Goal: Task Accomplishment & Management: Use online tool/utility

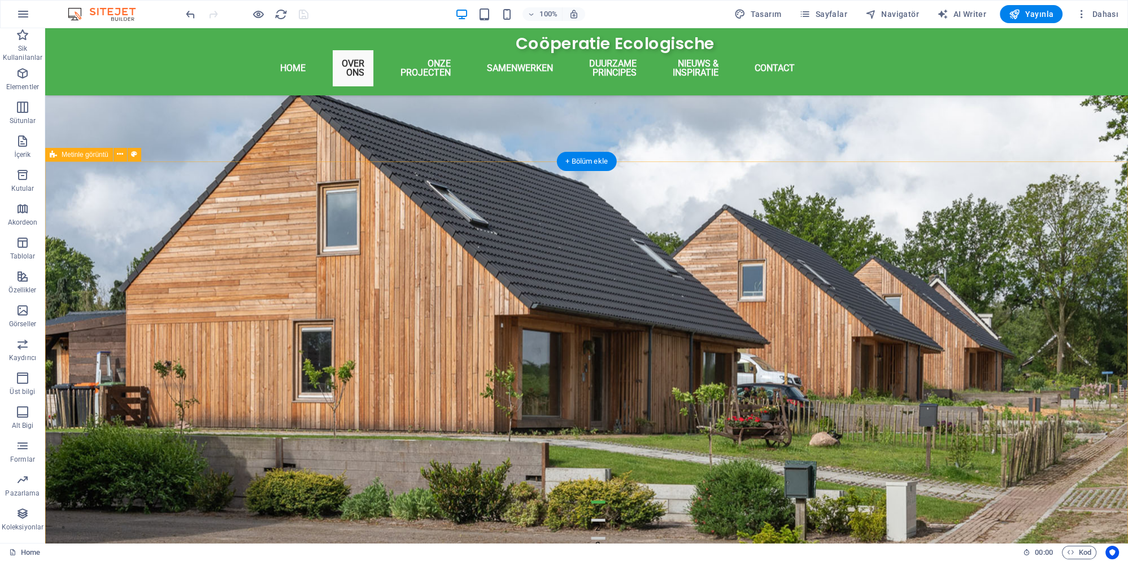
scroll to position [366, 0]
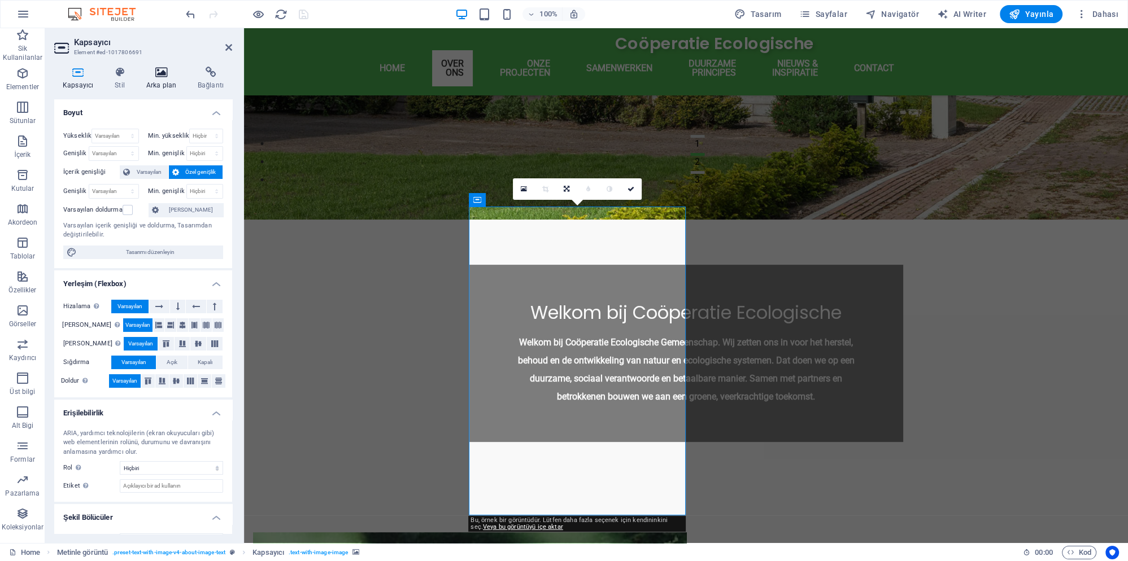
click at [153, 80] on h4 "Arka plan" at bounding box center [163, 79] width 51 height 24
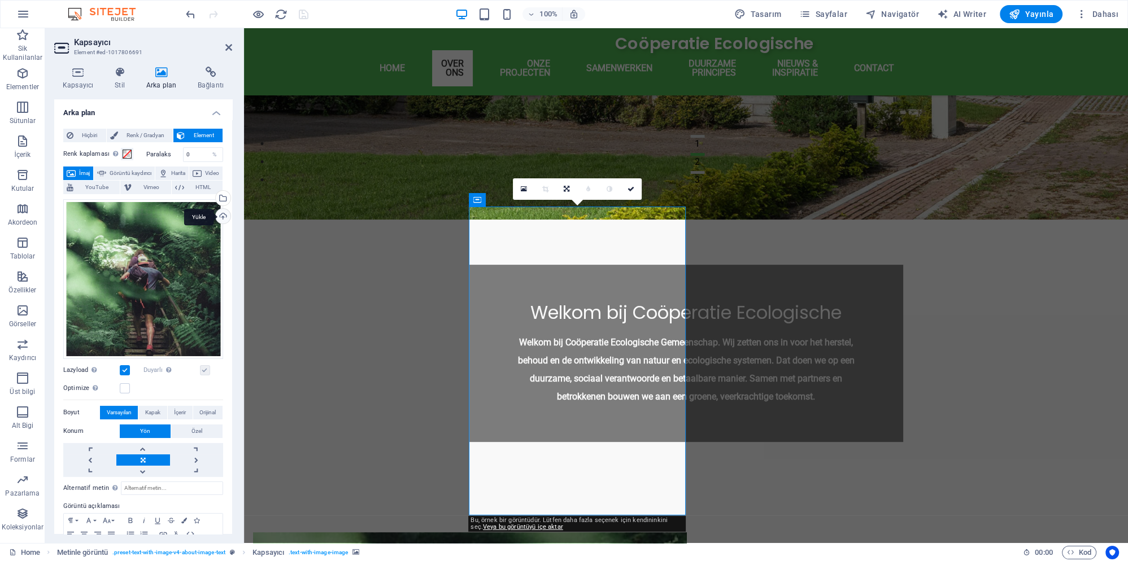
click at [221, 212] on div "Yükle" at bounding box center [222, 217] width 17 height 17
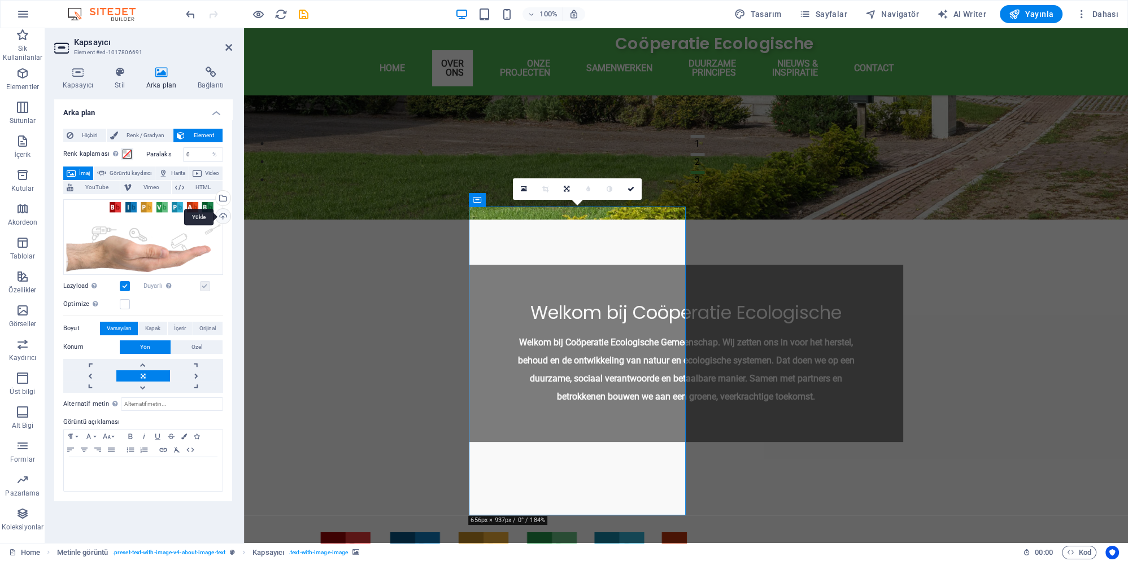
click at [226, 218] on div "Yükle" at bounding box center [222, 217] width 17 height 17
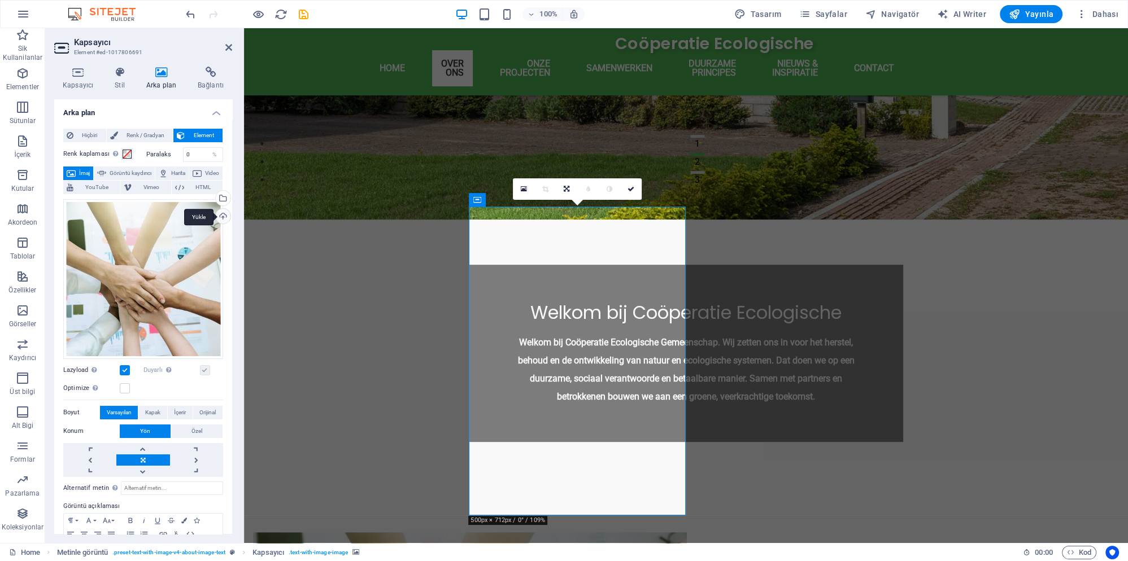
click at [221, 212] on div "Yükle" at bounding box center [222, 217] width 17 height 17
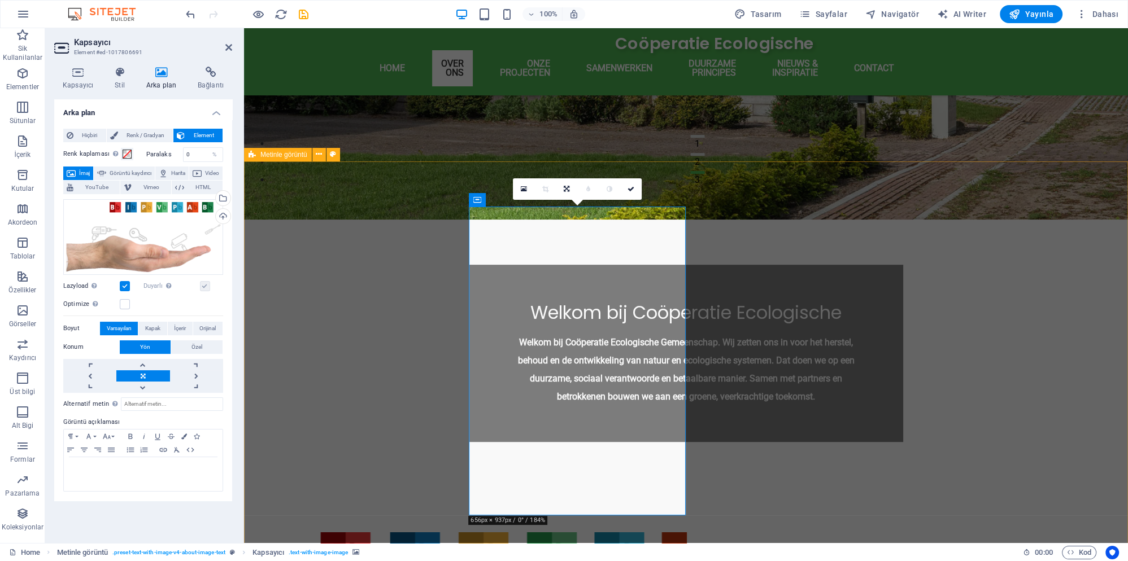
click at [130, 306] on div "Optimize Görseller, sayfa hızını iyileştirmek için sıkıştırılmıştır." at bounding box center [143, 305] width 160 height 14
click at [125, 307] on label at bounding box center [125, 304] width 10 height 10
click at [0, 0] on input "Optimize Görseller, sayfa hızını iyileştirmek için sıkıştırılmıştır." at bounding box center [0, 0] width 0 height 0
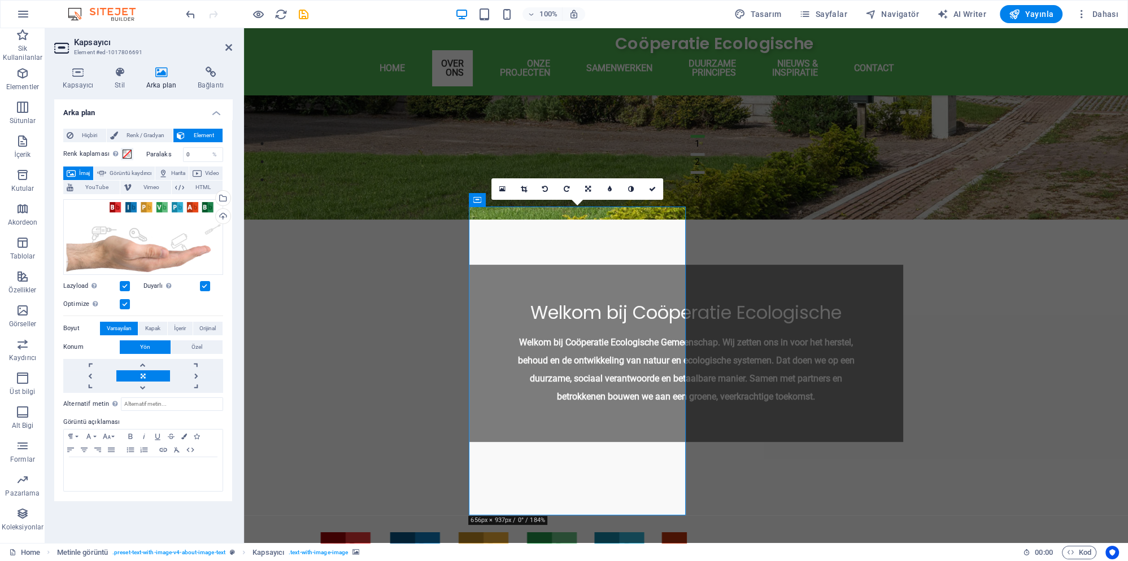
click at [204, 286] on label at bounding box center [205, 286] width 10 height 10
click at [0, 0] on input "Duyarlı Retina görüntüsünü ve akıllı telefon için optimize edilmiş boyutları ot…" at bounding box center [0, 0] width 0 height 0
drag, startPoint x: 204, startPoint y: 286, endPoint x: 192, endPoint y: 291, distance: 13.1
click at [204, 286] on label at bounding box center [205, 286] width 10 height 10
click at [0, 0] on input "Duyarlı Retina görüntüsünü ve akıllı telefon için optimize edilmiş boyutları ot…" at bounding box center [0, 0] width 0 height 0
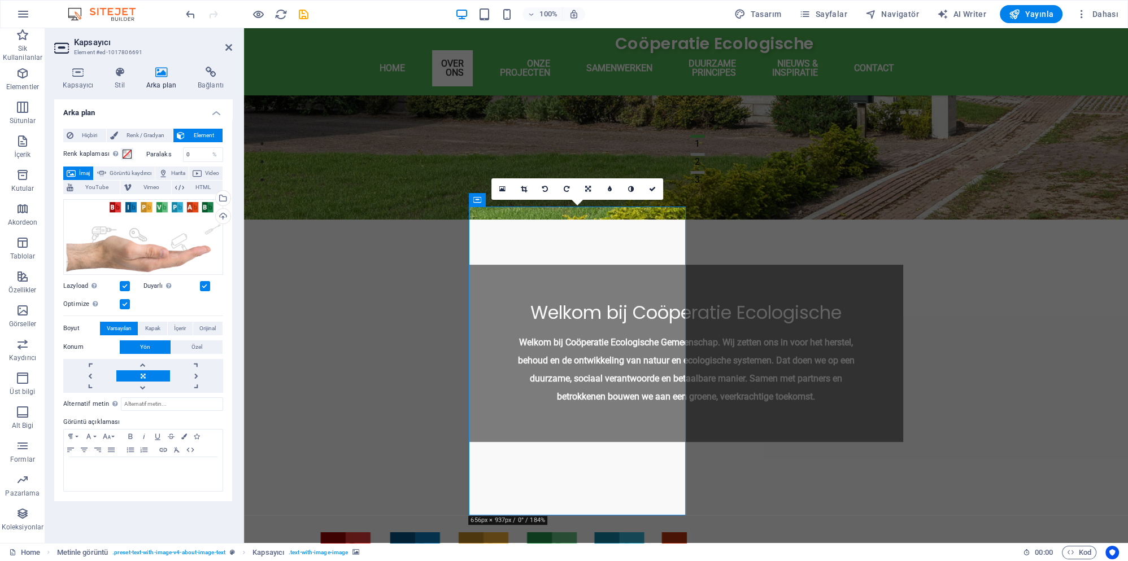
click at [127, 300] on label at bounding box center [125, 304] width 10 height 10
click at [0, 0] on input "Optimize Görseller, sayfa hızını iyileştirmek için sıkıştırılmıştır." at bounding box center [0, 0] width 0 height 0
click at [124, 304] on label at bounding box center [125, 304] width 10 height 10
click at [0, 0] on input "Optimize Görseller, sayfa hızını iyileştirmek için sıkıştırılmıştır." at bounding box center [0, 0] width 0 height 0
click at [124, 287] on label at bounding box center [125, 286] width 10 height 10
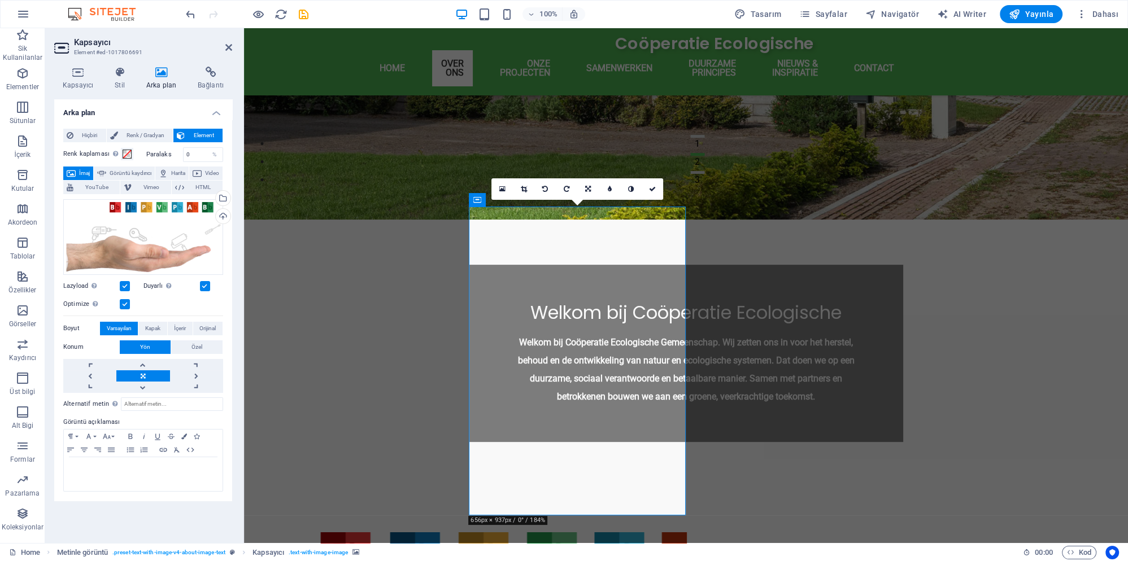
click at [0, 0] on input "Lazyload Sayfa yüklendikten sonra görüntülerin yüklenmesi, sayfa hızını artırır." at bounding box center [0, 0] width 0 height 0
click at [124, 287] on label at bounding box center [125, 286] width 10 height 10
click at [0, 0] on input "Lazyload Sayfa yüklendikten sonra görüntülerin yüklenmesi, sayfa hızını artırır." at bounding box center [0, 0] width 0 height 0
click at [523, 189] on icon at bounding box center [524, 189] width 6 height 7
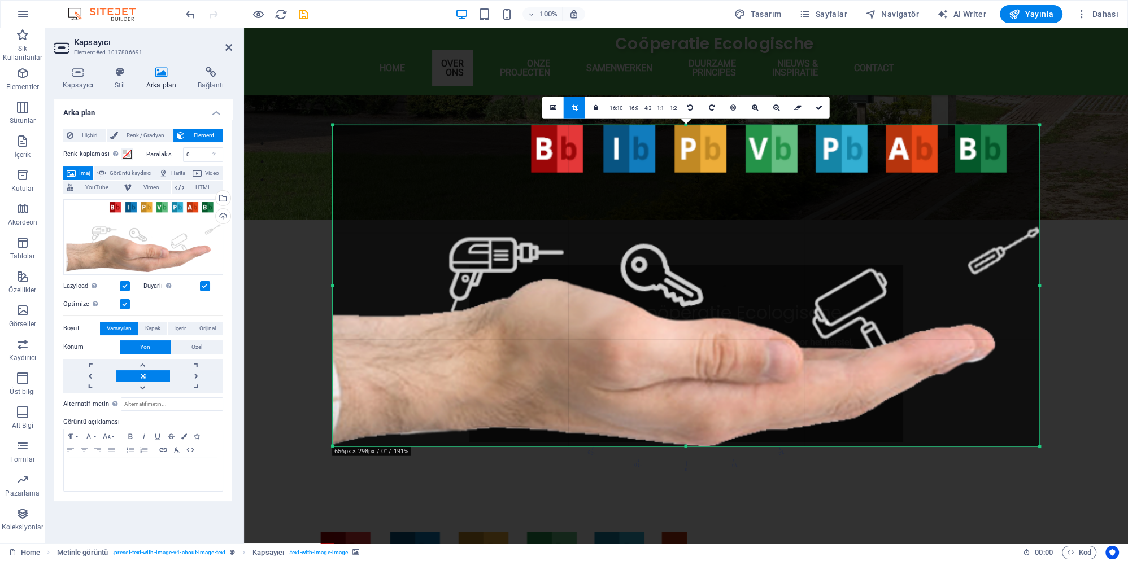
click at [1120, 285] on div at bounding box center [686, 300] width 884 height 544
click at [1079, 287] on div at bounding box center [686, 300] width 884 height 544
click at [556, 108] on icon at bounding box center [553, 108] width 6 height 8
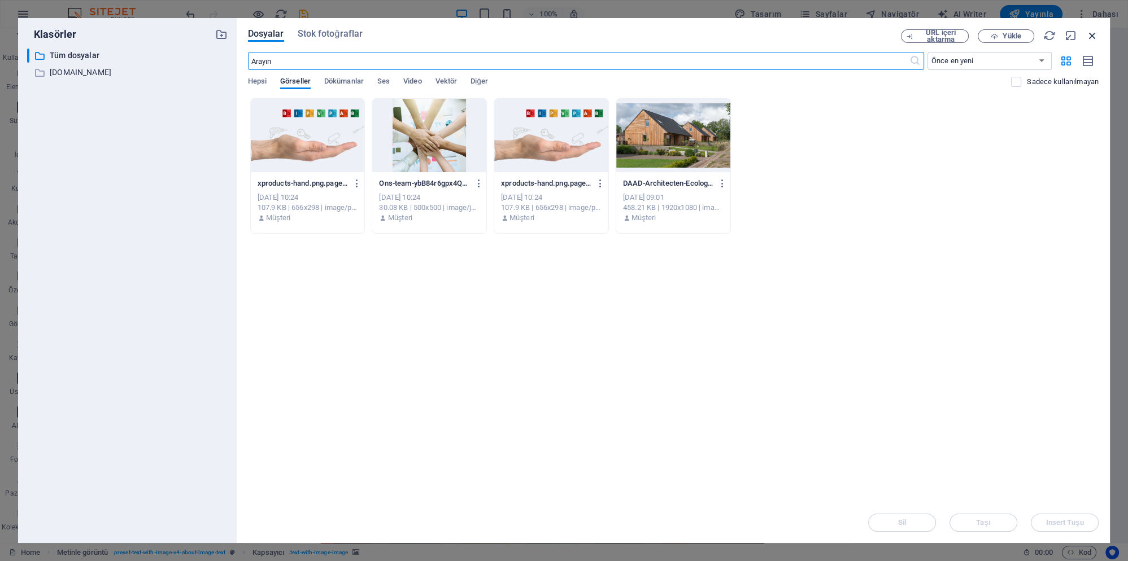
click at [1088, 35] on icon "button" at bounding box center [1092, 35] width 12 height 12
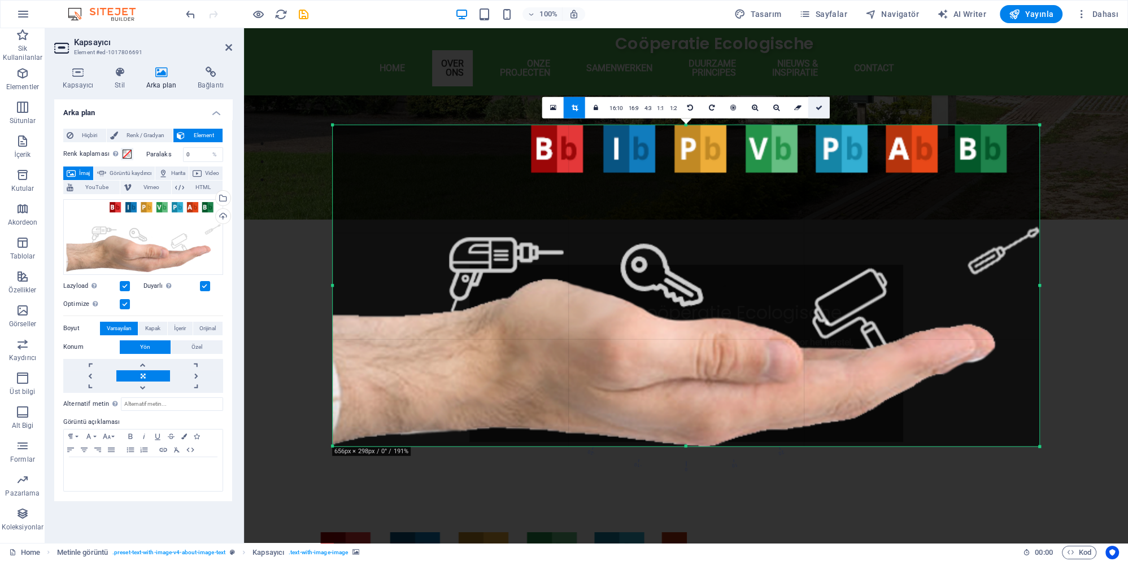
click at [820, 105] on icon at bounding box center [819, 107] width 7 height 7
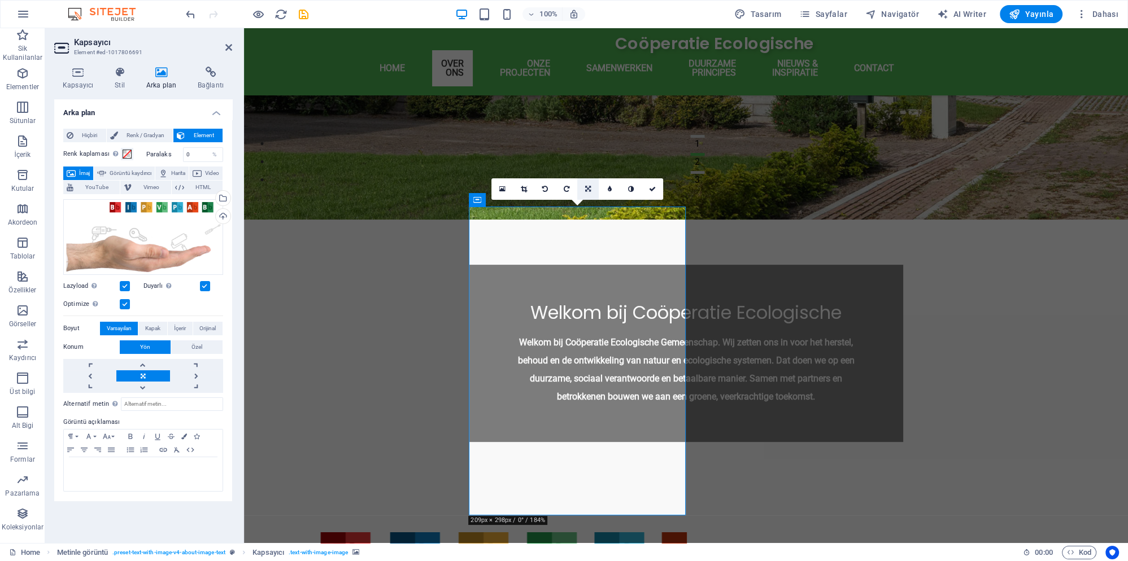
click at [591, 188] on icon at bounding box center [588, 189] width 6 height 7
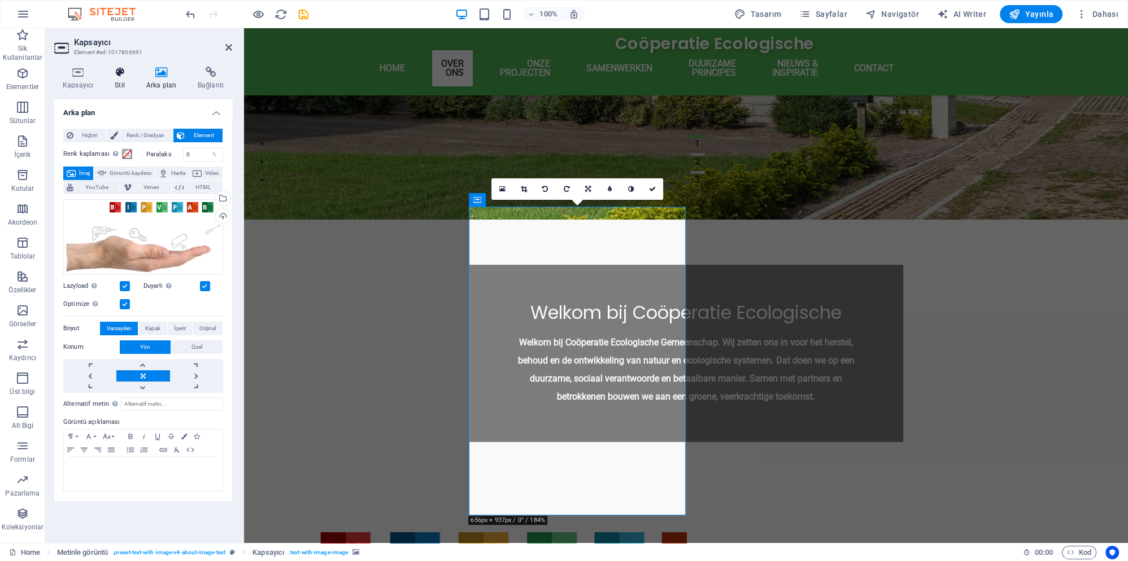
click at [115, 84] on h4 "Stil" at bounding box center [122, 79] width 32 height 24
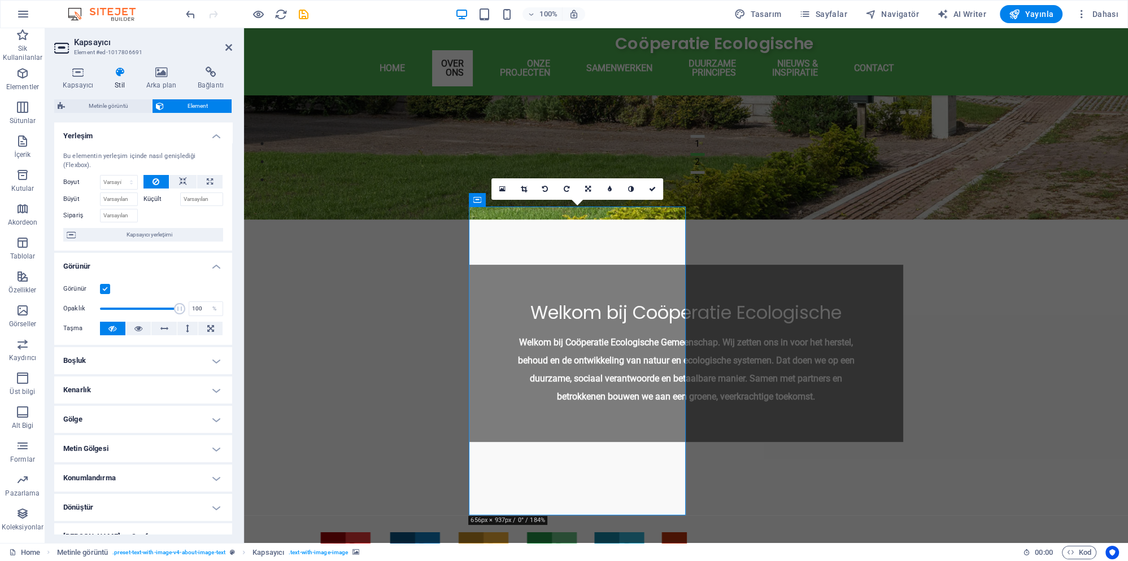
click at [141, 465] on h4 "Konumlandırma" at bounding box center [143, 478] width 178 height 27
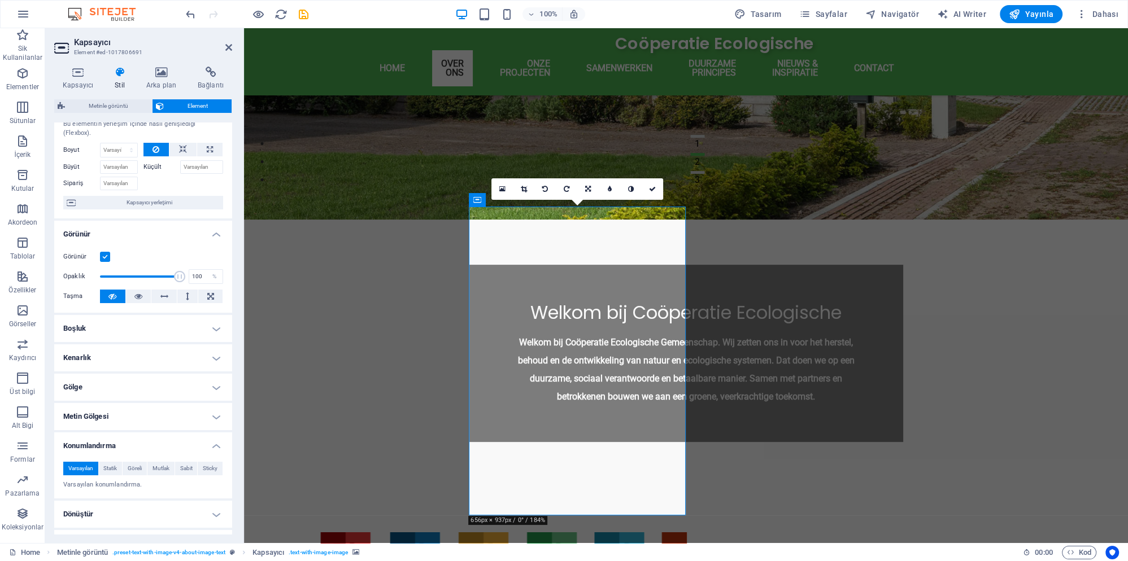
scroll to position [53, 0]
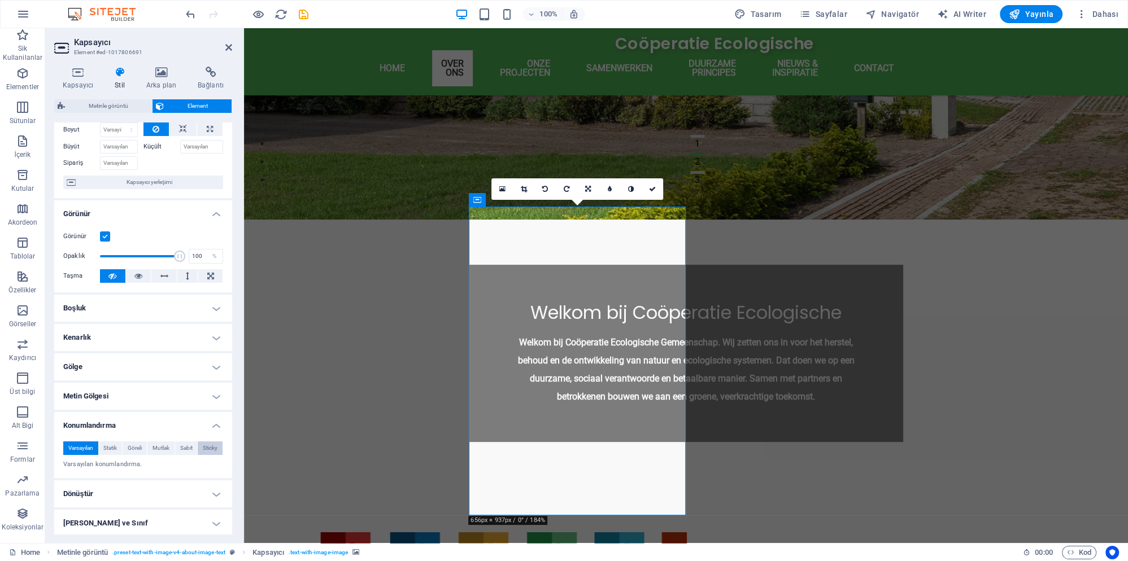
click at [210, 442] on span "Sticky" at bounding box center [210, 449] width 15 height 14
click at [185, 442] on span "Sabit" at bounding box center [186, 449] width 12 height 14
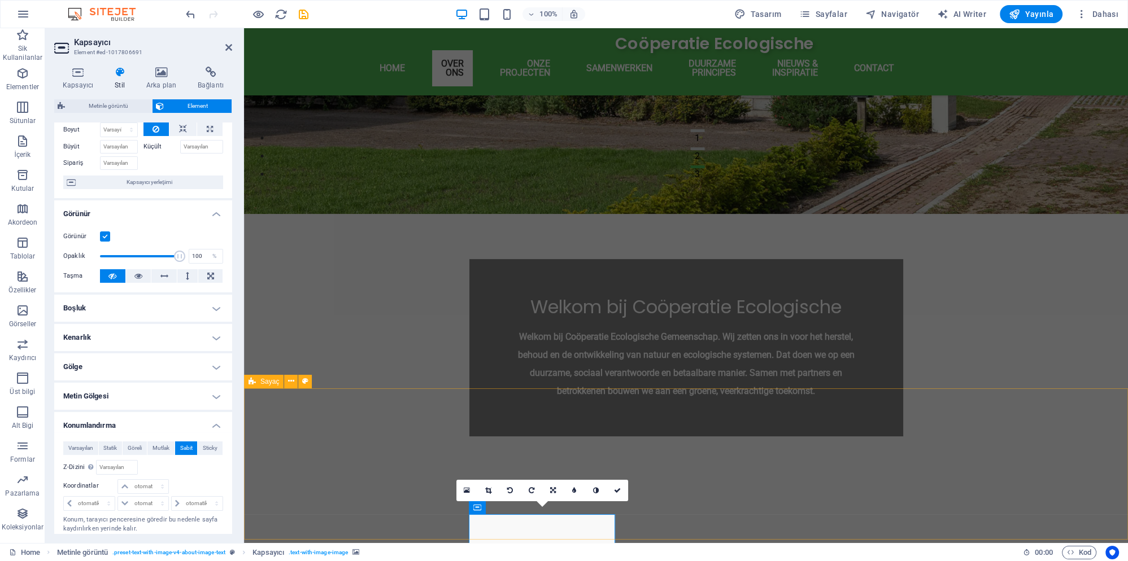
scroll to position [430, 0]
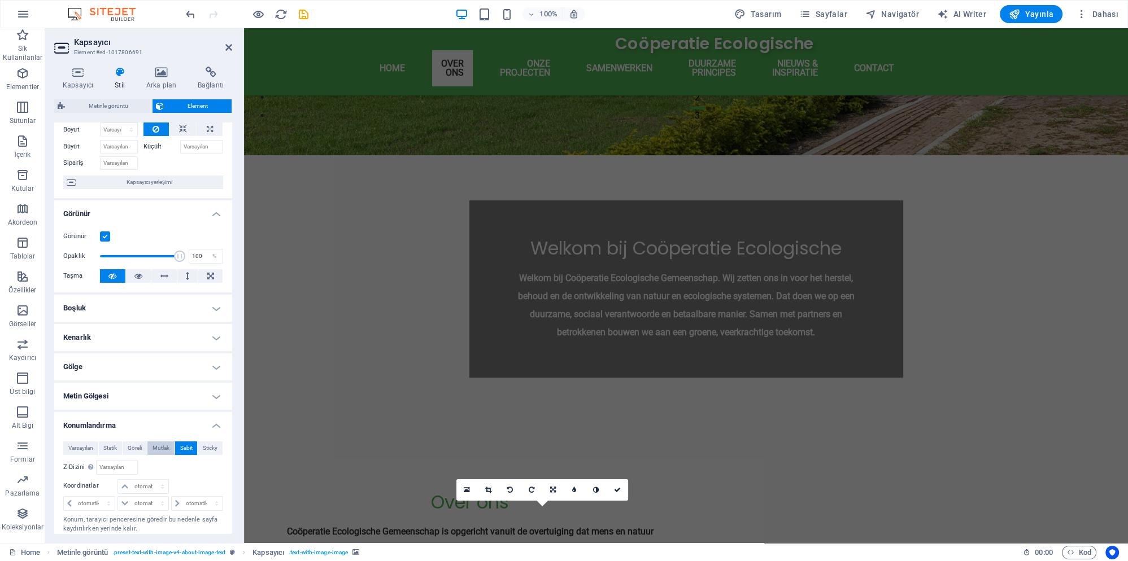
click at [160, 442] on span "Mutlak" at bounding box center [161, 449] width 17 height 14
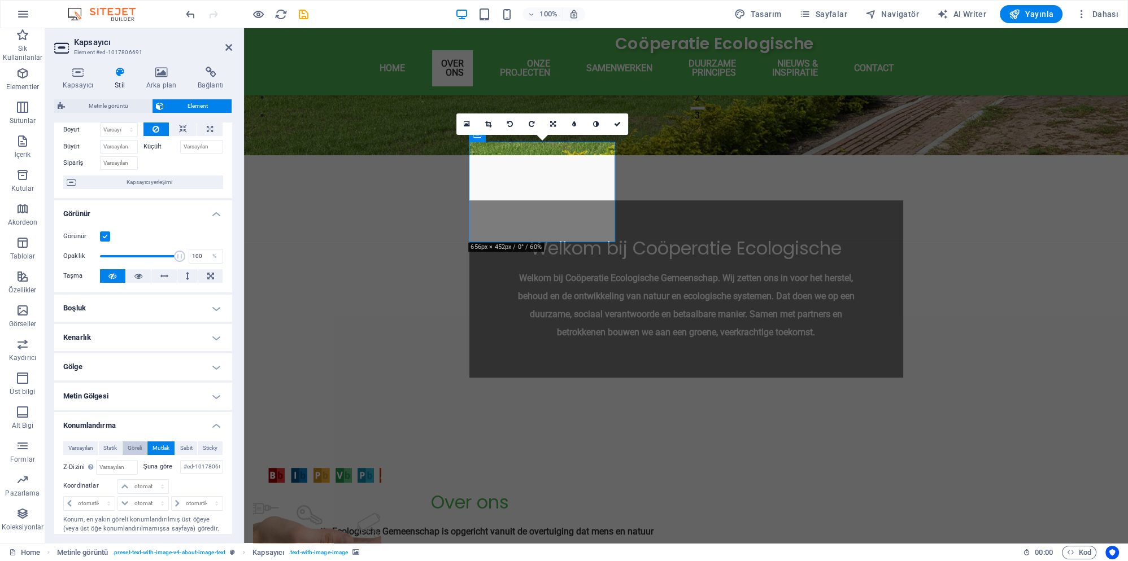
click at [137, 442] on span "Göreli" at bounding box center [135, 449] width 14 height 14
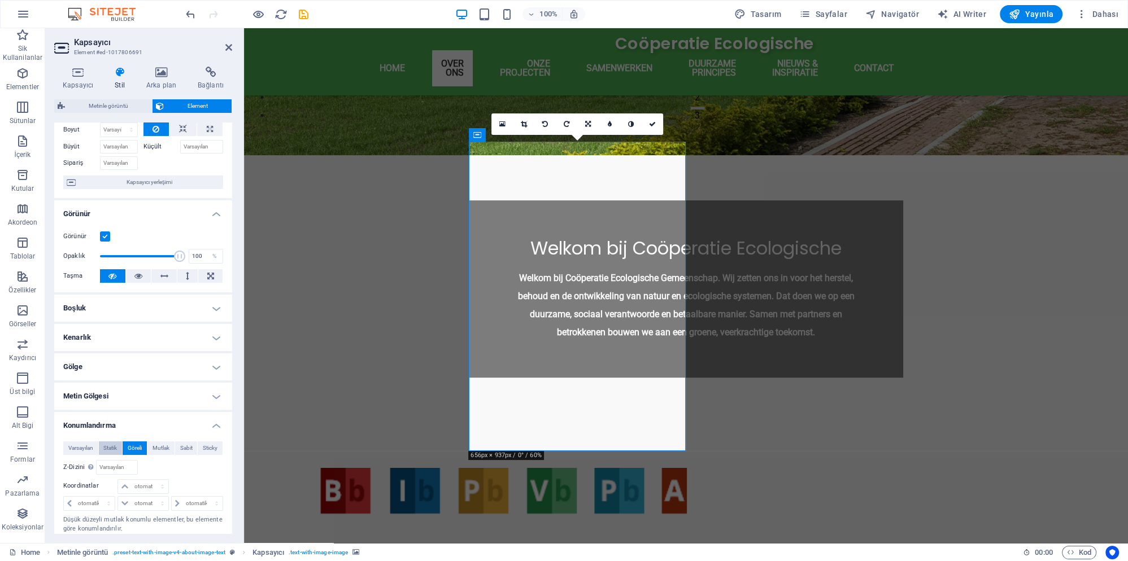
click at [110, 442] on span "Statik" at bounding box center [110, 449] width 14 height 14
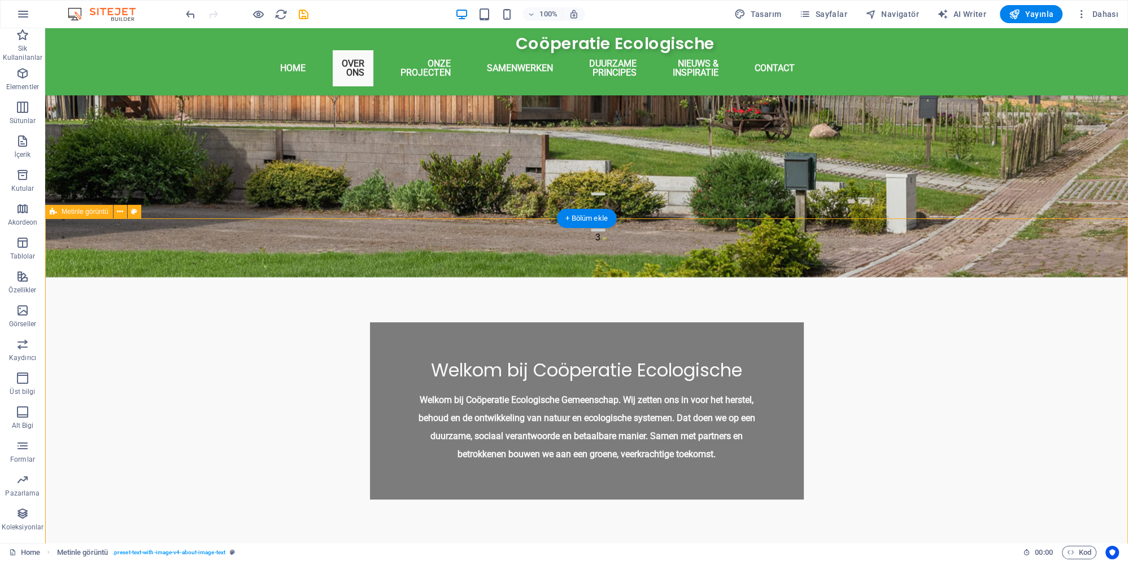
scroll to position [369, 0]
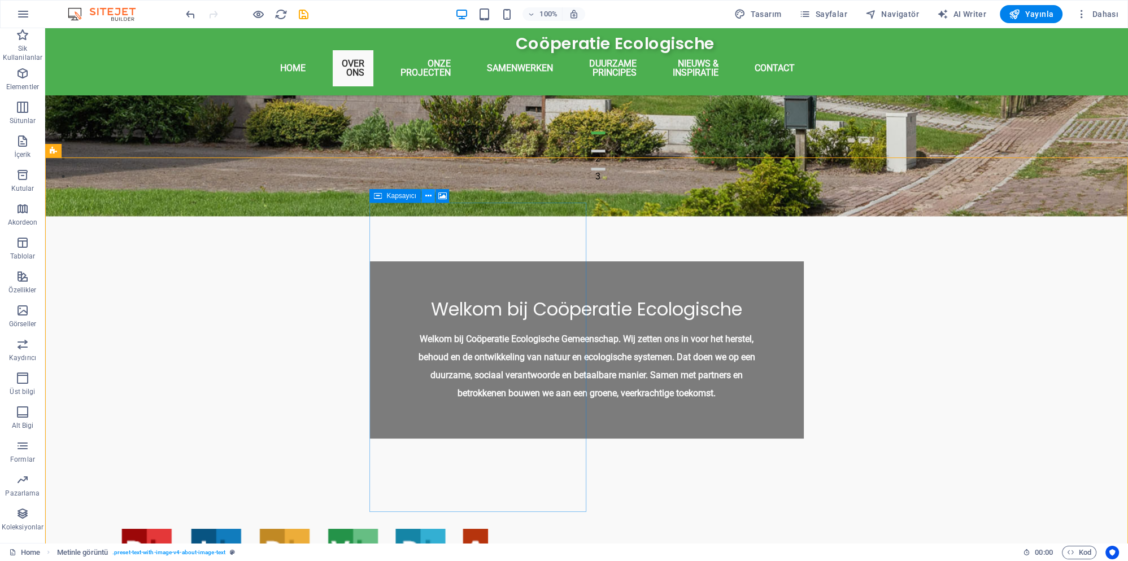
drag, startPoint x: 427, startPoint y: 191, endPoint x: 426, endPoint y: 198, distance: 6.3
click at [426, 191] on icon at bounding box center [428, 196] width 6 height 12
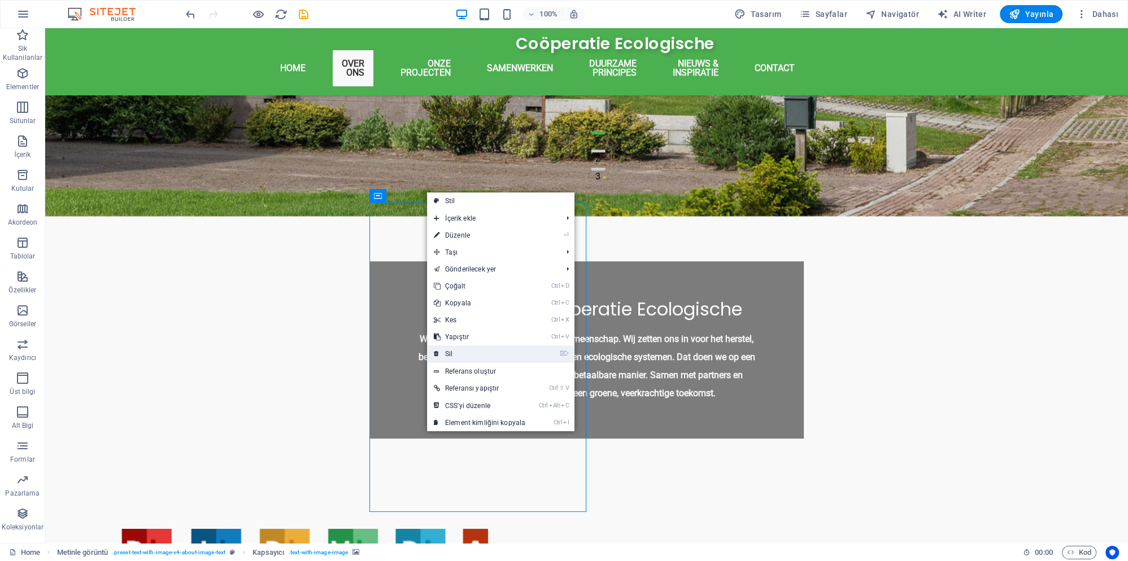
click at [468, 355] on link "⌦ Sil" at bounding box center [479, 354] width 105 height 17
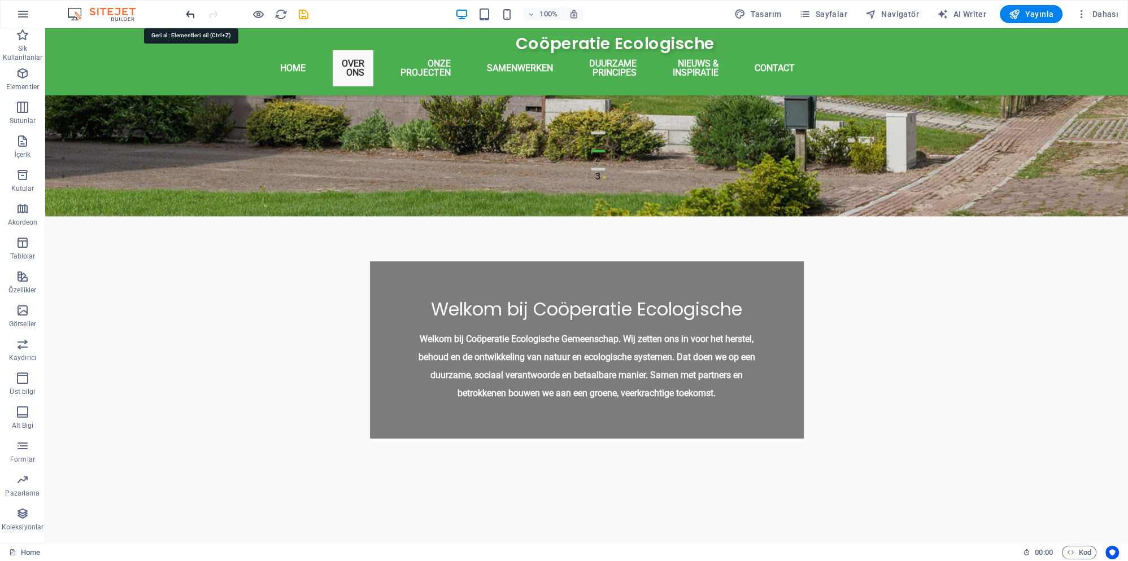
click at [193, 12] on icon "undo" at bounding box center [190, 14] width 13 height 13
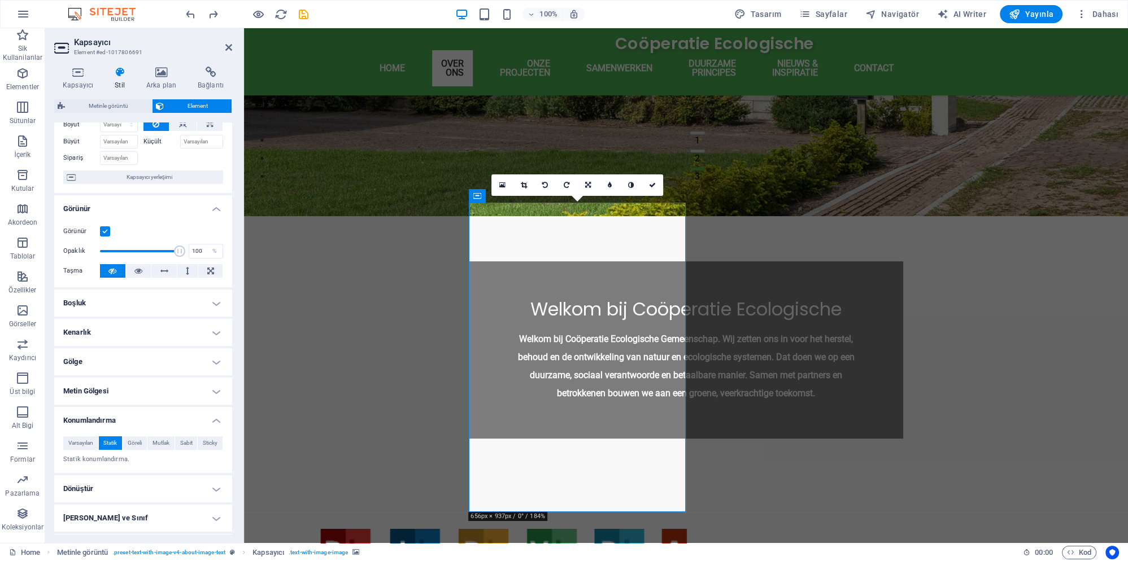
scroll to position [104, 0]
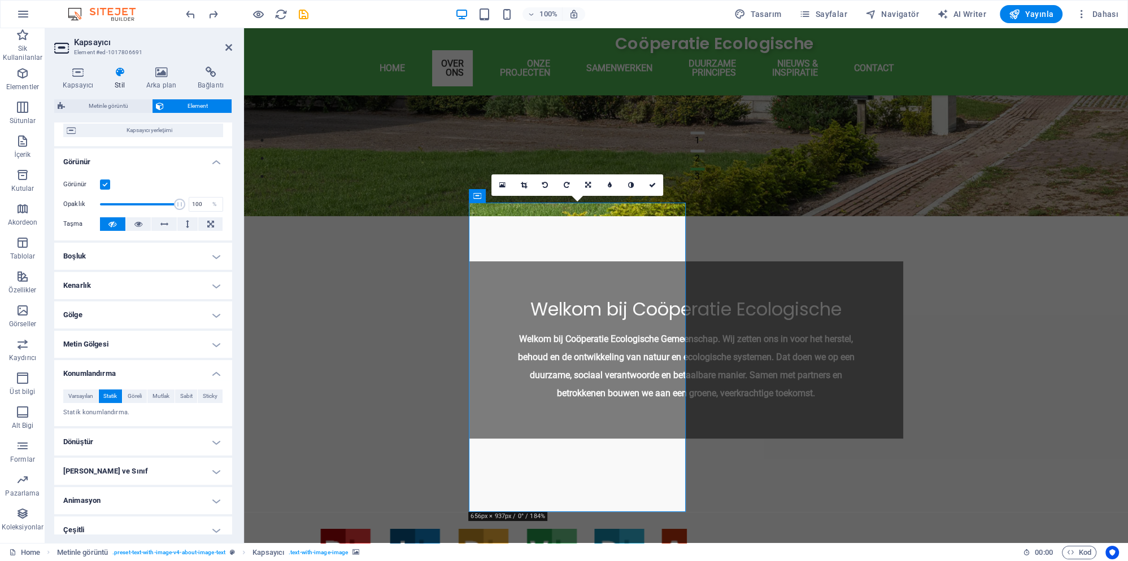
click at [119, 408] on p "Statik konumlandırma." at bounding box center [143, 413] width 160 height 10
click at [118, 435] on h4 "Dönüştür" at bounding box center [143, 442] width 178 height 27
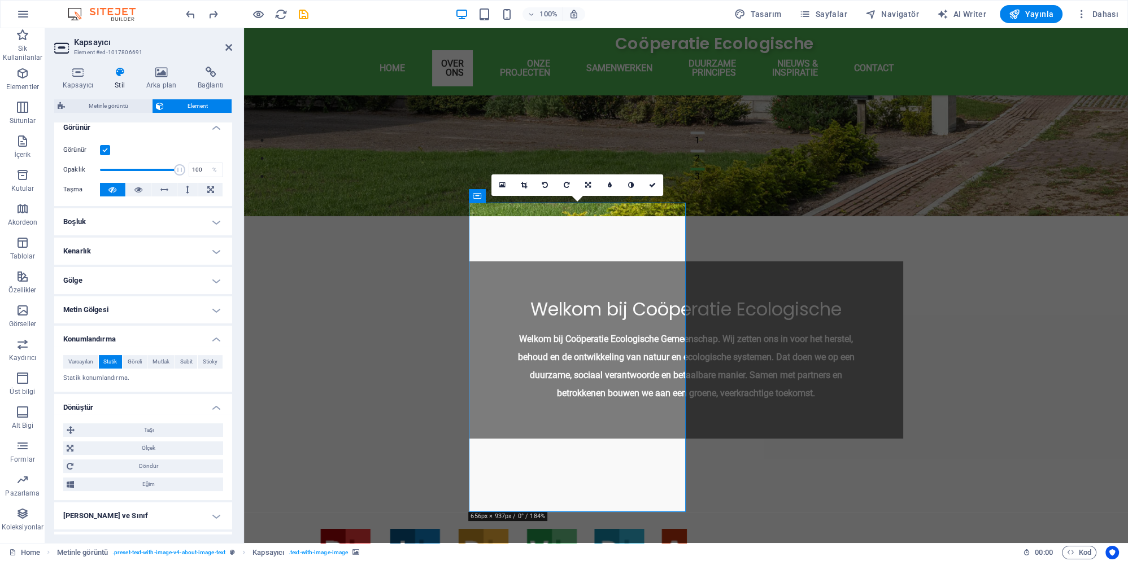
scroll to position [158, 0]
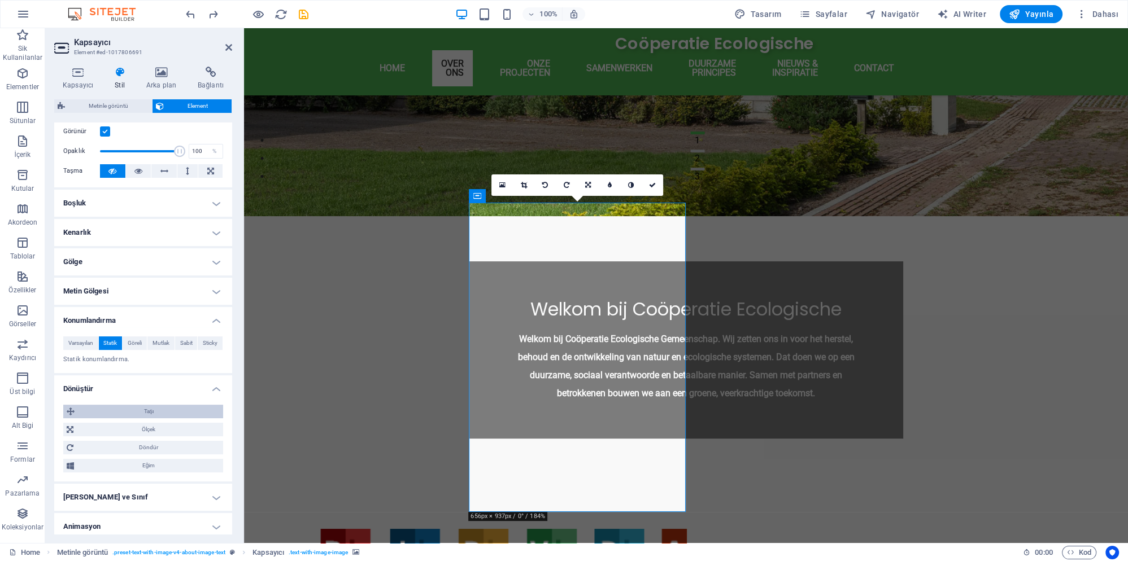
click at [160, 405] on span "Taşı" at bounding box center [149, 412] width 142 height 14
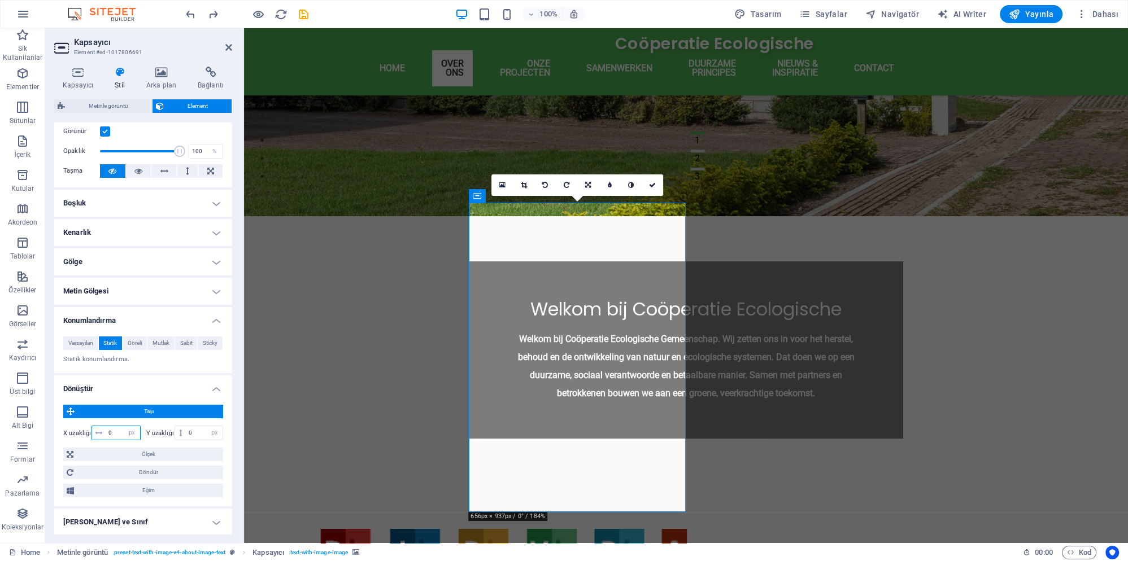
click at [118, 426] on input "0" at bounding box center [123, 433] width 34 height 14
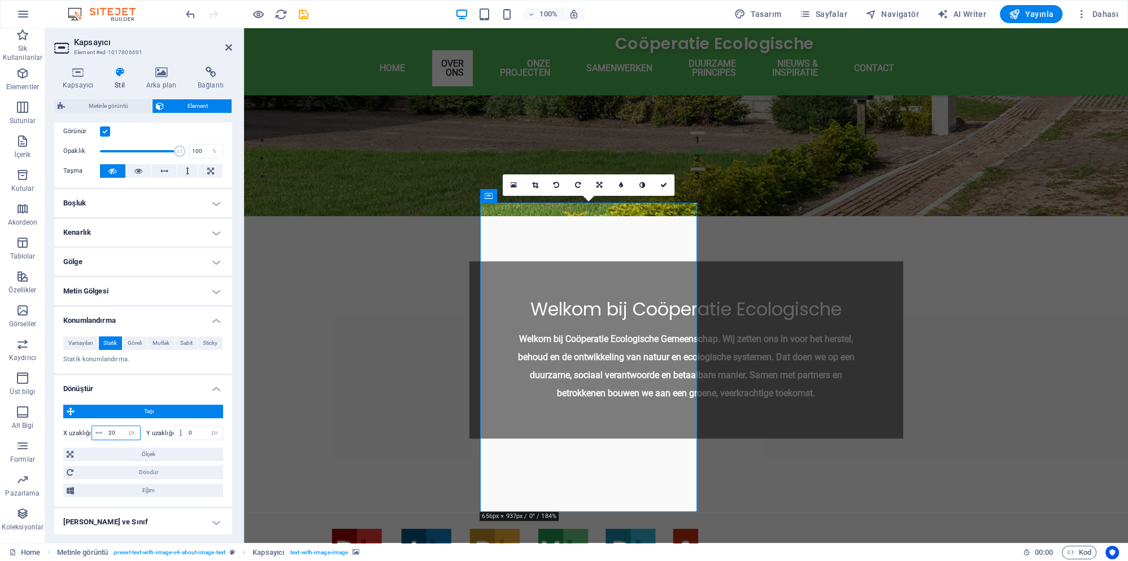
type input "2"
drag, startPoint x: 202, startPoint y: 421, endPoint x: 175, endPoint y: 422, distance: 27.7
click at [186, 426] on input "0" at bounding box center [204, 433] width 37 height 14
type input "10"
type input "20"
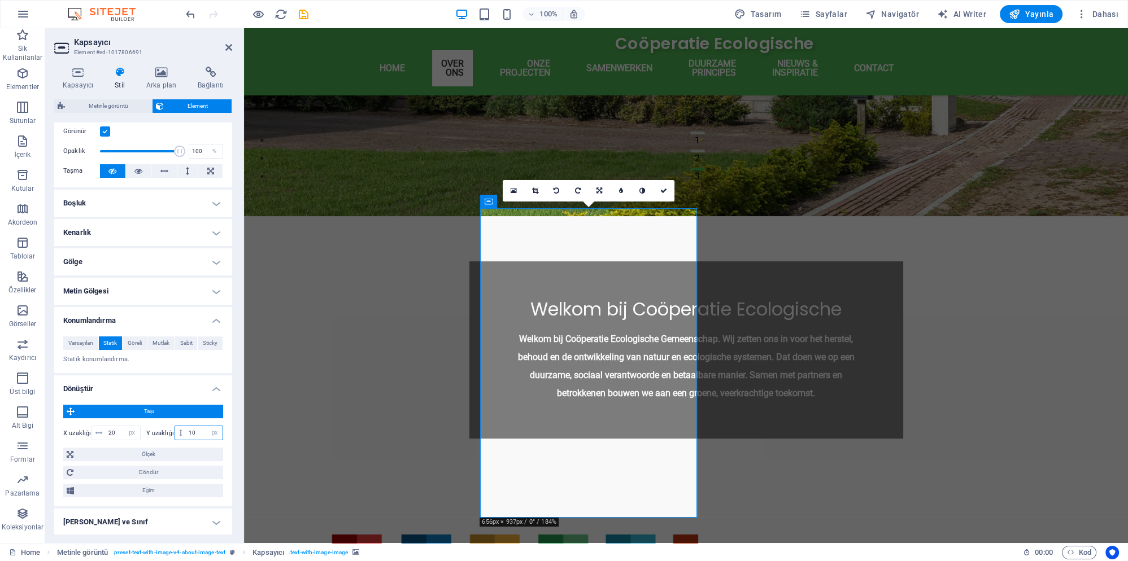
type input "1"
type input "0"
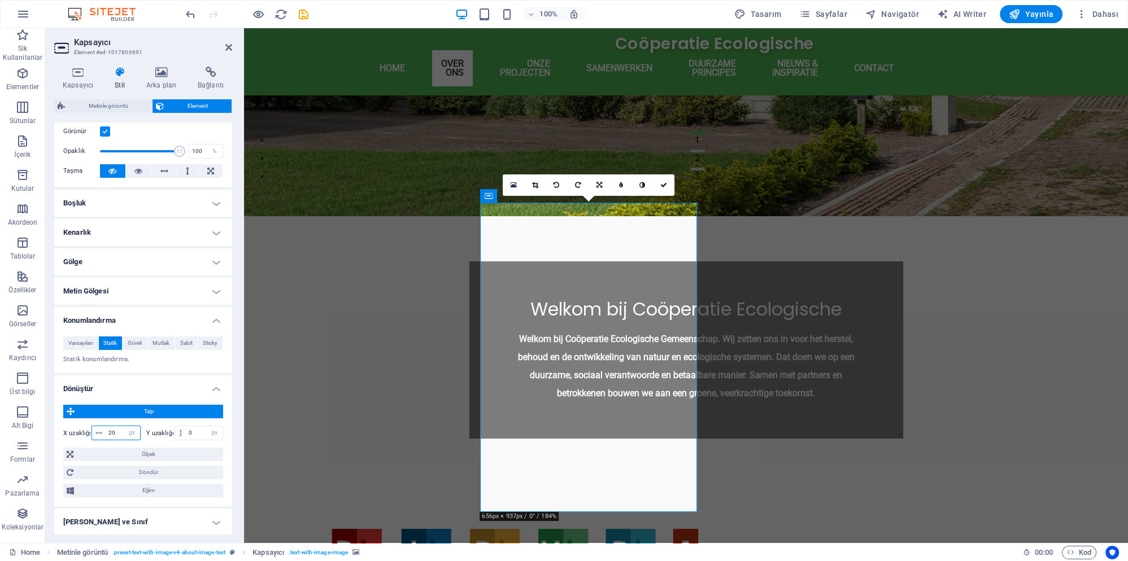
click at [116, 426] on input "20" at bounding box center [123, 433] width 34 height 14
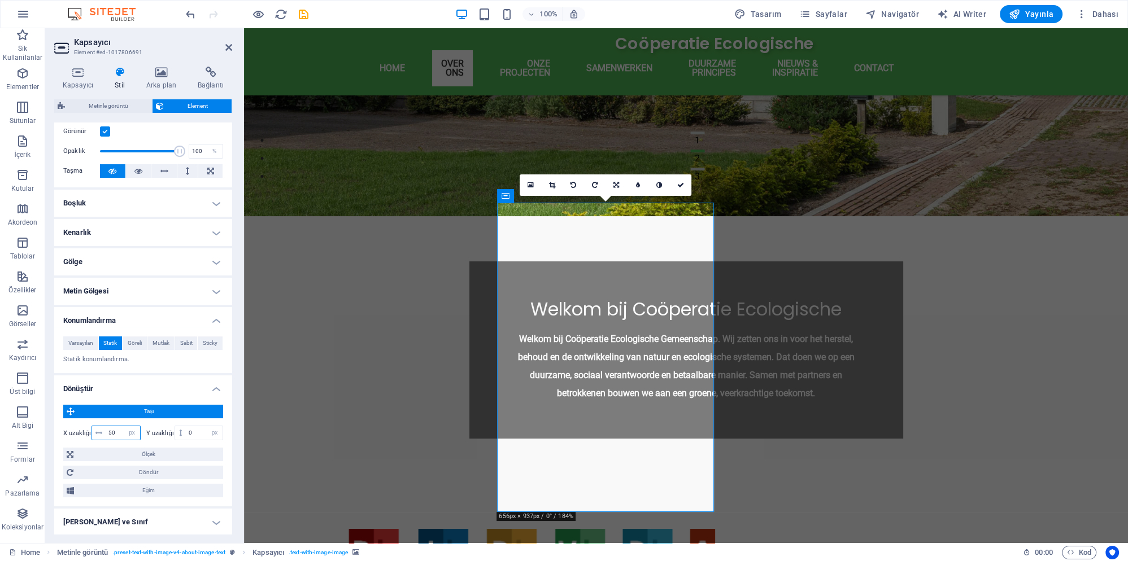
type input "5"
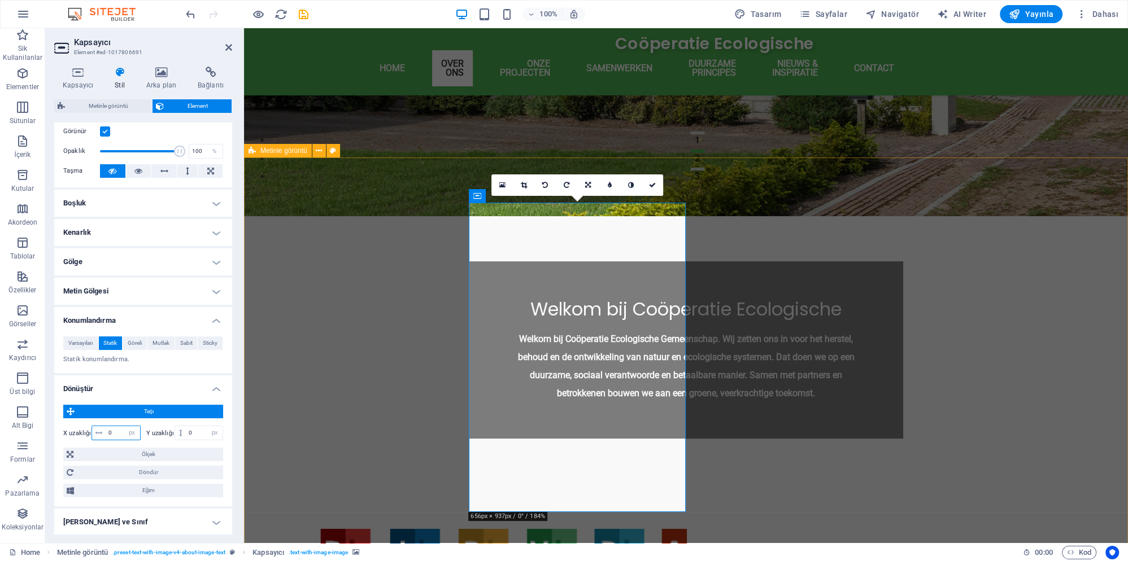
type input "0"
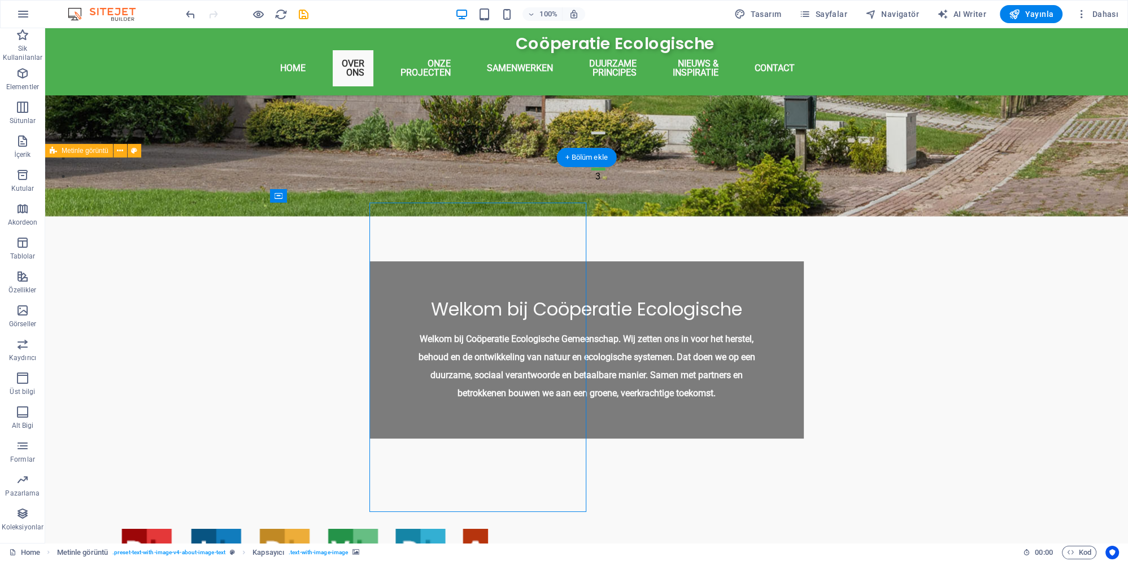
select select "px"
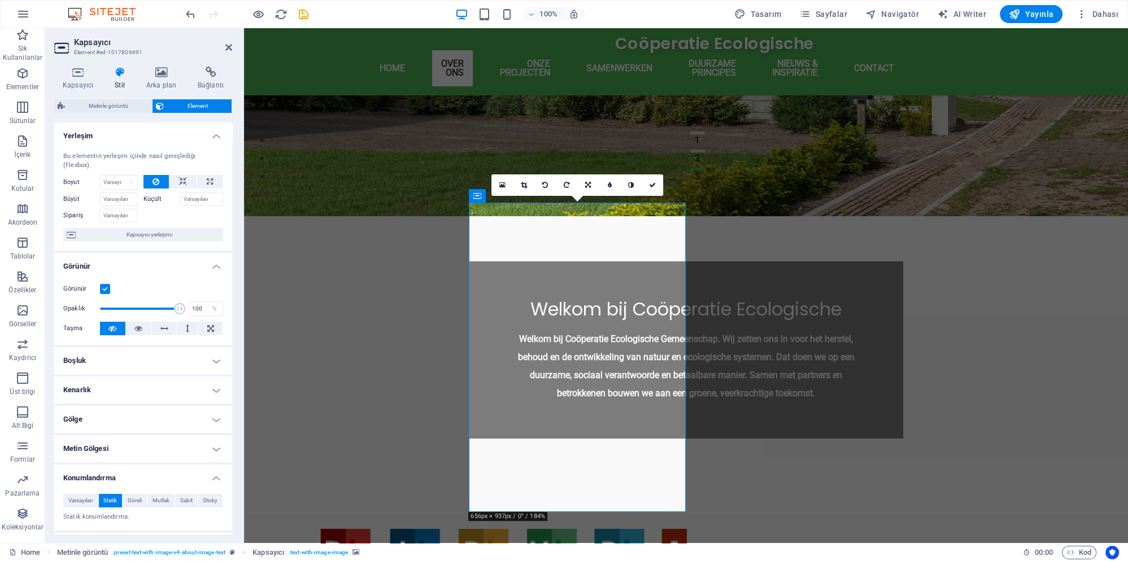
click at [147, 406] on h4 "Gölge" at bounding box center [143, 419] width 178 height 27
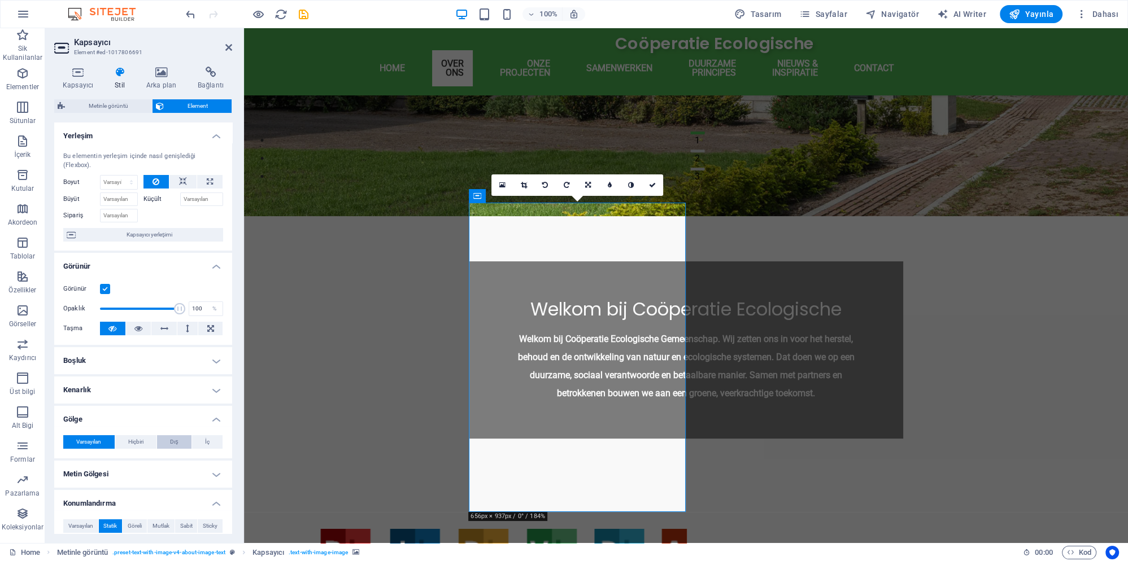
click at [175, 435] on span "Dış" at bounding box center [174, 442] width 8 height 14
type input "2"
type input "4"
click at [199, 435] on button "İç" at bounding box center [207, 442] width 31 height 14
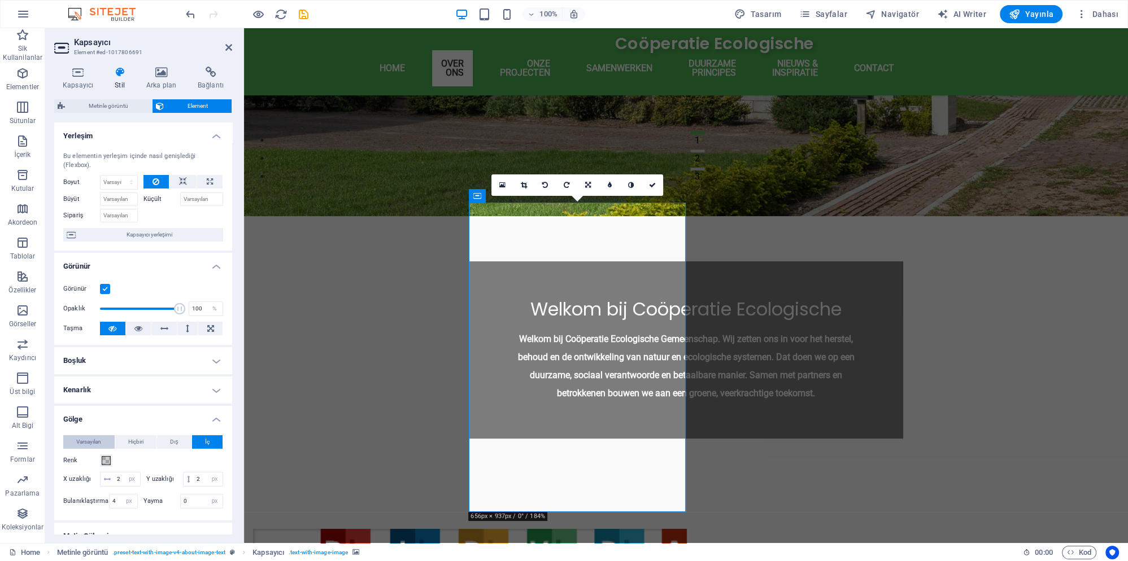
click at [93, 435] on span "Varsayılan" at bounding box center [88, 442] width 25 height 14
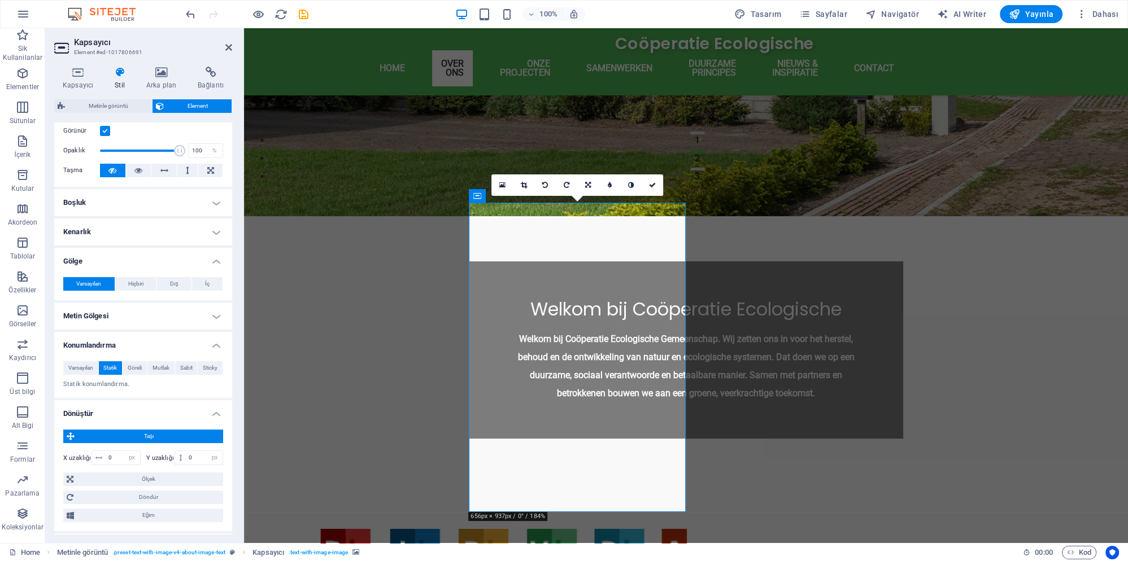
scroll to position [234, 0]
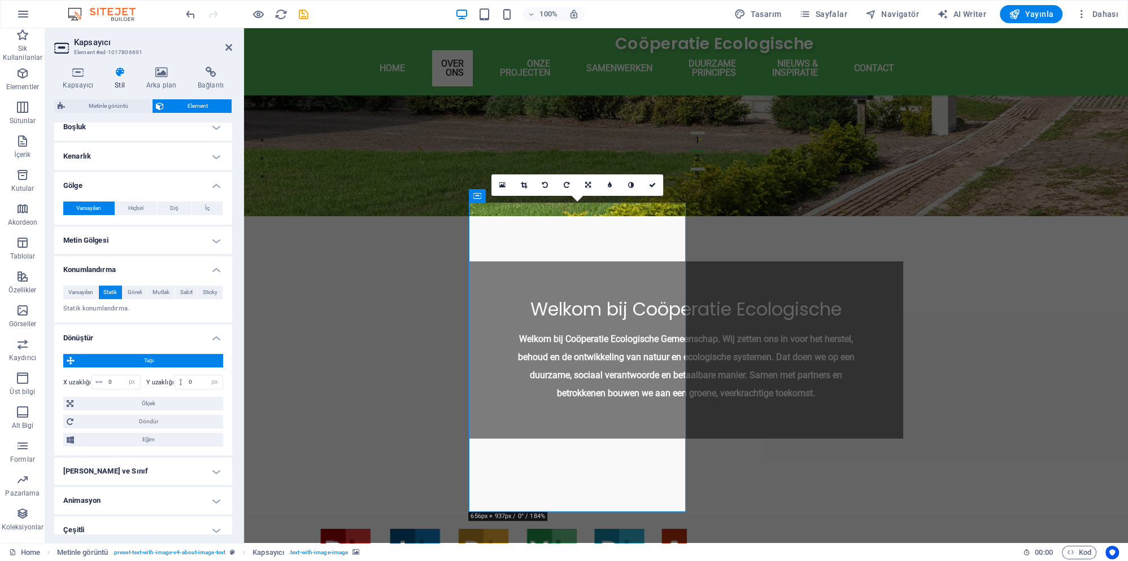
click at [130, 521] on h4 "Çeşitli" at bounding box center [143, 530] width 178 height 27
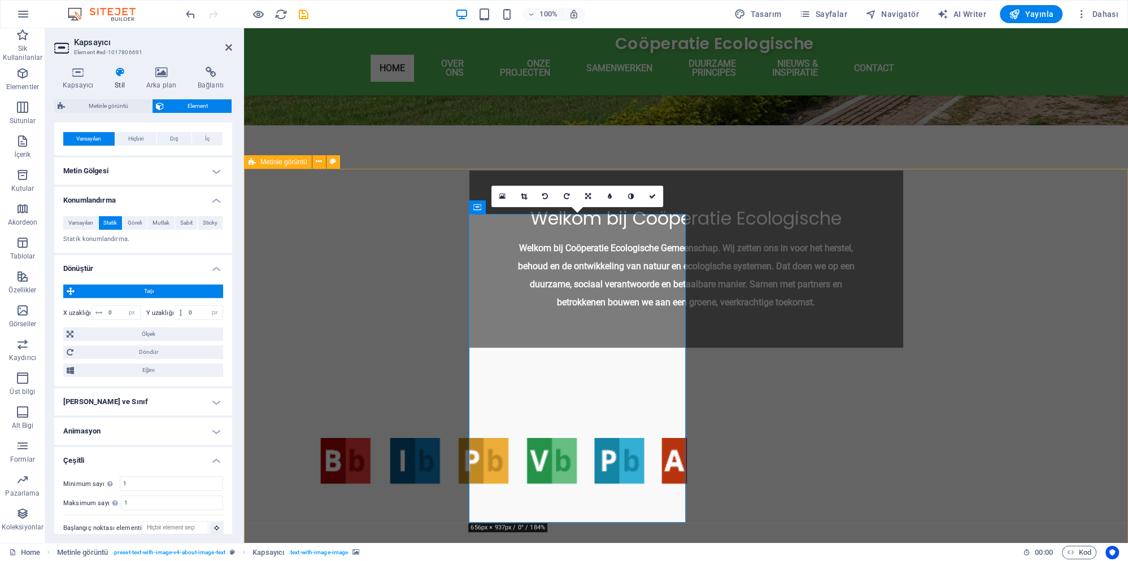
scroll to position [494, 0]
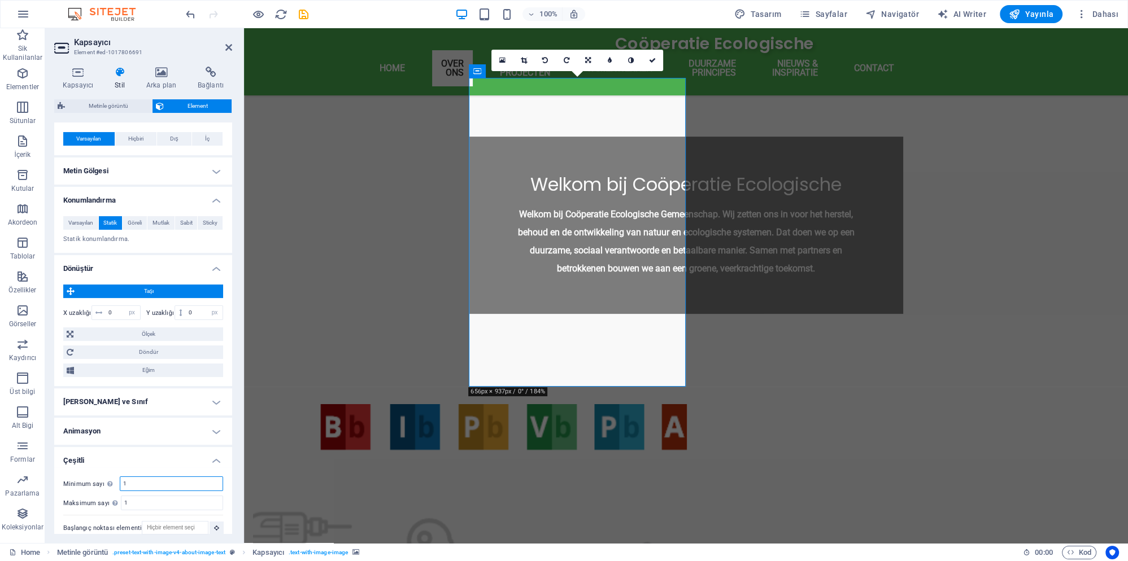
click at [159, 477] on input "1" at bounding box center [171, 484] width 102 height 14
click at [154, 389] on h4 "Kimlik ve Sınıf" at bounding box center [143, 402] width 178 height 27
click at [158, 440] on input "ed-1017806691" at bounding box center [164, 446] width 117 height 14
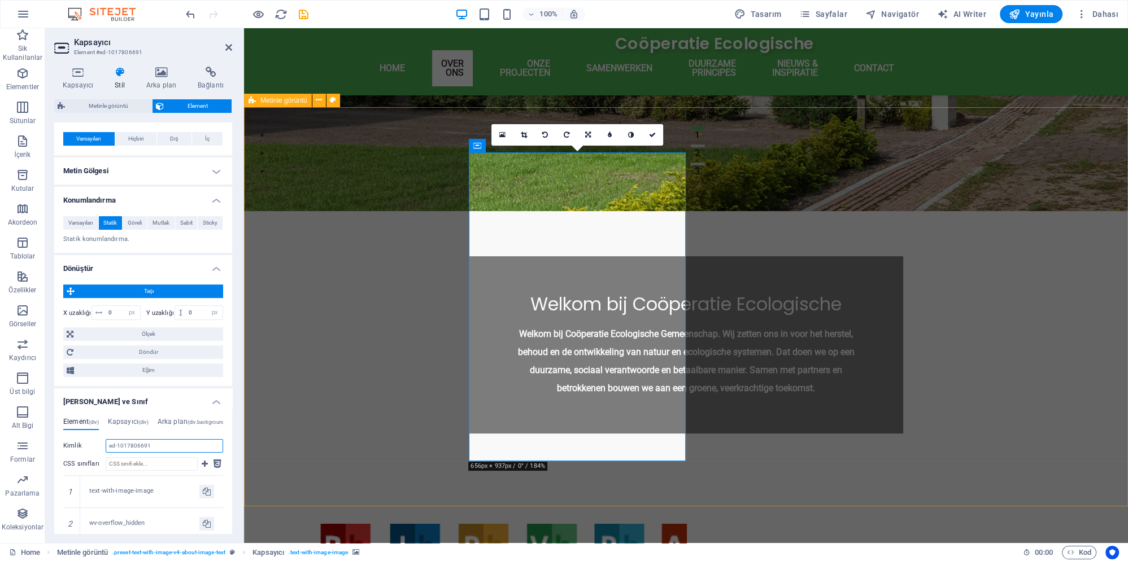
scroll to position [372, 0]
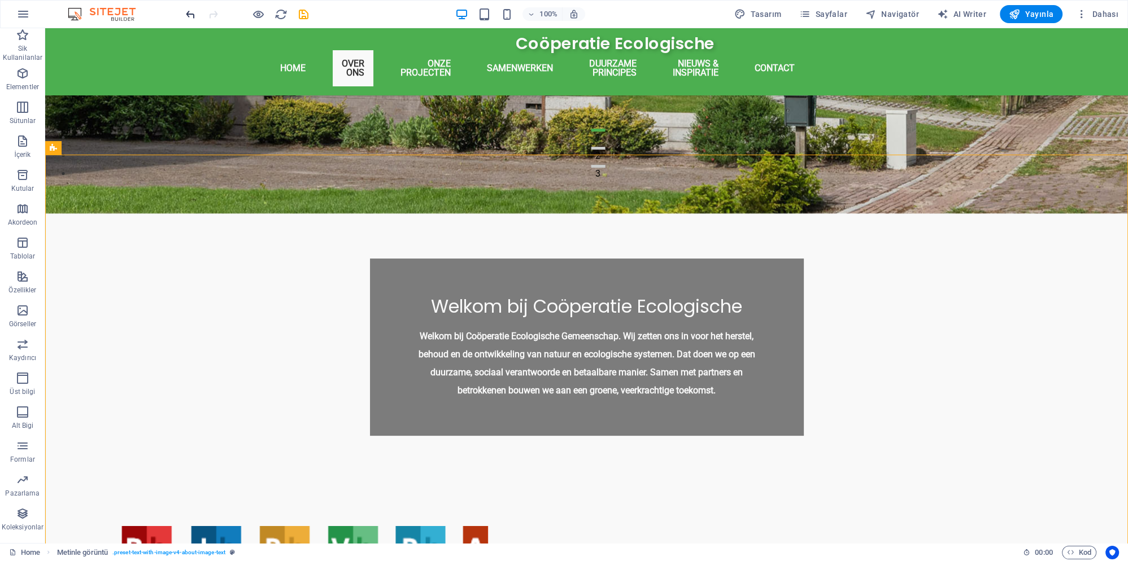
click at [188, 17] on icon "undo" at bounding box center [190, 14] width 13 height 13
click at [191, 14] on icon "undo" at bounding box center [190, 14] width 13 height 13
click at [192, 14] on icon "undo" at bounding box center [190, 14] width 13 height 13
click at [193, 14] on icon "undo" at bounding box center [190, 14] width 13 height 13
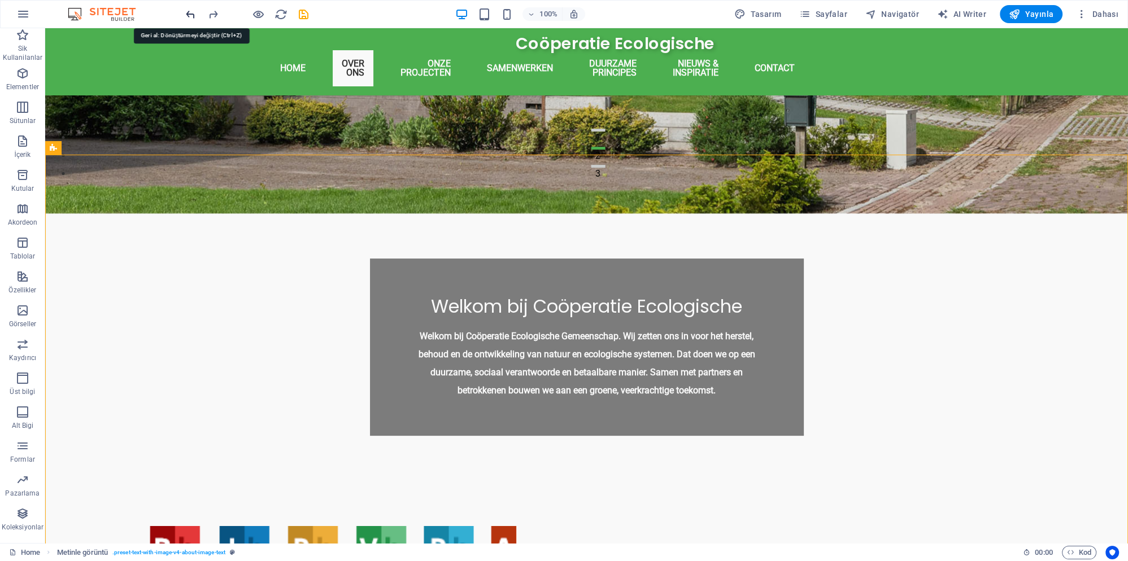
click at [193, 14] on icon "undo" at bounding box center [190, 14] width 13 height 13
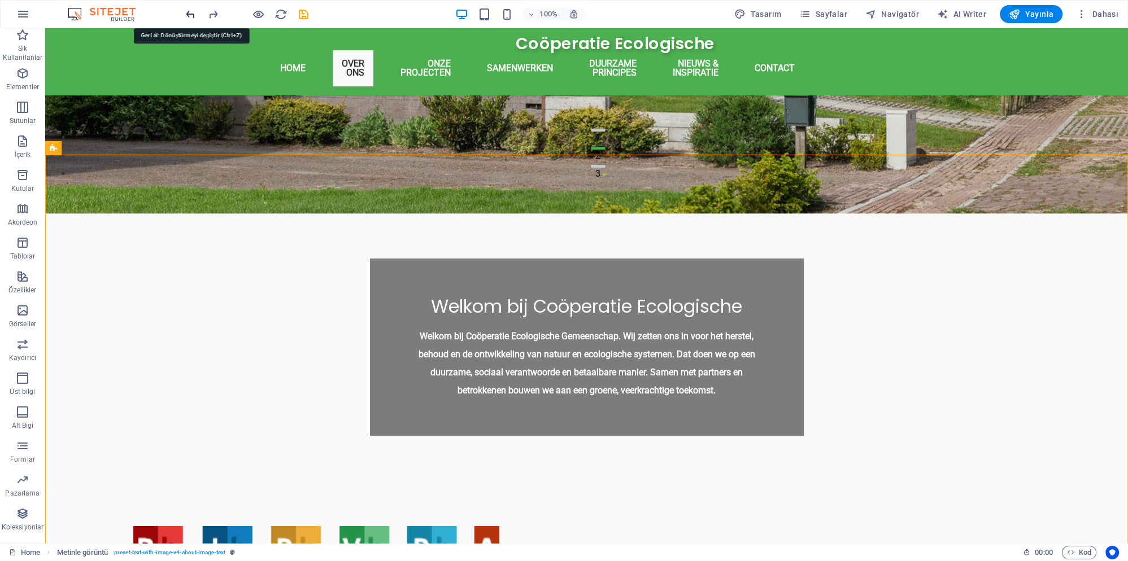
click at [193, 14] on icon "undo" at bounding box center [190, 14] width 13 height 13
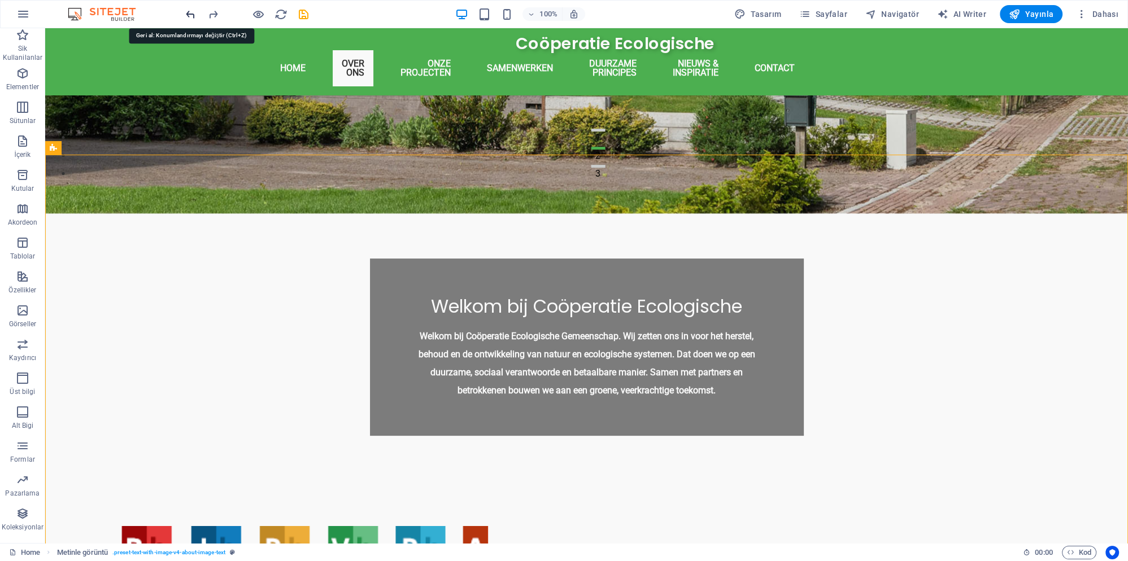
click at [193, 14] on icon "undo" at bounding box center [190, 14] width 13 height 13
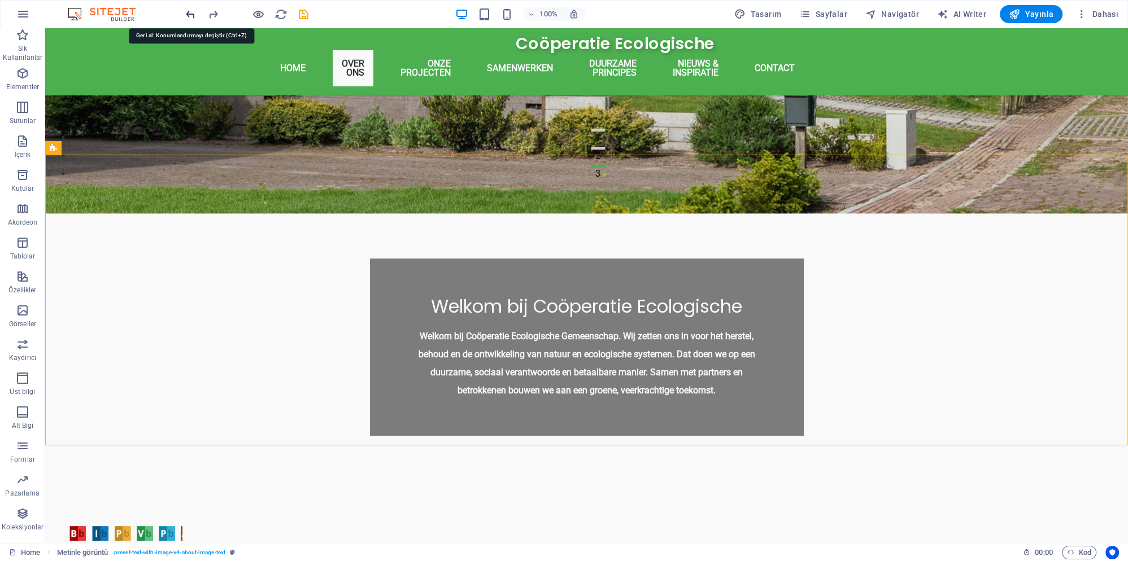
click at [193, 14] on icon "undo" at bounding box center [190, 14] width 13 height 13
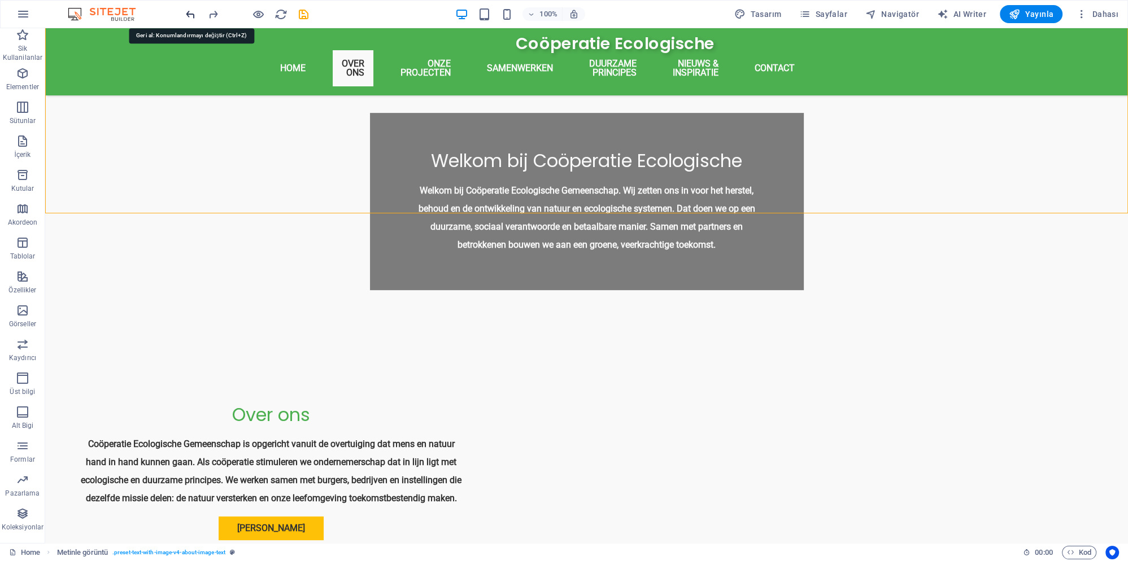
scroll to position [1047, 0]
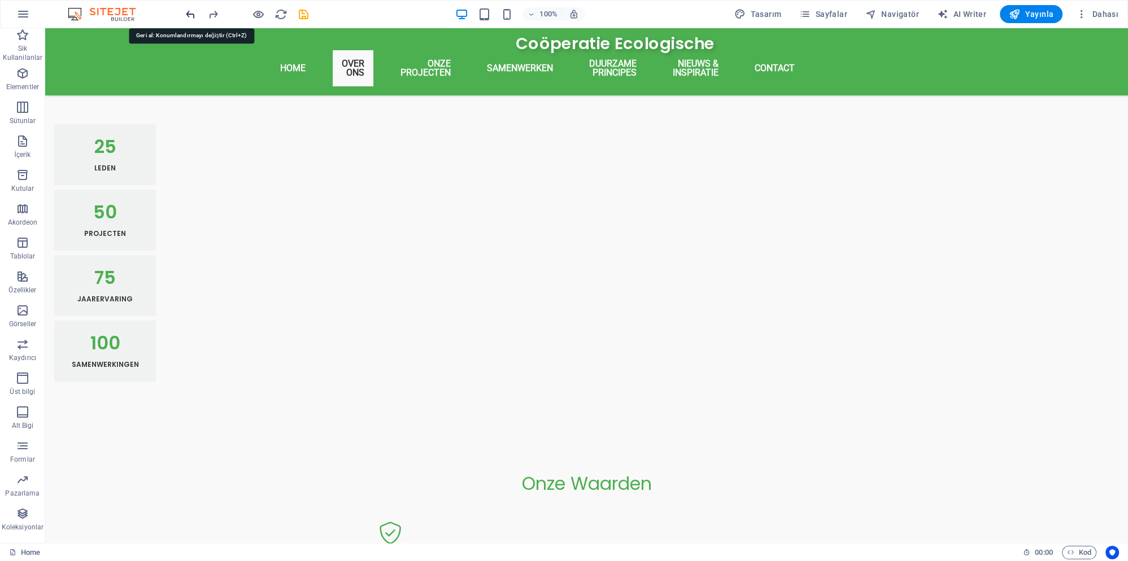
click at [193, 14] on icon "undo" at bounding box center [190, 14] width 13 height 13
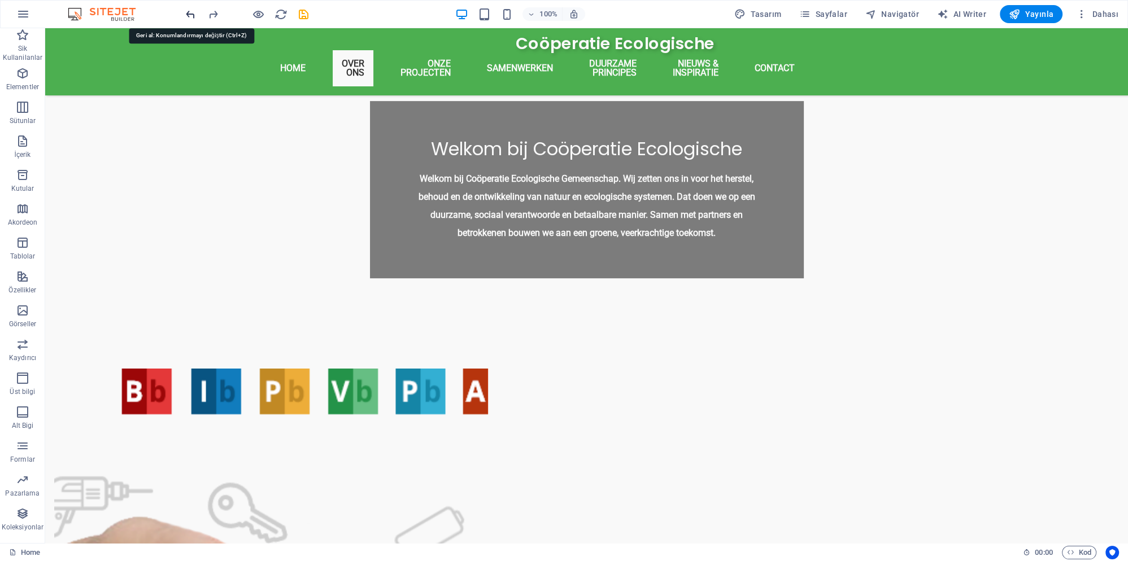
scroll to position [441, 0]
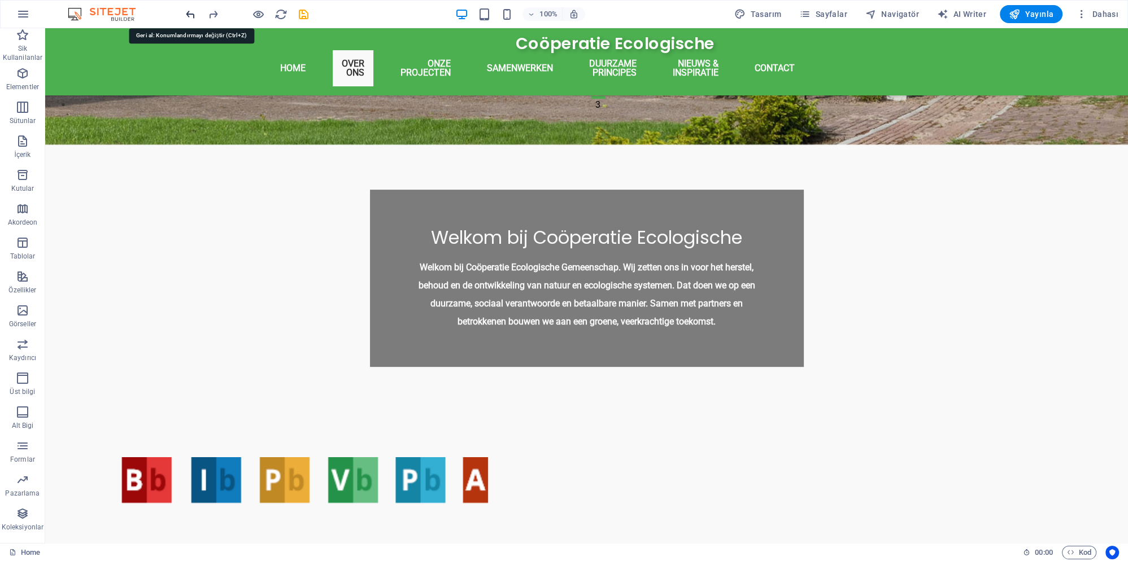
click at [193, 14] on icon "undo" at bounding box center [190, 14] width 13 height 13
click at [189, 14] on icon "undo" at bounding box center [190, 14] width 13 height 13
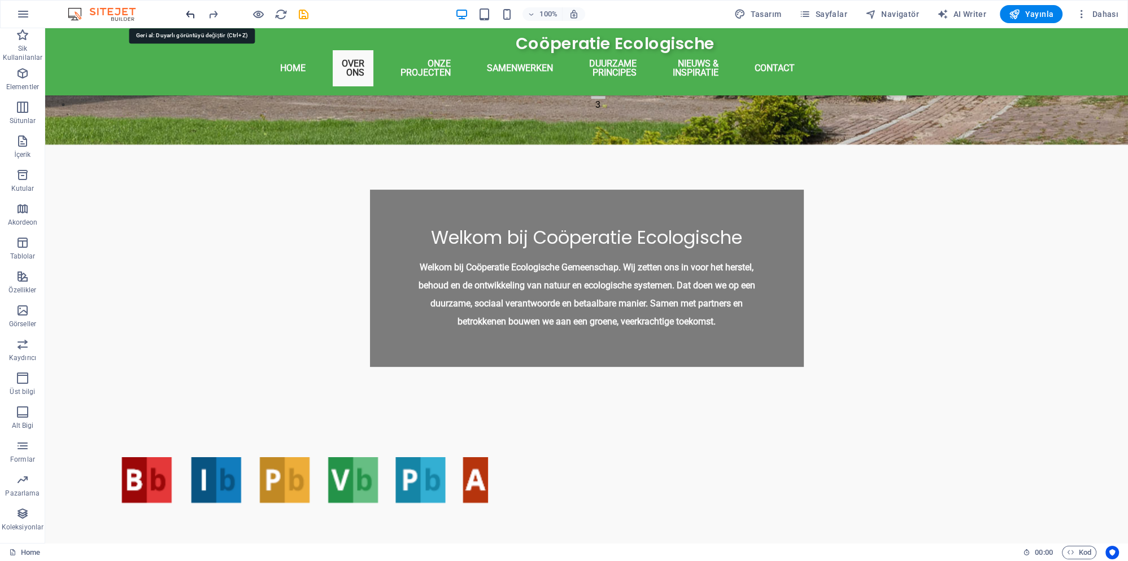
click at [189, 14] on icon "undo" at bounding box center [190, 14] width 13 height 13
click at [189, 12] on icon "undo" at bounding box center [190, 14] width 13 height 13
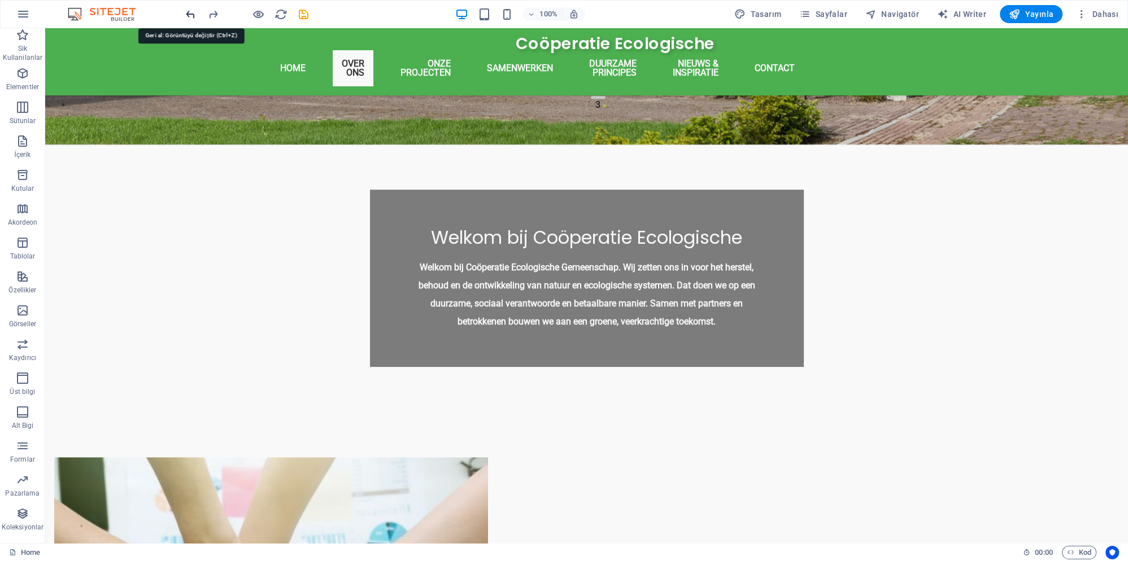
click at [189, 12] on icon "undo" at bounding box center [190, 14] width 13 height 13
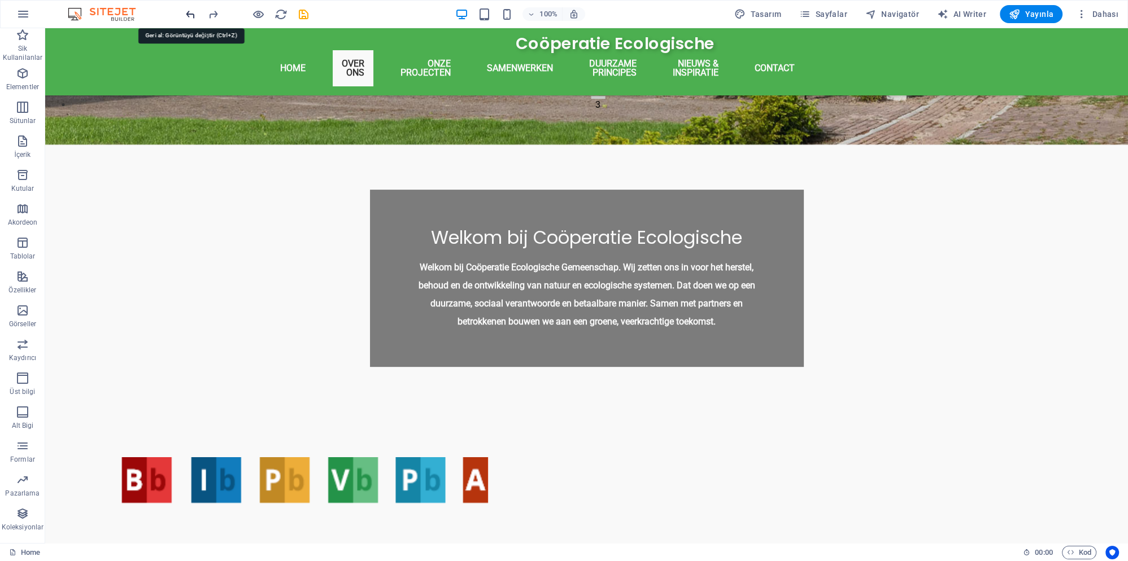
click at [189, 12] on icon "undo" at bounding box center [190, 14] width 13 height 13
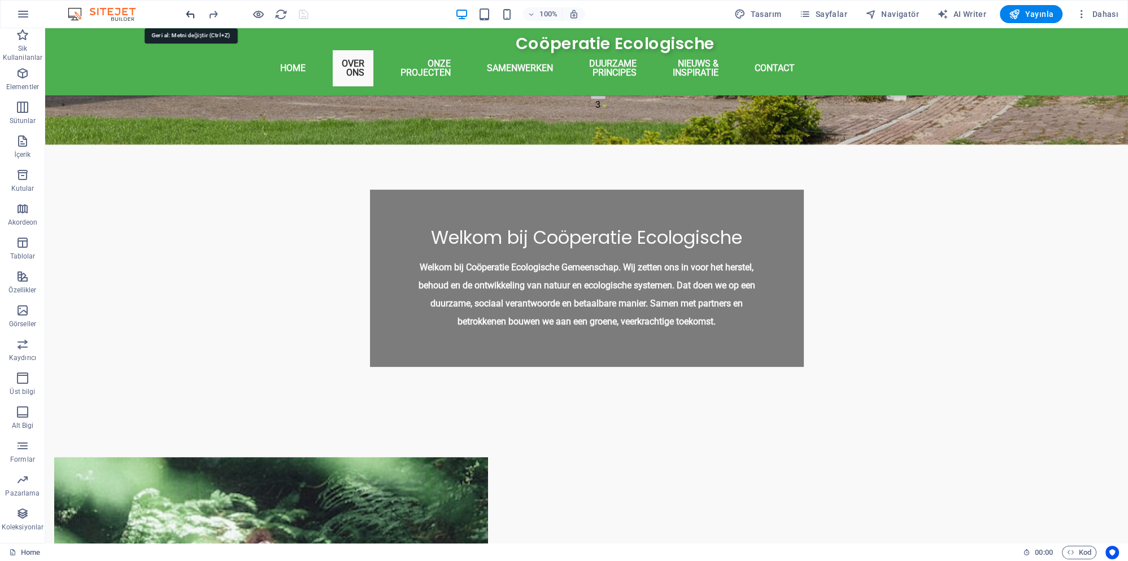
click at [189, 12] on icon "undo" at bounding box center [190, 14] width 13 height 13
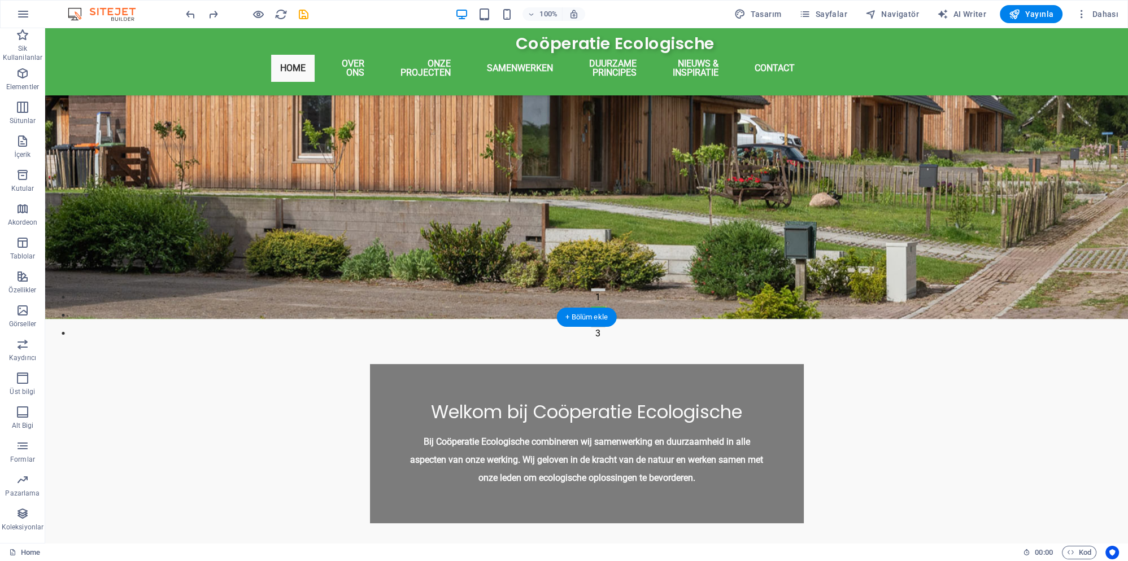
scroll to position [156, 0]
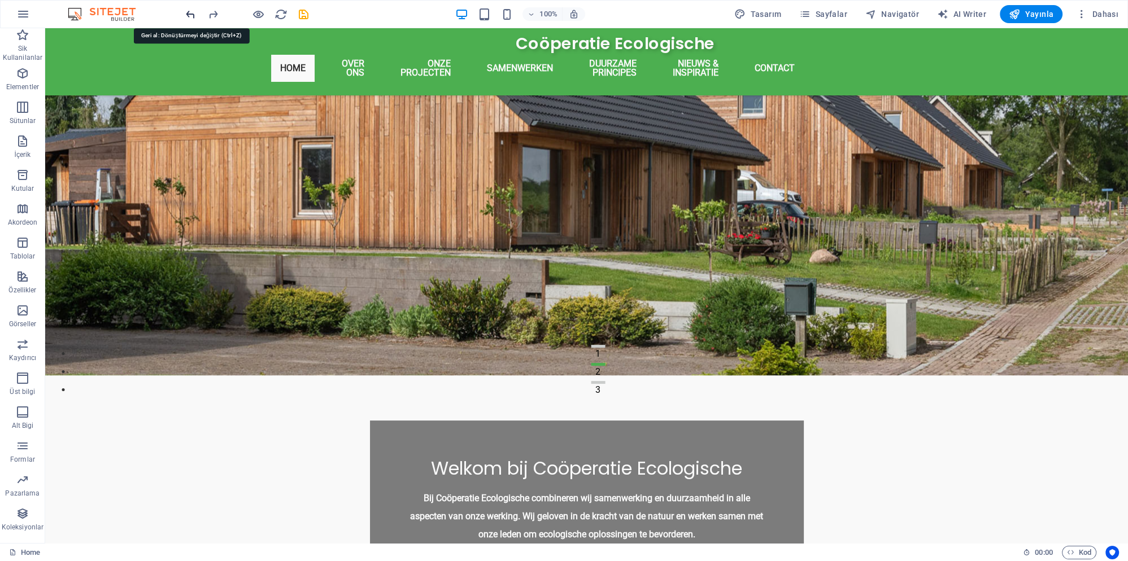
click at [193, 16] on icon "undo" at bounding box center [190, 14] width 13 height 13
click at [213, 14] on icon "redo" at bounding box center [213, 14] width 13 height 13
drag, startPoint x: 302, startPoint y: 19, endPoint x: 262, endPoint y: 36, distance: 43.3
click at [302, 19] on icon "save" at bounding box center [303, 14] width 13 height 13
checkbox input "false"
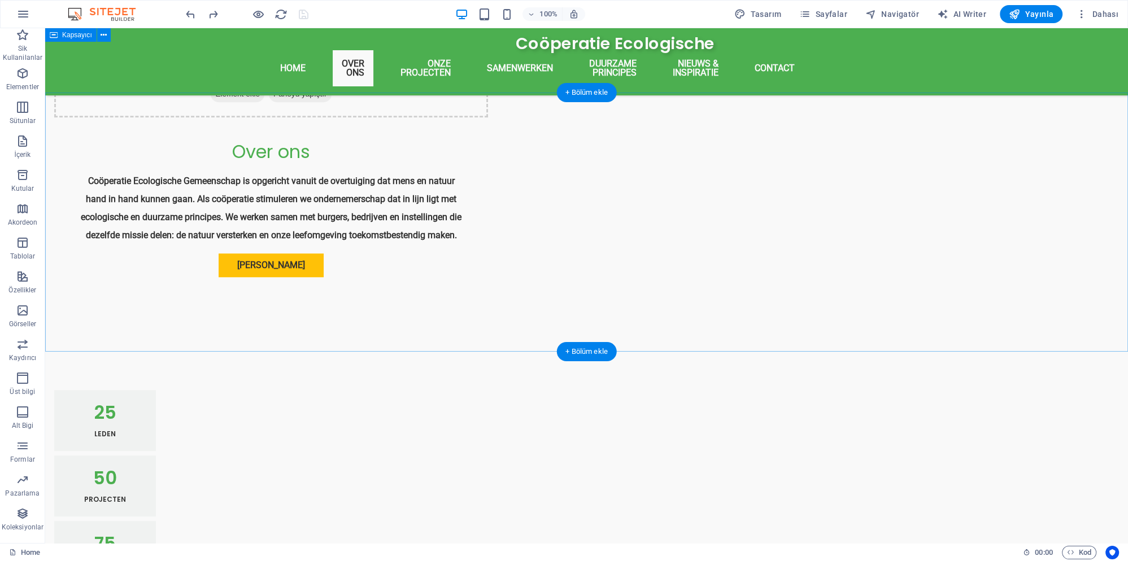
scroll to position [854, 0]
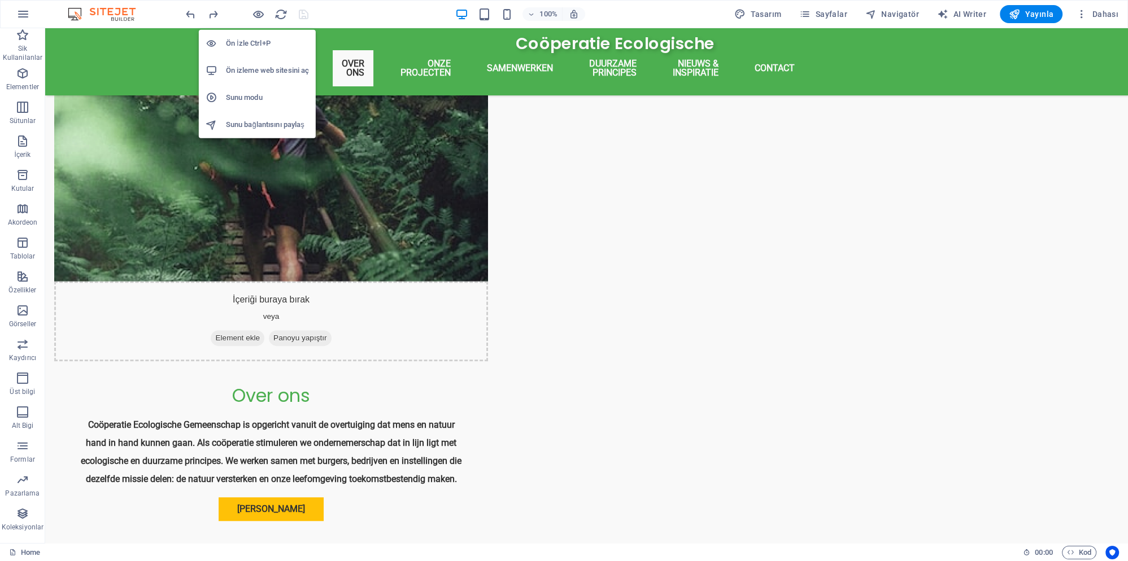
click at [268, 91] on h6 "Sunu modu" at bounding box center [267, 98] width 83 height 14
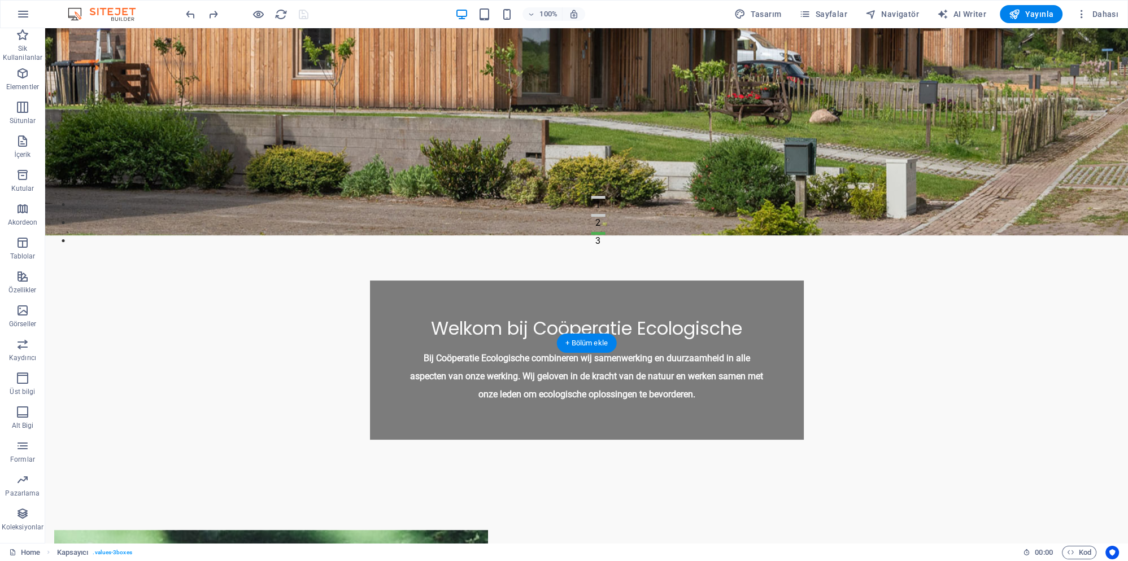
scroll to position [0, 0]
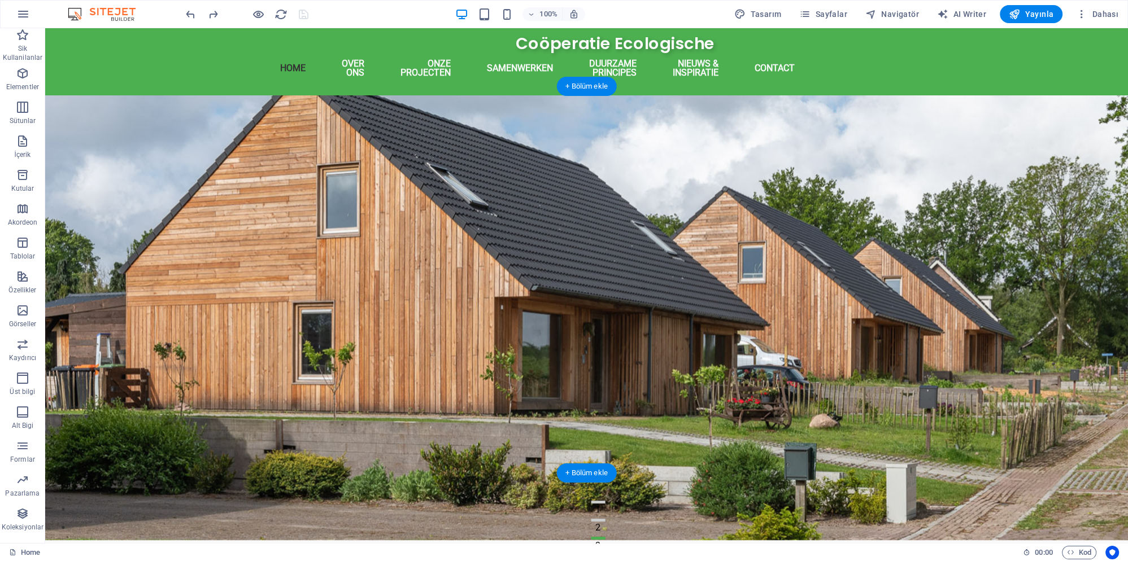
click at [682, 268] on figure at bounding box center [586, 317] width 1083 height 445
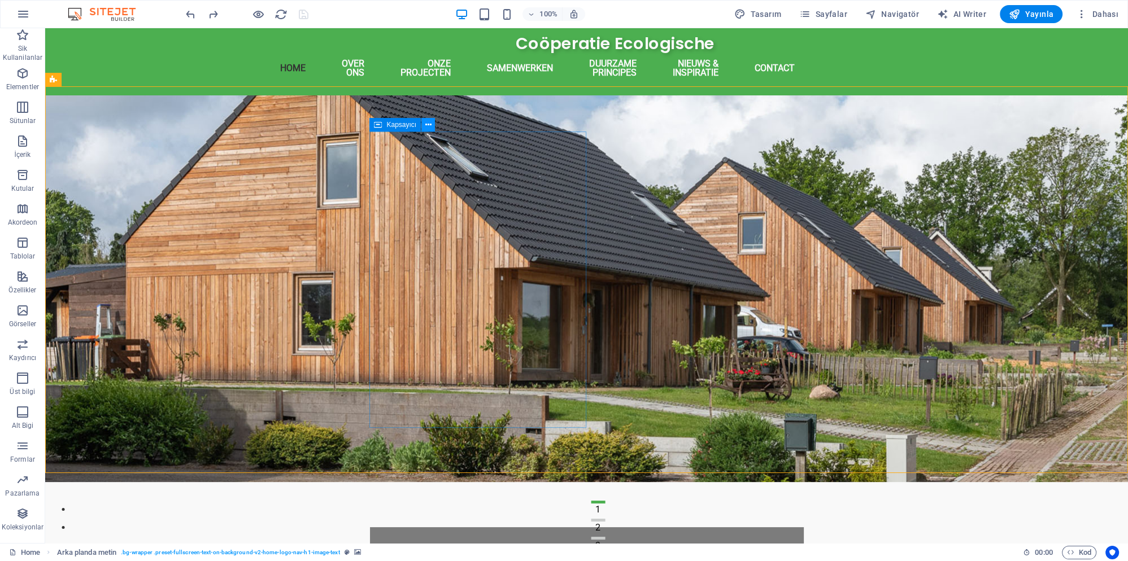
click at [423, 129] on button at bounding box center [428, 125] width 14 height 14
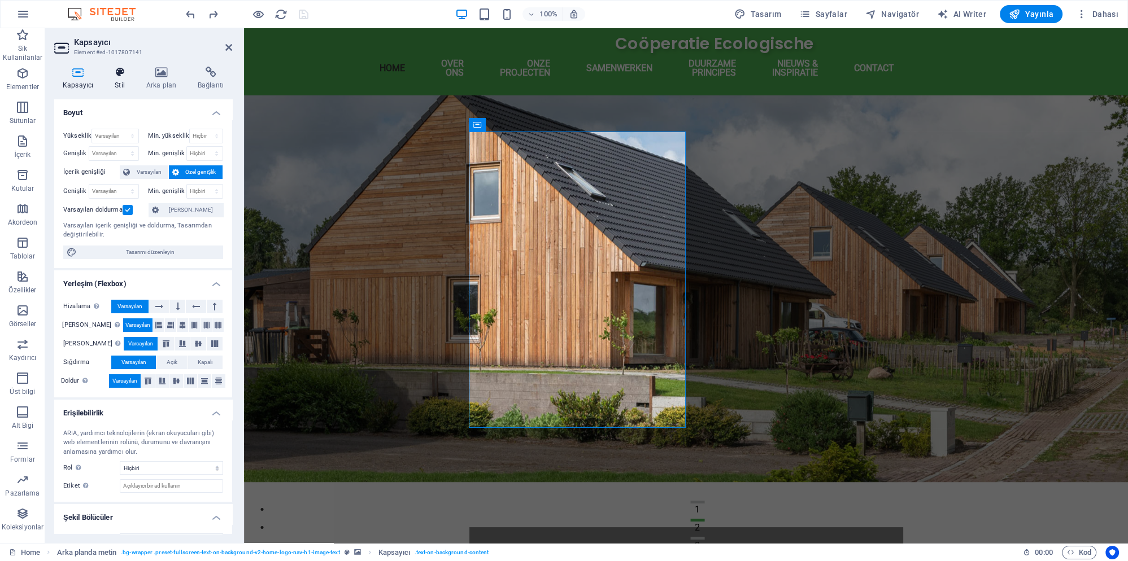
click at [116, 80] on h4 "Stil" at bounding box center [122, 79] width 32 height 24
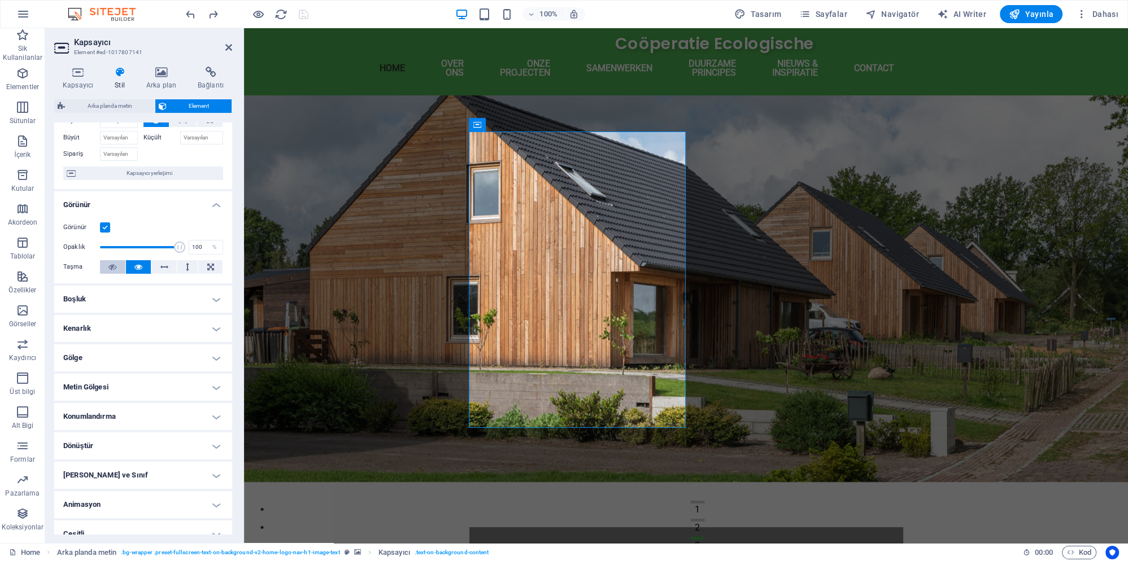
scroll to position [66, 0]
click at [99, 517] on h4 "Çeşitli" at bounding box center [143, 530] width 178 height 27
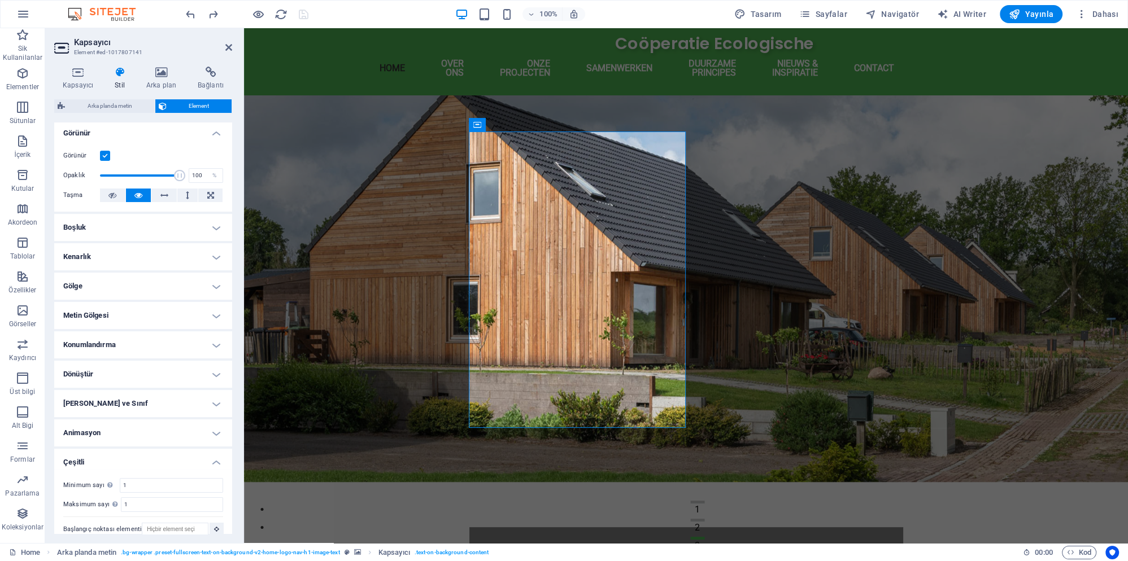
scroll to position [135, 0]
click at [107, 429] on h4 "Animasyon" at bounding box center [143, 431] width 178 height 27
click at [123, 391] on h4 "Kimlik ve Sınıf" at bounding box center [143, 402] width 178 height 27
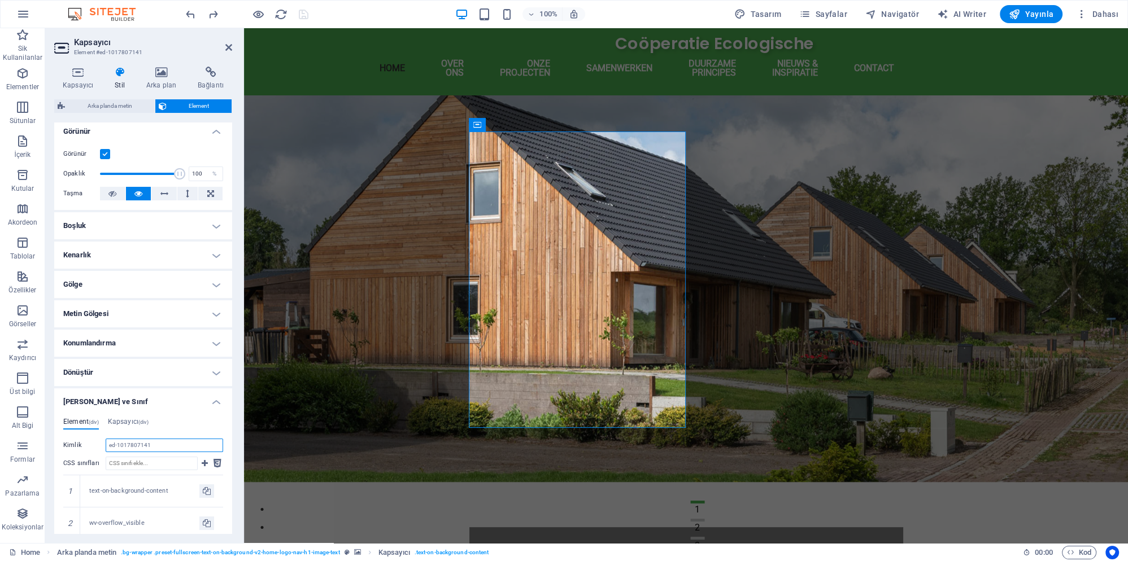
click at [155, 439] on input "ed-1017807141" at bounding box center [164, 446] width 117 height 14
click at [173, 457] on input "CSS sınıfları" at bounding box center [152, 464] width 92 height 14
click at [207, 458] on icon at bounding box center [205, 464] width 6 height 14
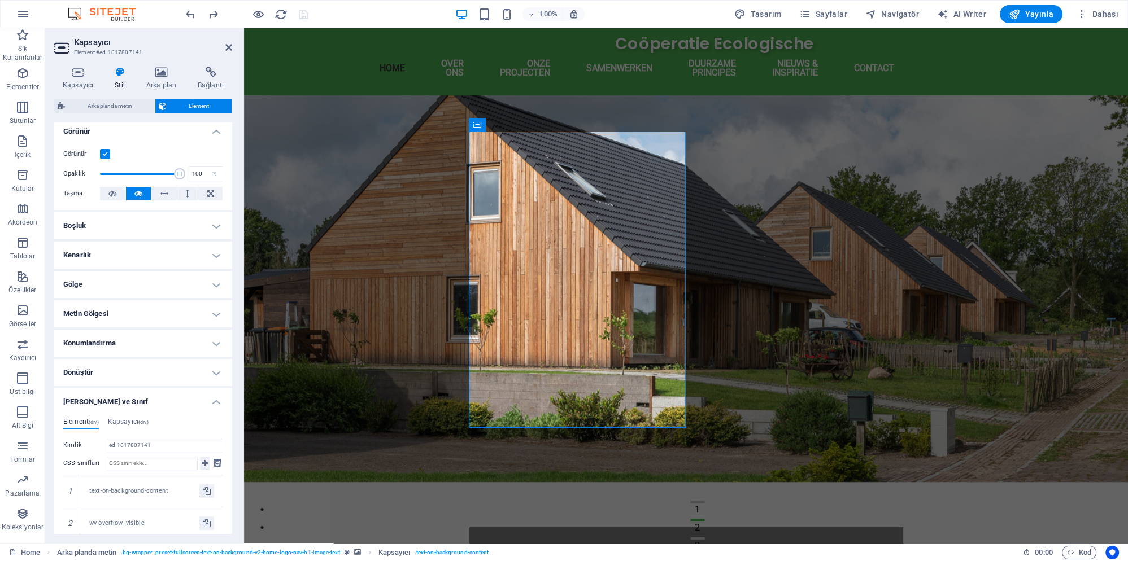
click at [207, 458] on icon at bounding box center [205, 464] width 6 height 14
click at [216, 457] on icon at bounding box center [218, 464] width 8 height 14
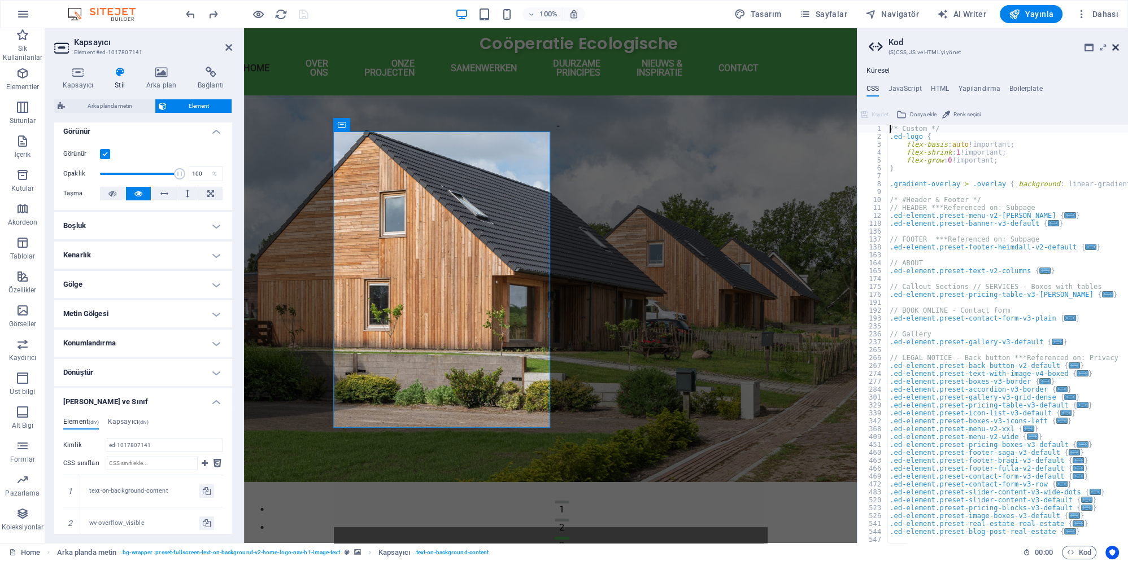
click at [1114, 48] on icon at bounding box center [1115, 47] width 7 height 9
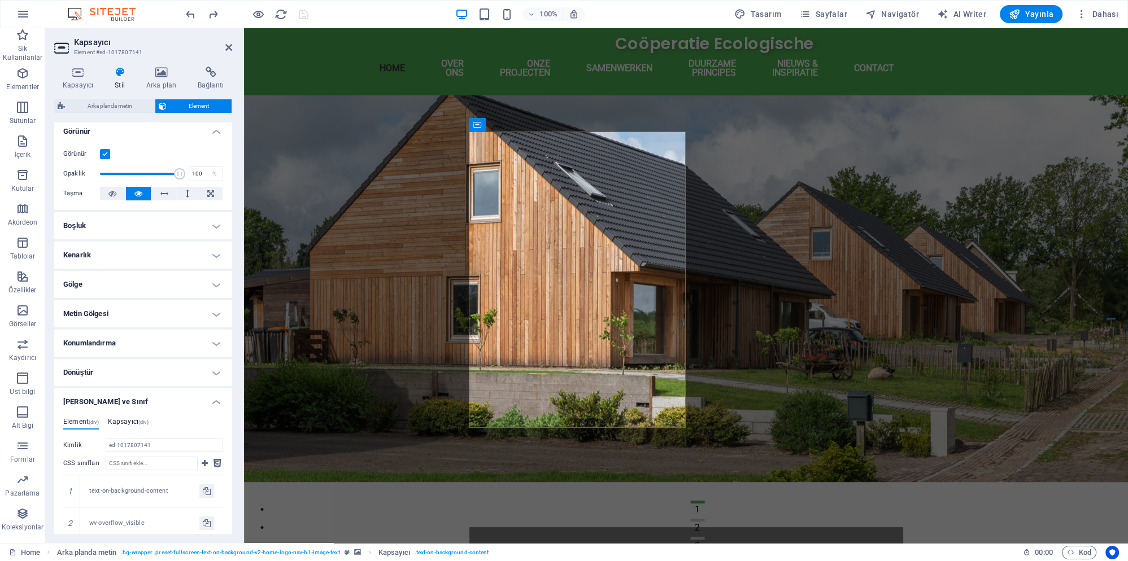
click at [129, 418] on h4 "Kapsayıcı (div)" at bounding box center [128, 424] width 41 height 12
click at [195, 389] on h4 "Kimlik ve Sınıf" at bounding box center [143, 399] width 178 height 20
click at [158, 367] on h4 "Dönüştür" at bounding box center [143, 372] width 178 height 27
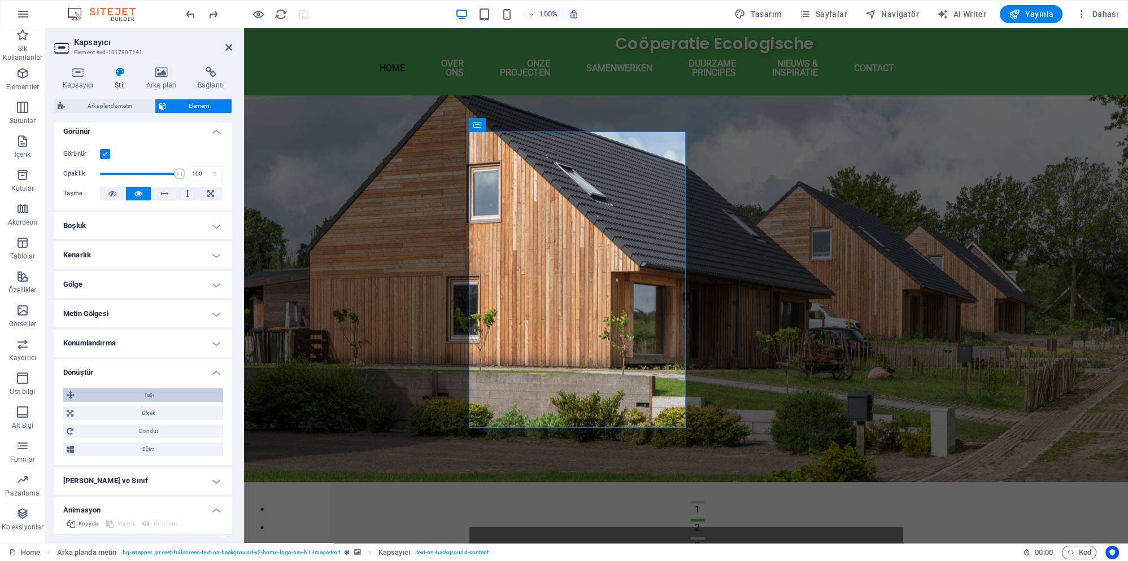
click at [156, 389] on span "Taşı" at bounding box center [149, 396] width 142 height 14
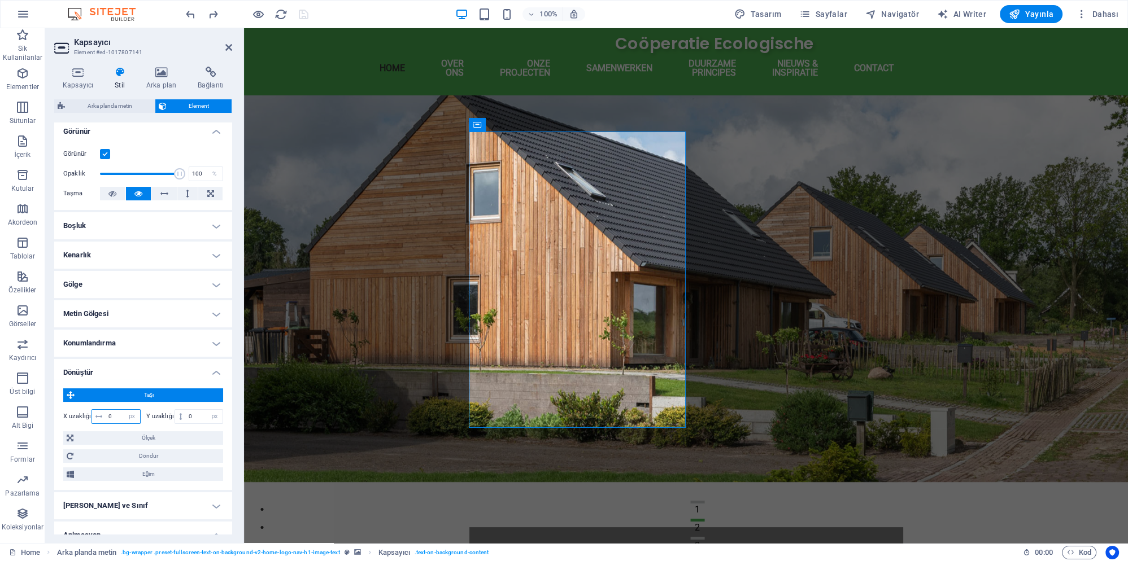
click at [117, 410] on input "0" at bounding box center [123, 417] width 34 height 14
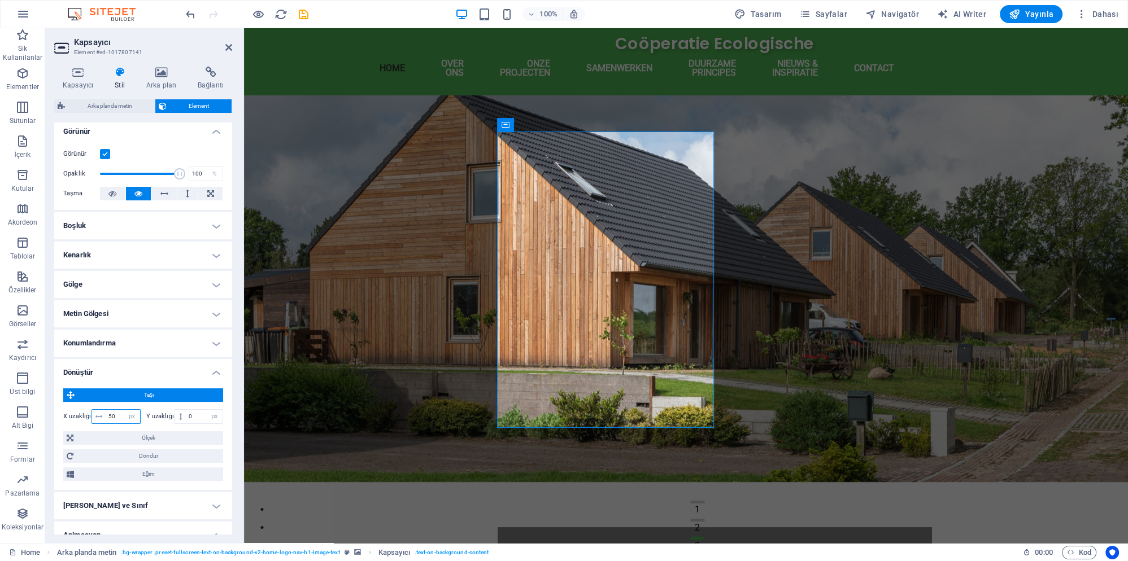
type input "5"
type input "0"
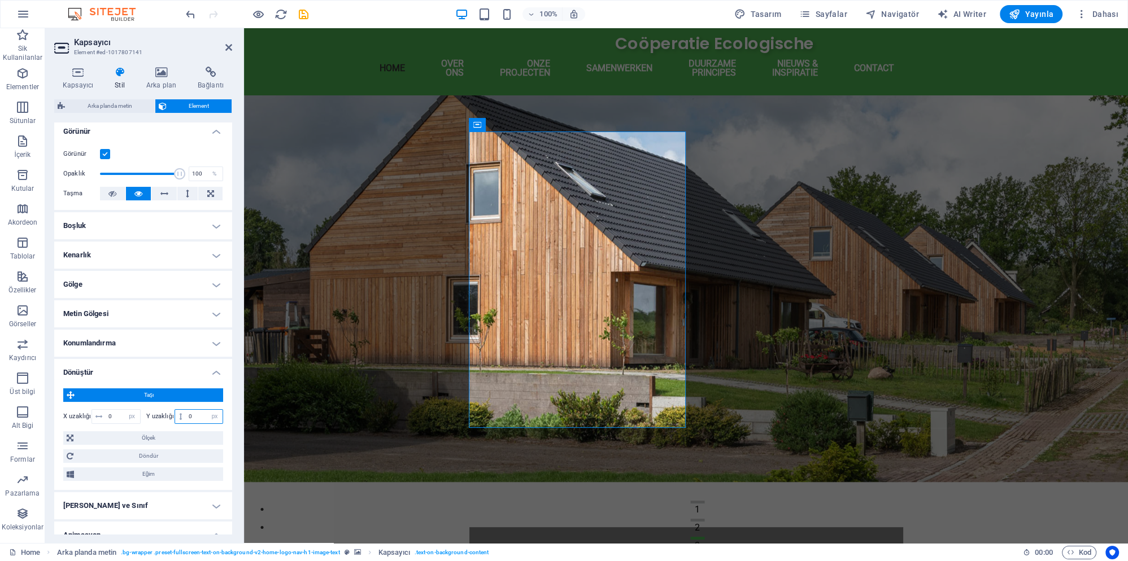
drag, startPoint x: 198, startPoint y: 406, endPoint x: 167, endPoint y: 407, distance: 31.1
click at [186, 410] on input "0" at bounding box center [204, 417] width 37 height 14
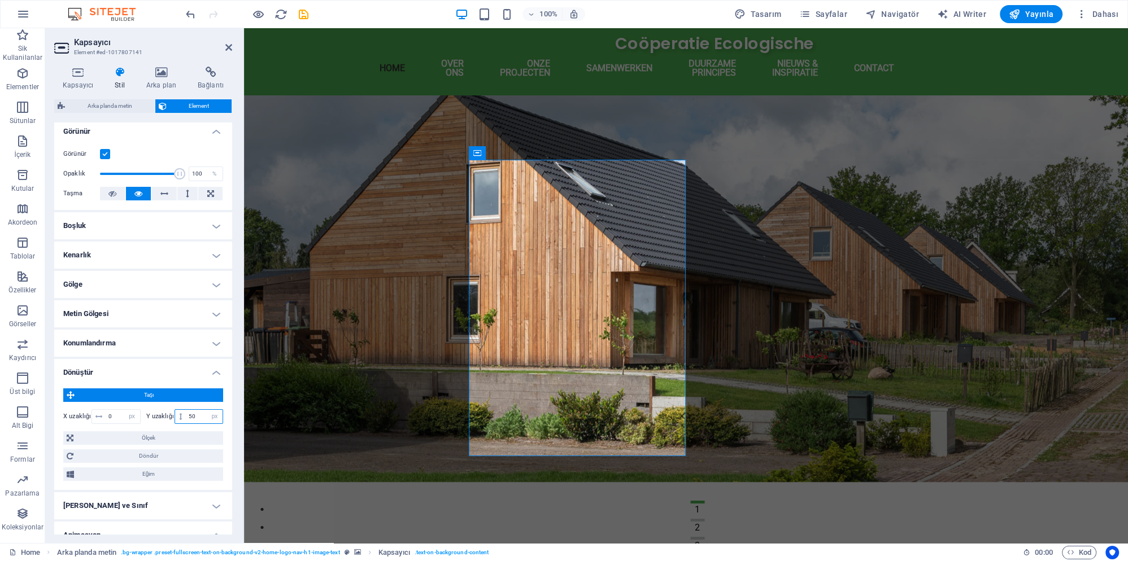
type input "5"
type input "0"
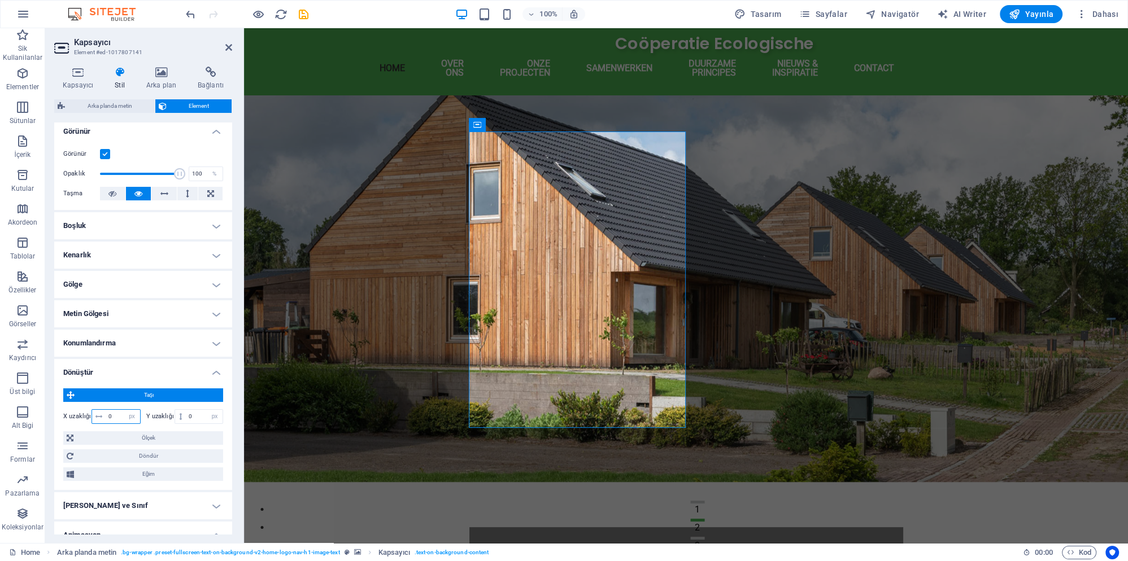
drag, startPoint x: 116, startPoint y: 409, endPoint x: 78, endPoint y: 409, distance: 37.8
click at [106, 410] on input "0" at bounding box center [123, 417] width 34 height 14
click at [147, 468] on span "Eğim" at bounding box center [148, 475] width 142 height 14
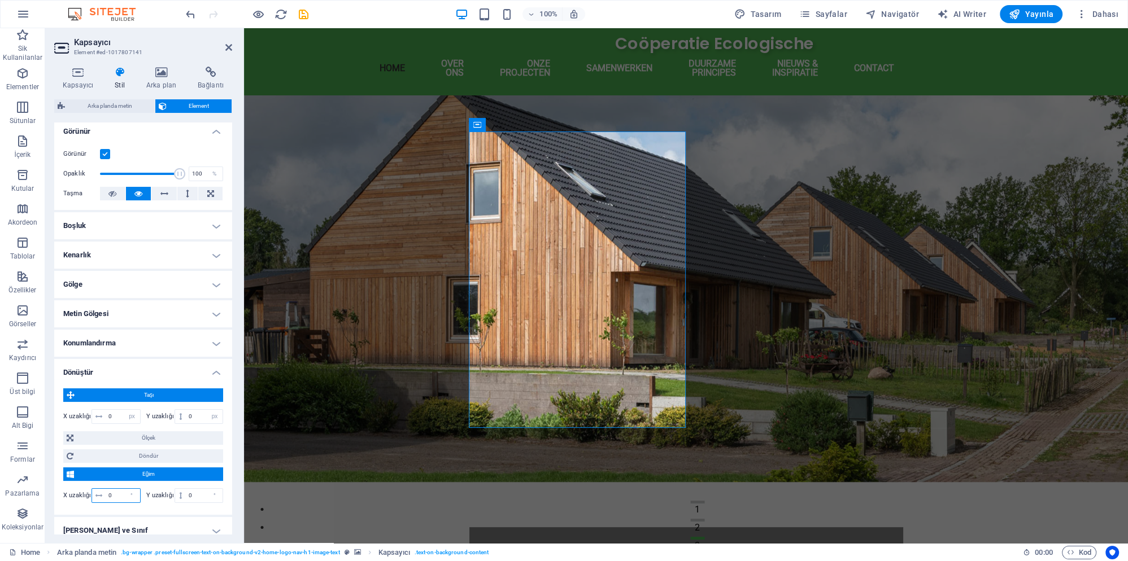
drag, startPoint x: 120, startPoint y: 485, endPoint x: 90, endPoint y: 485, distance: 30.5
click at [106, 489] on input "0" at bounding box center [123, 496] width 34 height 14
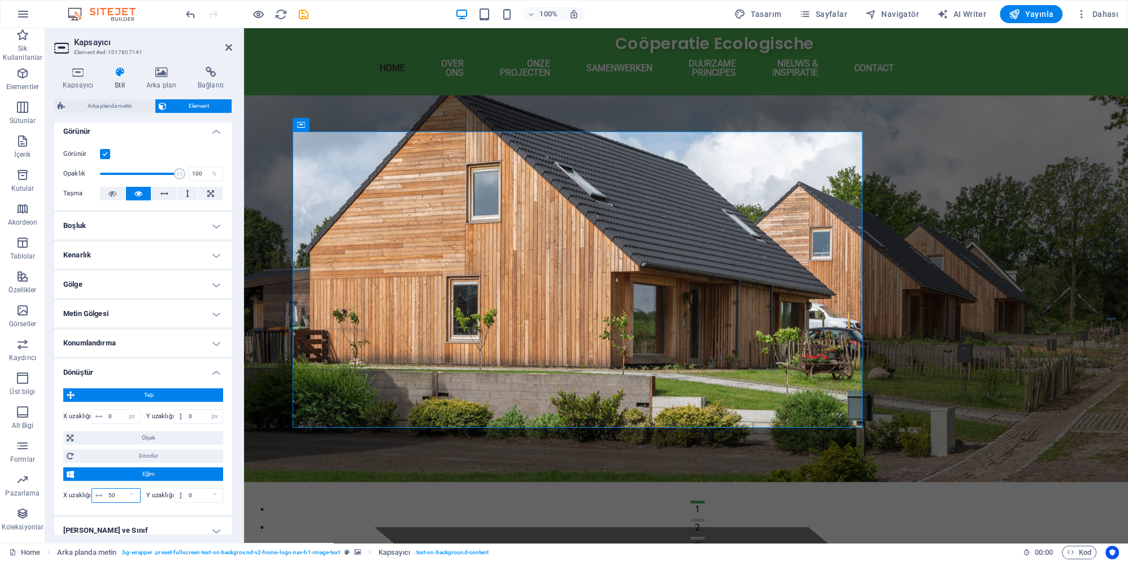
type input "5"
drag, startPoint x: 199, startPoint y: 483, endPoint x: 158, endPoint y: 494, distance: 42.6
click at [186, 490] on input "0" at bounding box center [204, 496] width 37 height 14
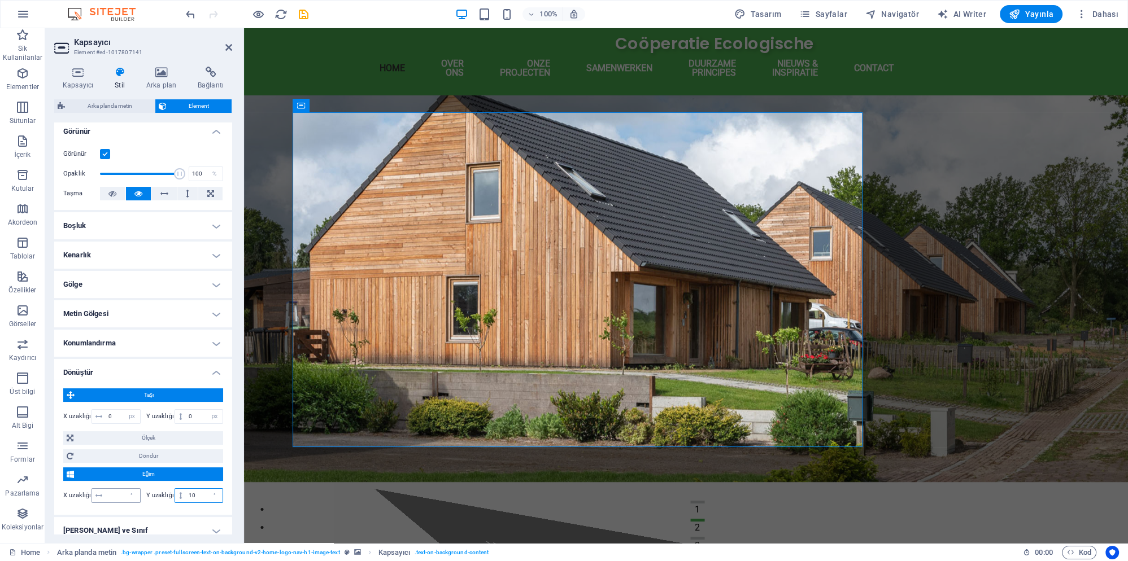
type input "10"
drag, startPoint x: 103, startPoint y: 486, endPoint x: 66, endPoint y: 487, distance: 37.3
click at [106, 489] on input "number" at bounding box center [123, 496] width 34 height 14
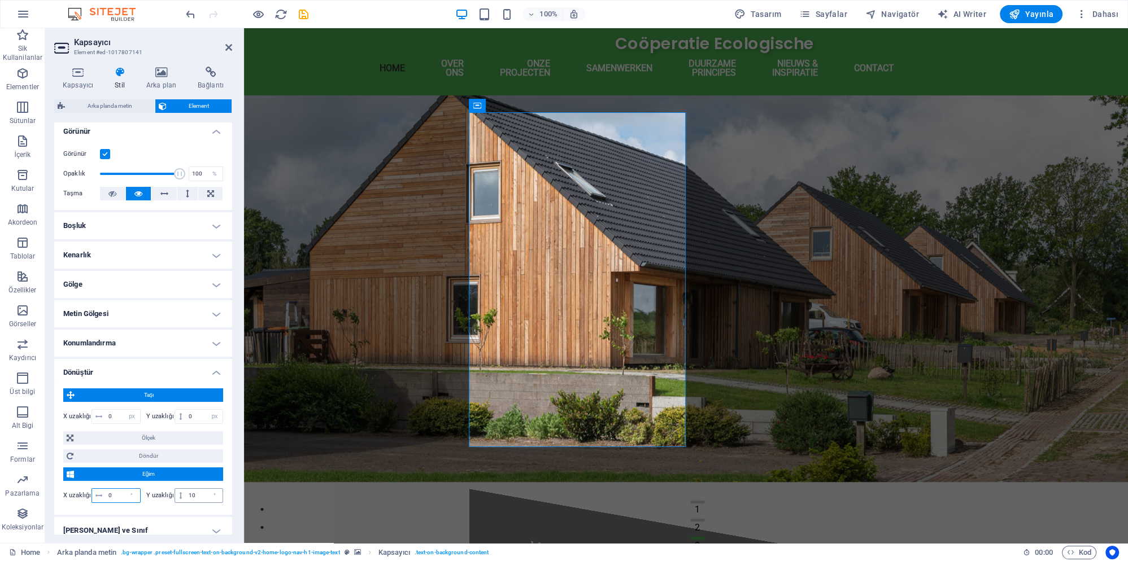
type input "0"
drag, startPoint x: 192, startPoint y: 488, endPoint x: 155, endPoint y: 488, distance: 37.3
click at [186, 489] on input "10" at bounding box center [204, 496] width 37 height 14
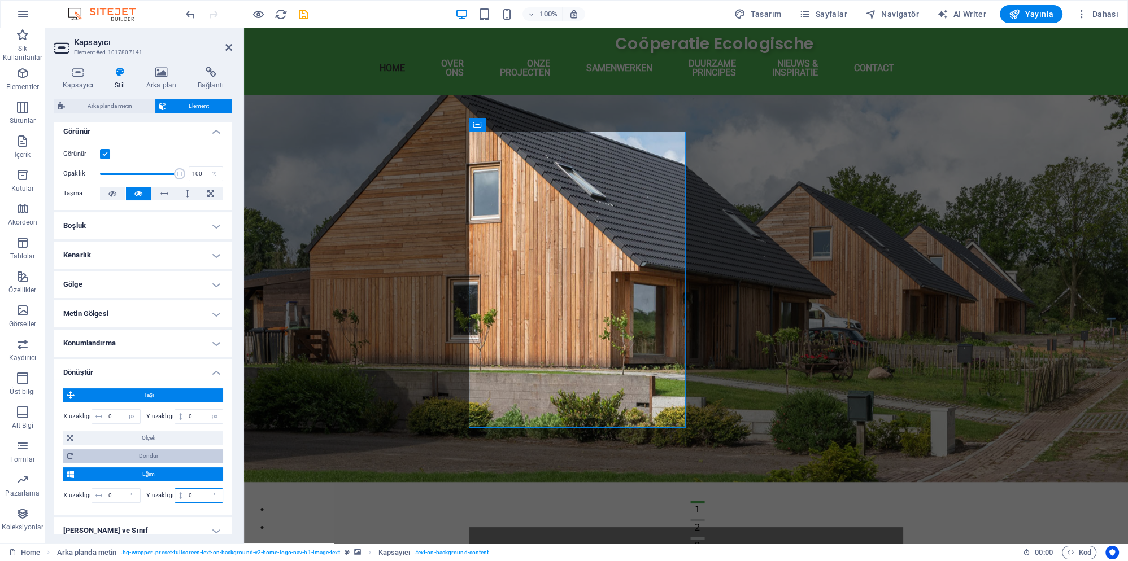
type input "0"
click at [164, 450] on span "Döndür" at bounding box center [148, 457] width 143 height 14
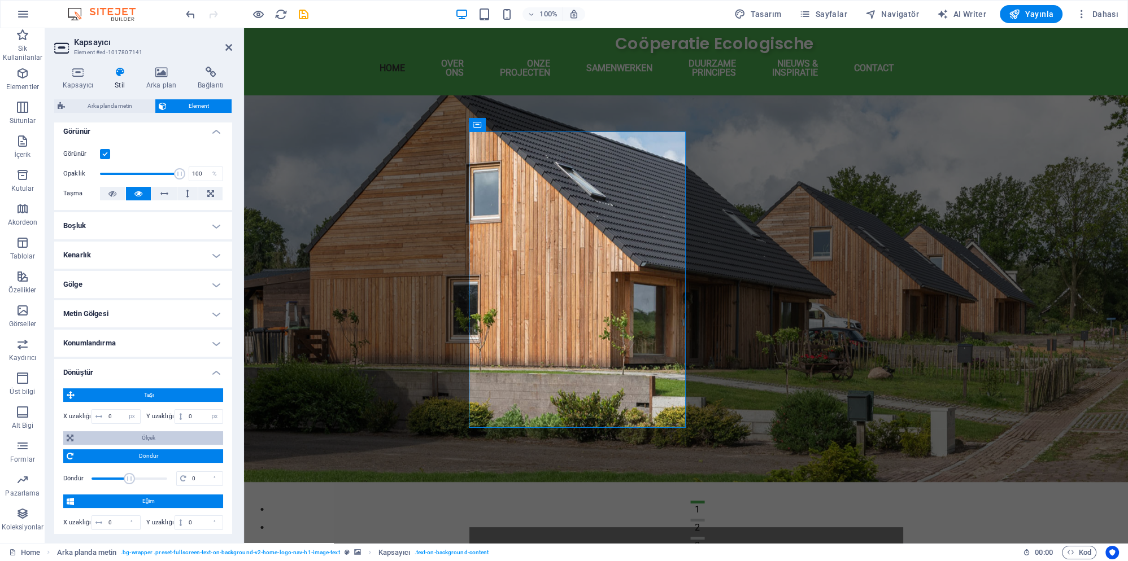
click at [167, 432] on span "Ölçek" at bounding box center [148, 439] width 143 height 14
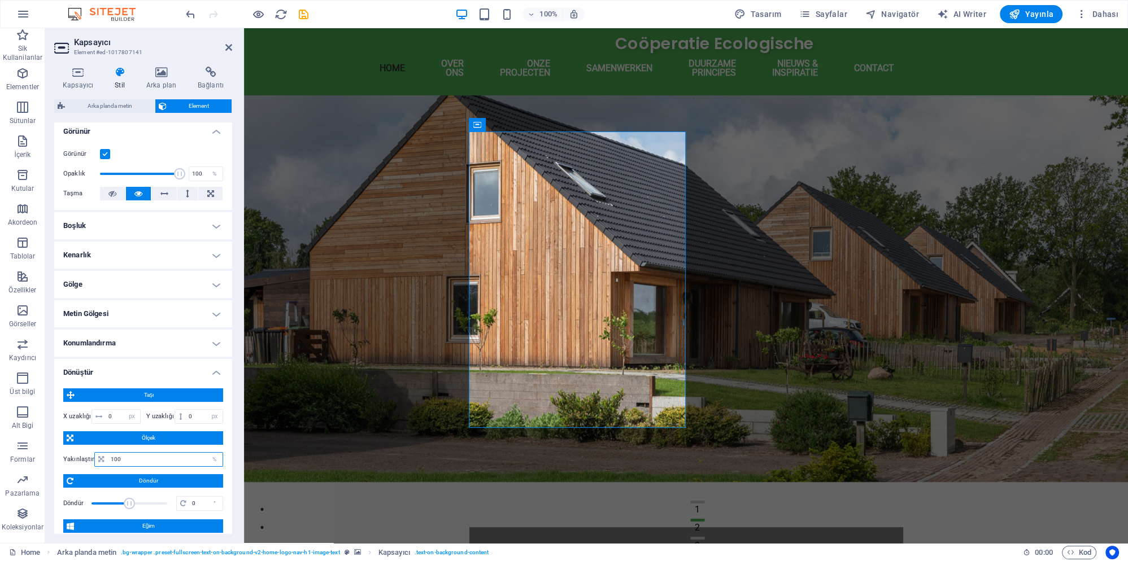
click at [134, 453] on input "100" at bounding box center [165, 460] width 115 height 14
click at [140, 453] on input "100" at bounding box center [165, 460] width 115 height 14
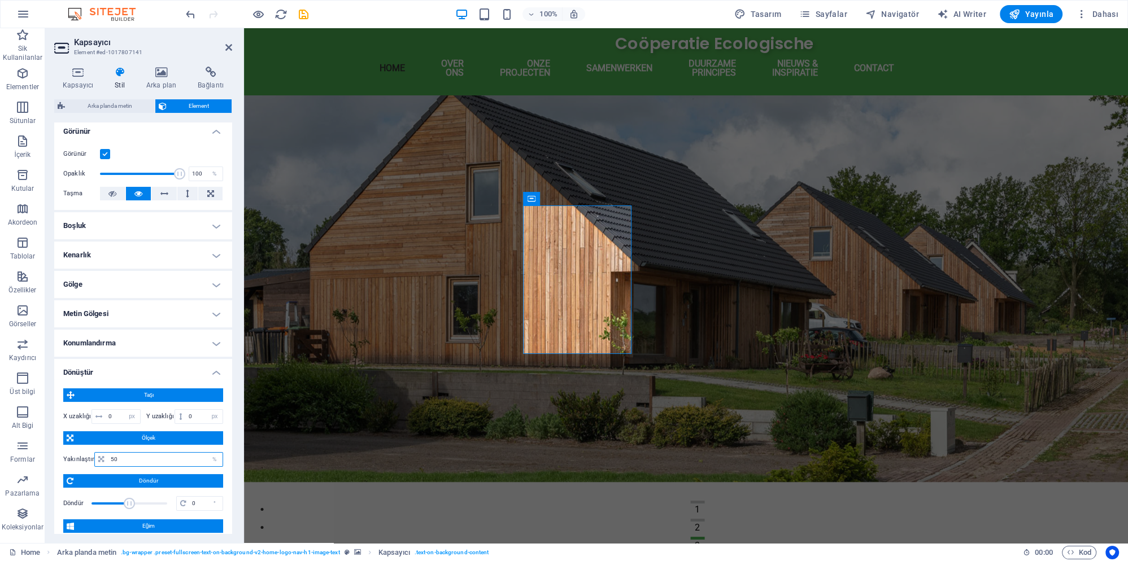
type input "5"
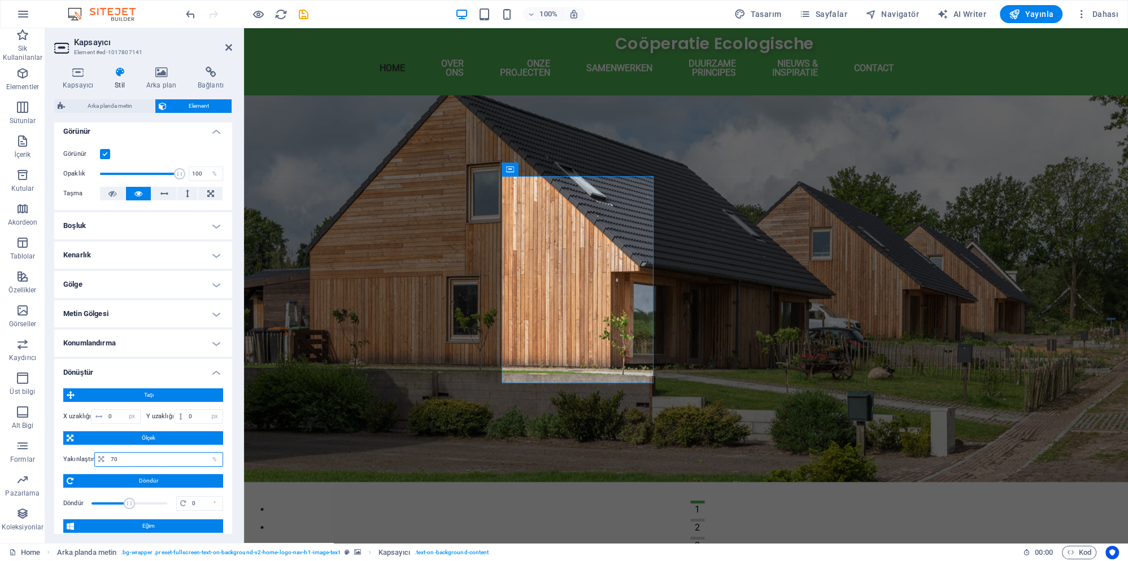
type input "70"
click at [161, 389] on span "Taşı" at bounding box center [149, 396] width 142 height 14
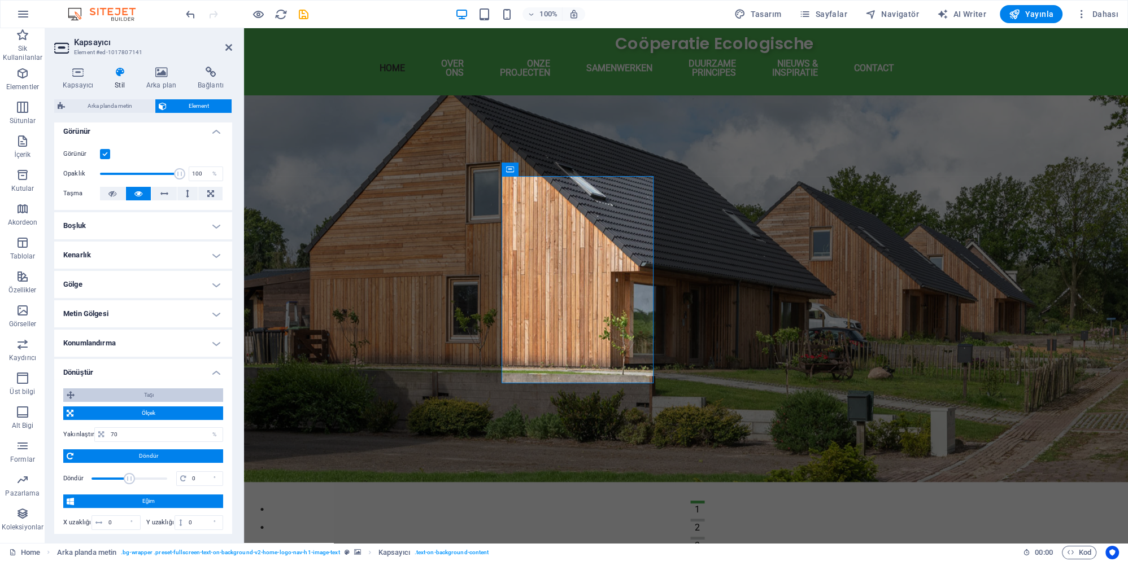
click at [161, 389] on span "Taşı" at bounding box center [149, 396] width 142 height 14
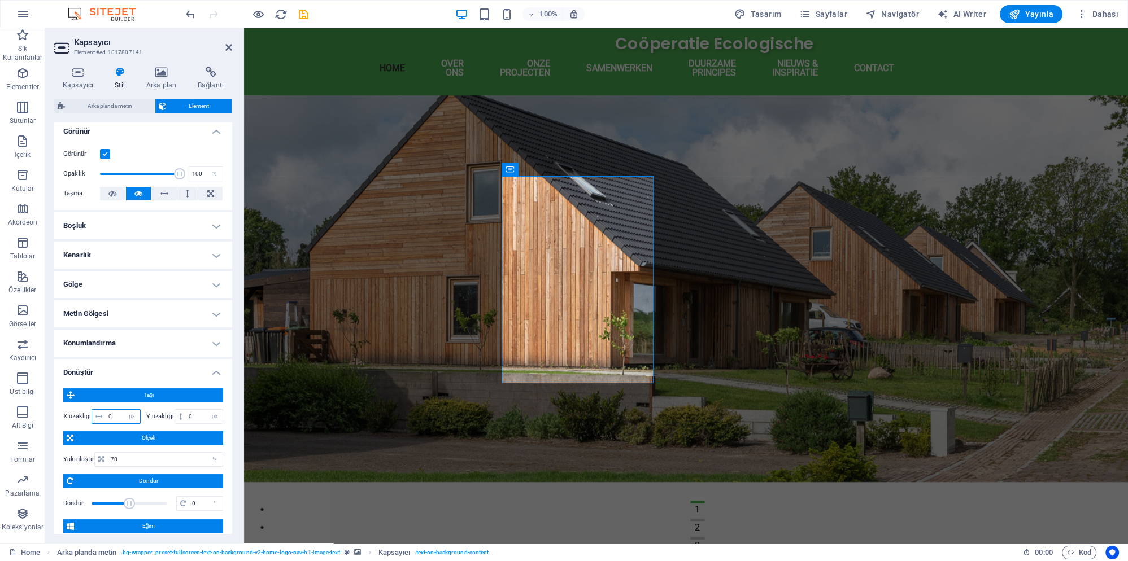
click at [112, 410] on input "0" at bounding box center [123, 417] width 34 height 14
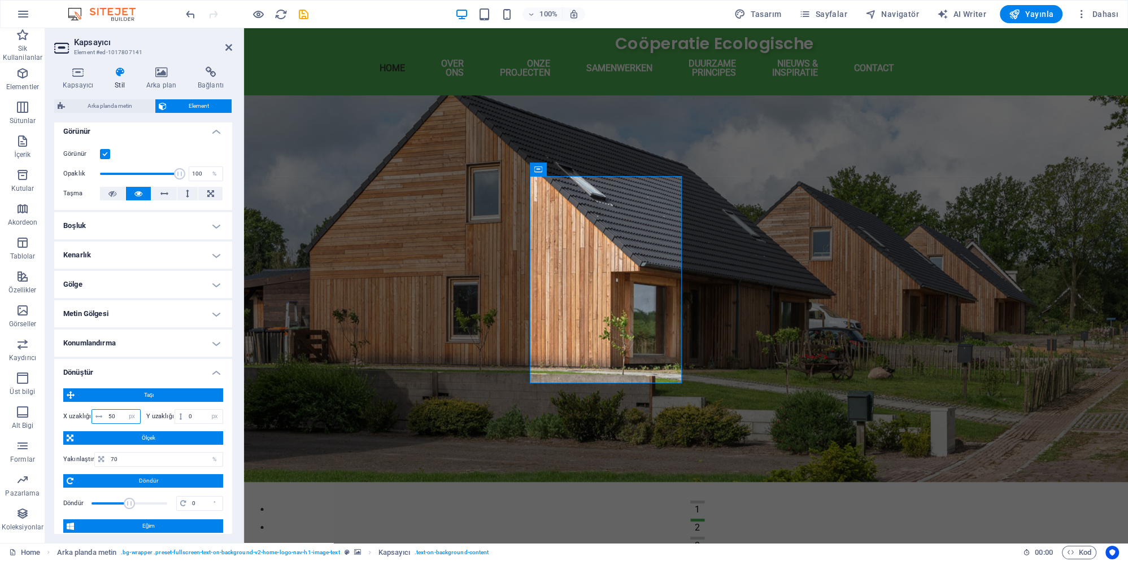
type input "5"
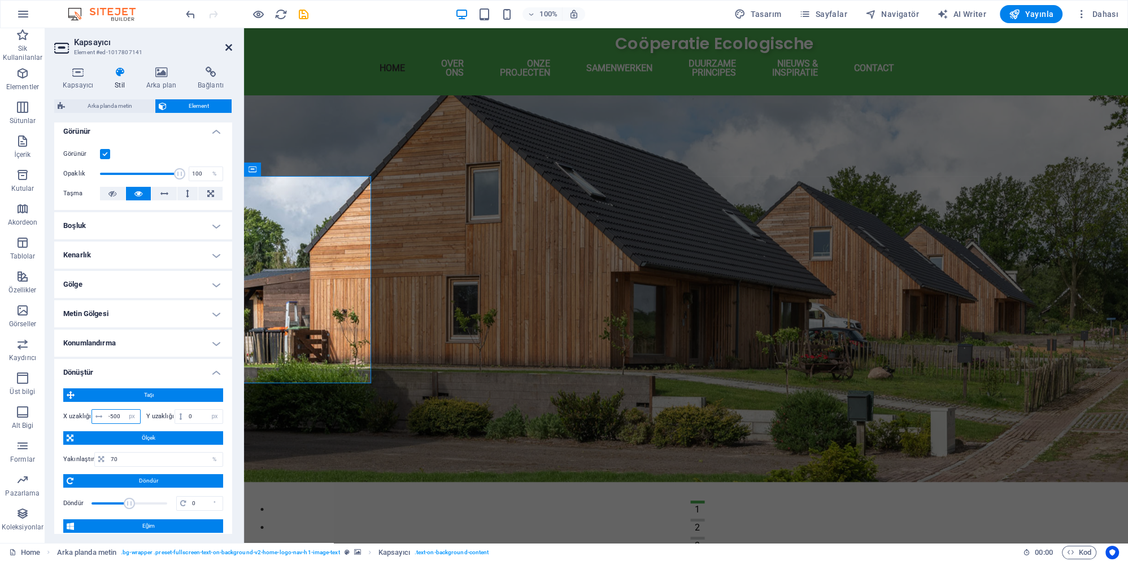
type input "-500"
click at [228, 47] on icon at bounding box center [228, 47] width 7 height 9
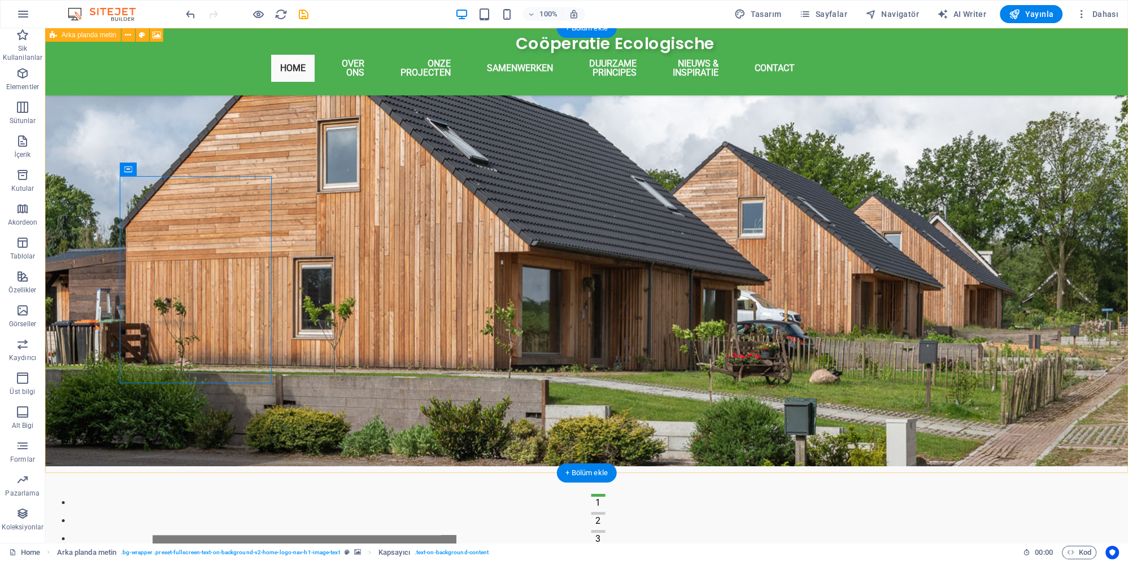
scroll to position [0, 0]
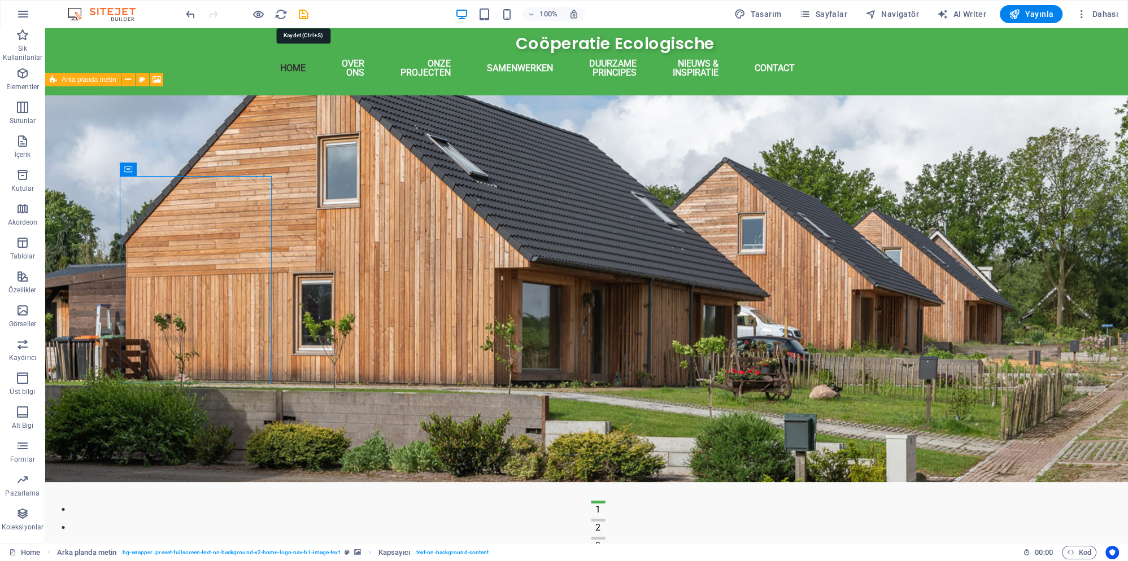
click at [300, 12] on icon "save" at bounding box center [303, 14] width 13 height 13
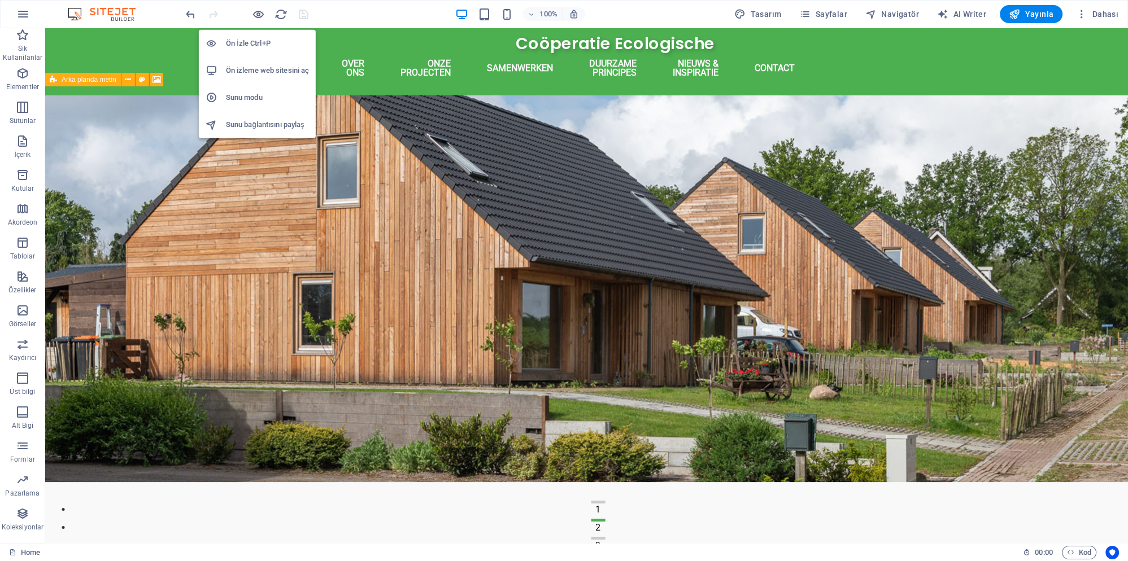
click at [254, 95] on h6 "Sunu modu" at bounding box center [267, 98] width 83 height 14
click at [265, 75] on h6 "Ön izleme web sitesini aç" at bounding box center [267, 71] width 83 height 14
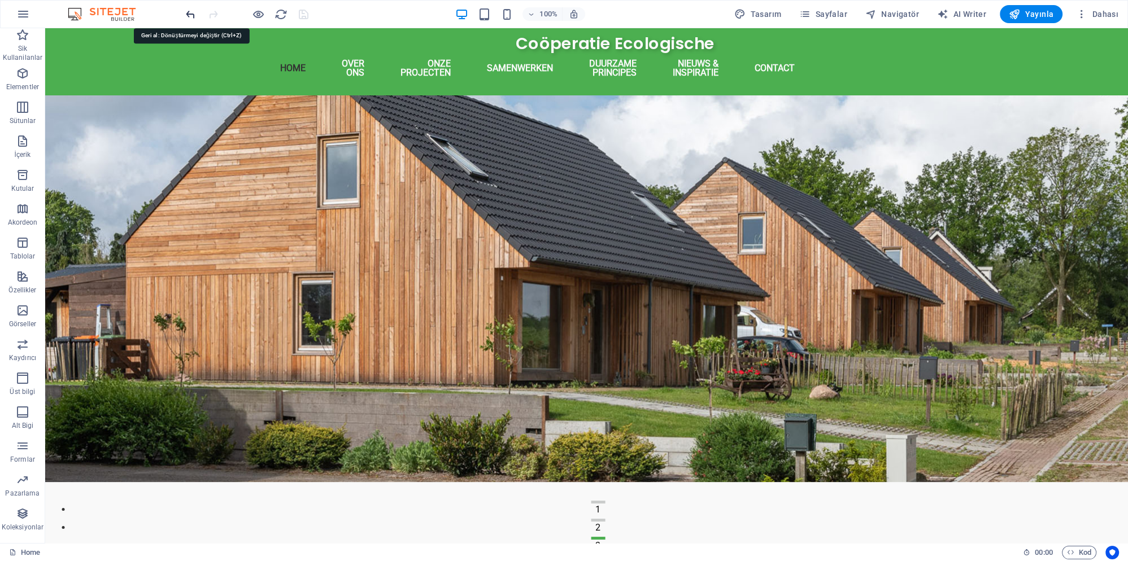
click at [186, 12] on icon "undo" at bounding box center [190, 14] width 13 height 13
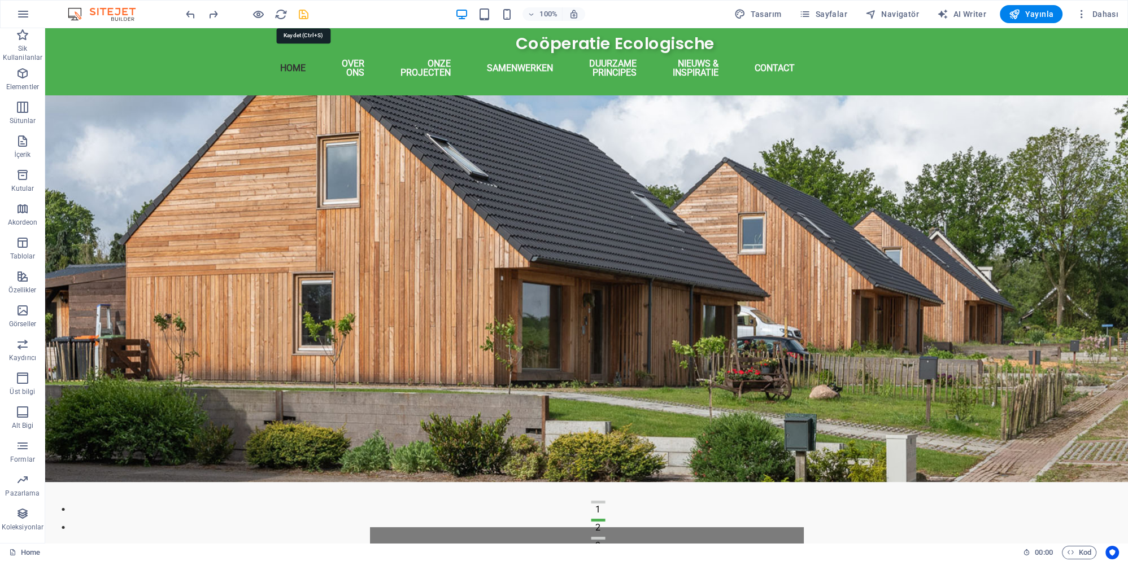
click at [303, 17] on icon "save" at bounding box center [303, 14] width 13 height 13
checkbox input "false"
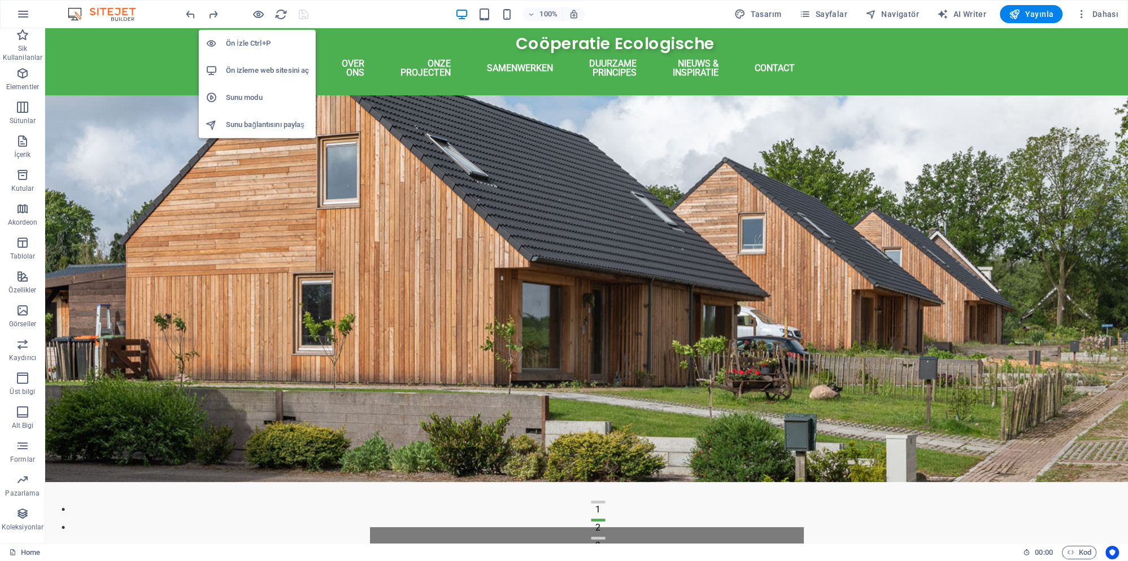
click at [256, 98] on h6 "Sunu modu" at bounding box center [267, 98] width 83 height 14
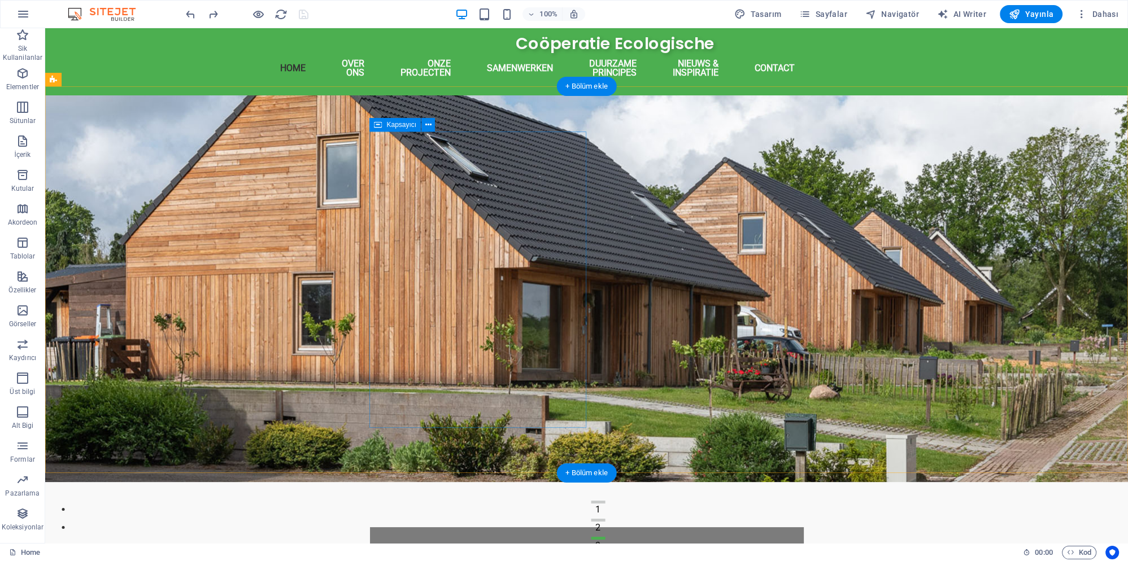
select select "px"
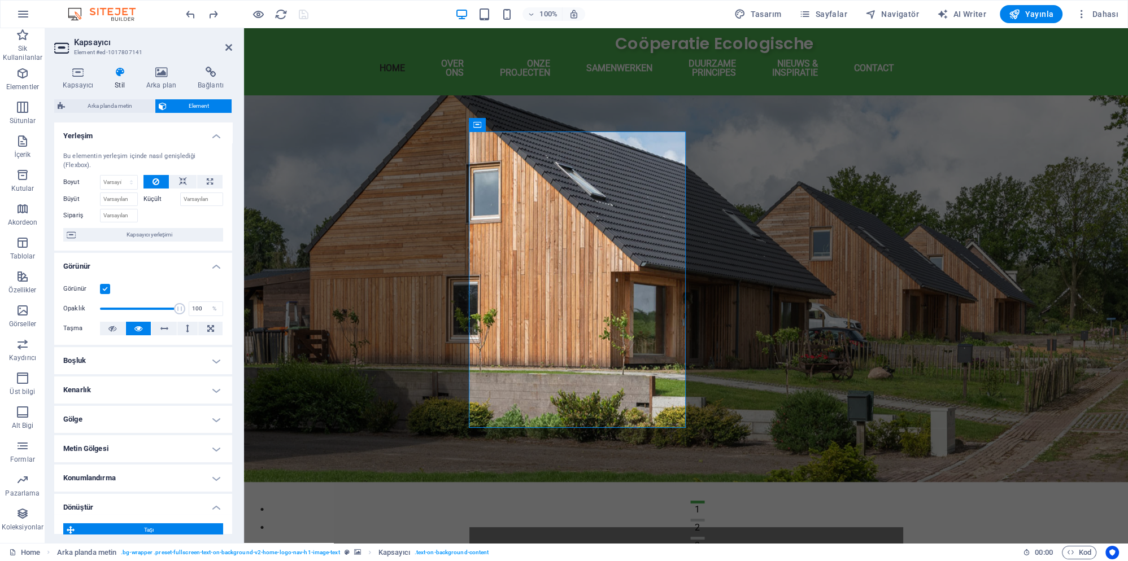
click at [117, 72] on icon at bounding box center [119, 72] width 27 height 11
click at [122, 193] on input "Büyüt" at bounding box center [119, 200] width 38 height 14
click at [195, 193] on input "Küçült" at bounding box center [201, 200] width 43 height 14
type input "1"
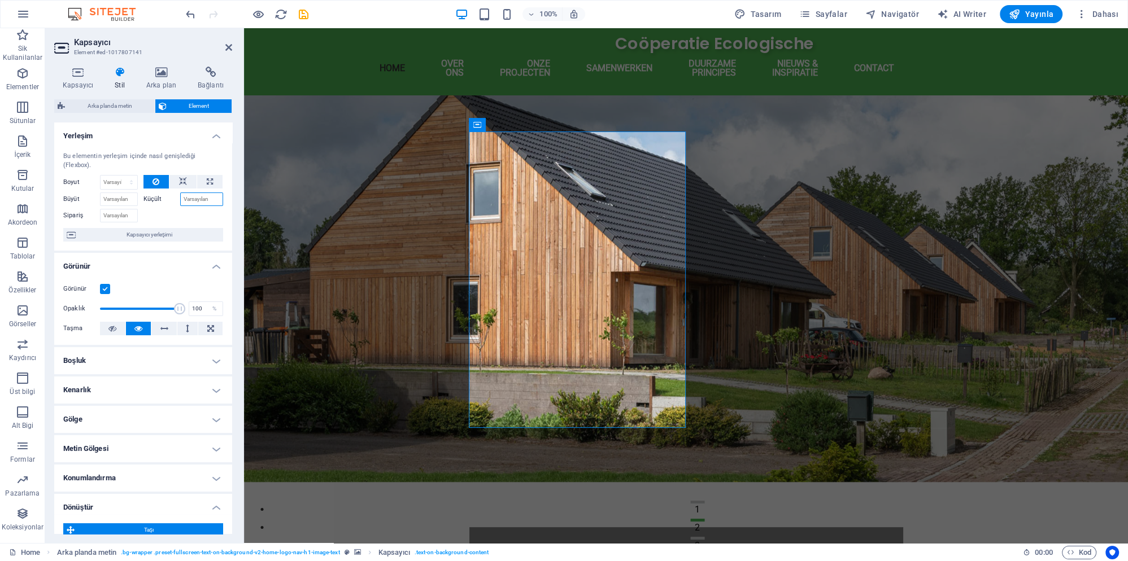
type input "2"
click at [123, 193] on input "Büyüt" at bounding box center [119, 200] width 38 height 14
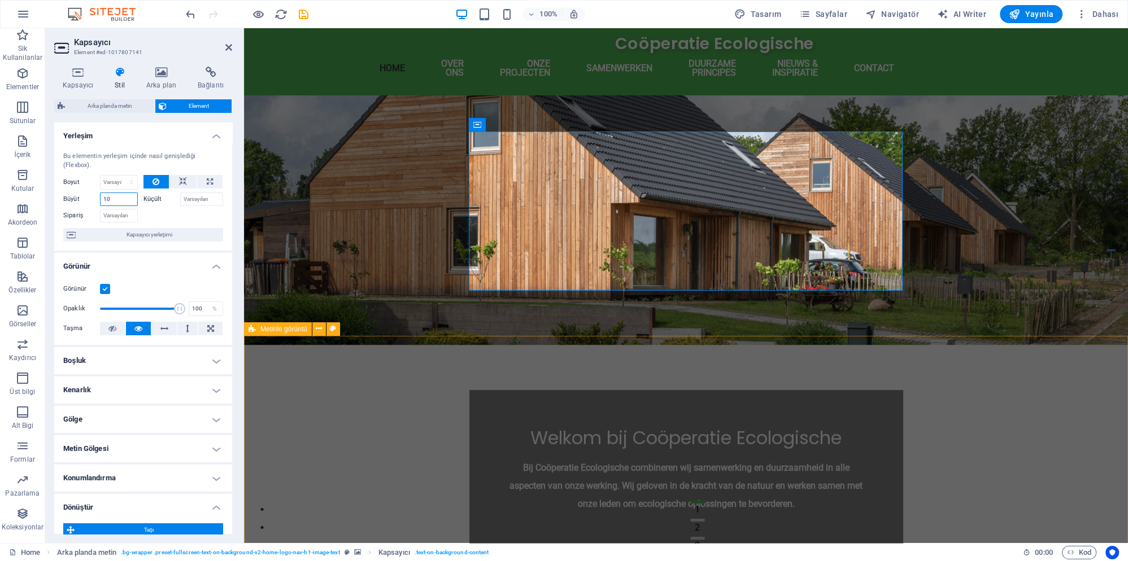
type input "10"
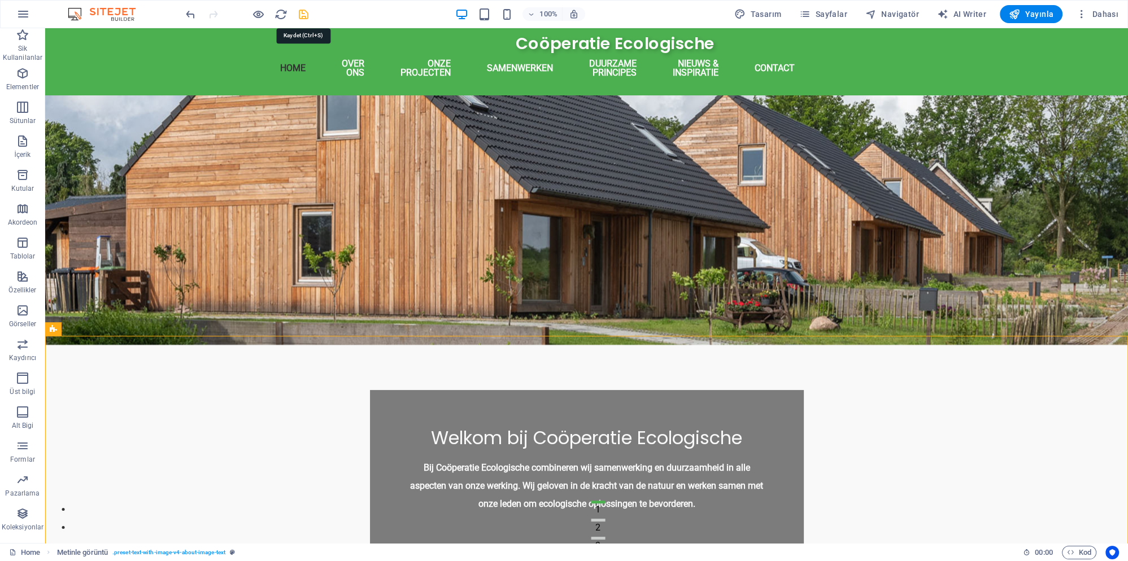
click at [310, 15] on icon "save" at bounding box center [303, 14] width 13 height 13
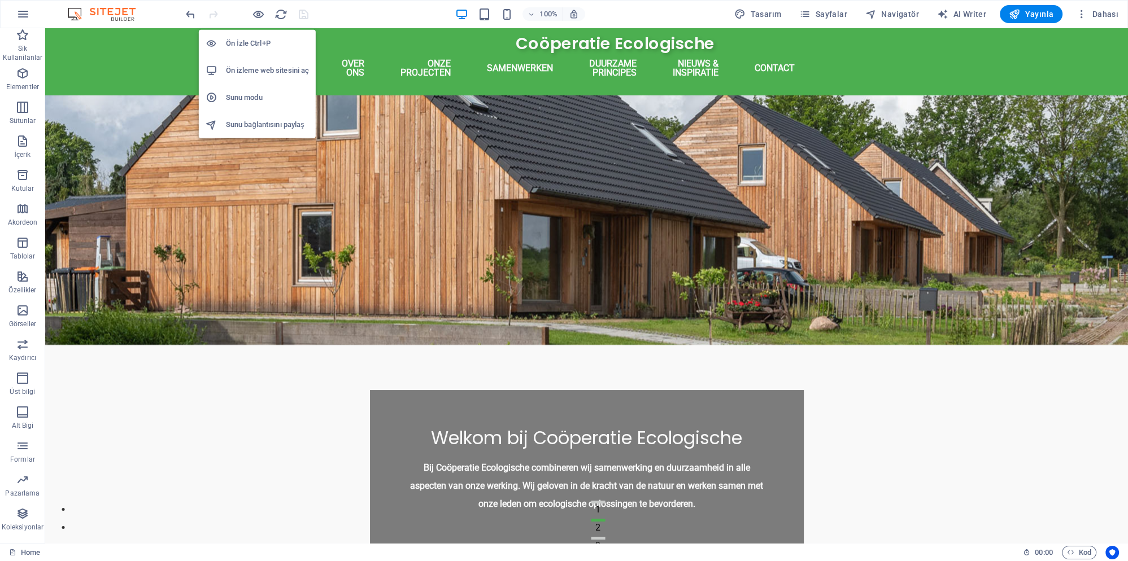
click at [254, 101] on h6 "Sunu modu" at bounding box center [267, 98] width 83 height 14
click at [252, 72] on h6 "Ön izleme web sitesini aç" at bounding box center [267, 71] width 83 height 14
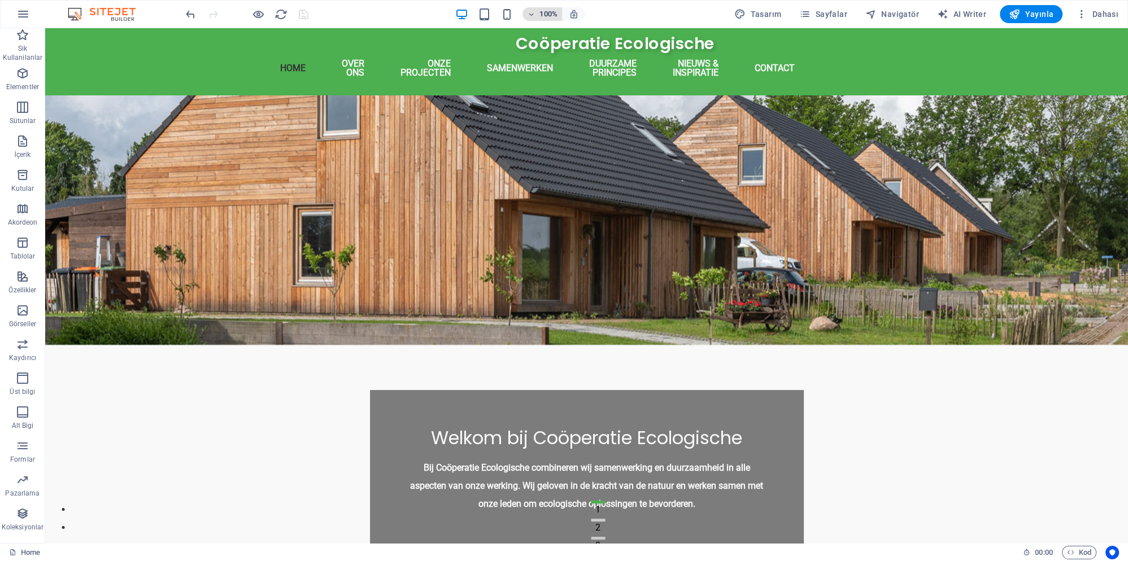
click at [554, 14] on h6 "100%" at bounding box center [548, 14] width 18 height 14
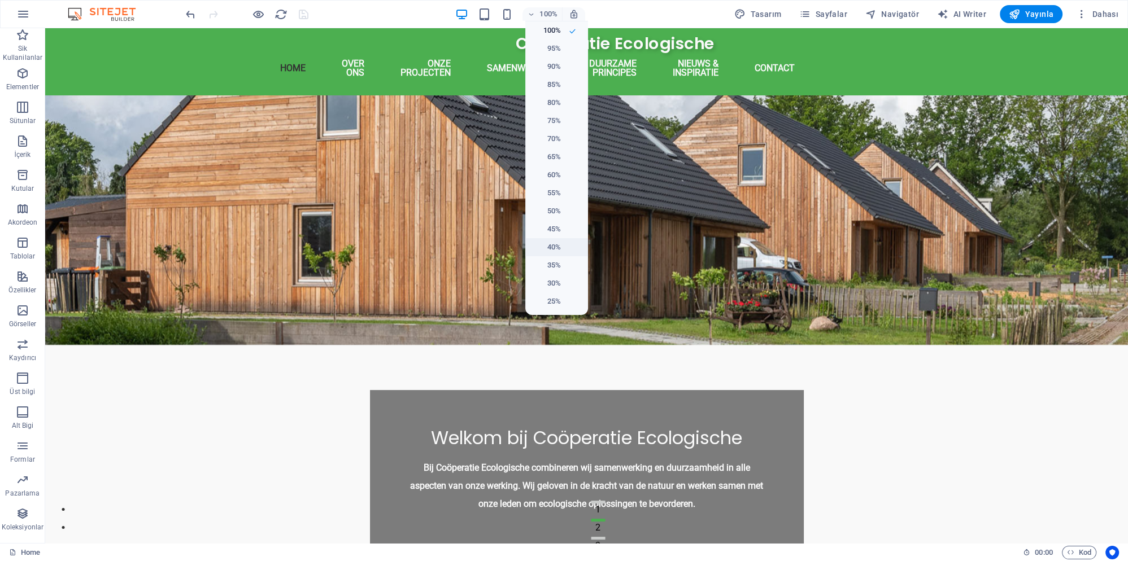
click at [553, 244] on h6 "40%" at bounding box center [546, 248] width 29 height 14
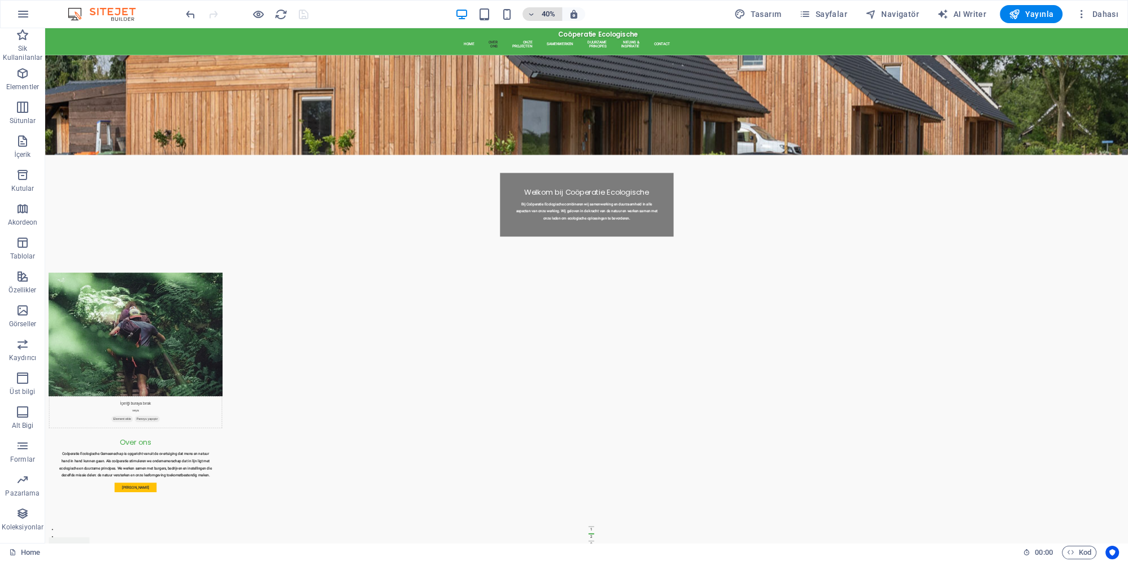
click at [548, 16] on h6 "40%" at bounding box center [548, 14] width 18 height 14
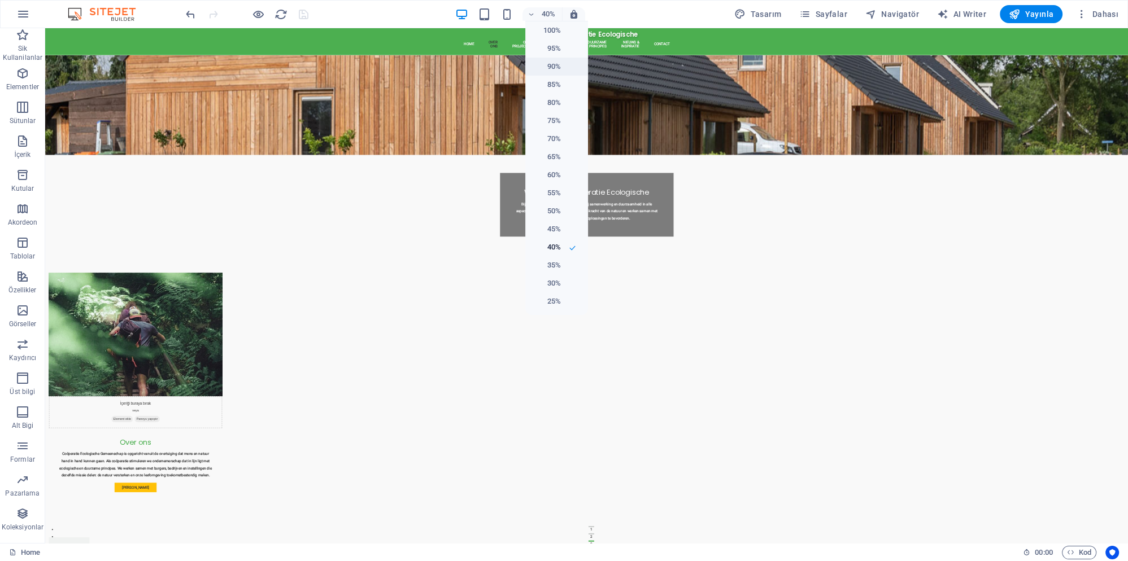
click at [555, 64] on h6 "90%" at bounding box center [546, 67] width 29 height 14
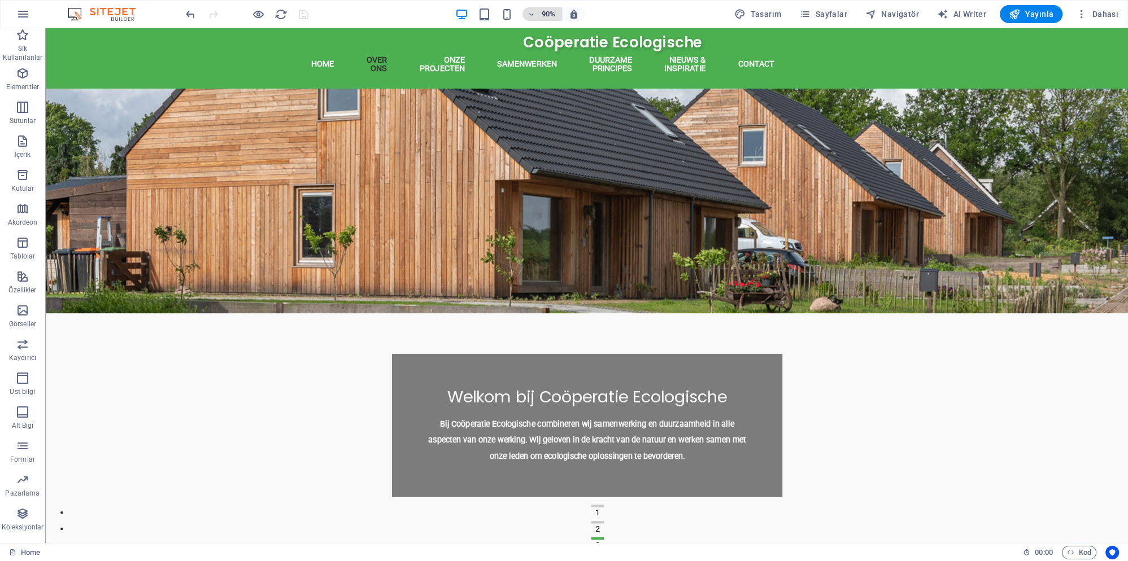
click at [549, 14] on h6 "90%" at bounding box center [548, 14] width 18 height 14
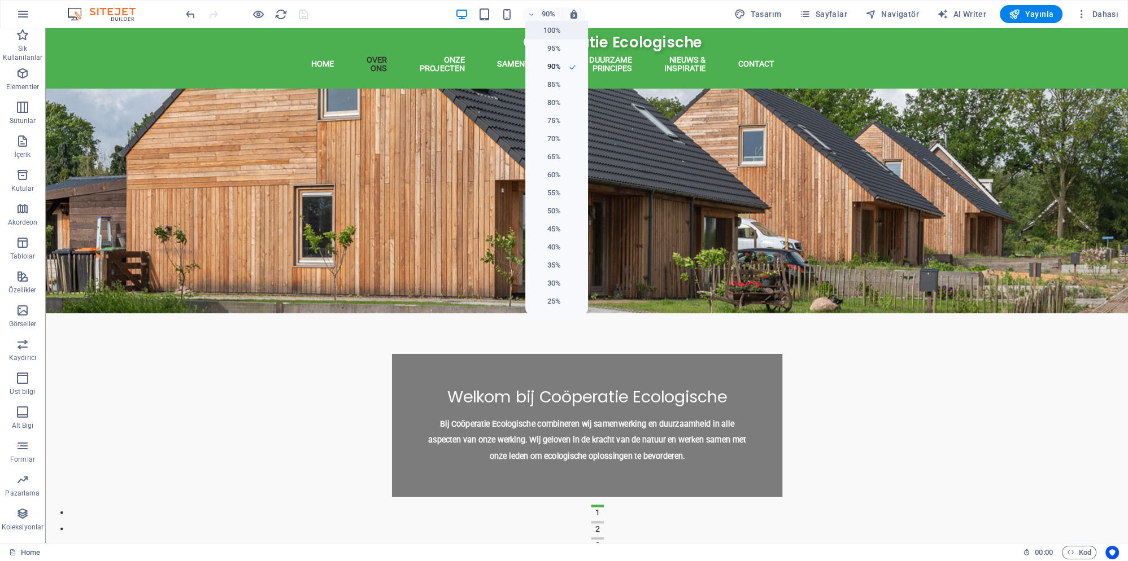
click at [555, 34] on h6 "100%" at bounding box center [546, 31] width 29 height 14
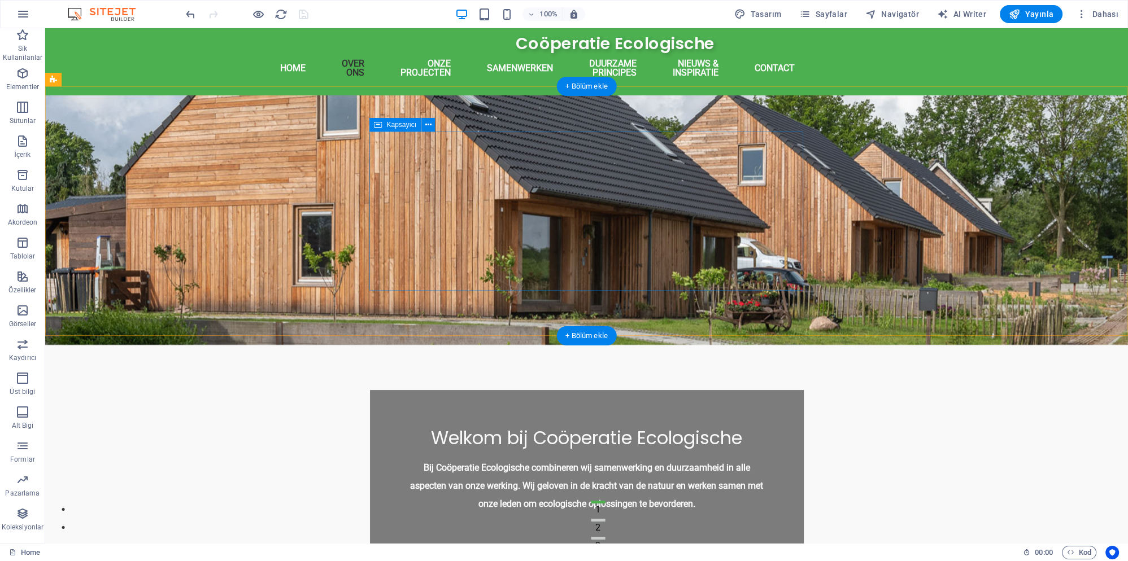
click at [391, 390] on div "Welkom bij Coöperatie Ecologische Bij Coöperatie Ecologische combineren wij sam…" at bounding box center [587, 469] width 434 height 159
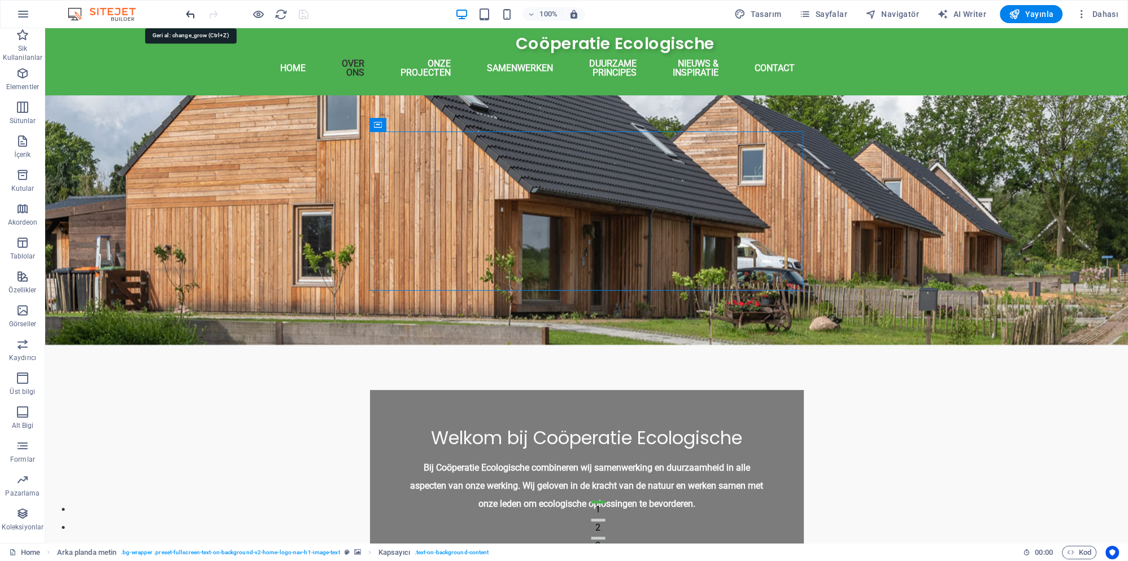
click at [191, 14] on icon "undo" at bounding box center [190, 14] width 13 height 13
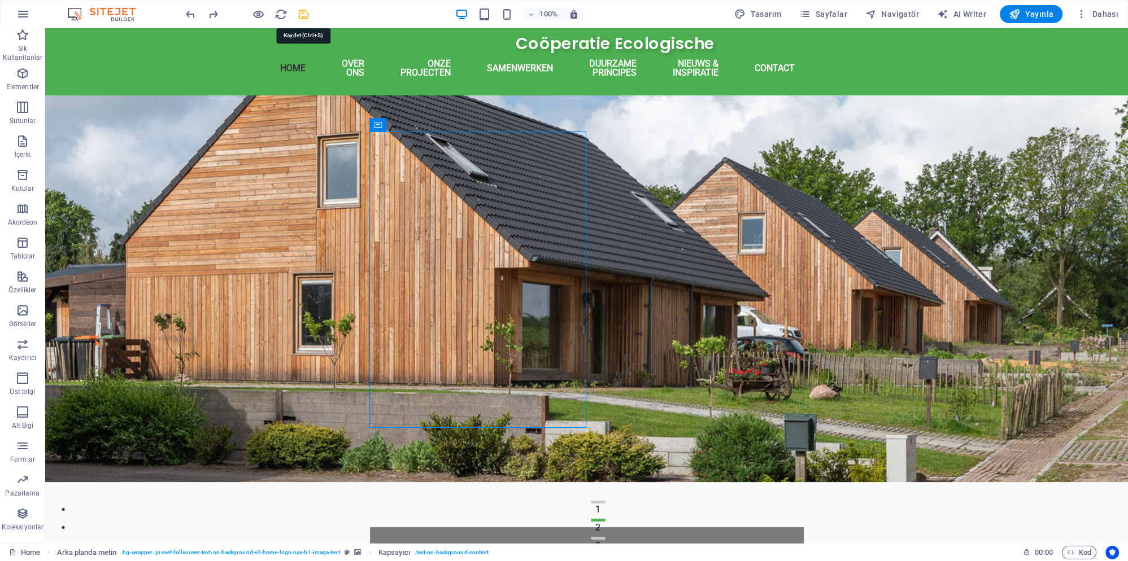
click at [303, 16] on icon "save" at bounding box center [303, 14] width 13 height 13
checkbox input "false"
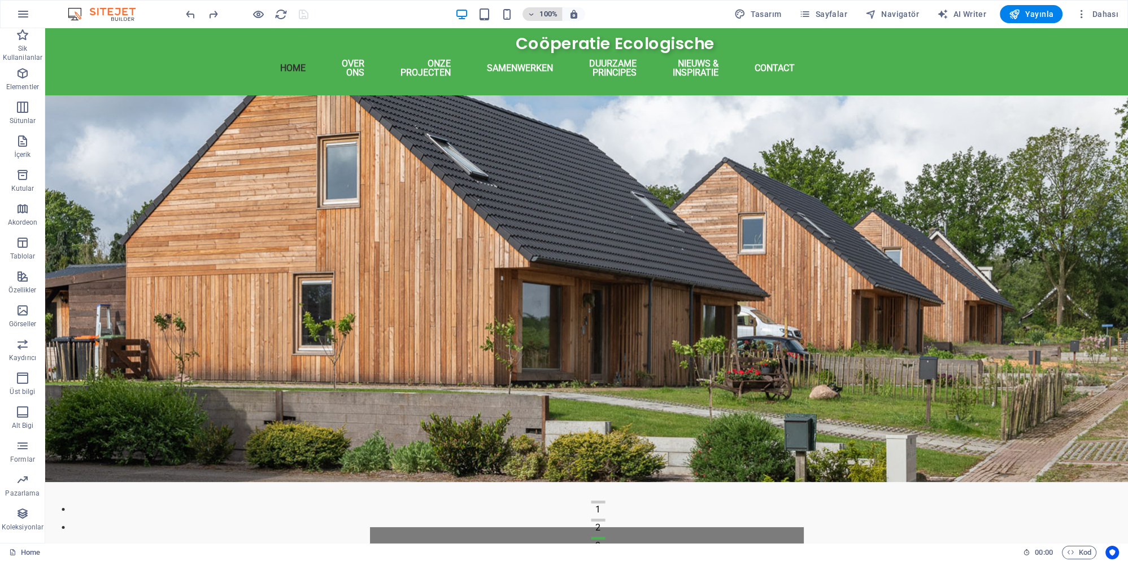
click at [551, 13] on h6 "100%" at bounding box center [548, 14] width 18 height 14
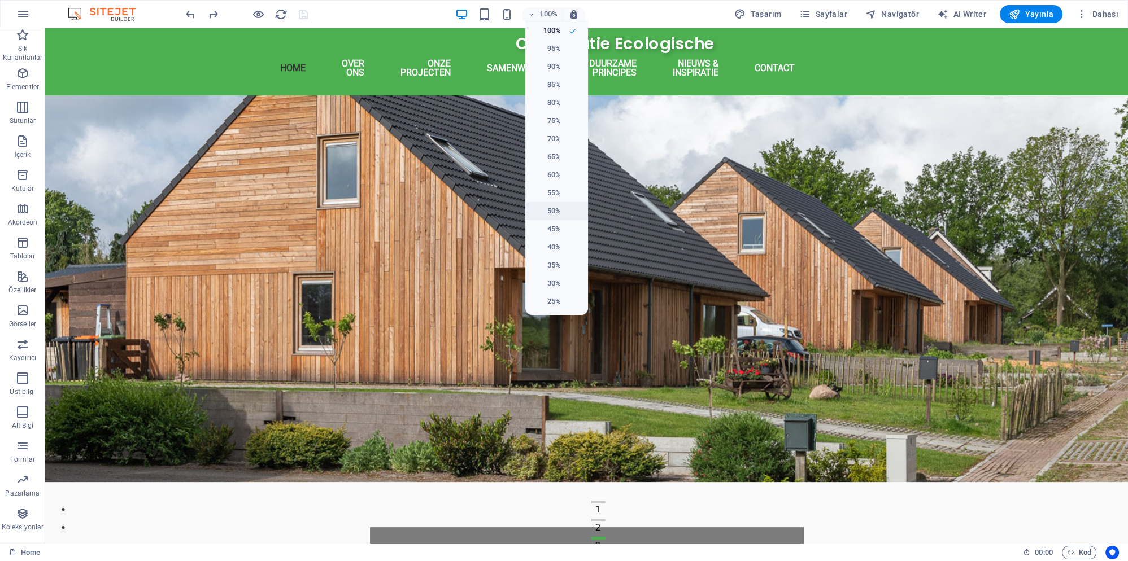
click at [551, 214] on h6 "50%" at bounding box center [546, 211] width 29 height 14
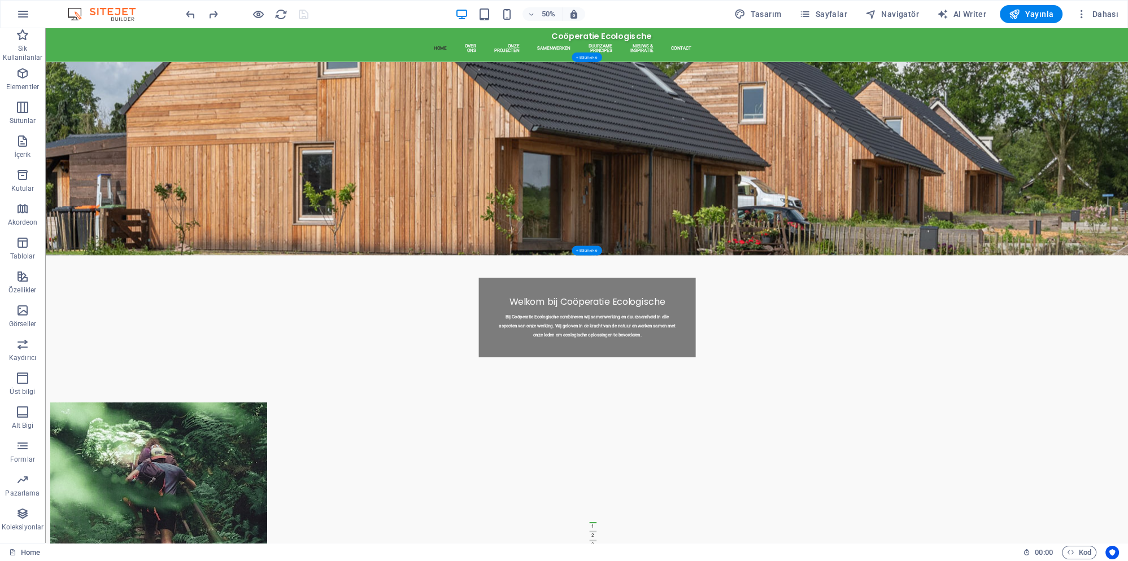
click at [826, 185] on figure at bounding box center [1128, 288] width 2166 height 387
select select "%"
select select "rem"
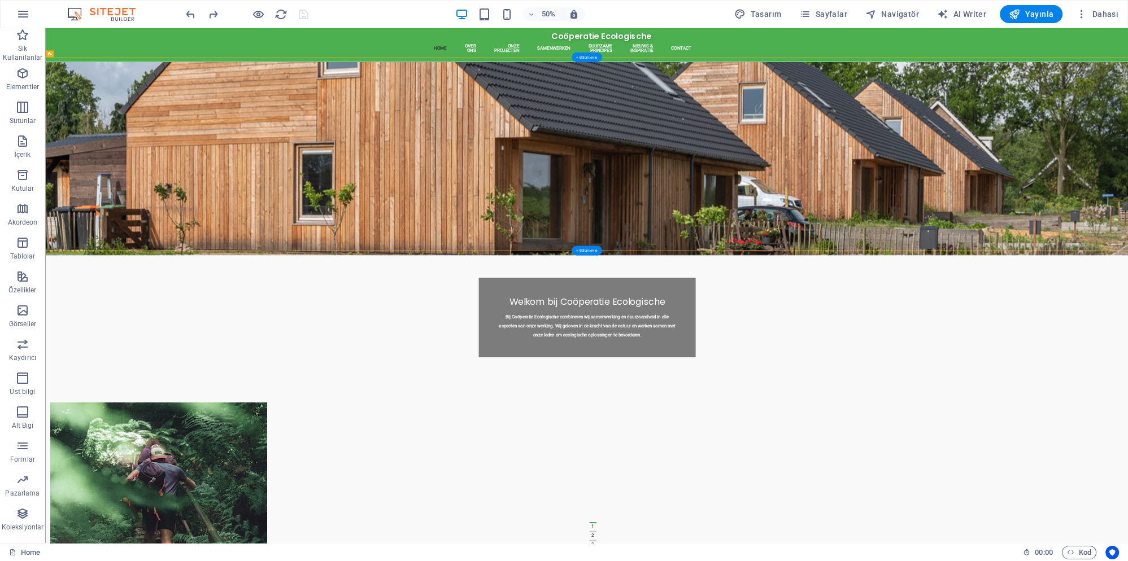
select select "px"
select select "preset-fullscreen-text-on-background-v2-home-logo-nav-h1-image-text"
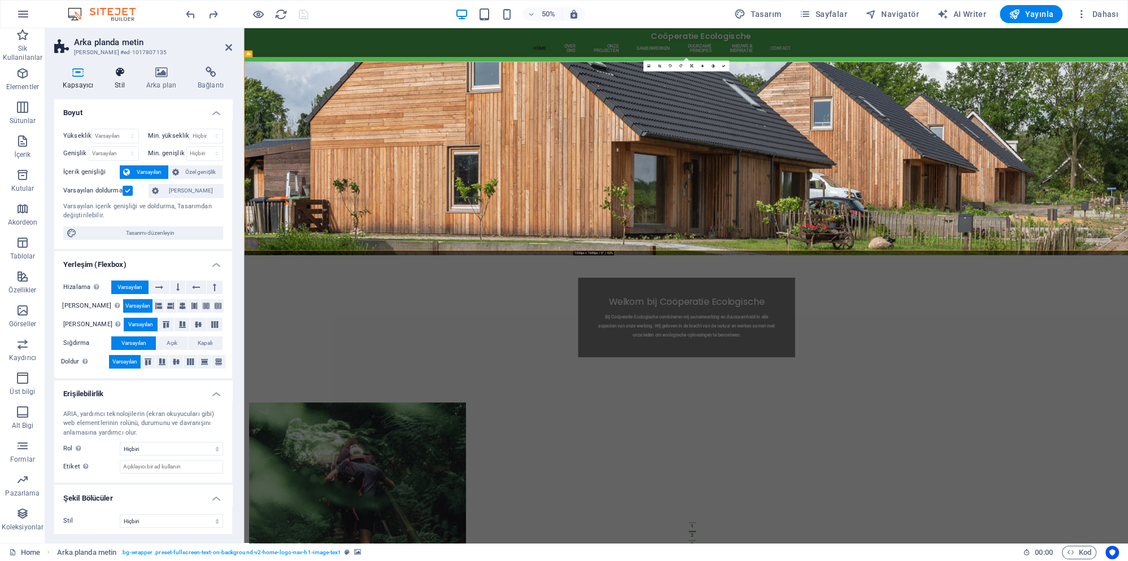
click at [123, 84] on h4 "Stil" at bounding box center [122, 79] width 32 height 24
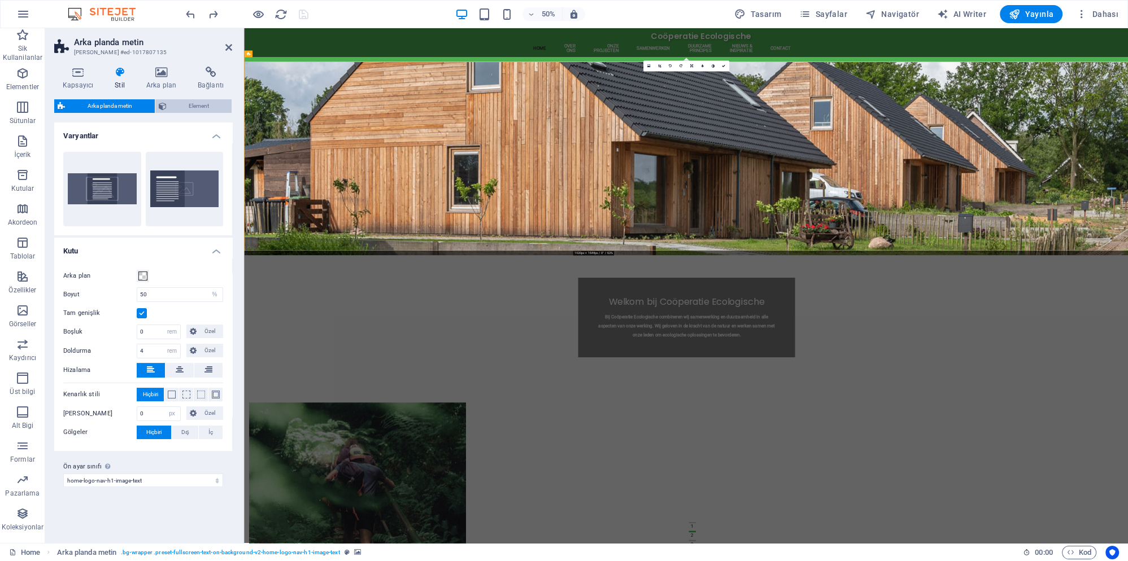
click at [185, 107] on span "Element" at bounding box center [199, 106] width 59 height 14
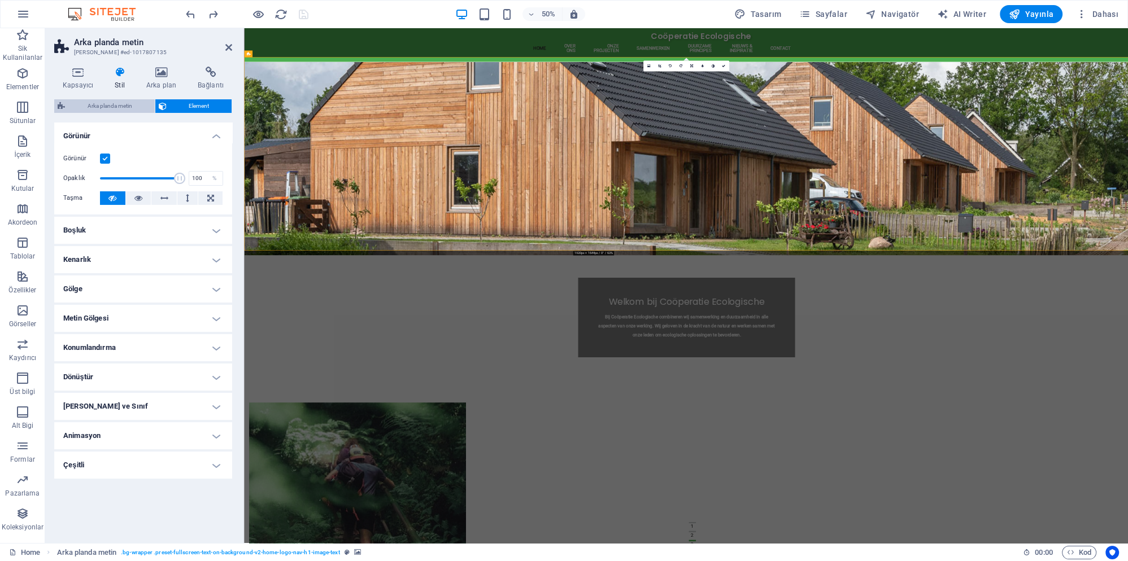
click at [134, 108] on span "Arka planda metin" at bounding box center [109, 106] width 83 height 14
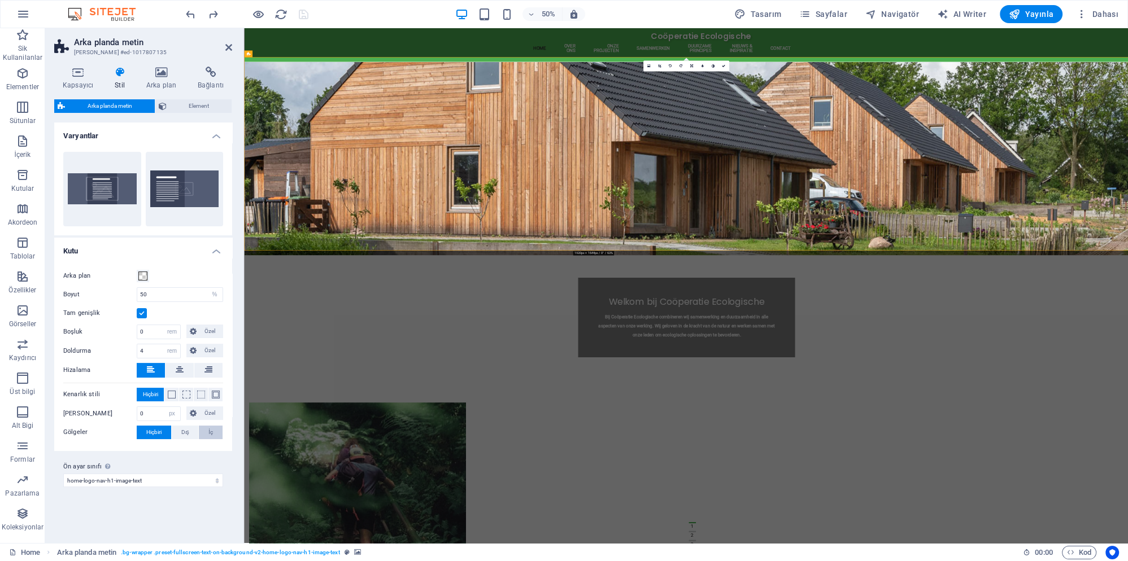
click at [214, 430] on button "İç" at bounding box center [211, 433] width 24 height 14
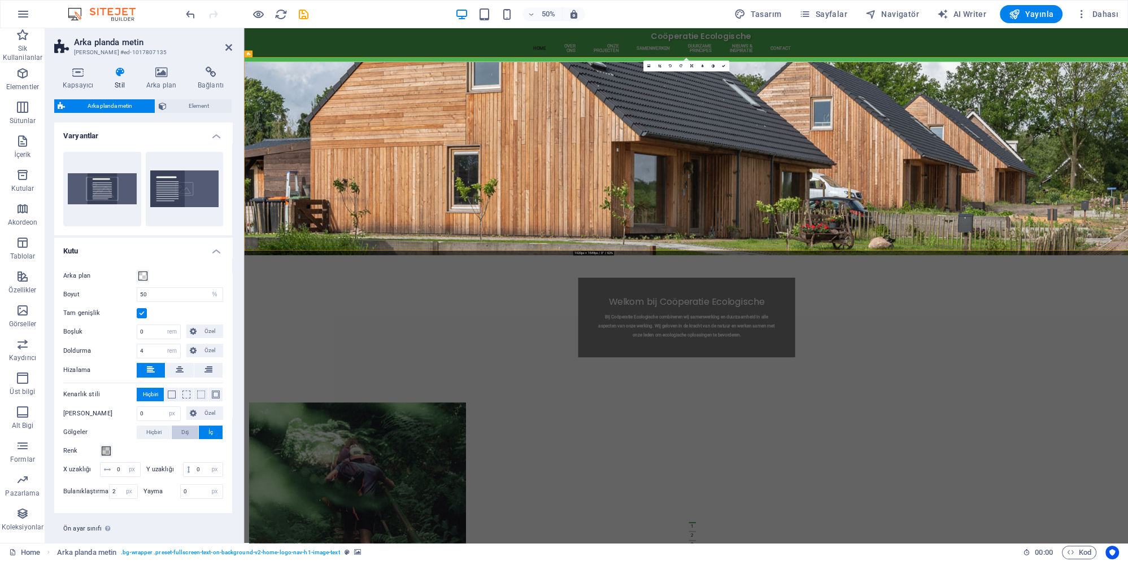
click at [193, 433] on button "Dış" at bounding box center [185, 433] width 27 height 14
click at [162, 430] on span "Hiçbiri" at bounding box center [153, 433] width 15 height 14
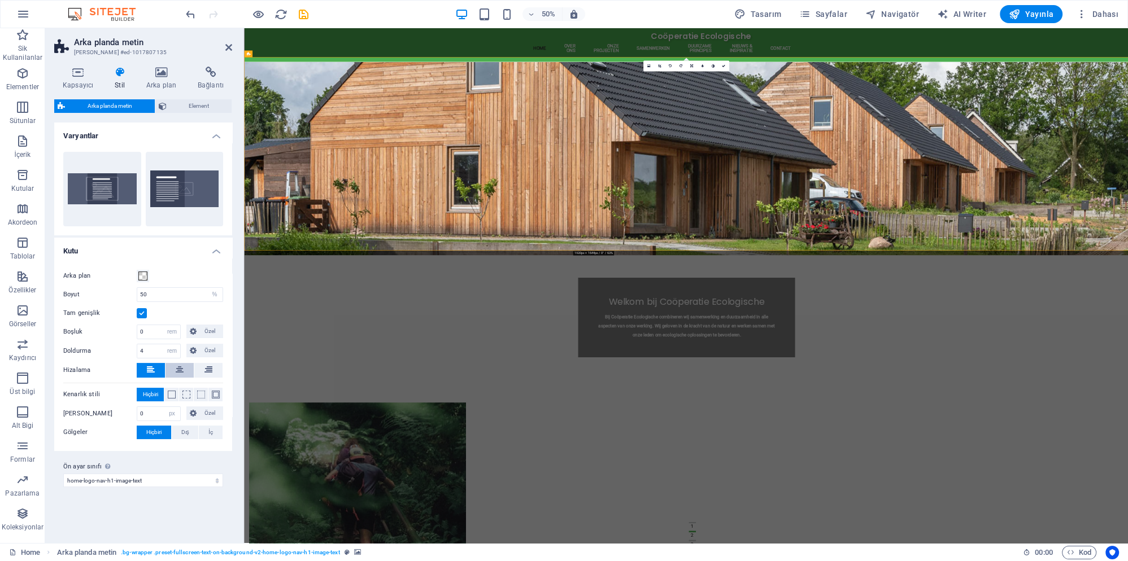
click at [177, 373] on icon at bounding box center [180, 370] width 8 height 14
click at [211, 371] on icon at bounding box center [208, 370] width 8 height 14
click at [155, 371] on button at bounding box center [151, 370] width 28 height 15
click at [211, 371] on icon at bounding box center [208, 370] width 8 height 14
click at [155, 372] on icon at bounding box center [151, 370] width 8 height 14
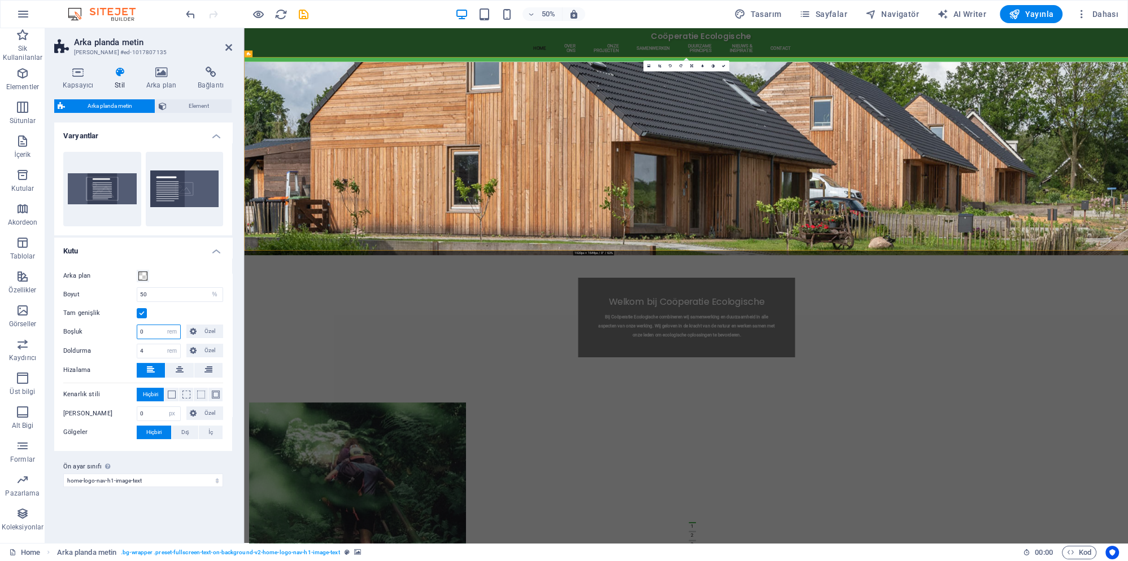
click at [146, 330] on input "0" at bounding box center [158, 332] width 43 height 14
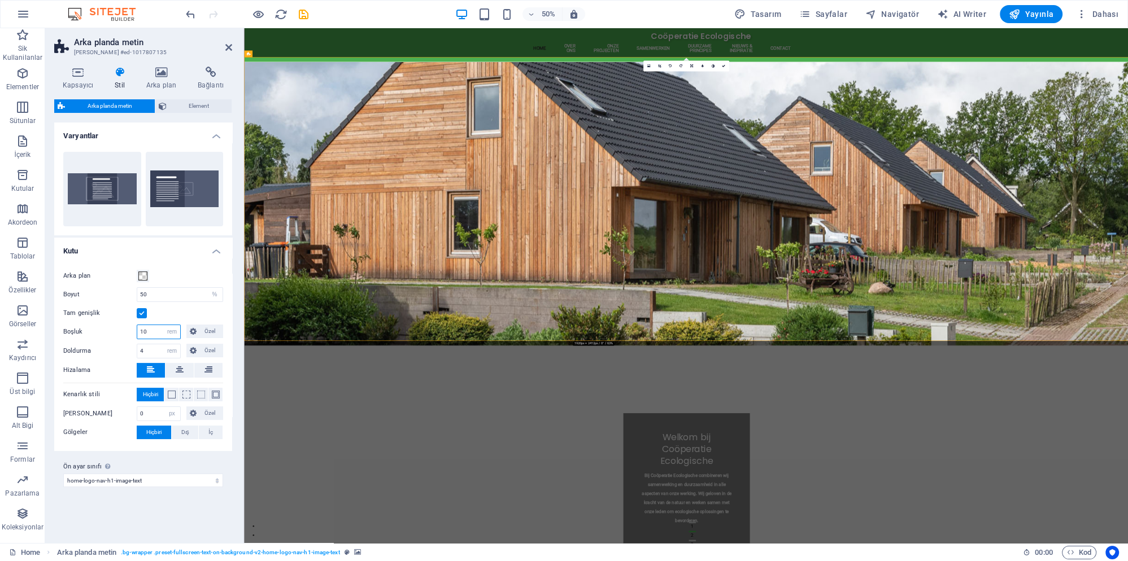
type input "1"
type input "0"
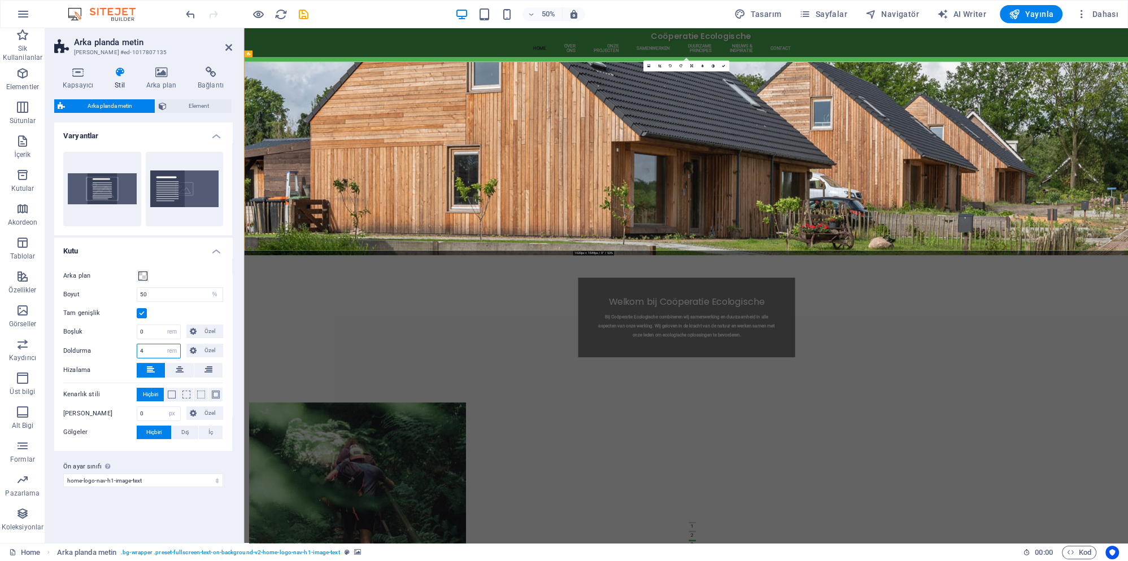
drag, startPoint x: 147, startPoint y: 349, endPoint x: 125, endPoint y: 350, distance: 21.5
click at [137, 350] on input "4" at bounding box center [158, 352] width 43 height 14
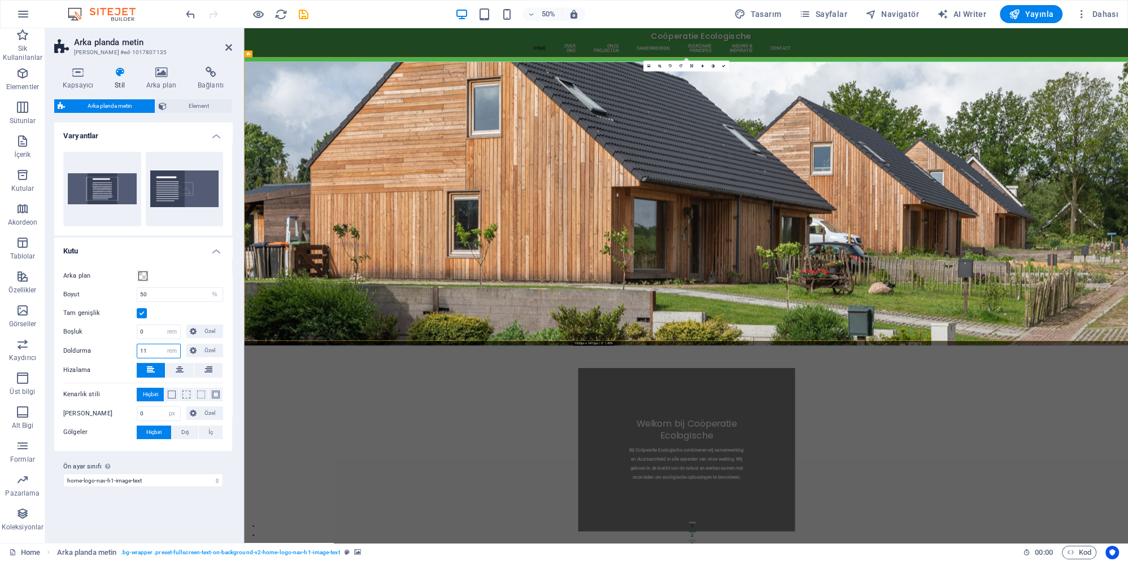
type input "1"
type input "4"
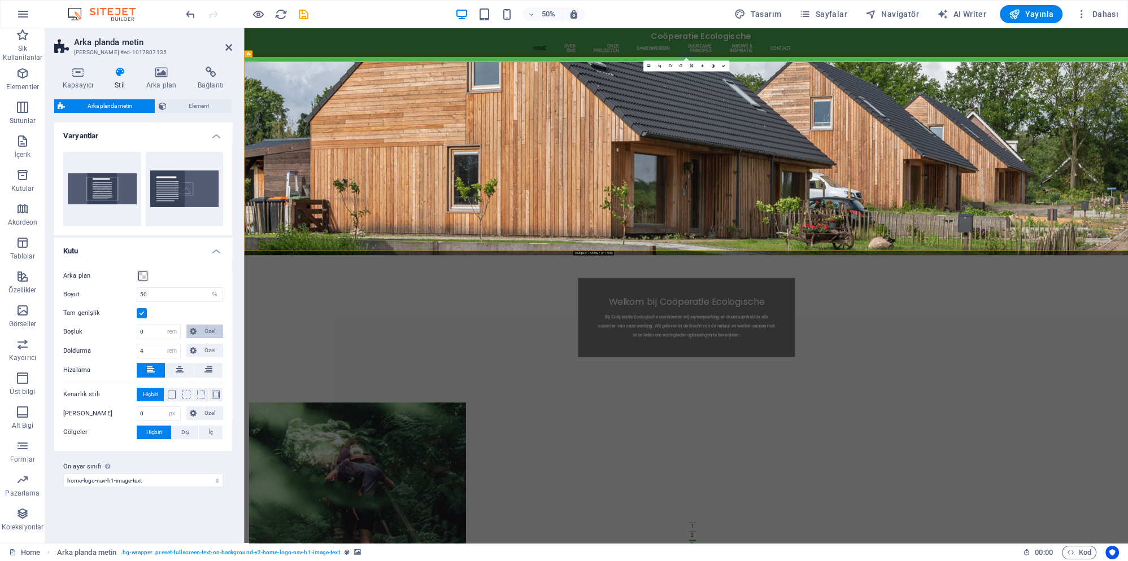
click at [202, 328] on span "Özel" at bounding box center [210, 332] width 20 height 14
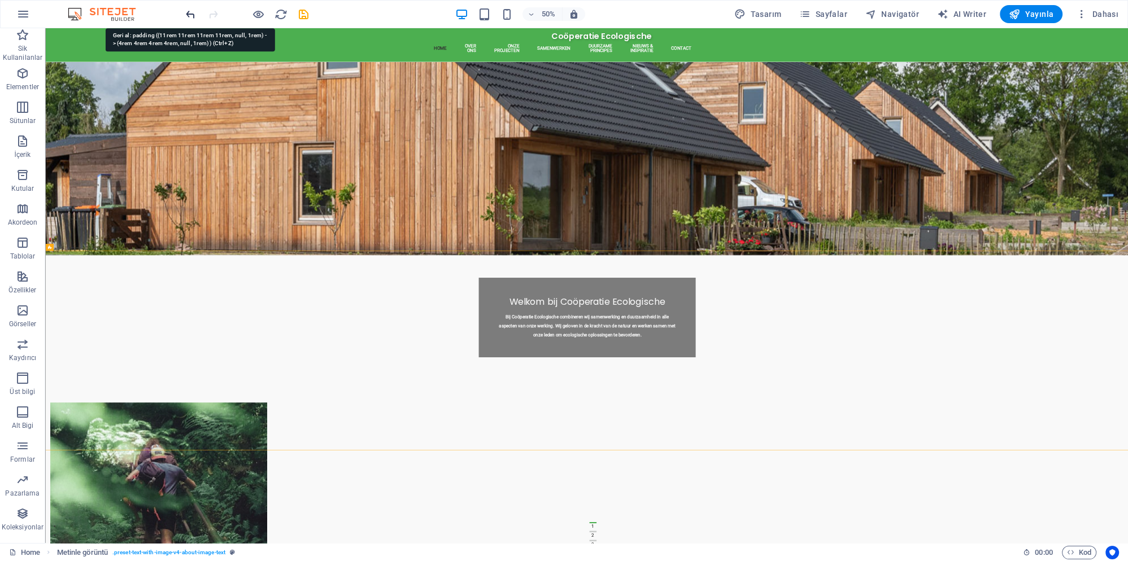
click at [187, 15] on icon "undo" at bounding box center [190, 14] width 13 height 13
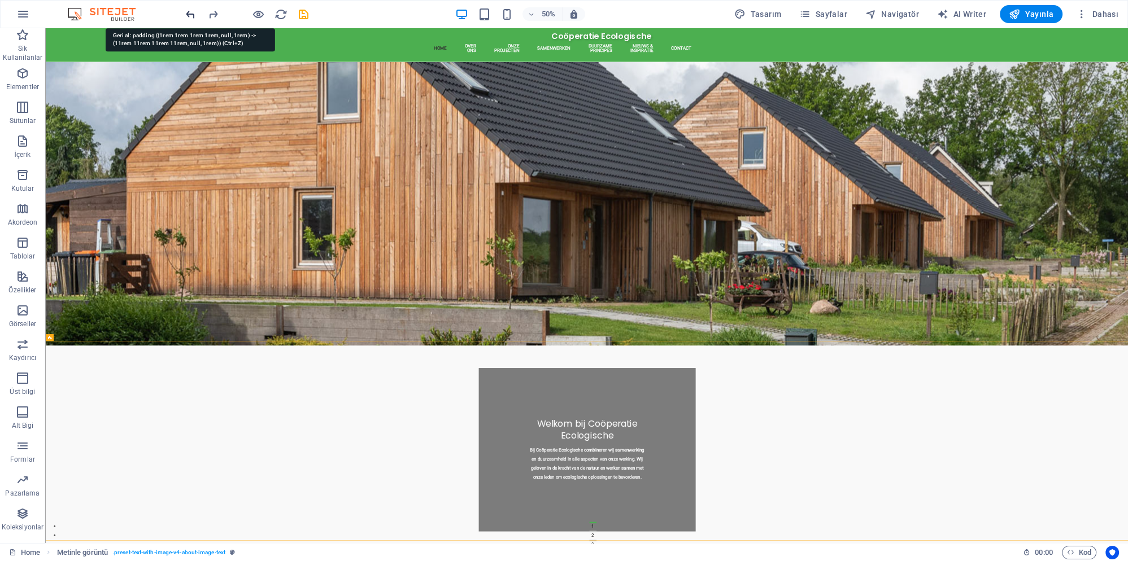
click at [187, 15] on icon "undo" at bounding box center [190, 14] width 13 height 13
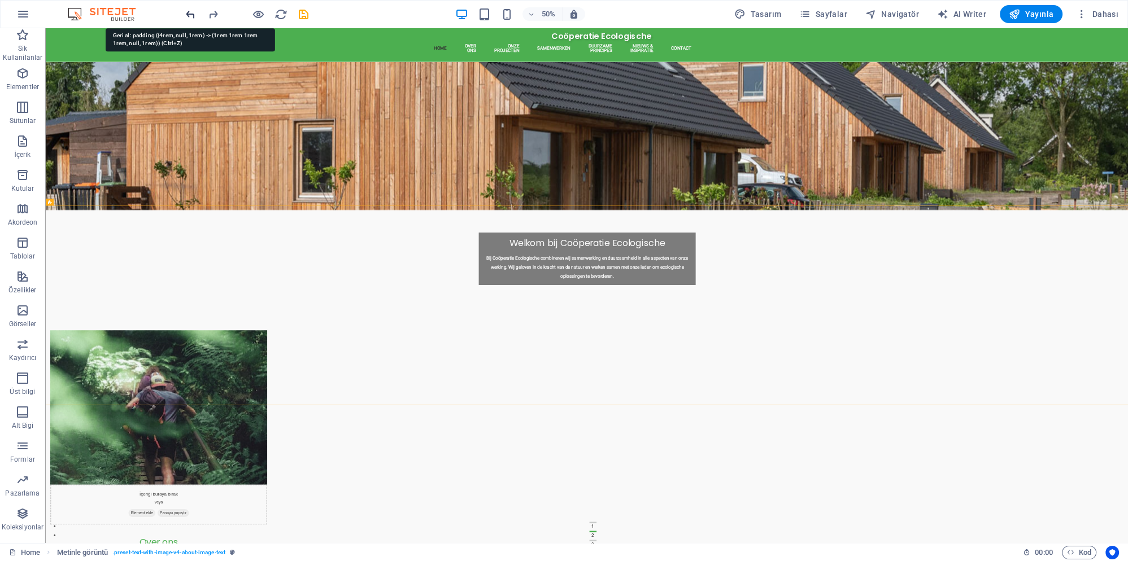
click at [190, 14] on icon "undo" at bounding box center [190, 14] width 13 height 13
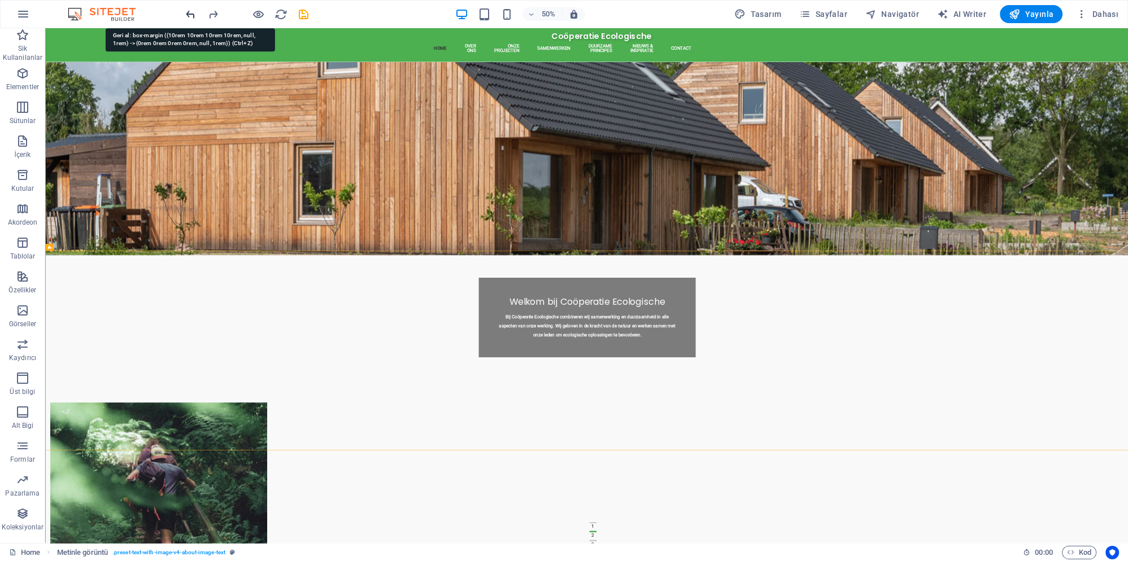
click at [190, 14] on icon "undo" at bounding box center [190, 14] width 13 height 13
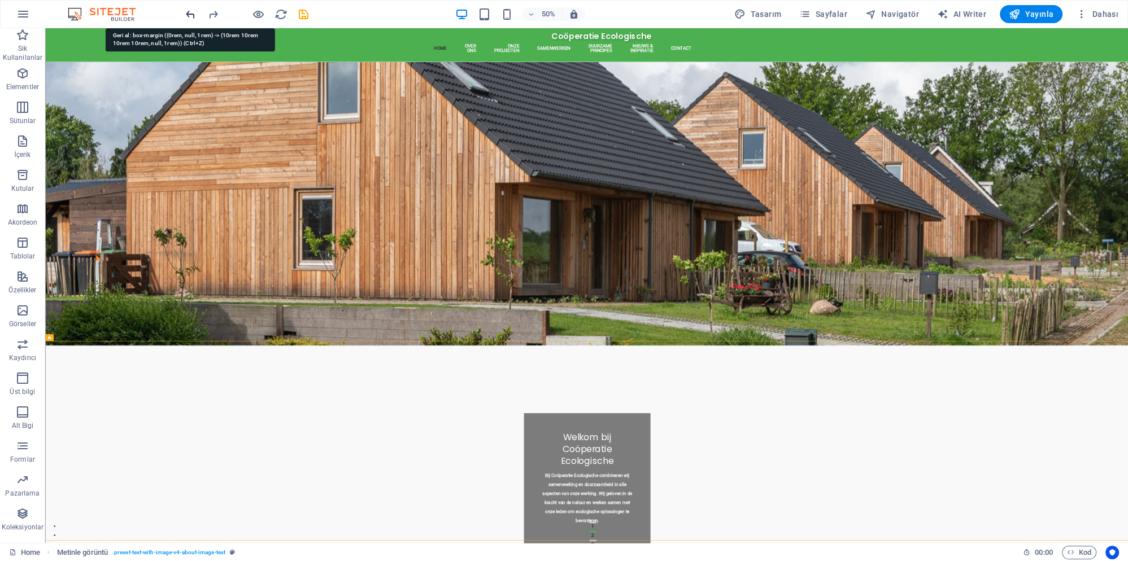
click at [190, 14] on icon "undo" at bounding box center [190, 14] width 13 height 13
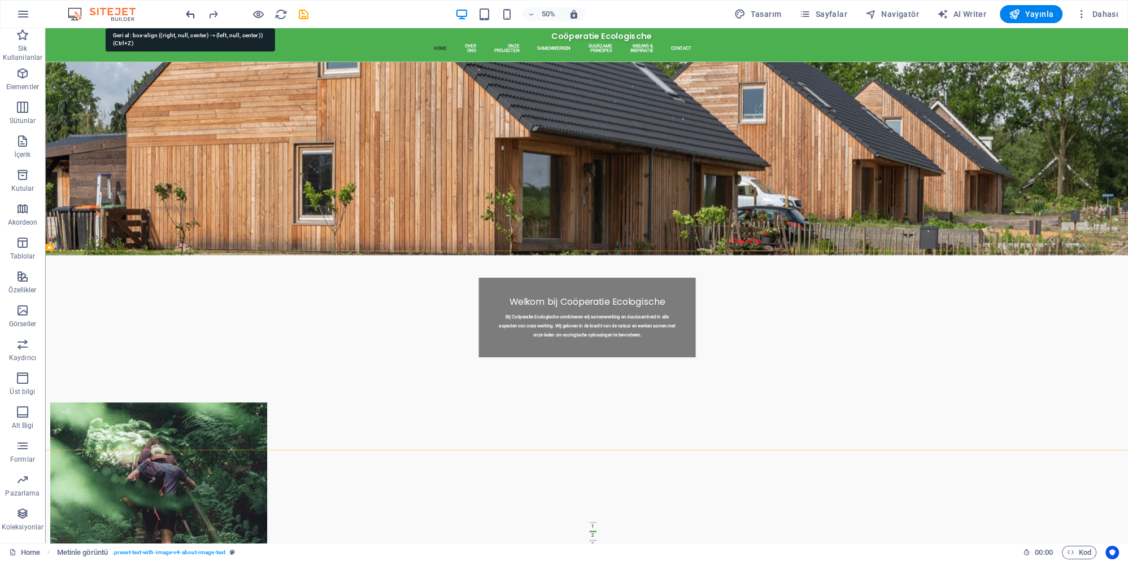
click at [190, 14] on icon "undo" at bounding box center [190, 14] width 13 height 13
click at [191, 16] on icon "undo" at bounding box center [190, 14] width 13 height 13
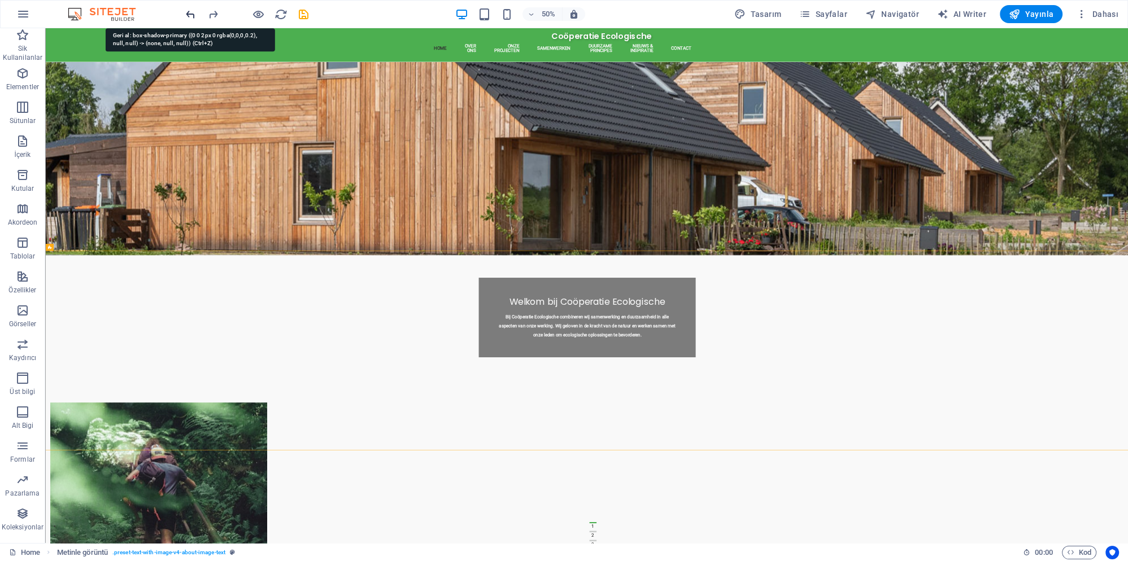
click at [191, 16] on icon "undo" at bounding box center [190, 14] width 13 height 13
click at [557, 16] on h6 "50%" at bounding box center [548, 14] width 18 height 14
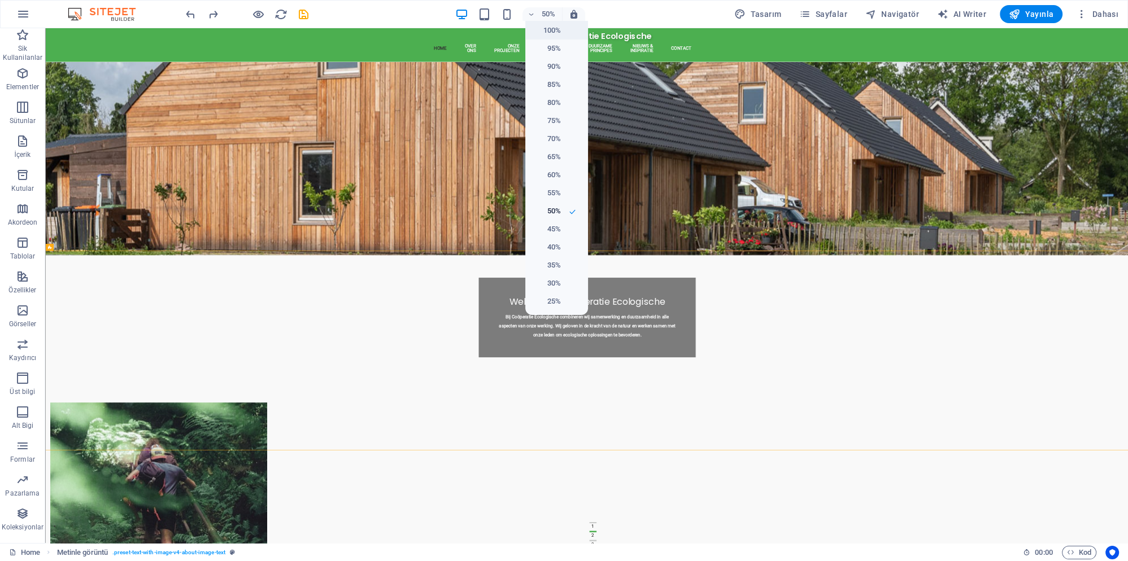
click at [555, 30] on h6 "100%" at bounding box center [546, 31] width 29 height 14
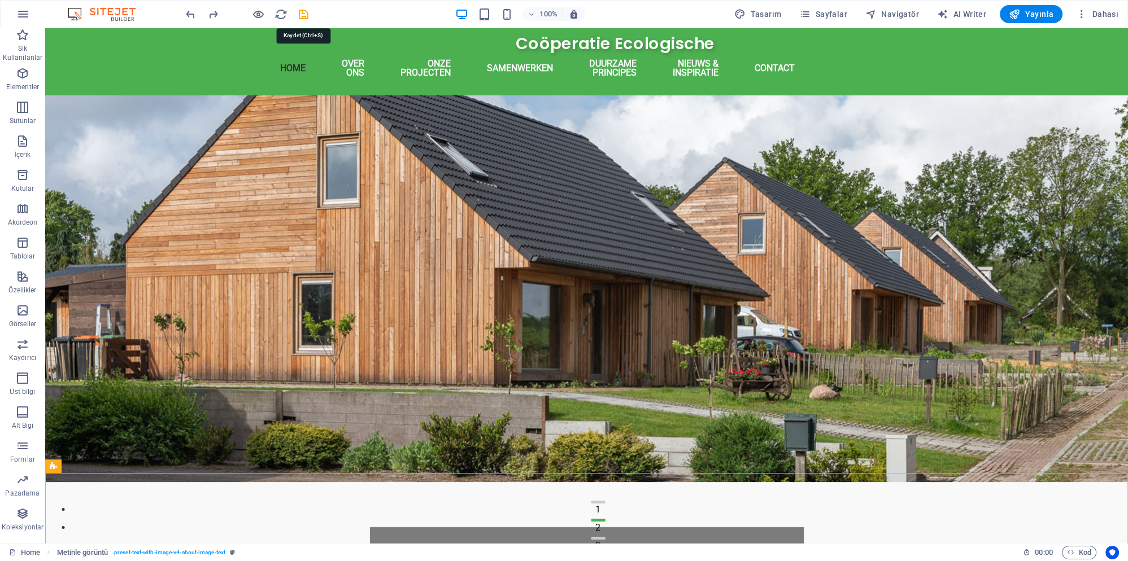
click at [303, 14] on icon "save" at bounding box center [303, 14] width 13 height 13
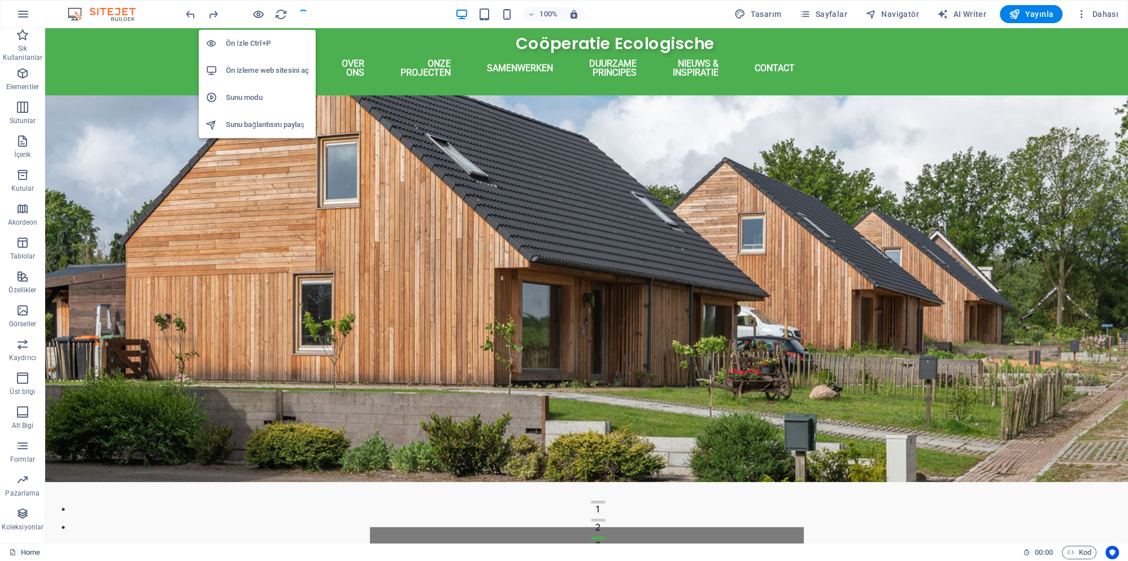
click at [255, 99] on h6 "Sunu modu" at bounding box center [267, 98] width 83 height 14
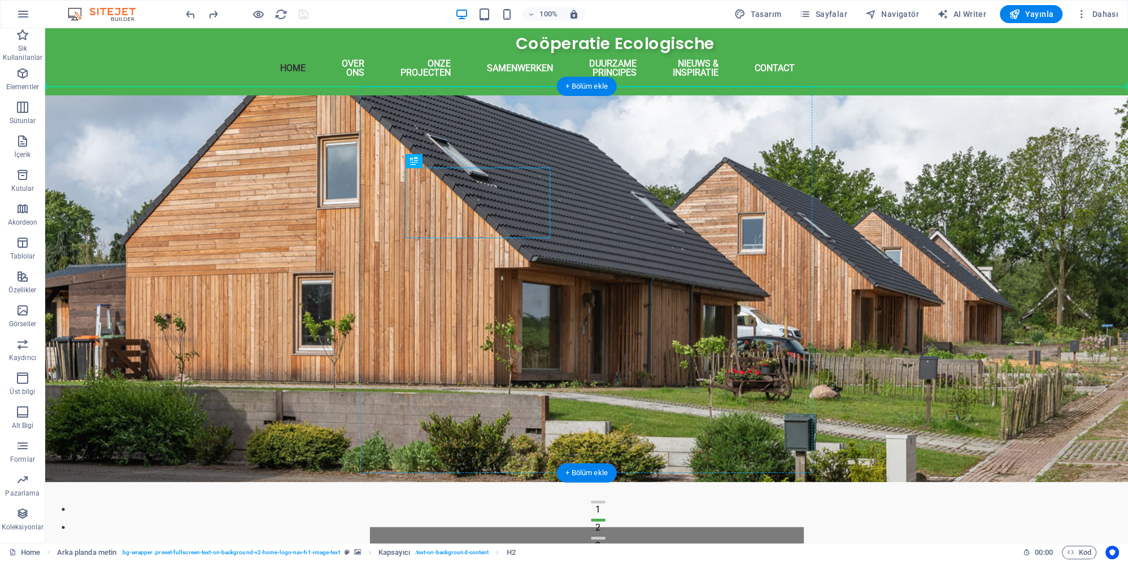
drag, startPoint x: 470, startPoint y: 193, endPoint x: 420, endPoint y: 142, distance: 71.5
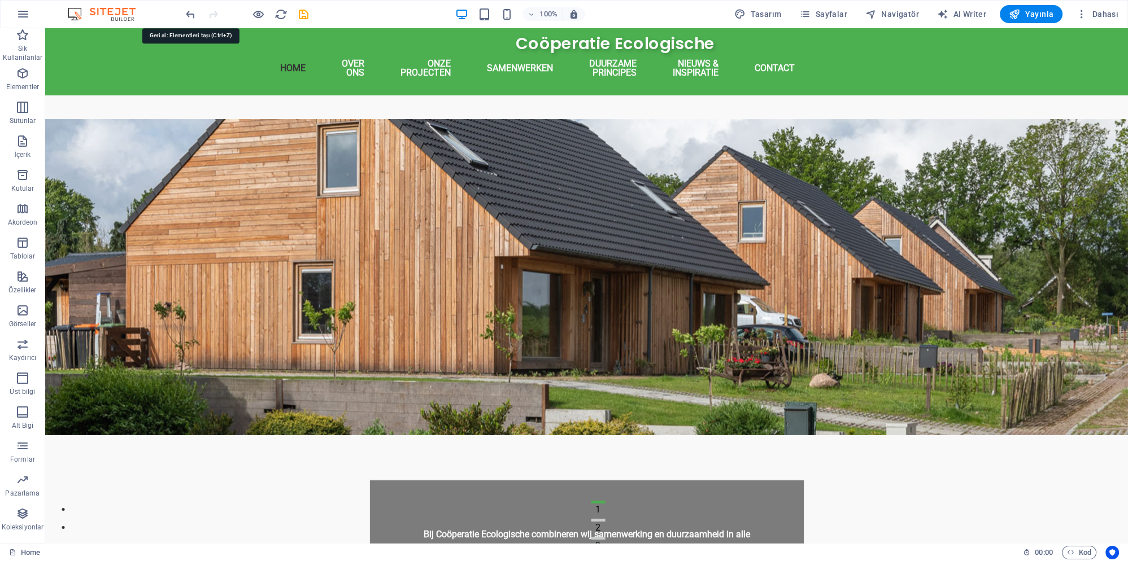
click at [198, 14] on div at bounding box center [247, 14] width 127 height 18
click at [192, 12] on icon "undo" at bounding box center [190, 14] width 13 height 13
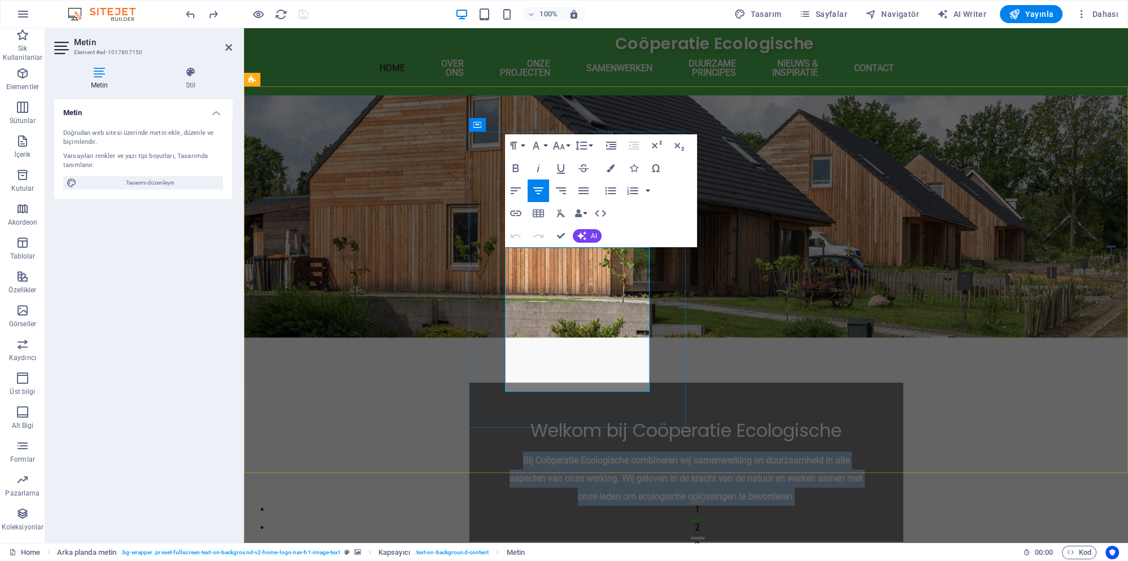
drag, startPoint x: 610, startPoint y: 388, endPoint x: 506, endPoint y: 256, distance: 167.7
click at [506, 452] on p "Bij Coöperatie Ecologische combineren wij samenwerking en duurzaamheid in alle …" at bounding box center [686, 479] width 361 height 54
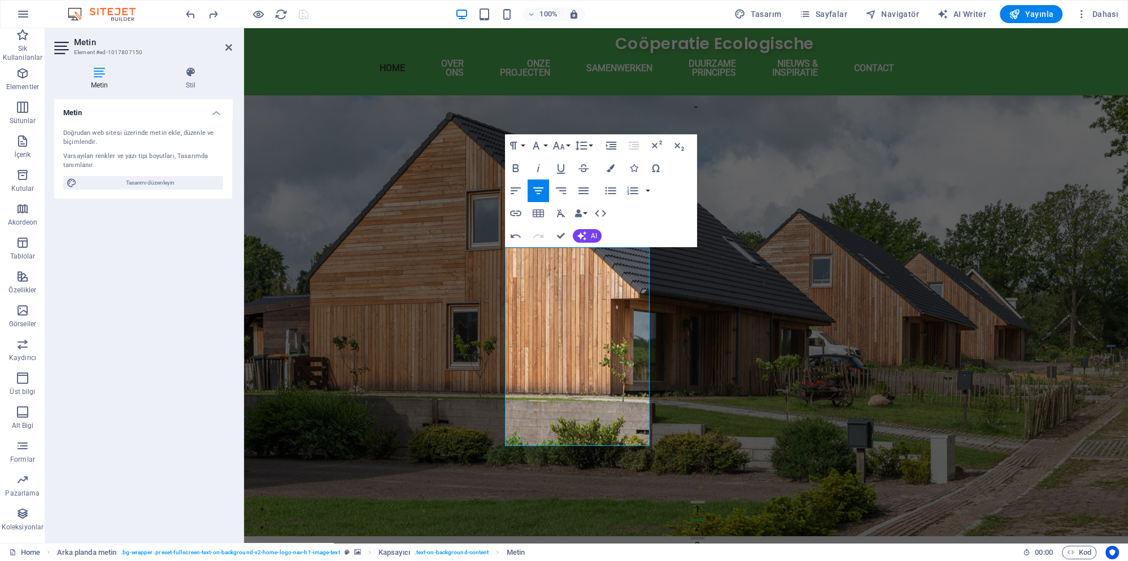
click at [385, 347] on figure at bounding box center [686, 315] width 884 height 441
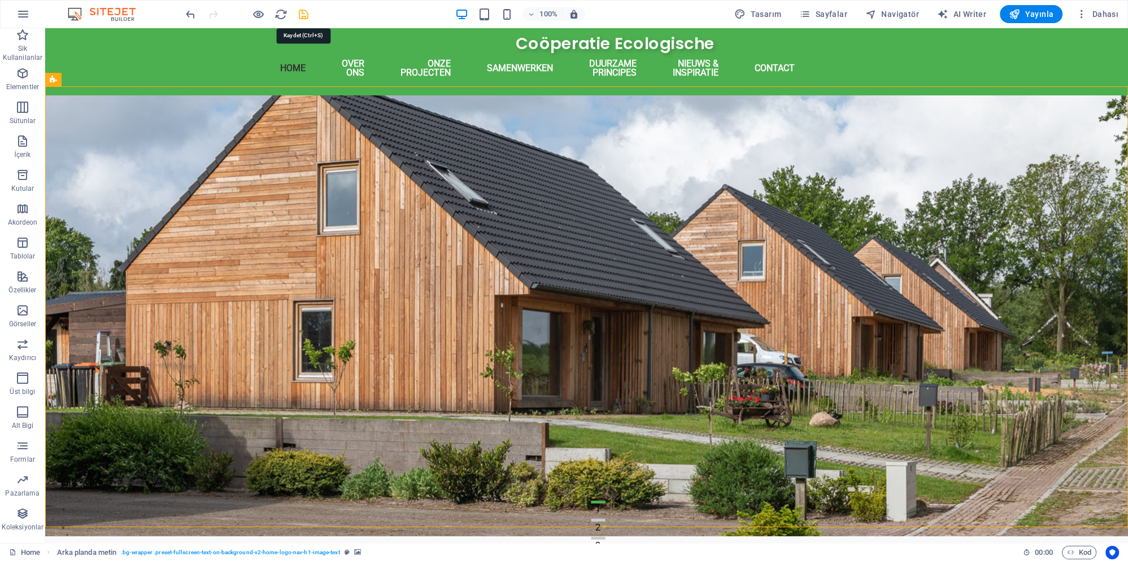
click at [307, 17] on icon "save" at bounding box center [303, 14] width 13 height 13
checkbox input "false"
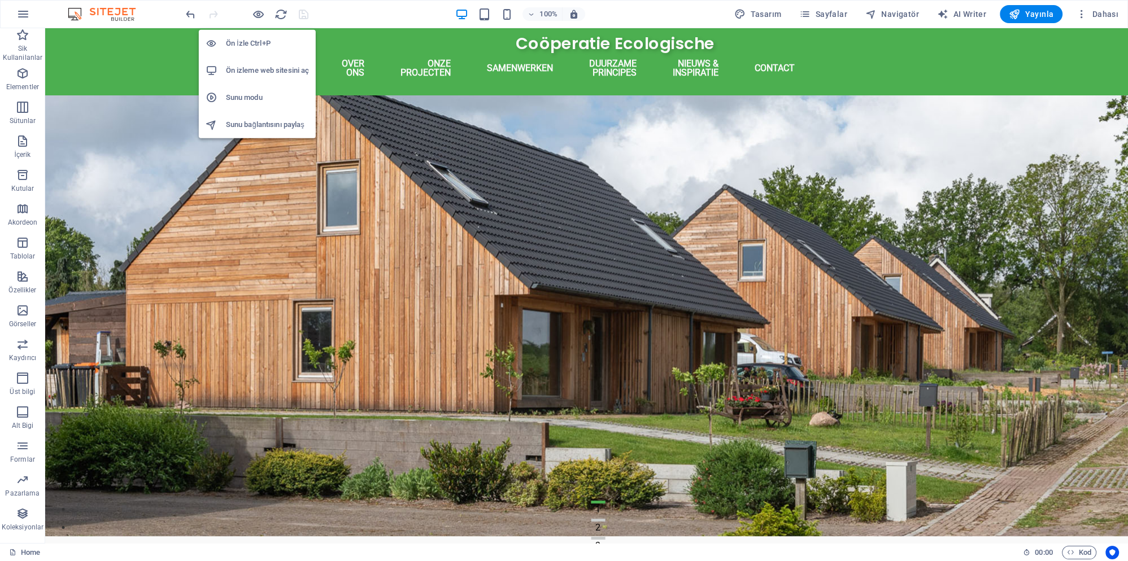
click at [277, 75] on h6 "Ön izleme web sitesini aç" at bounding box center [267, 71] width 83 height 14
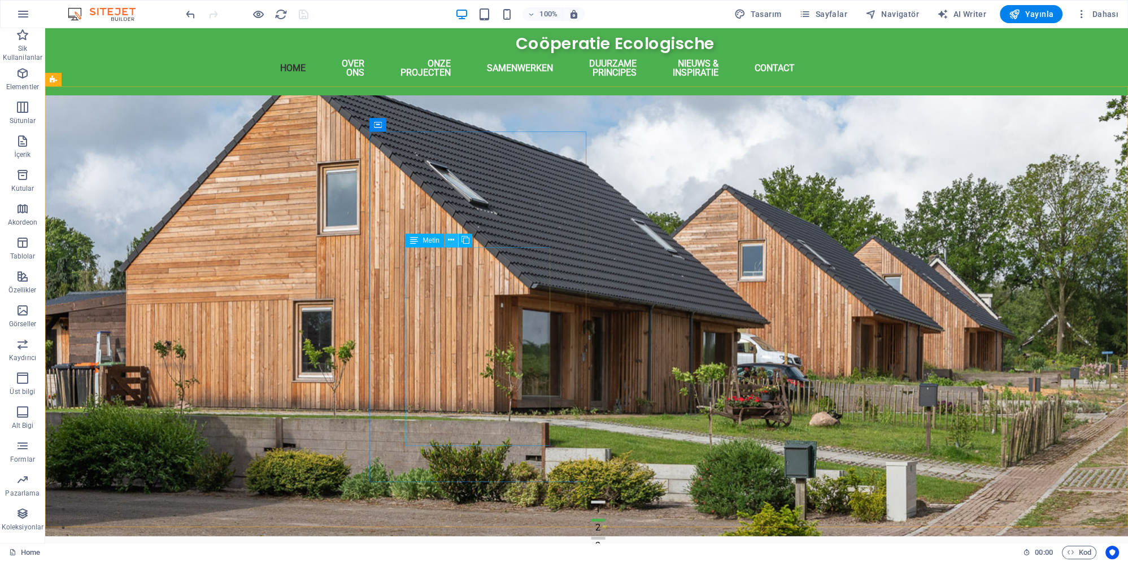
click at [451, 244] on icon at bounding box center [451, 240] width 6 height 12
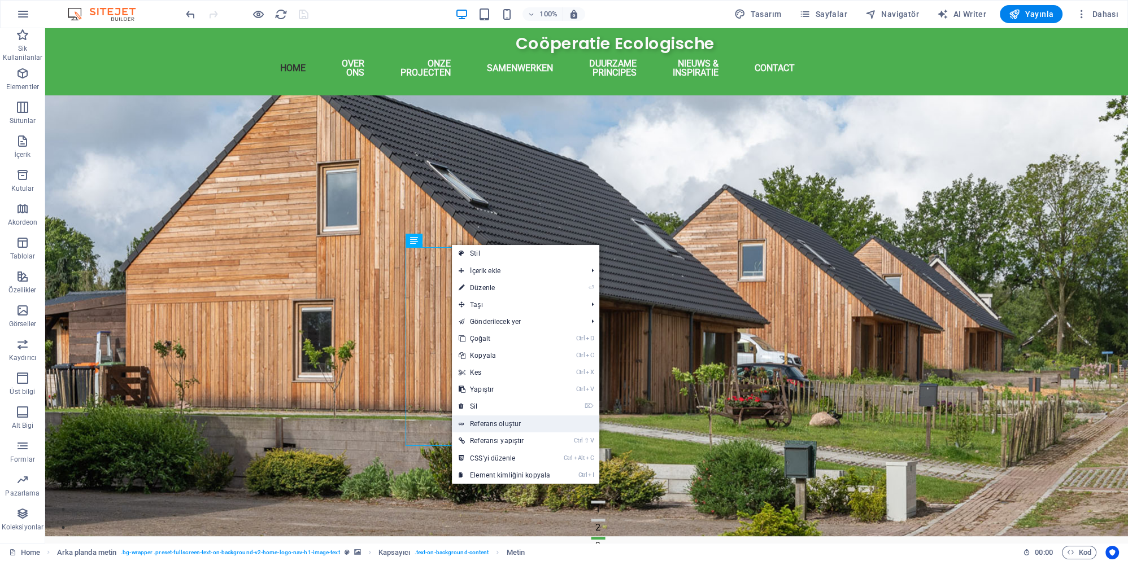
click at [522, 431] on link "Referans oluştur" at bounding box center [525, 424] width 147 height 17
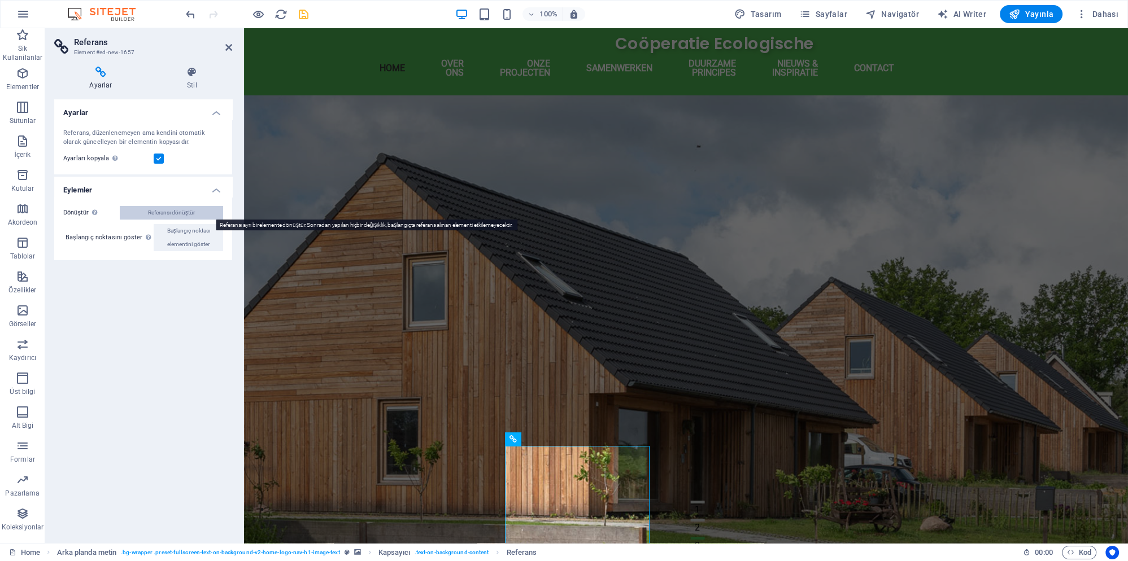
click at [185, 214] on span "Referansı dönüştür" at bounding box center [171, 213] width 47 height 14
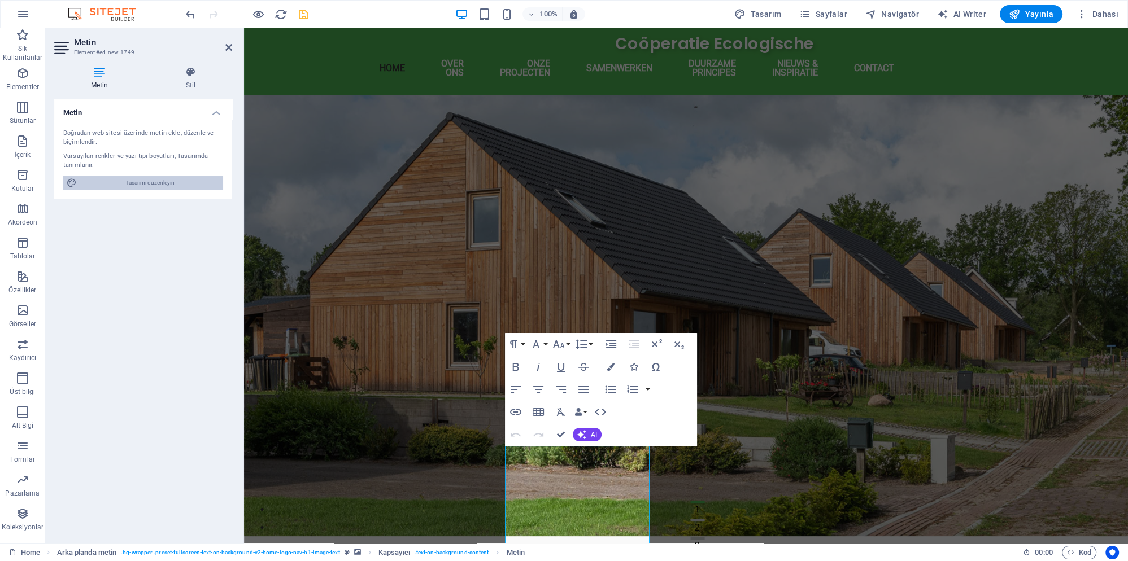
click at [141, 186] on span "Tasarımı düzenleyin" at bounding box center [150, 183] width 140 height 14
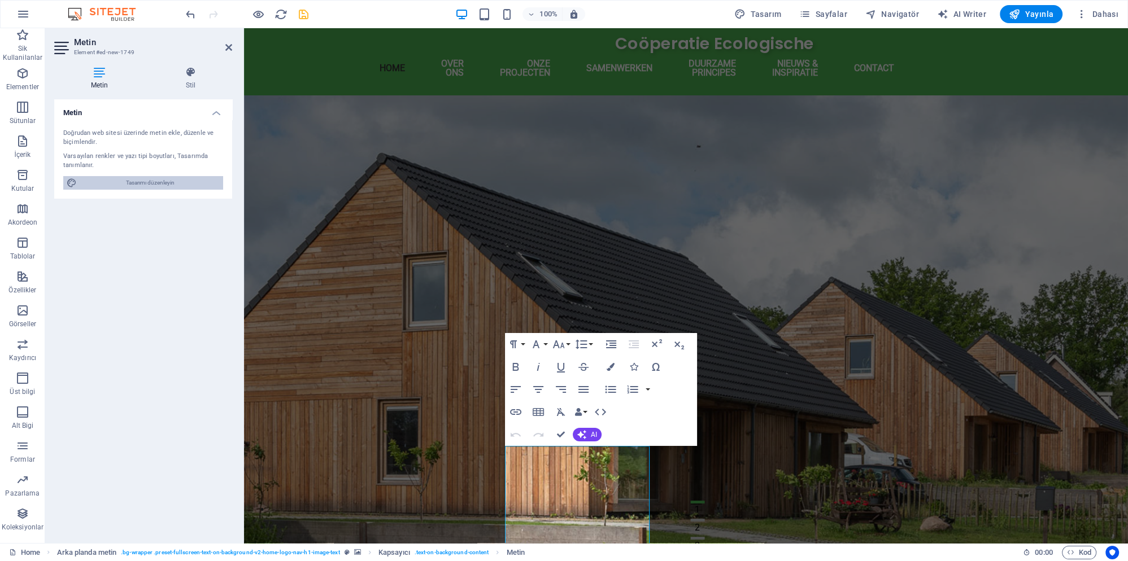
select select "rem"
select select "600"
select select "px"
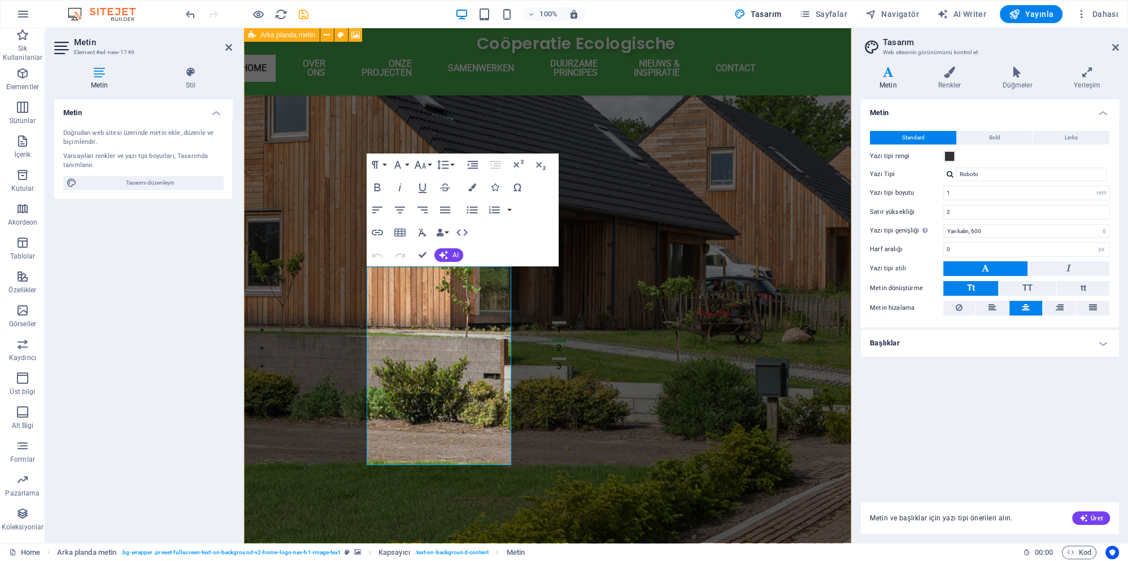
scroll to position [122, 0]
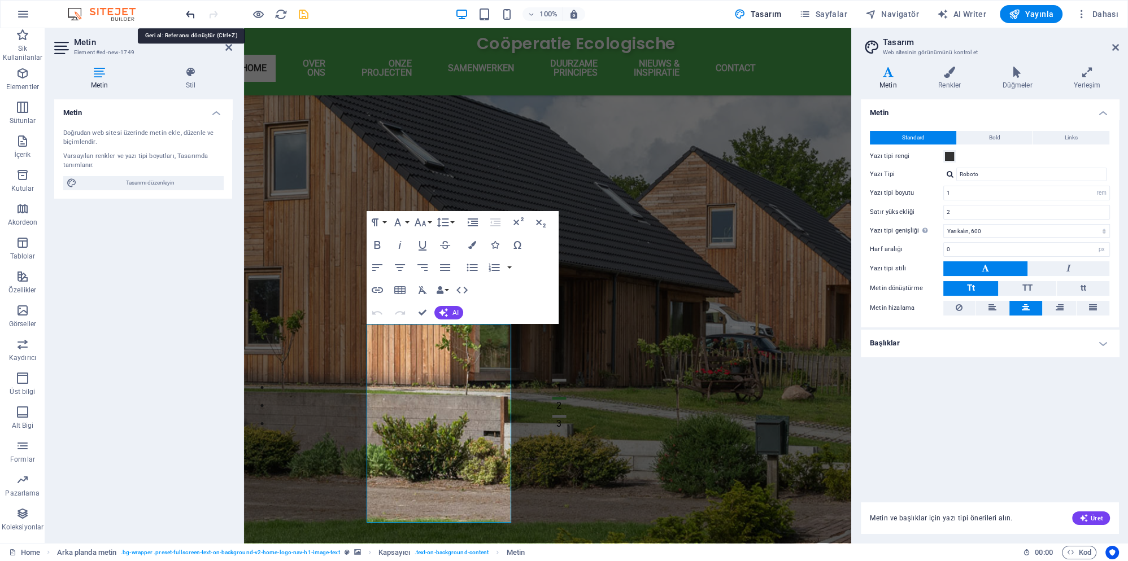
click at [193, 16] on icon "undo" at bounding box center [190, 14] width 13 height 13
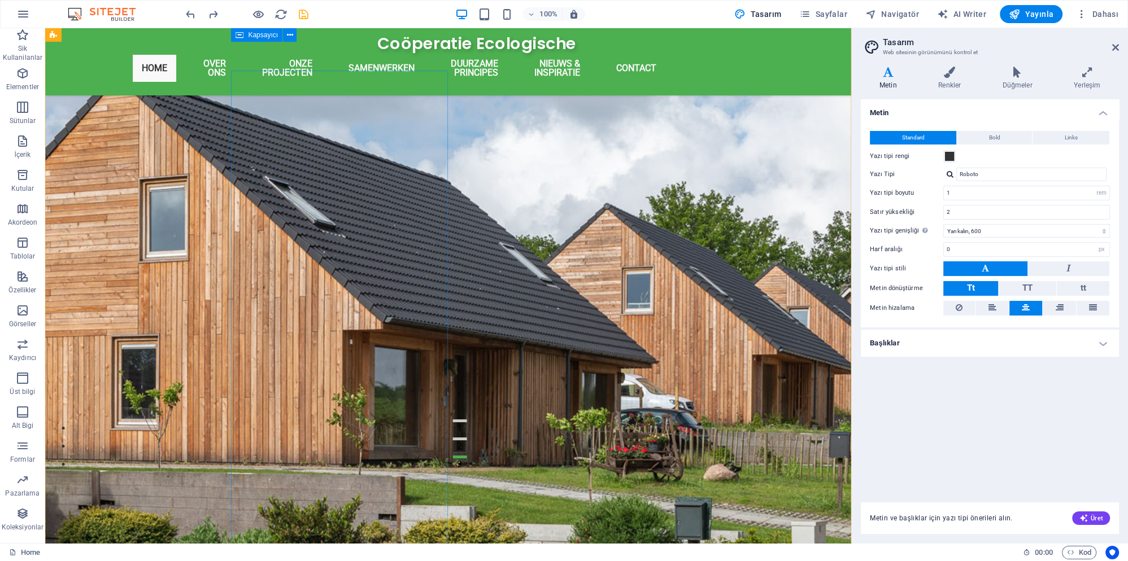
scroll to position [61, 0]
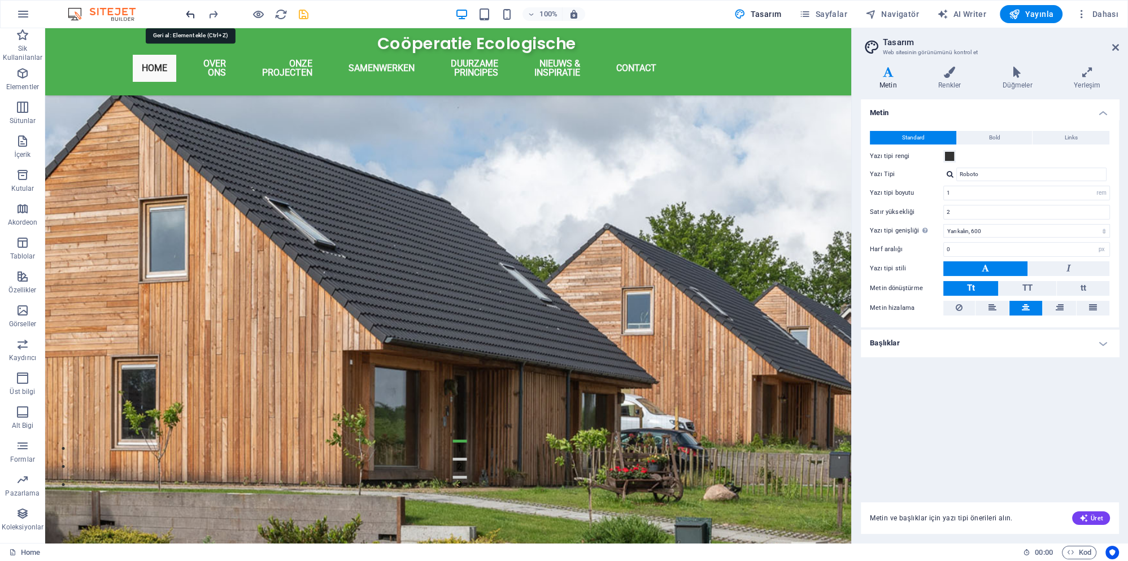
click at [192, 15] on icon "undo" at bounding box center [190, 14] width 13 height 13
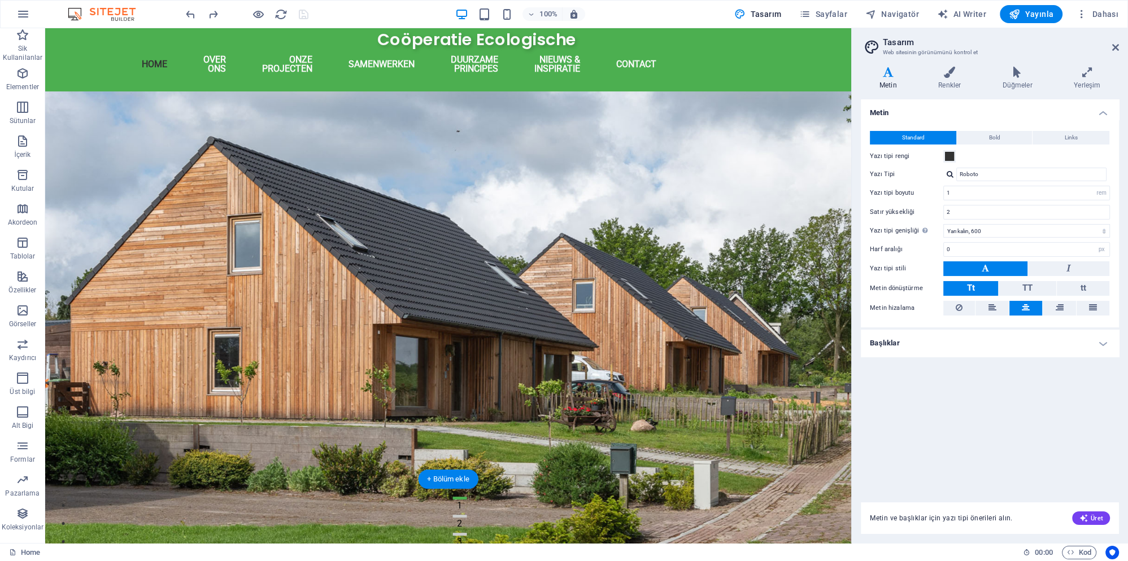
scroll to position [0, 0]
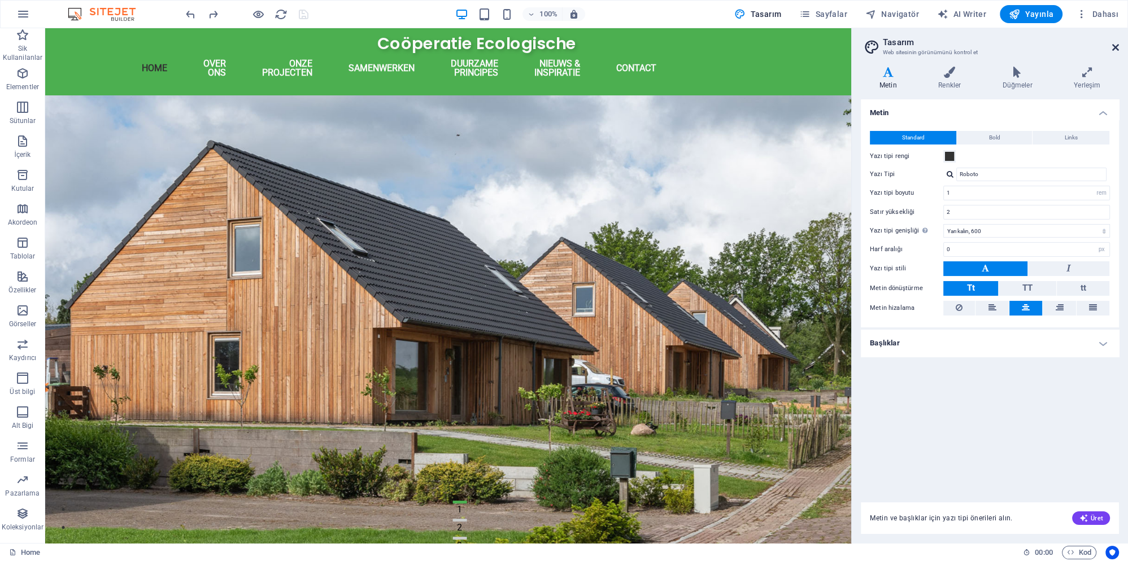
click at [1116, 45] on icon at bounding box center [1115, 47] width 7 height 9
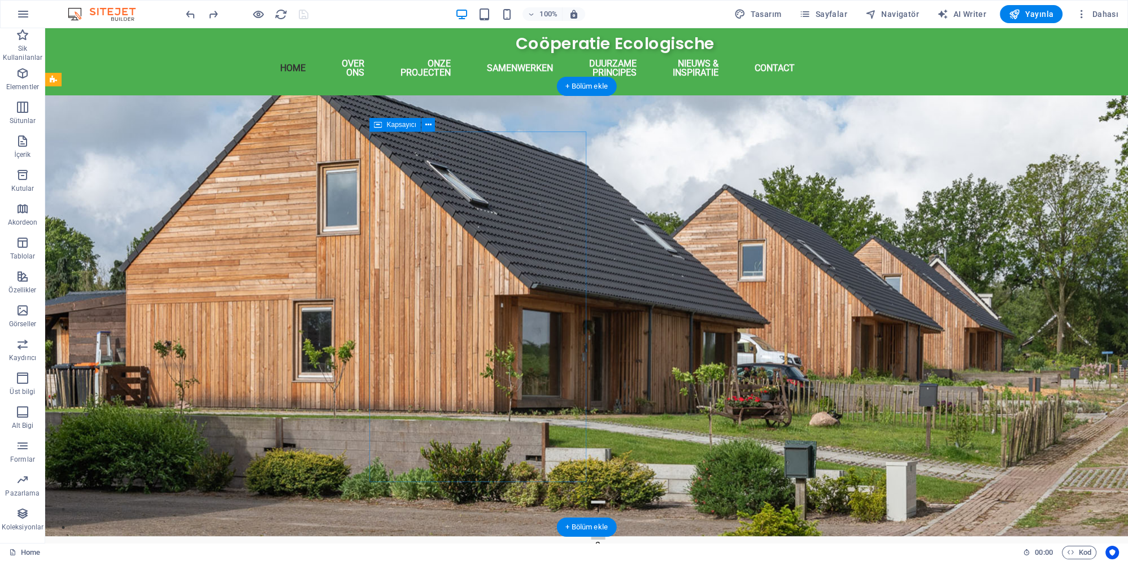
select select "px"
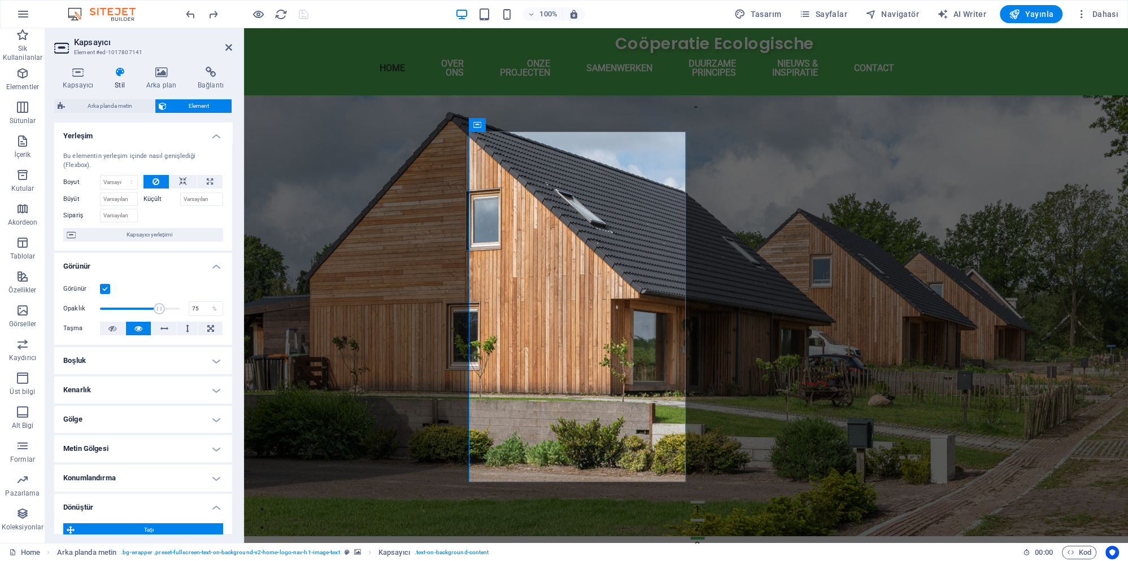
drag, startPoint x: 177, startPoint y: 298, endPoint x: 160, endPoint y: 298, distance: 17.5
click at [160, 303] on span at bounding box center [159, 308] width 11 height 11
drag, startPoint x: 160, startPoint y: 298, endPoint x: 138, endPoint y: 300, distance: 22.1
click at [138, 303] on span at bounding box center [142, 308] width 11 height 11
drag, startPoint x: 138, startPoint y: 300, endPoint x: 108, endPoint y: 300, distance: 29.4
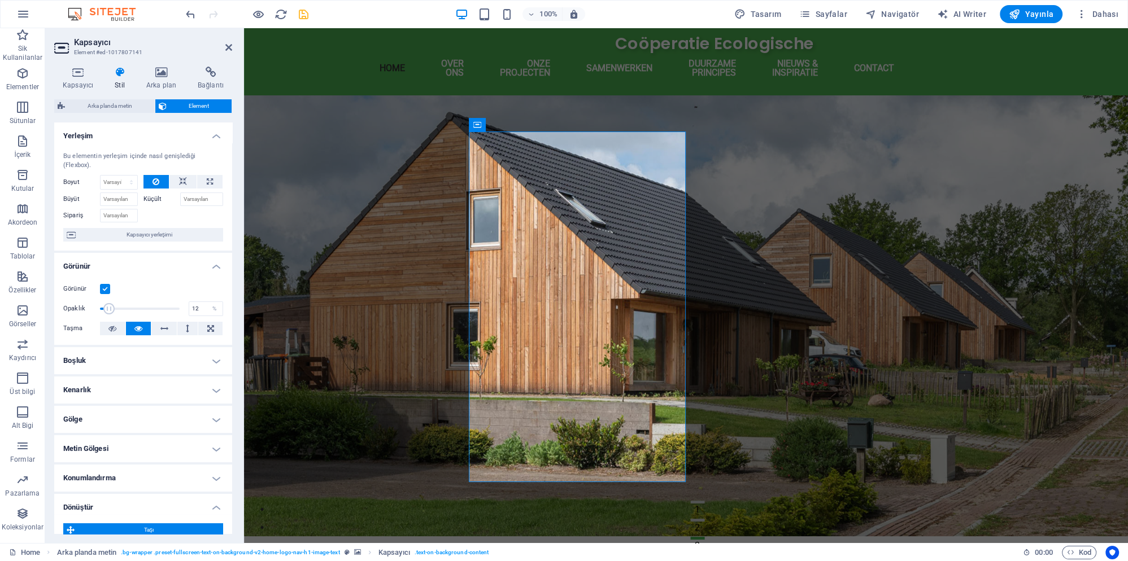
click at [108, 303] on span at bounding box center [108, 308] width 11 height 11
drag, startPoint x: 108, startPoint y: 300, endPoint x: 136, endPoint y: 304, distance: 27.9
click at [134, 304] on span at bounding box center [128, 308] width 11 height 11
drag, startPoint x: 136, startPoint y: 304, endPoint x: 165, endPoint y: 310, distance: 29.4
click at [165, 310] on div "Görünür Opaklık 100 % Taşma" at bounding box center [143, 309] width 178 height 72
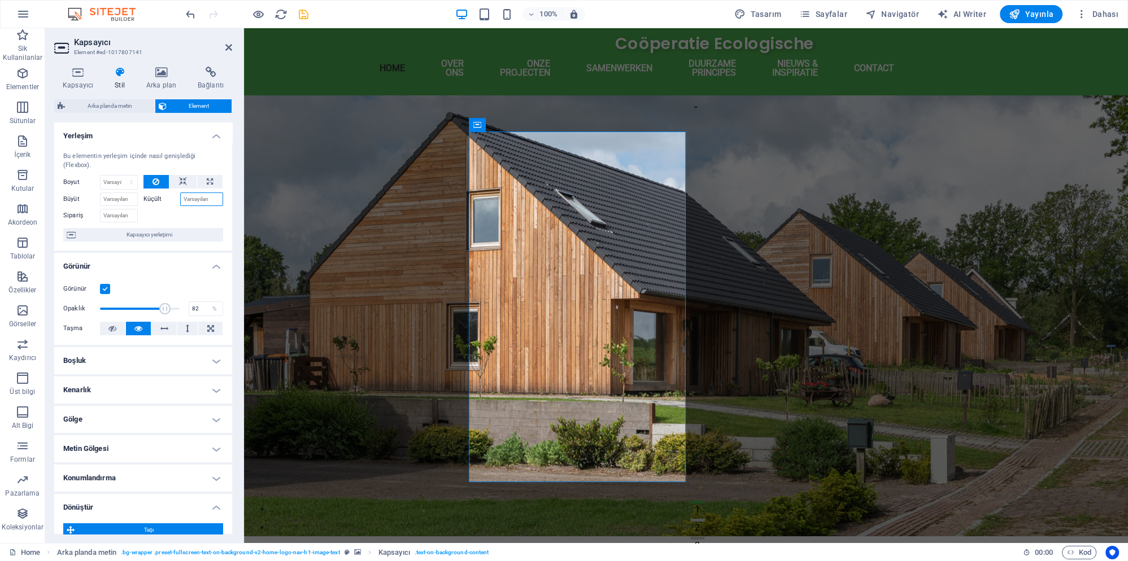
click at [192, 193] on input "Küçült" at bounding box center [201, 200] width 43 height 14
type input "1"
type input "-"
type input "5"
click at [114, 193] on input "Büyüt" at bounding box center [119, 200] width 38 height 14
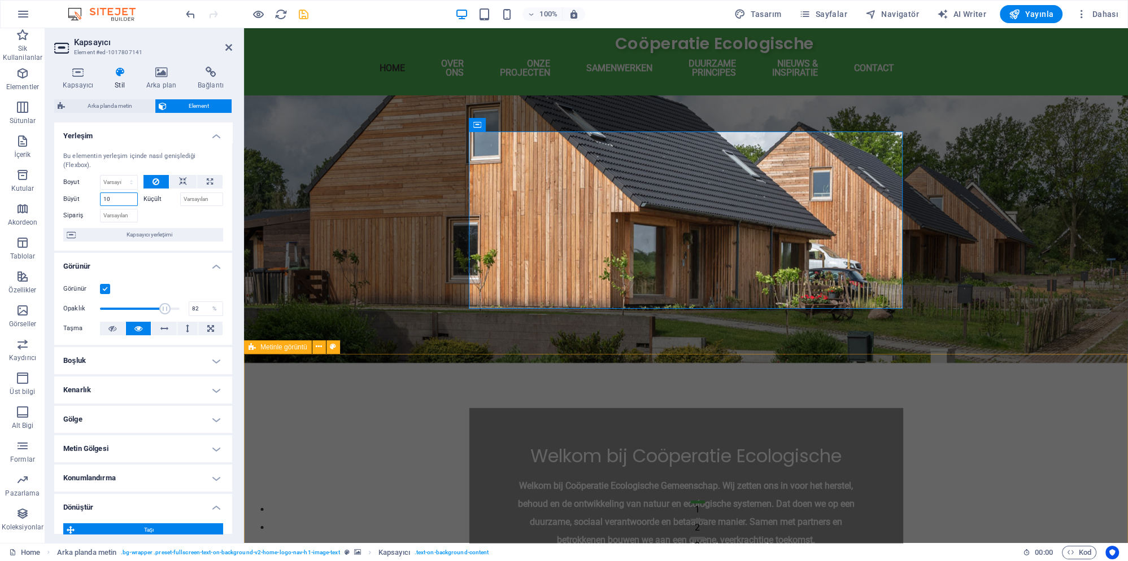
type input "10"
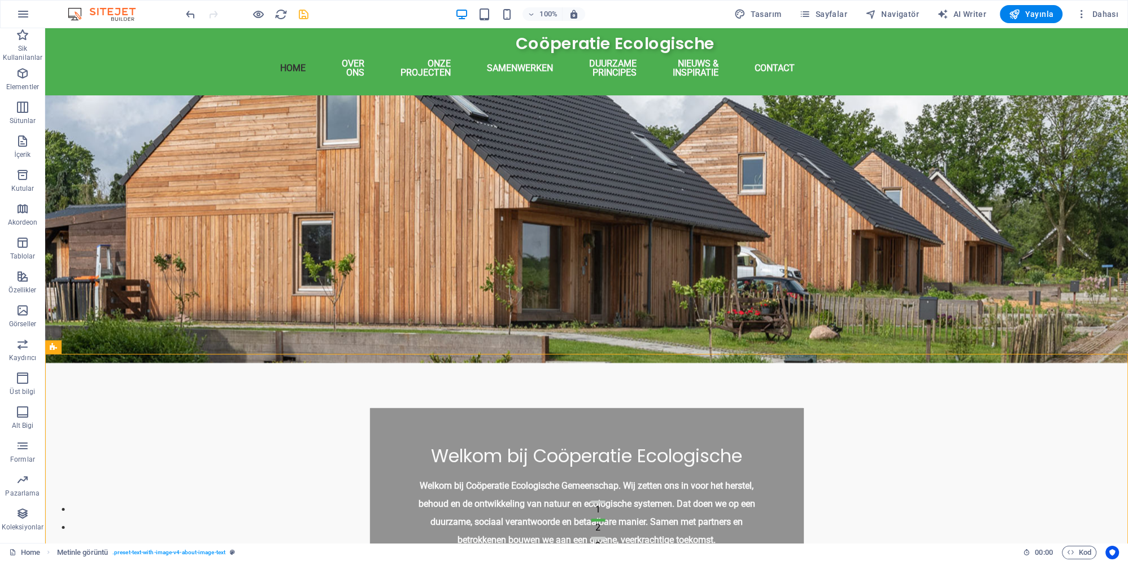
click at [302, 16] on icon "save" at bounding box center [303, 14] width 13 height 13
checkbox input "false"
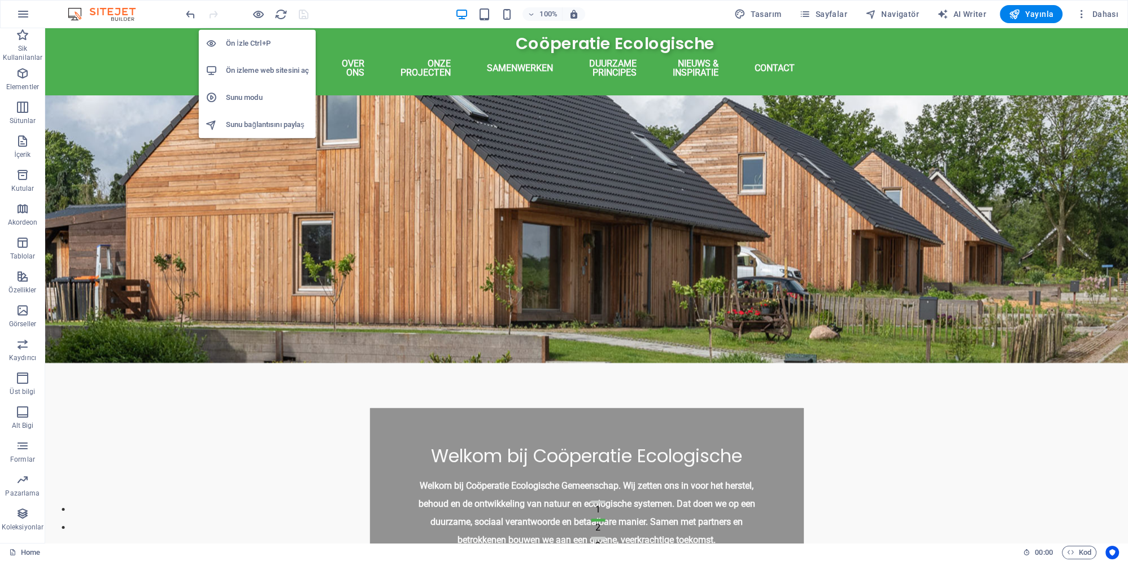
click at [248, 94] on h6 "Sunu modu" at bounding box center [267, 98] width 83 height 14
click at [264, 71] on h6 "Ön izleme web sitesini aç" at bounding box center [267, 71] width 83 height 14
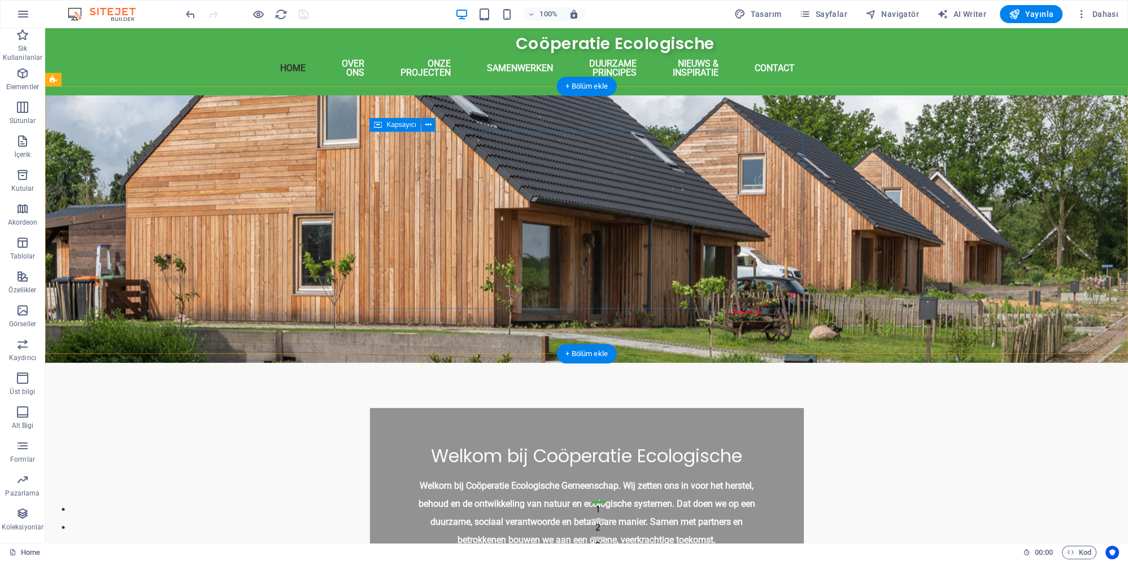
click at [394, 408] on div "Welkom bij Coöperatie Ecologische Welkom bij Coöperatie Ecologische Gemeenschap…" at bounding box center [587, 496] width 434 height 177
select select "px"
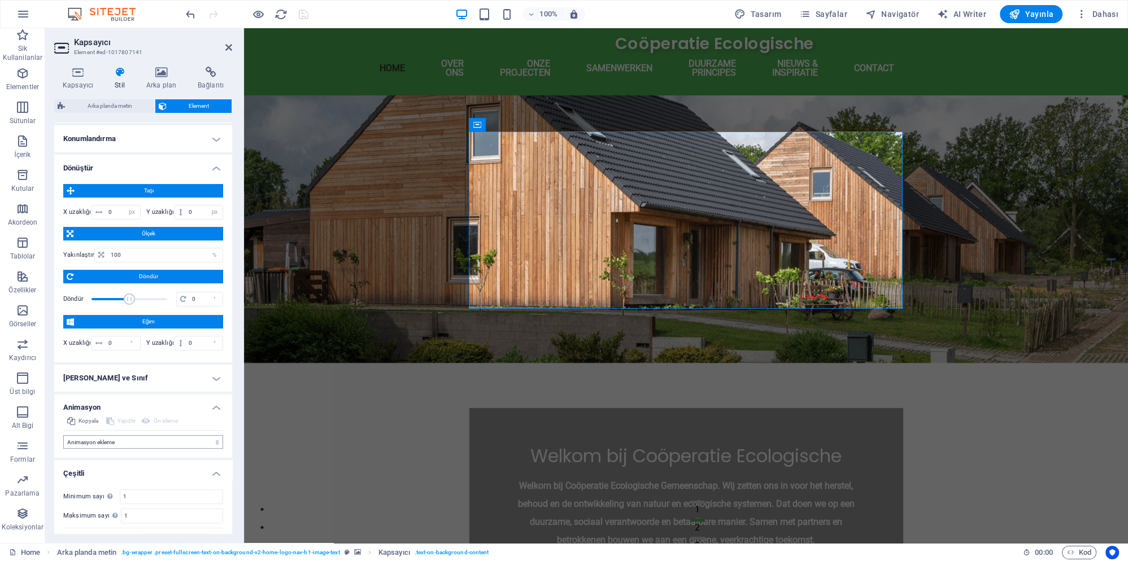
scroll to position [351, 0]
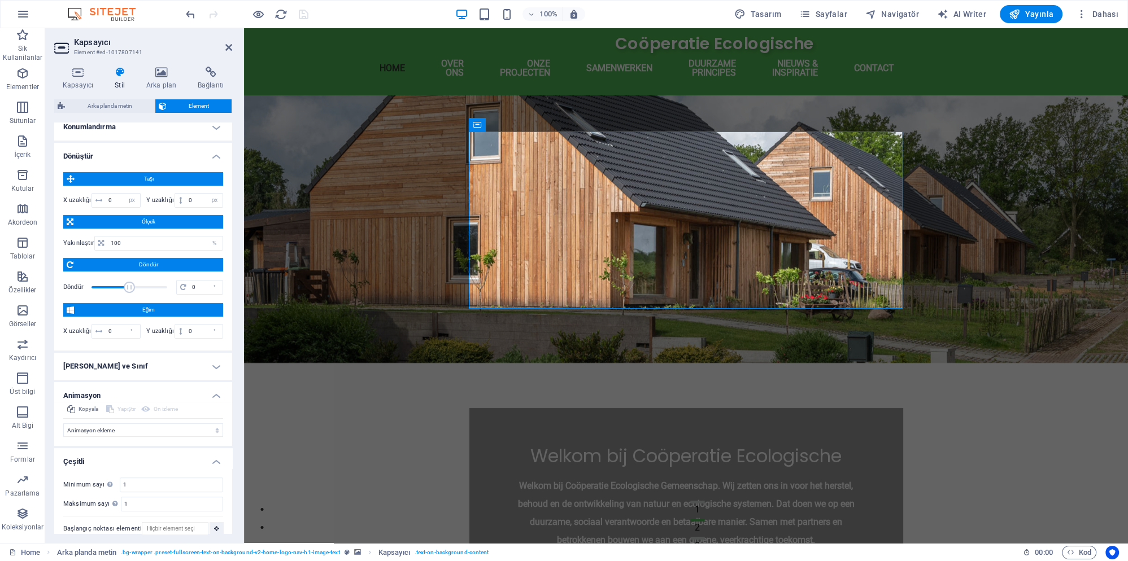
click at [220, 355] on h4 "Kimlik ve Sınıf" at bounding box center [143, 366] width 178 height 27
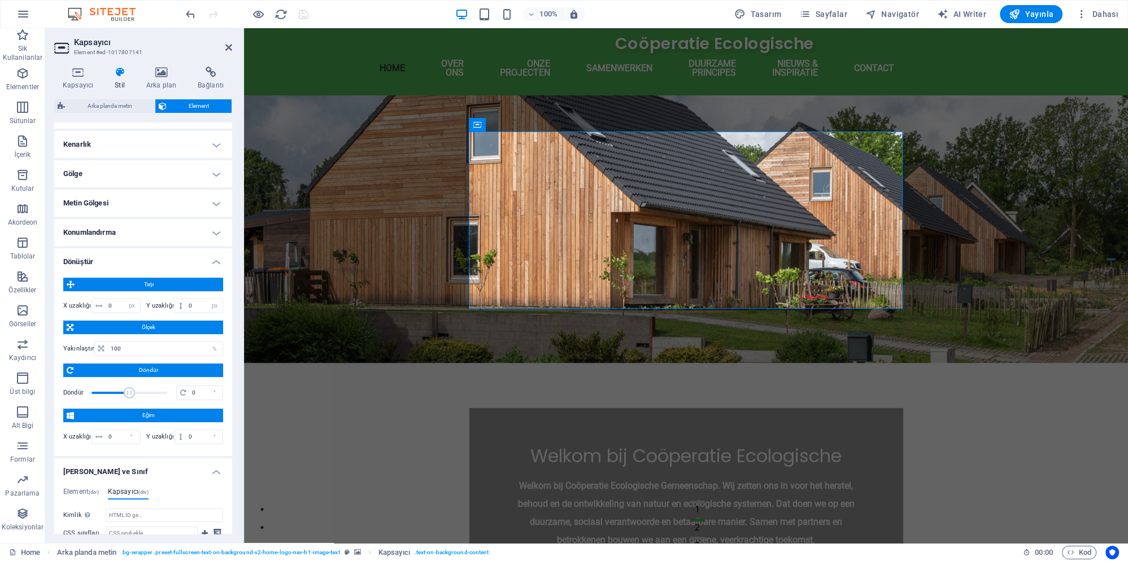
click at [217, 252] on h4 "Dönüştür" at bounding box center [143, 259] width 178 height 20
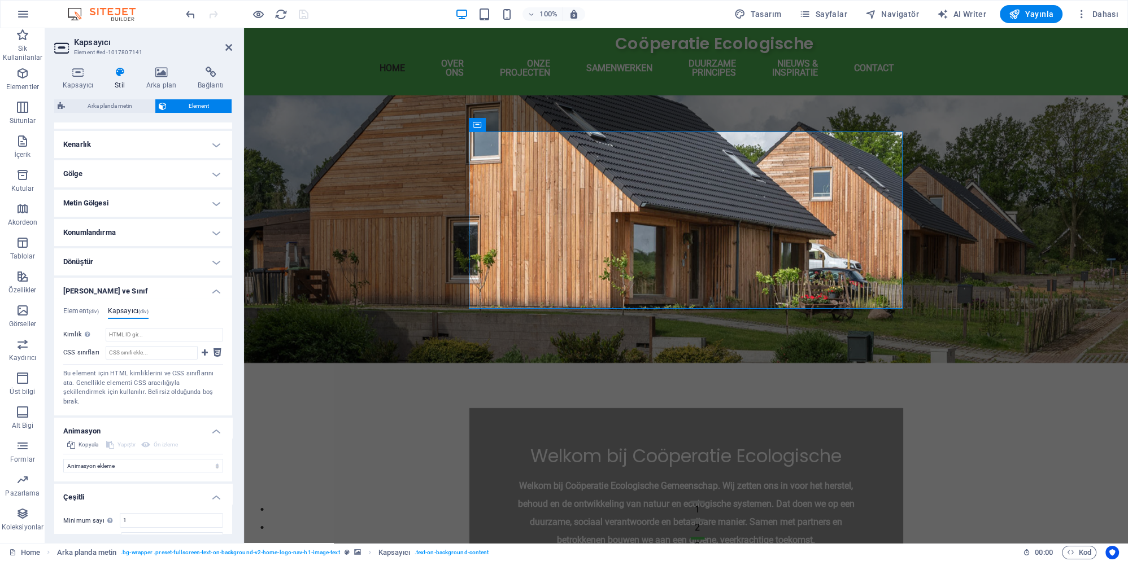
click at [214, 281] on h4 "Kimlik ve Sınıf" at bounding box center [143, 288] width 178 height 20
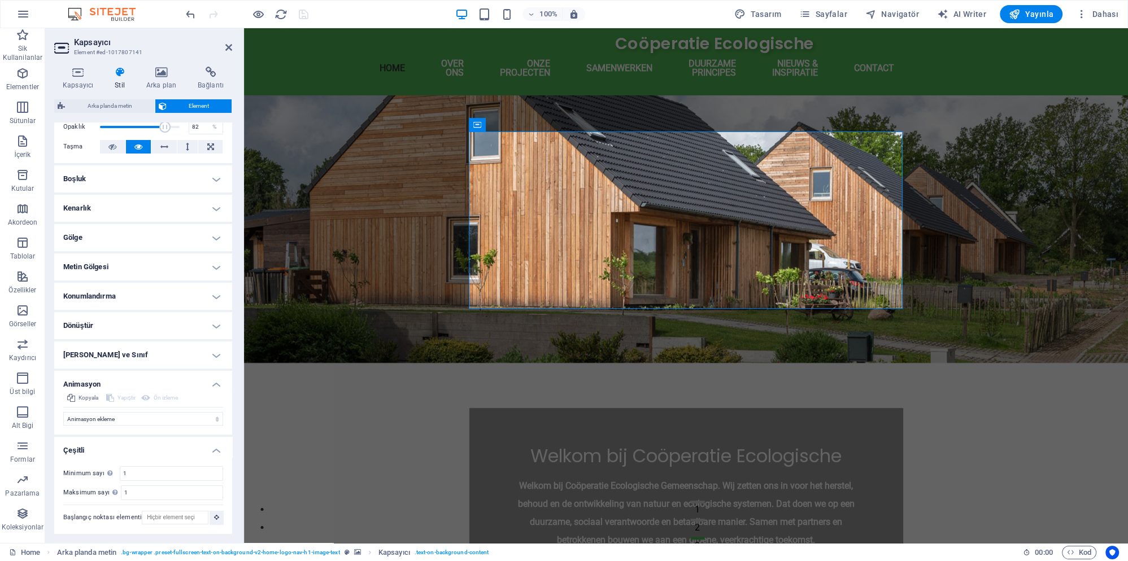
scroll to position [172, 0]
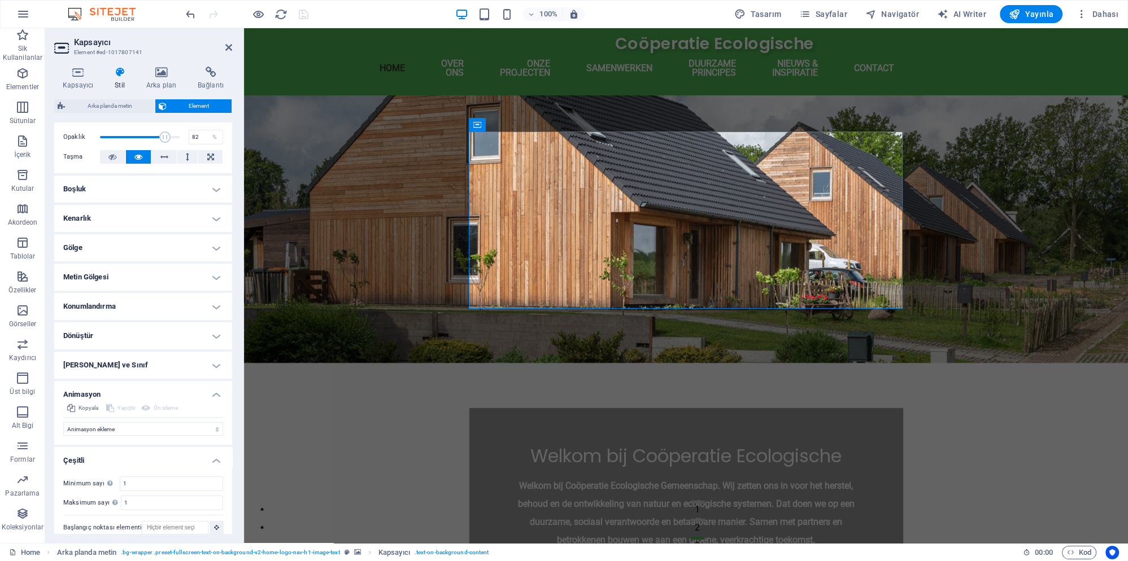
click at [217, 387] on h4 "Animasyon" at bounding box center [143, 391] width 178 height 20
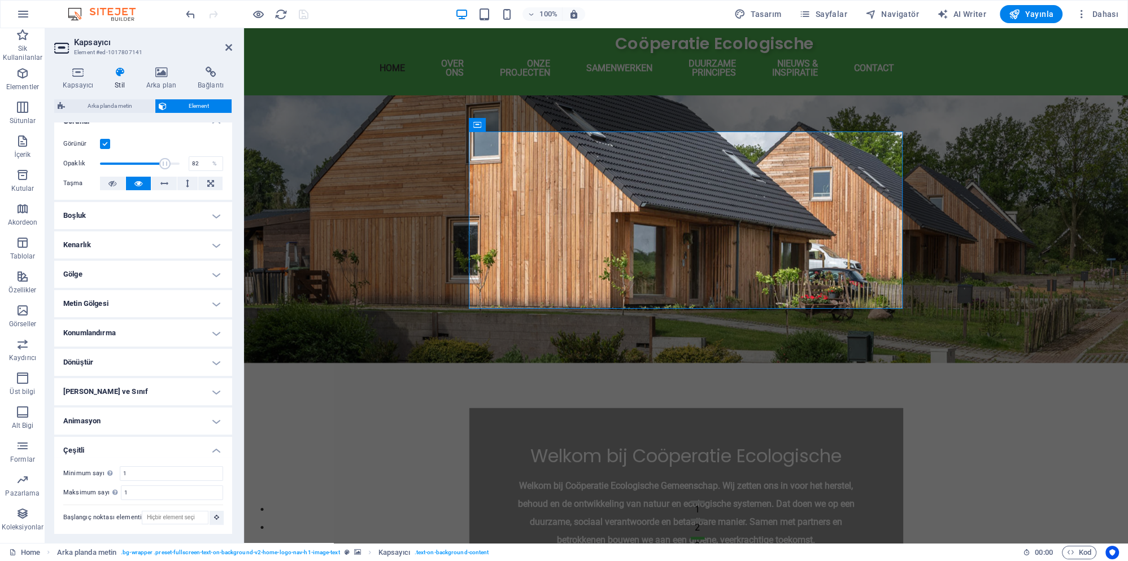
scroll to position [135, 0]
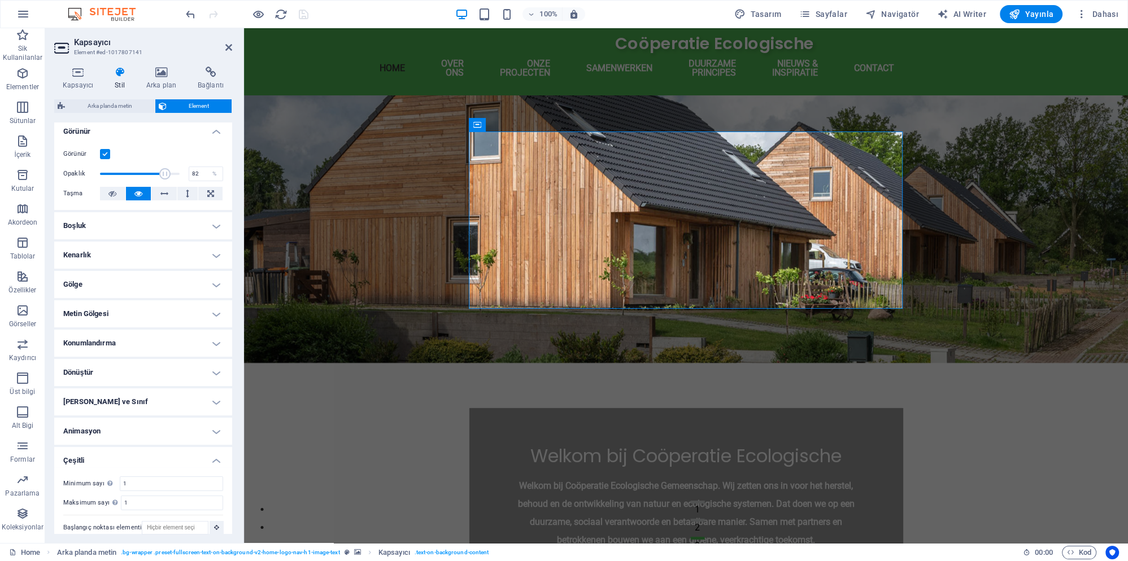
click at [218, 450] on h4 "Çeşitli" at bounding box center [143, 457] width 178 height 20
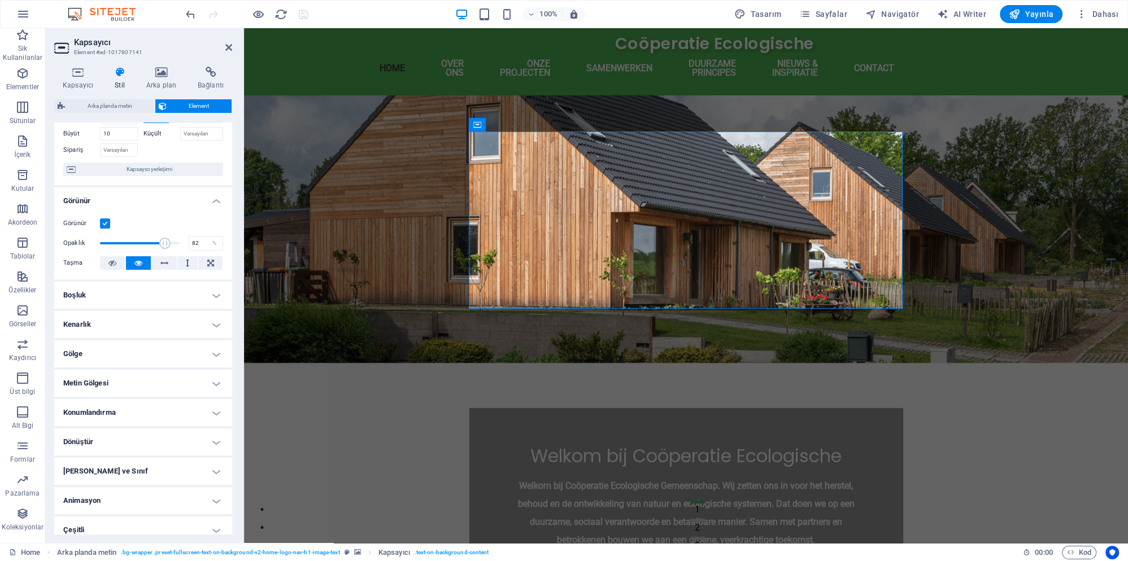
click at [168, 493] on h4 "Animasyon" at bounding box center [143, 500] width 178 height 27
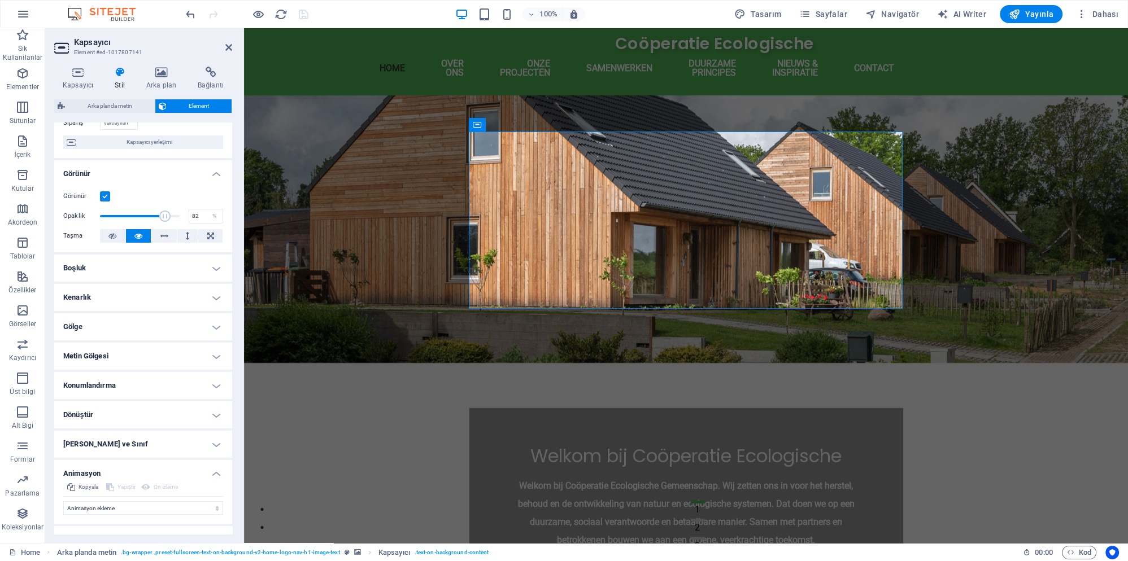
scroll to position [102, 0]
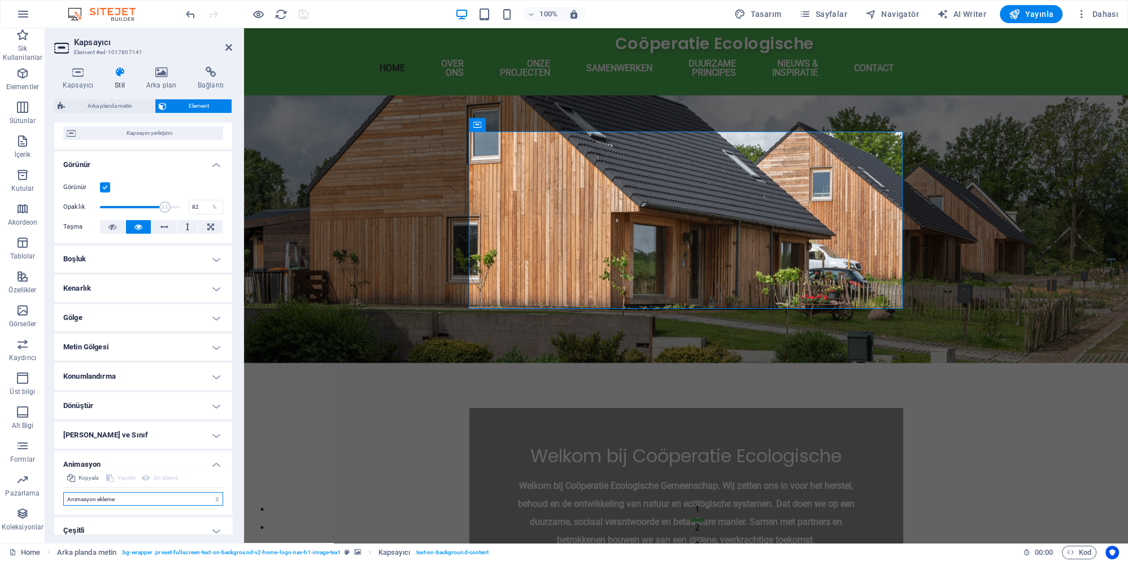
select select "flash"
click option "Yanıp sönme" at bounding box center [0, 0] width 0 height 0
select select "scroll"
click option "Kaplama olarak aç" at bounding box center [0, 0] width 0 height 0
click option "Nabız atışı" at bounding box center [0, 0] width 0 height 0
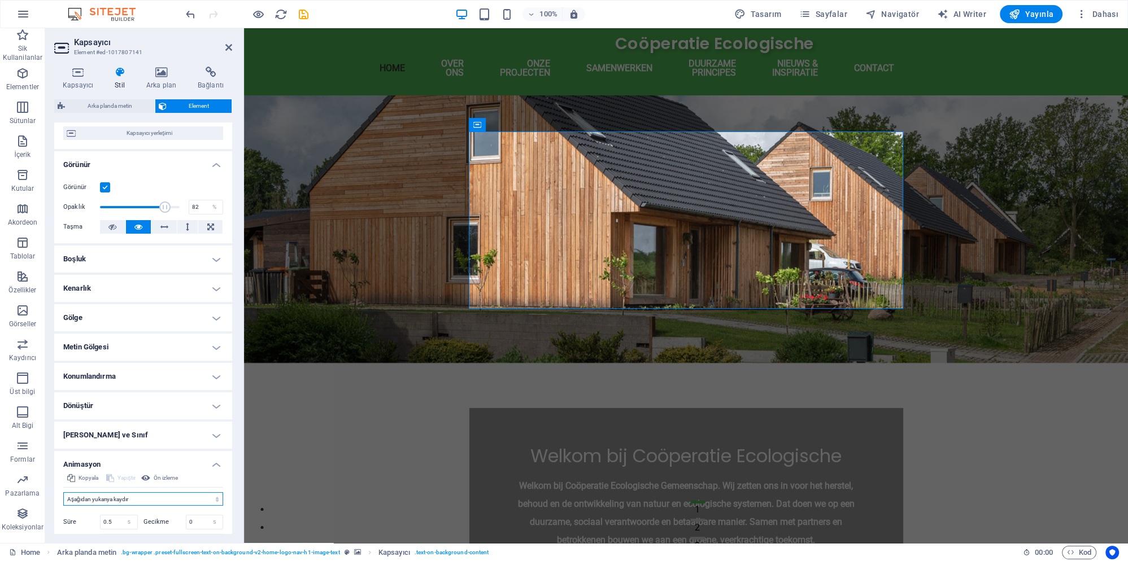
click option "Aşağıdan yukarıya kaydır" at bounding box center [0, 0] width 0 height 0
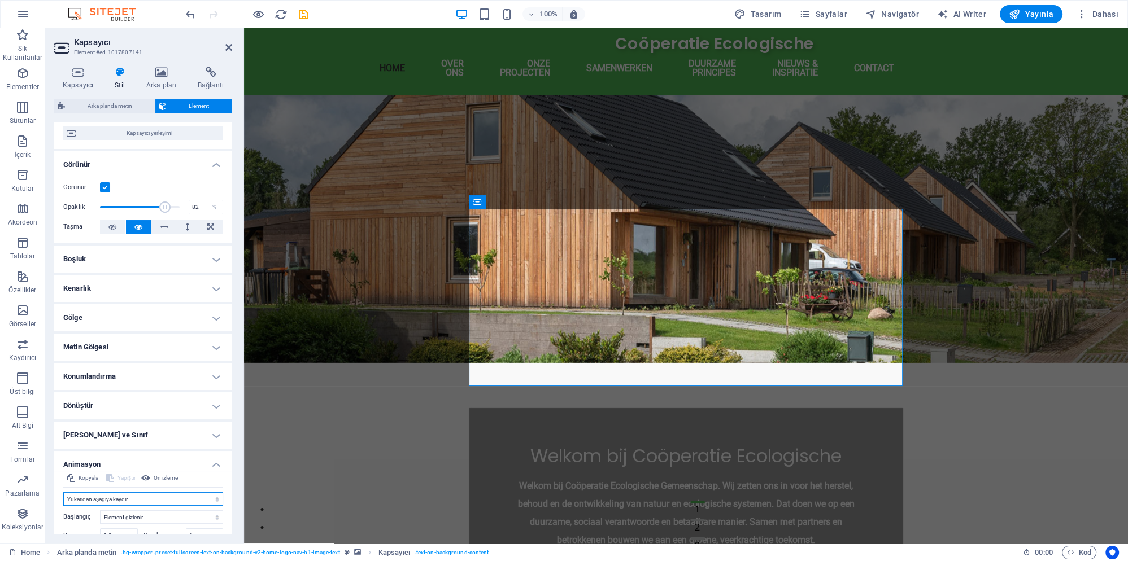
click option "Yukarıdan aşağıya kaydır" at bounding box center [0, 0] width 0 height 0
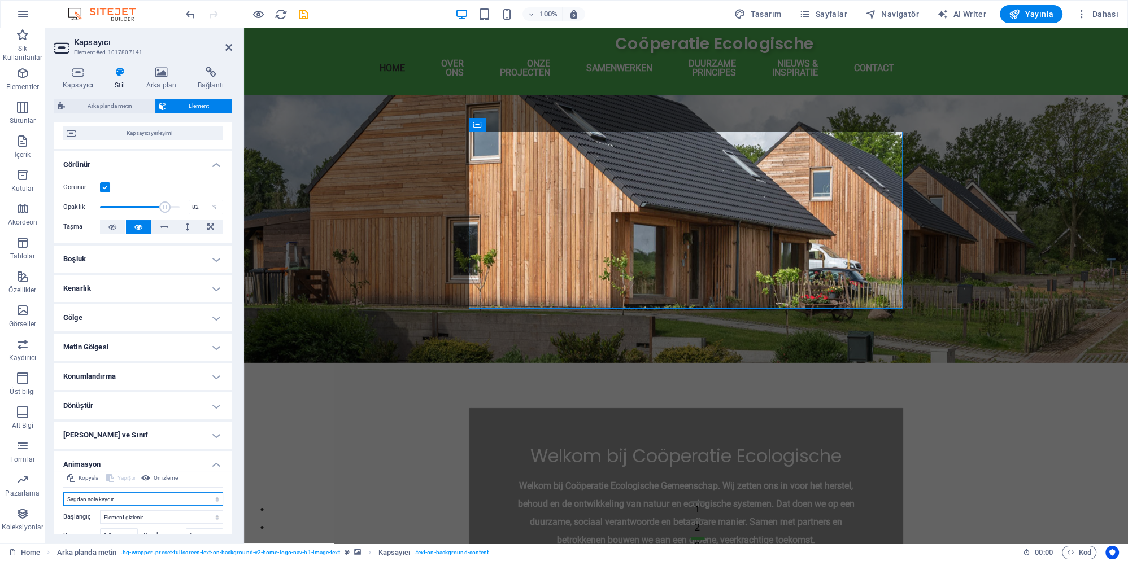
click option "Sağdan sola kaydır" at bounding box center [0, 0] width 0 height 0
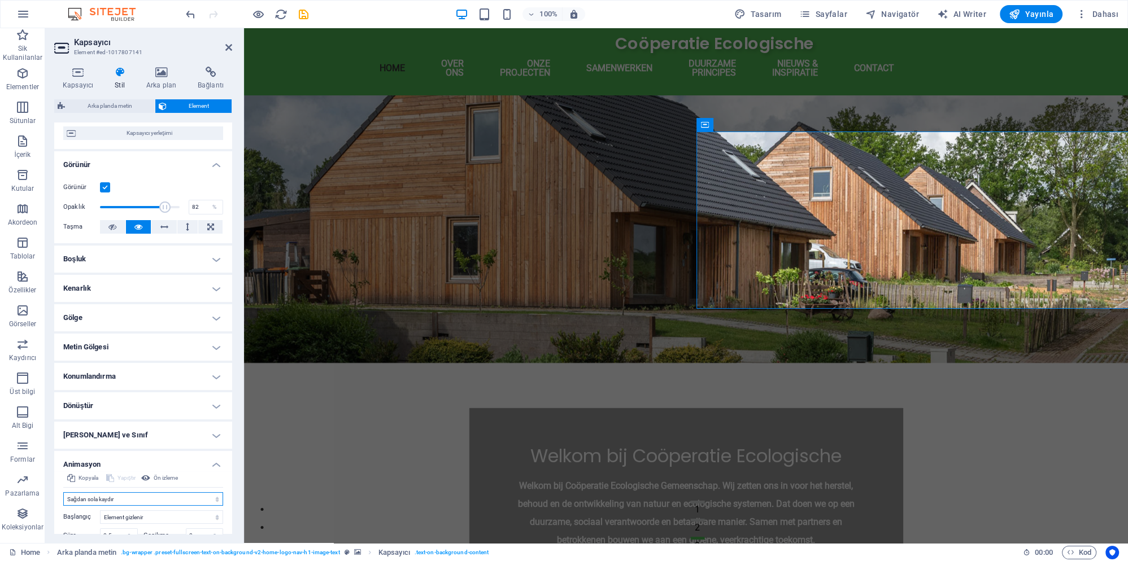
select select "move-left-to-right"
click option "Soldan sağa kaydır" at bounding box center [0, 0] width 0 height 0
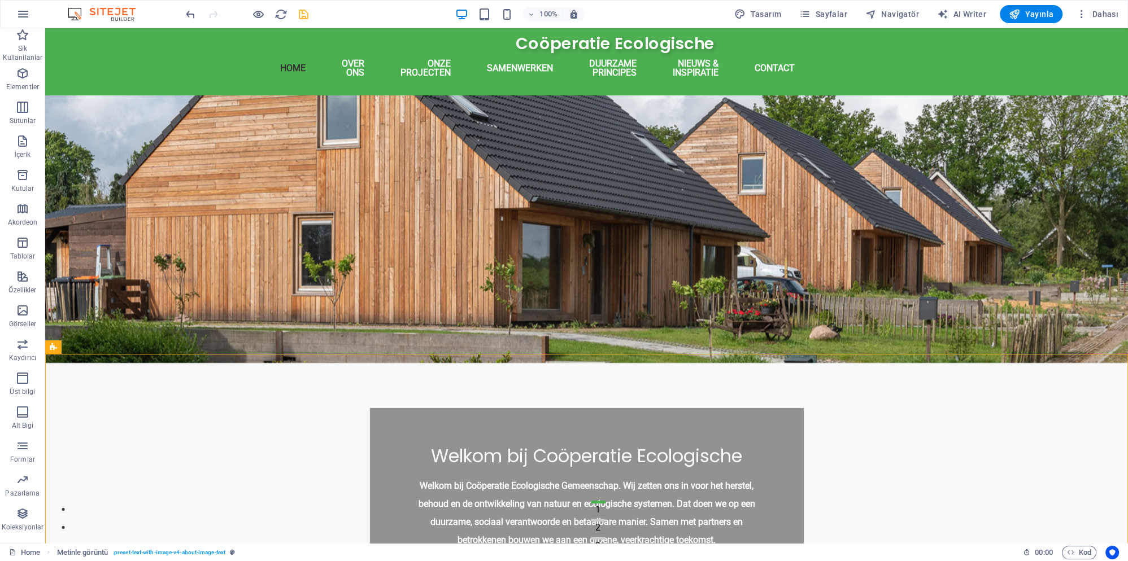
click at [307, 16] on icon "save" at bounding box center [303, 14] width 13 height 13
checkbox input "false"
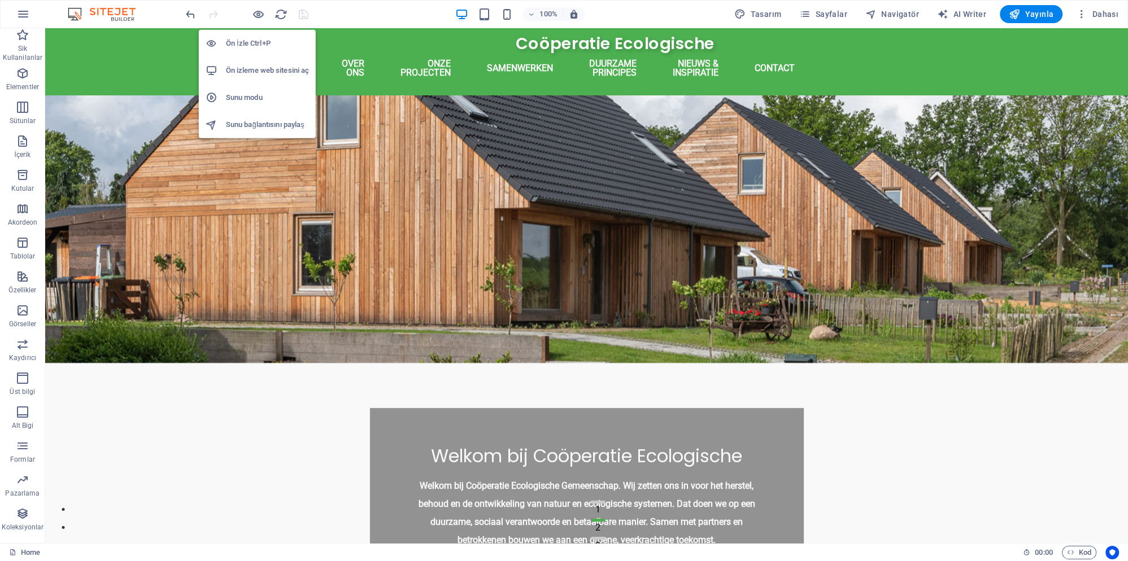
click at [254, 72] on h6 "Ön izleme web sitesini aç" at bounding box center [267, 71] width 83 height 14
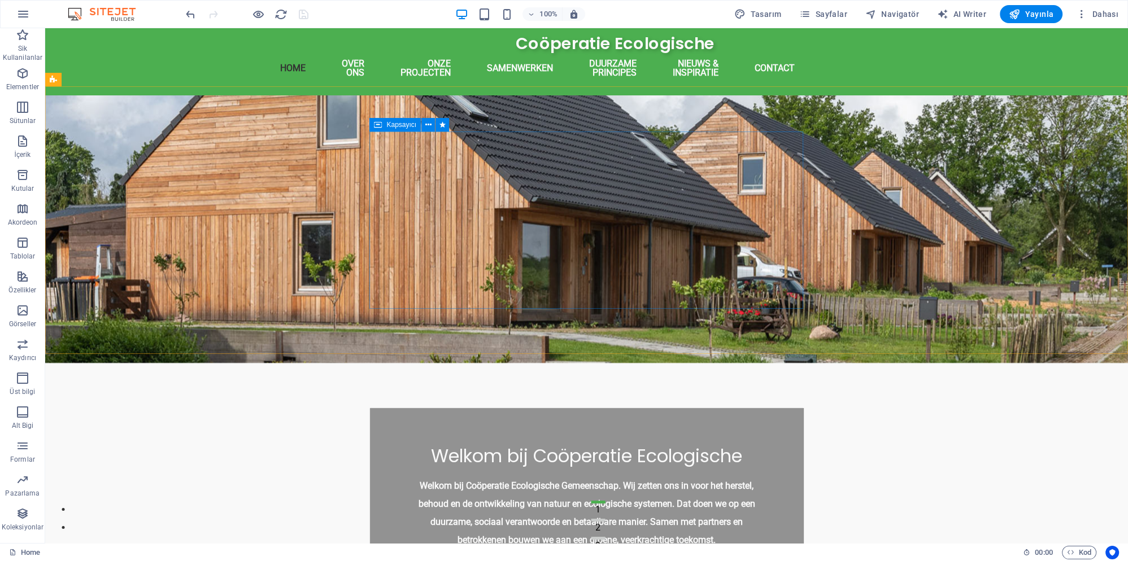
click at [389, 125] on span "Kapsayıcı" at bounding box center [401, 124] width 30 height 7
select select "move-left-to-right"
select select "s"
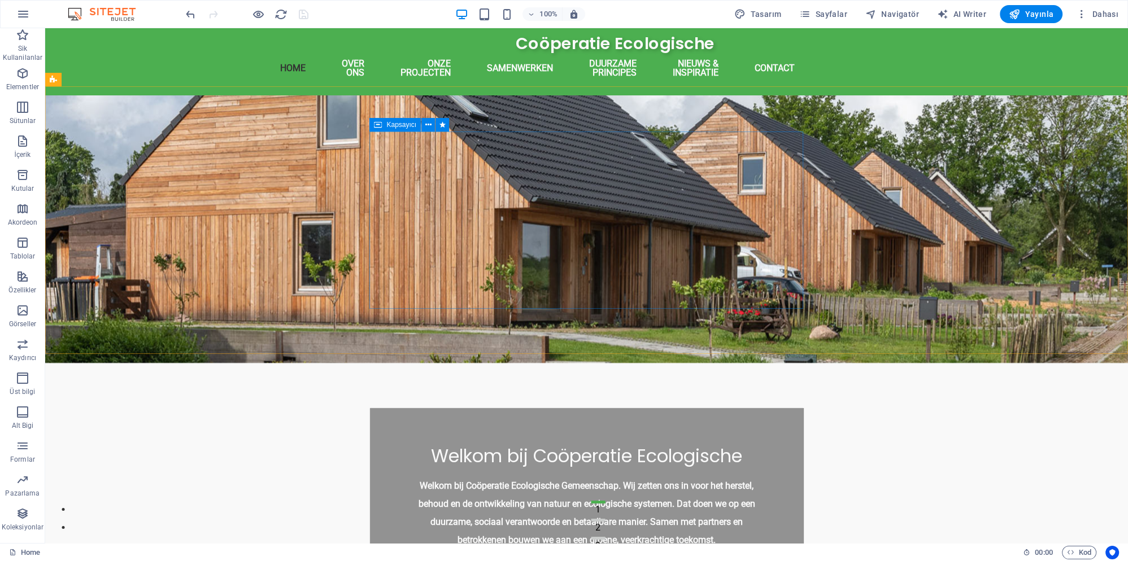
select select "scroll"
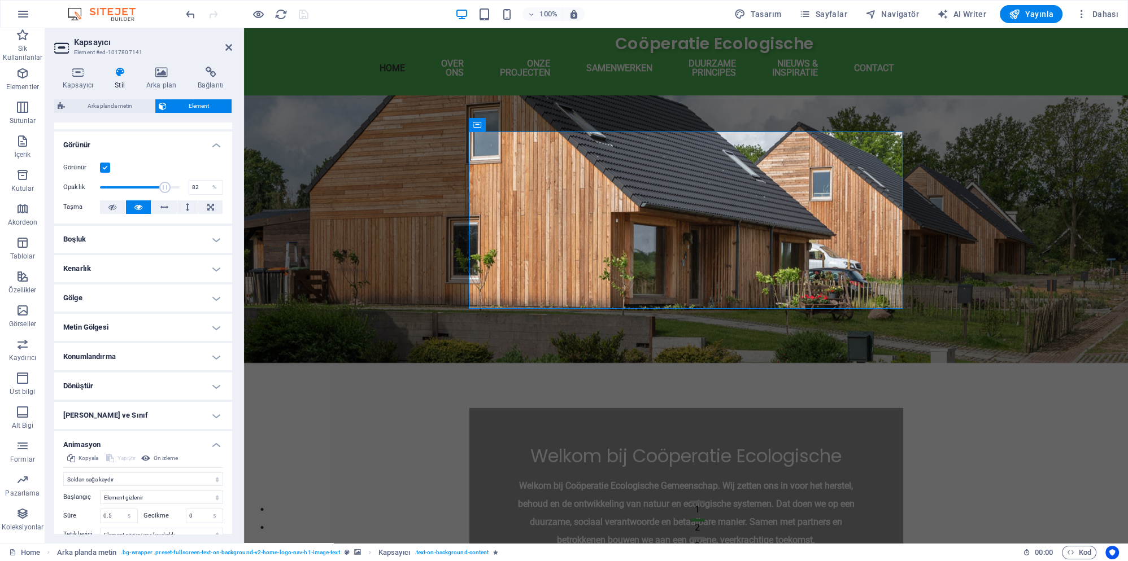
scroll to position [181, 0]
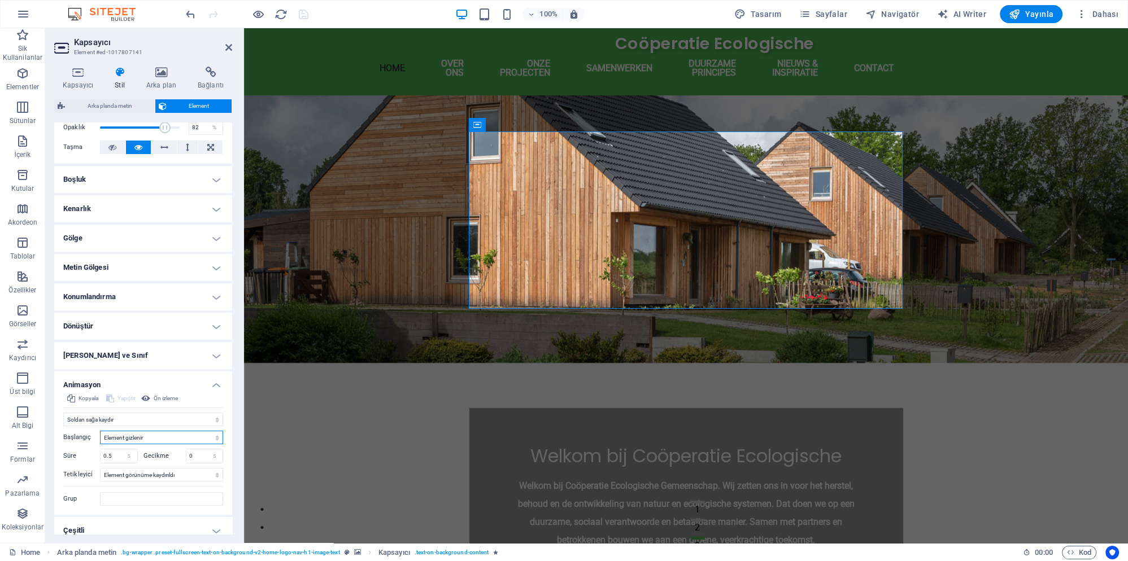
select select "show"
click option "Element gösterilir" at bounding box center [0, 0] width 0 height 0
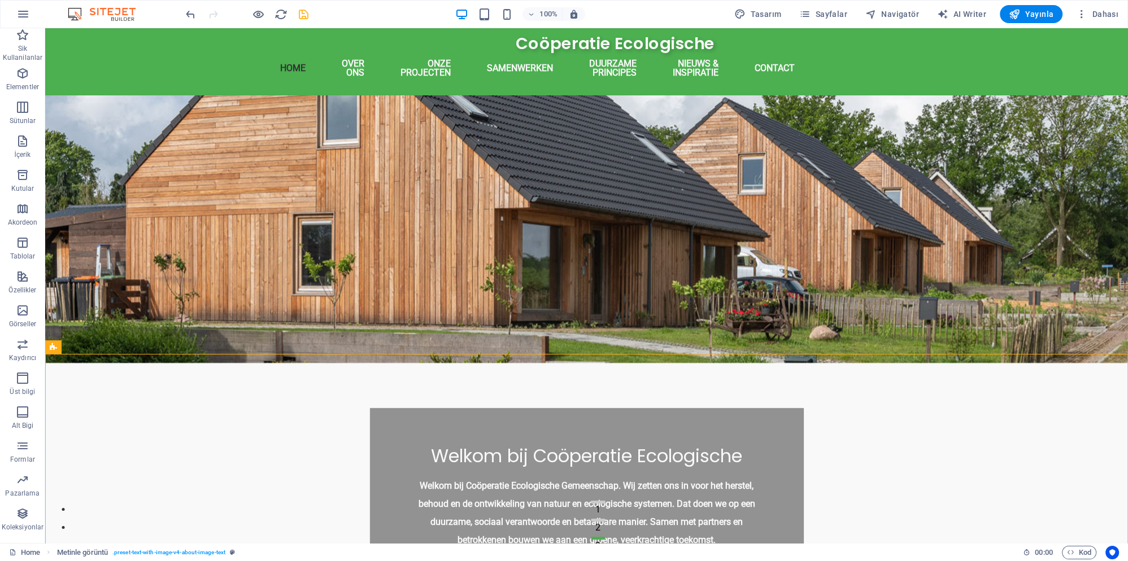
click at [306, 11] on icon "save" at bounding box center [303, 14] width 13 height 13
checkbox input "false"
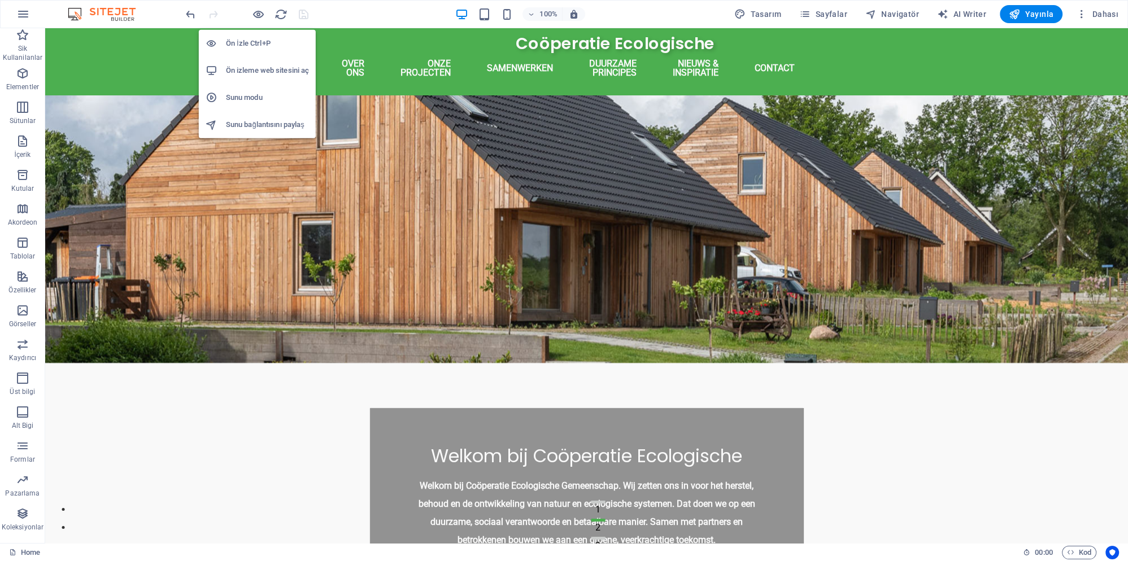
click at [255, 93] on h6 "Sunu modu" at bounding box center [267, 98] width 83 height 14
click at [269, 68] on h6 "Ön izleme web sitesini aç" at bounding box center [267, 71] width 83 height 14
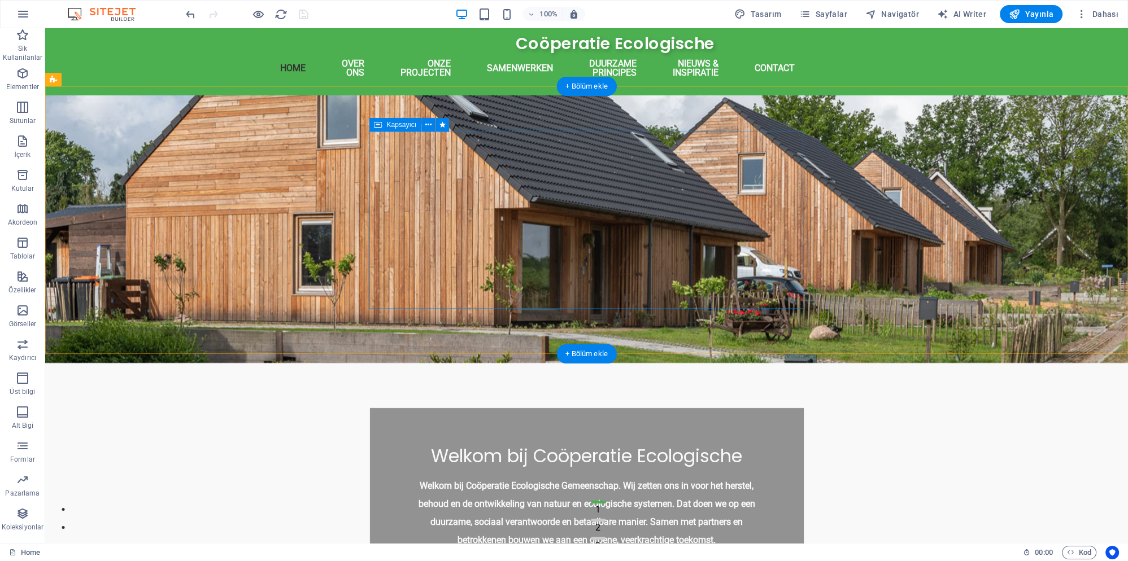
click at [387, 408] on div "Welkom bij Coöperatie Ecologische Welkom bij Coöperatie Ecologische Gemeenschap…" at bounding box center [587, 496] width 434 height 177
select select "move-left-to-right"
select select "show"
select select "s"
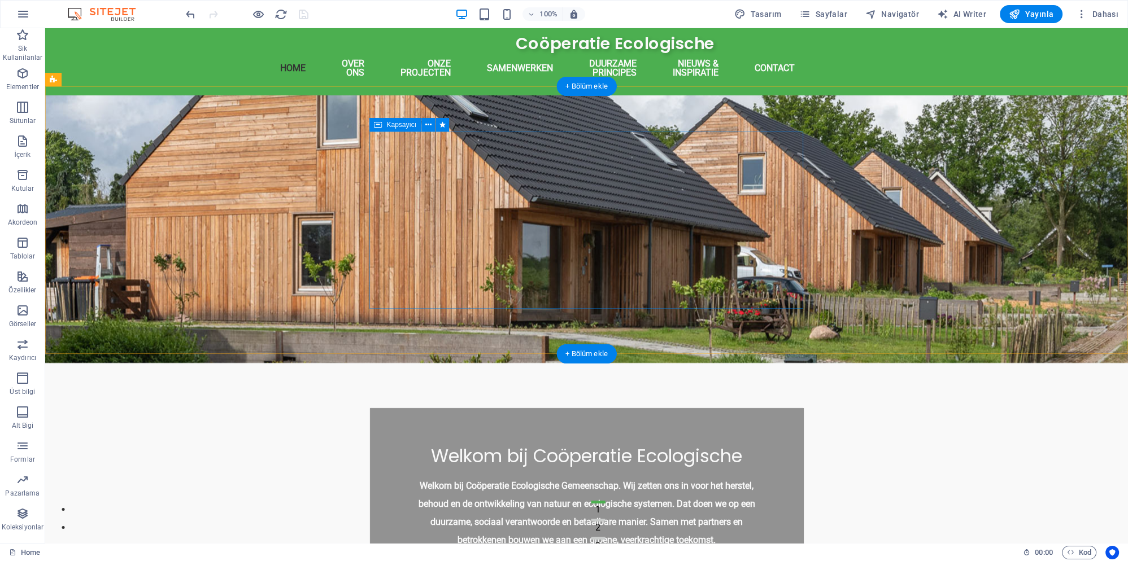
select select "s"
select select "scroll"
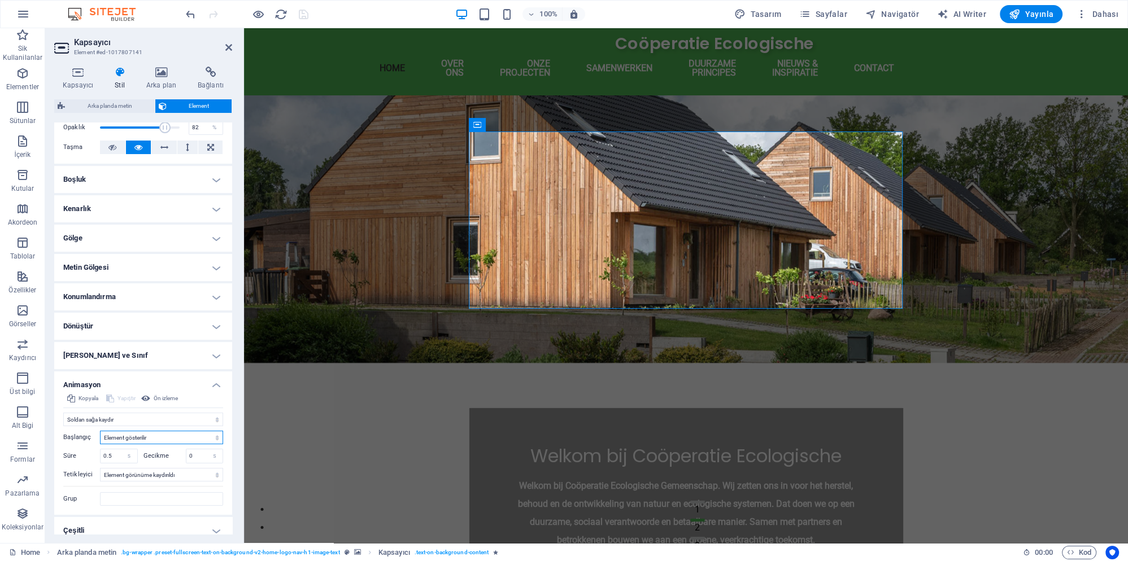
select select "hide"
click option "Element gizlenir" at bounding box center [0, 0] width 0 height 0
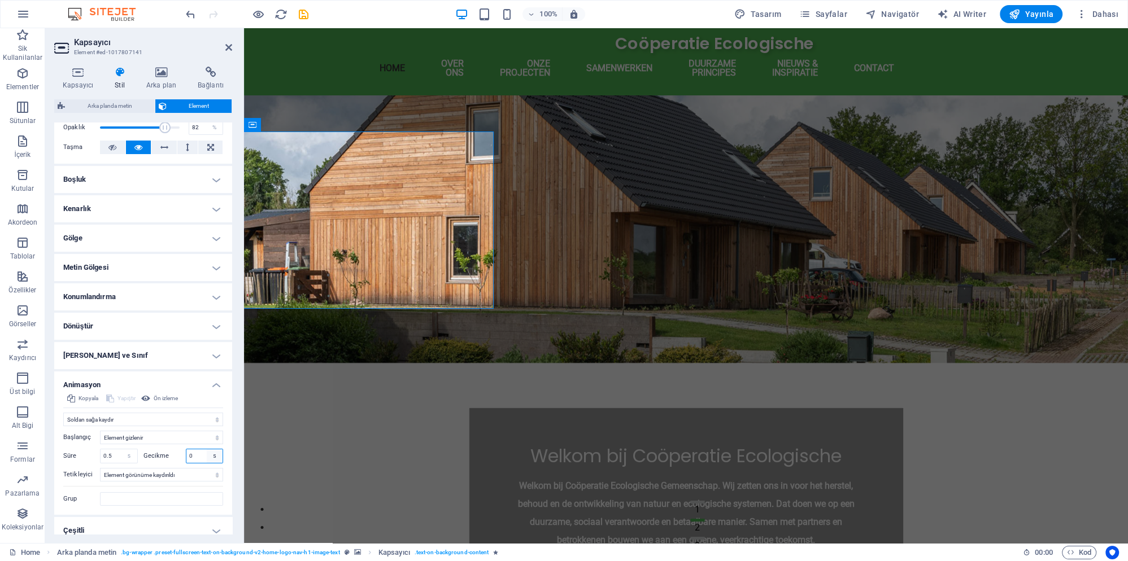
click at [207, 450] on select "s ms" at bounding box center [215, 457] width 16 height 14
click at [186, 439] on div "Başlangıç Element gizlenir Element gösterilir Süre 0.5 s ms Gecikme 0 s ms Geni…" at bounding box center [143, 466] width 160 height 80
click at [193, 450] on input "0" at bounding box center [204, 457] width 37 height 14
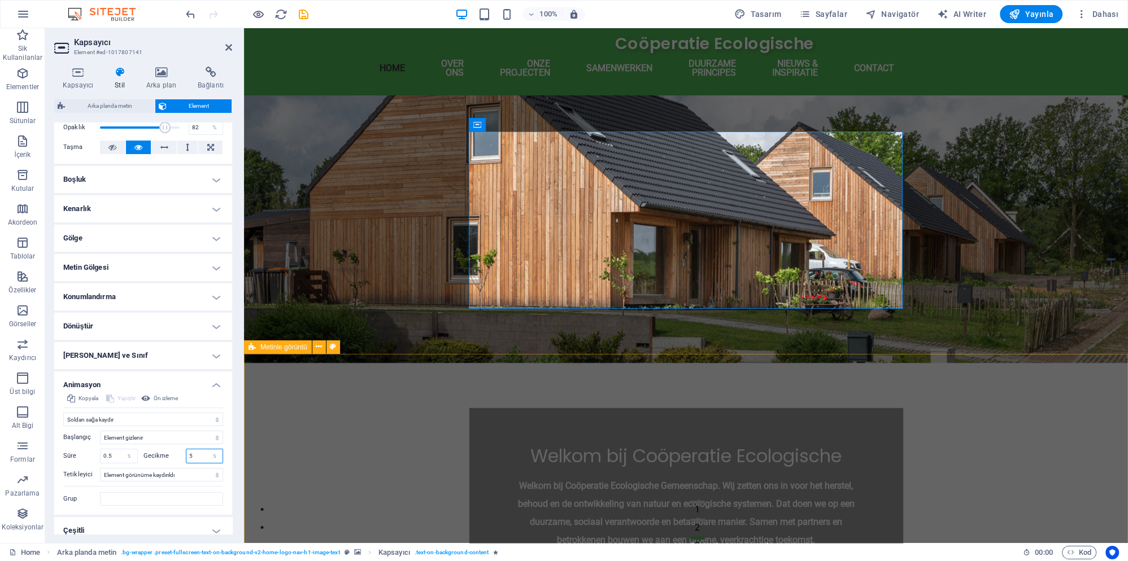
type input "5"
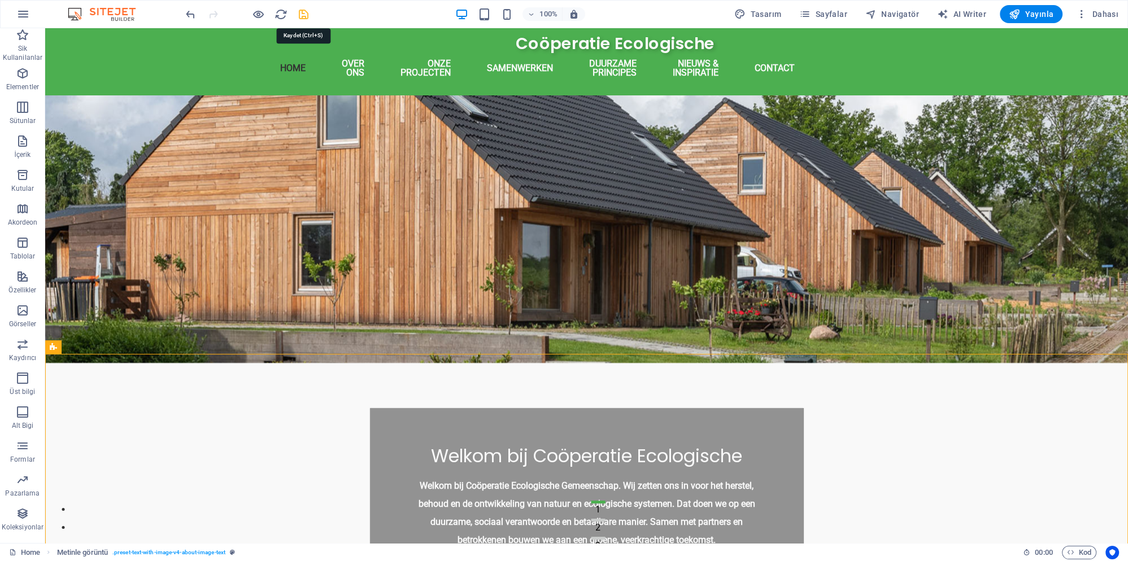
click at [305, 16] on icon "save" at bounding box center [303, 14] width 13 height 13
checkbox input "false"
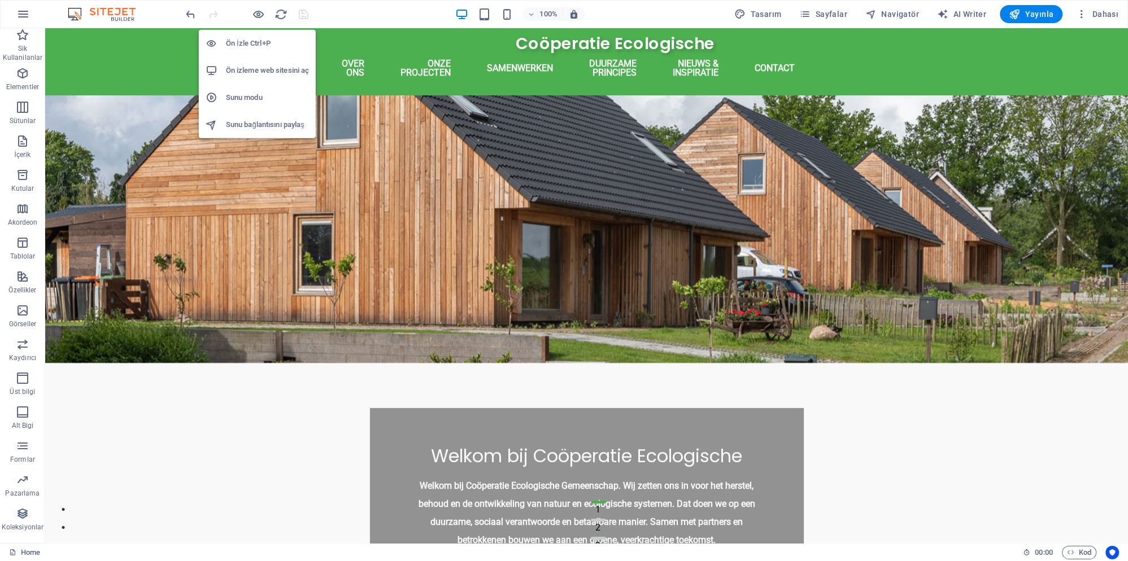
click at [258, 92] on h6 "Sunu modu" at bounding box center [267, 98] width 83 height 14
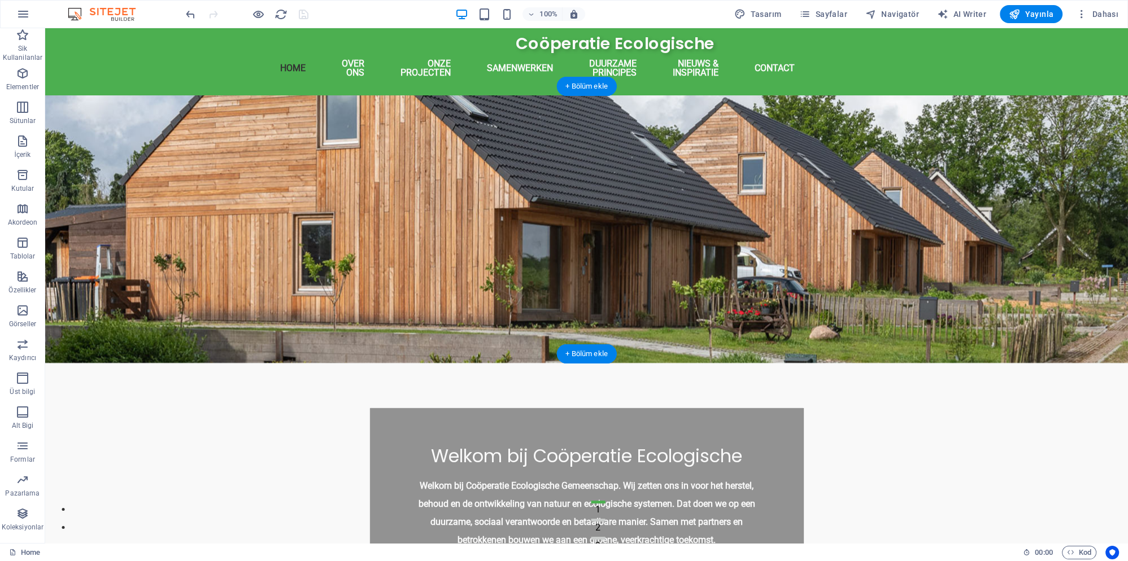
click at [316, 233] on figure at bounding box center [586, 229] width 1083 height 268
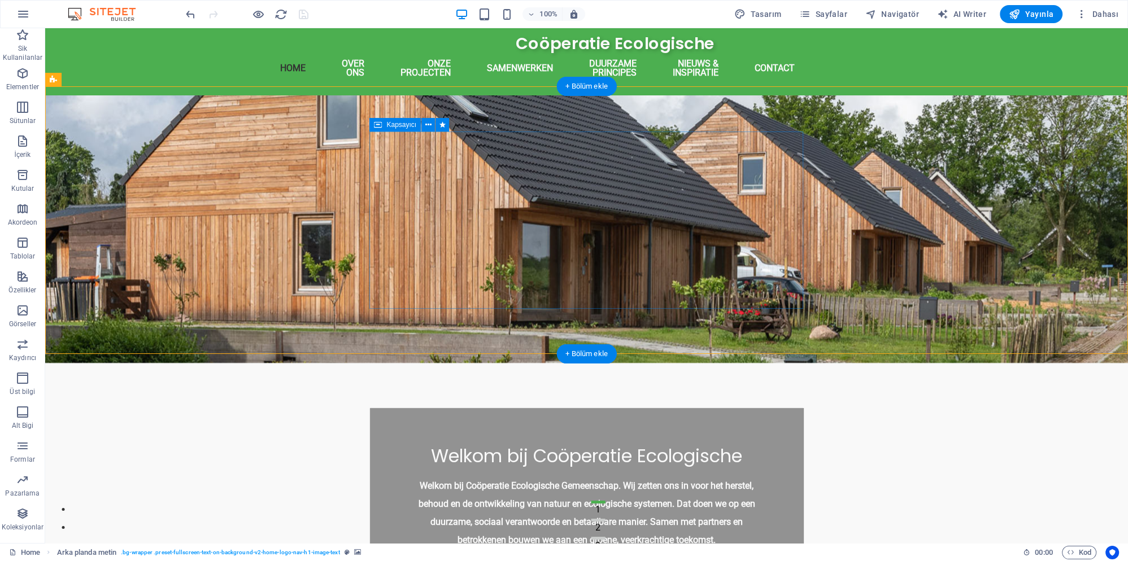
click at [394, 408] on div "Welkom bij Coöperatie Ecologische Welkom bij Coöperatie Ecologische Gemeenschap…" at bounding box center [587, 496] width 434 height 177
select select "move-left-to-right"
select select "s"
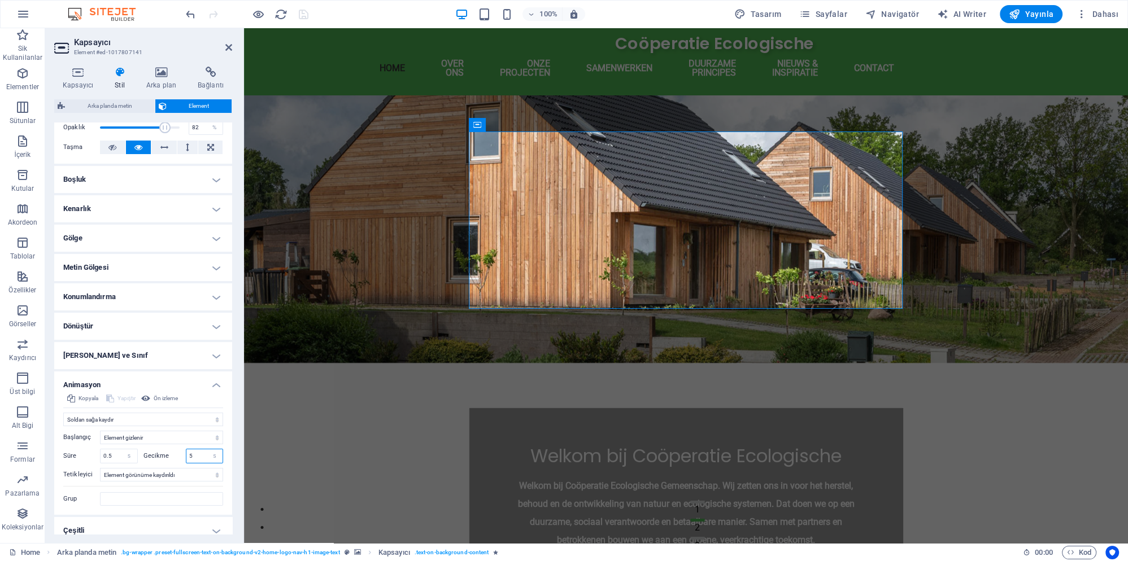
click at [195, 450] on input "5" at bounding box center [204, 457] width 37 height 14
drag, startPoint x: 198, startPoint y: 444, endPoint x: 183, endPoint y: 445, distance: 15.3
click at [186, 450] on input "5" at bounding box center [204, 457] width 37 height 14
select select "onload"
click option "Sayfa yüklendiğinde" at bounding box center [0, 0] width 0 height 0
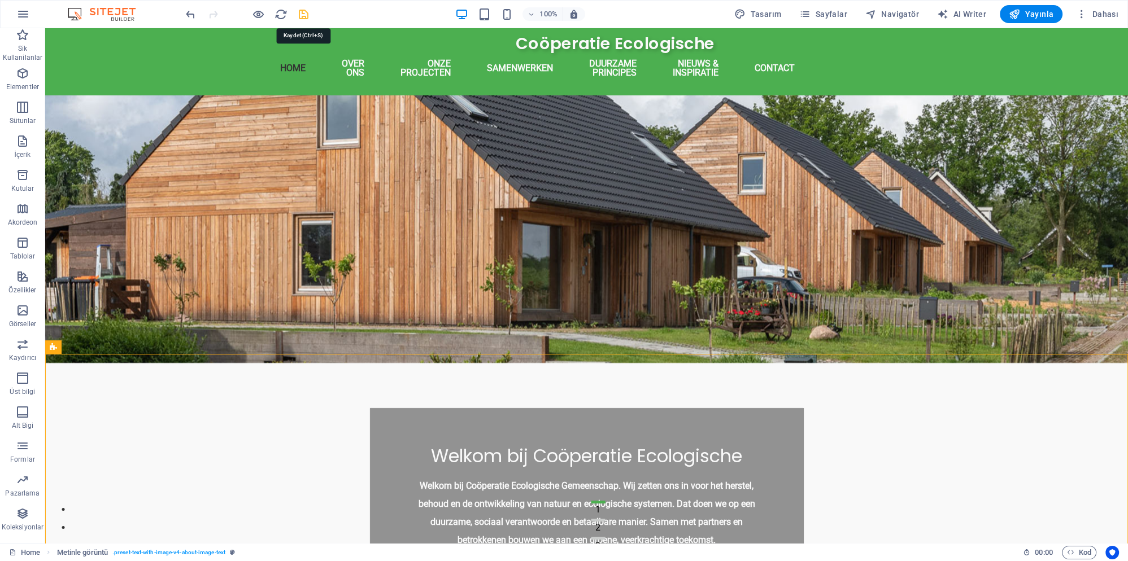
click at [299, 12] on icon "save" at bounding box center [303, 14] width 13 height 13
checkbox input "false"
click at [281, 15] on icon "reload" at bounding box center [281, 14] width 13 height 13
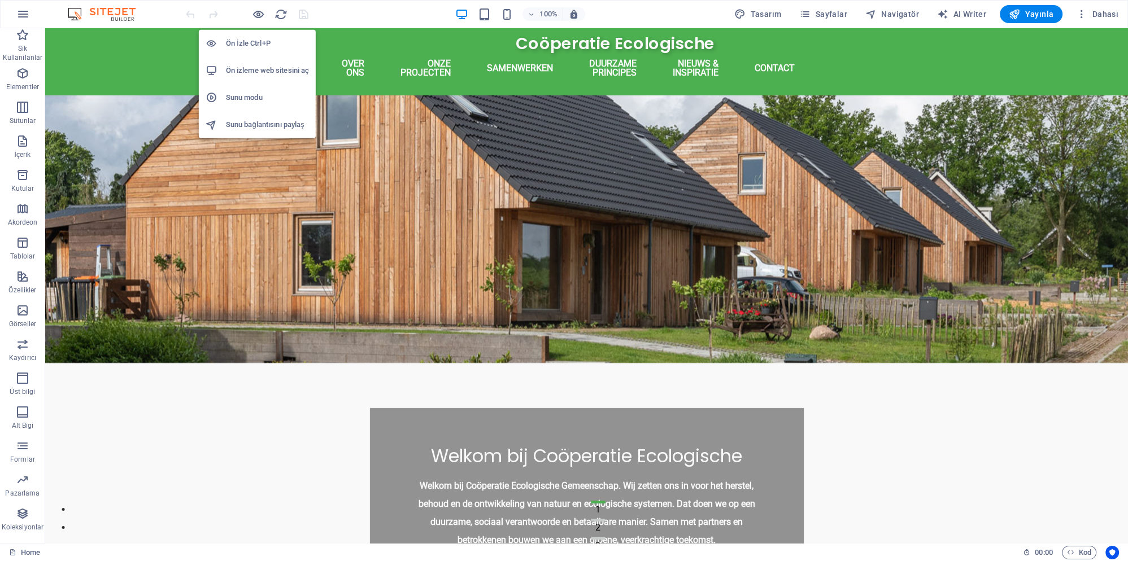
click at [255, 99] on h6 "Sunu modu" at bounding box center [267, 98] width 83 height 14
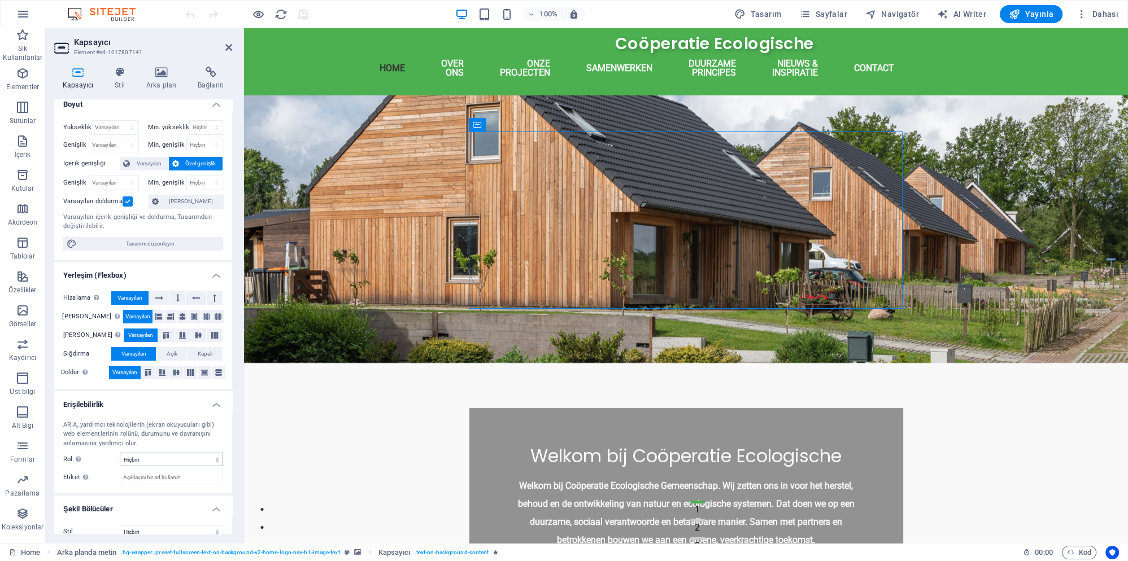
scroll to position [0, 0]
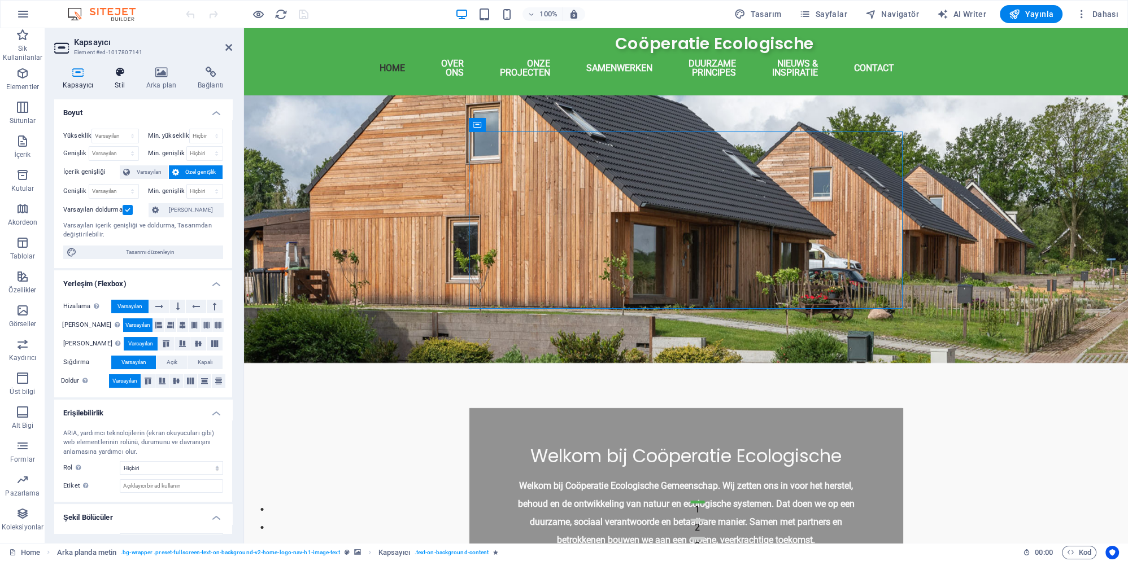
click at [128, 76] on icon at bounding box center [119, 72] width 27 height 11
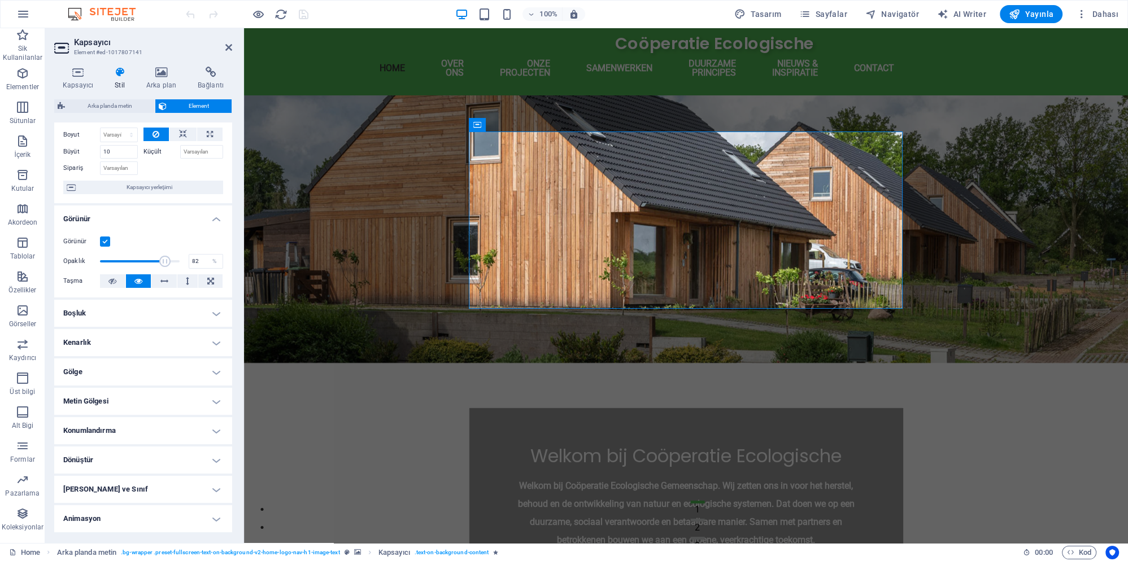
scroll to position [66, 0]
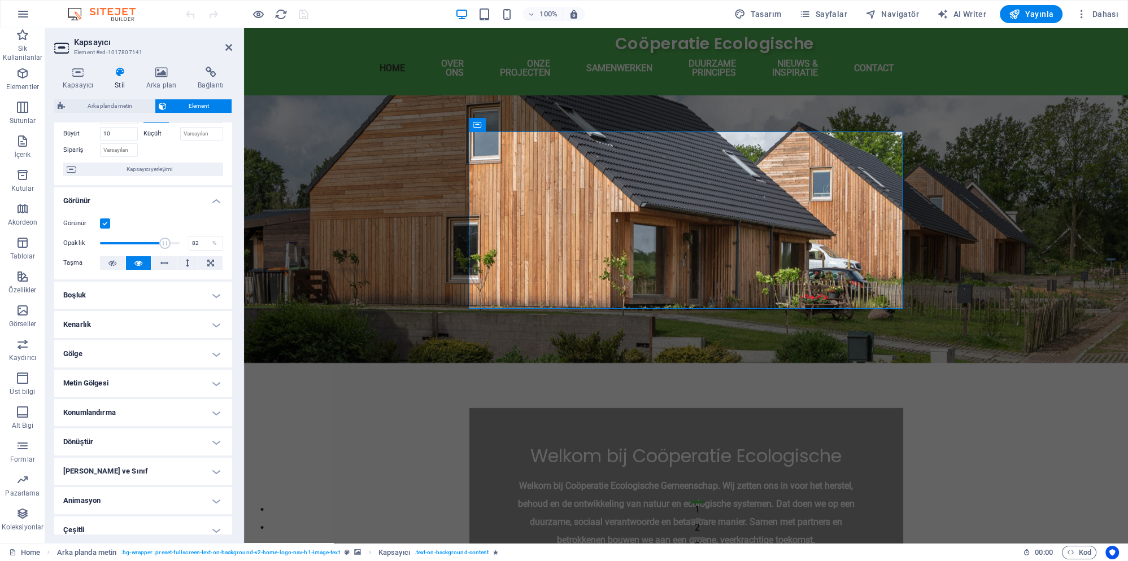
click at [116, 489] on h4 "Animasyon" at bounding box center [143, 500] width 178 height 27
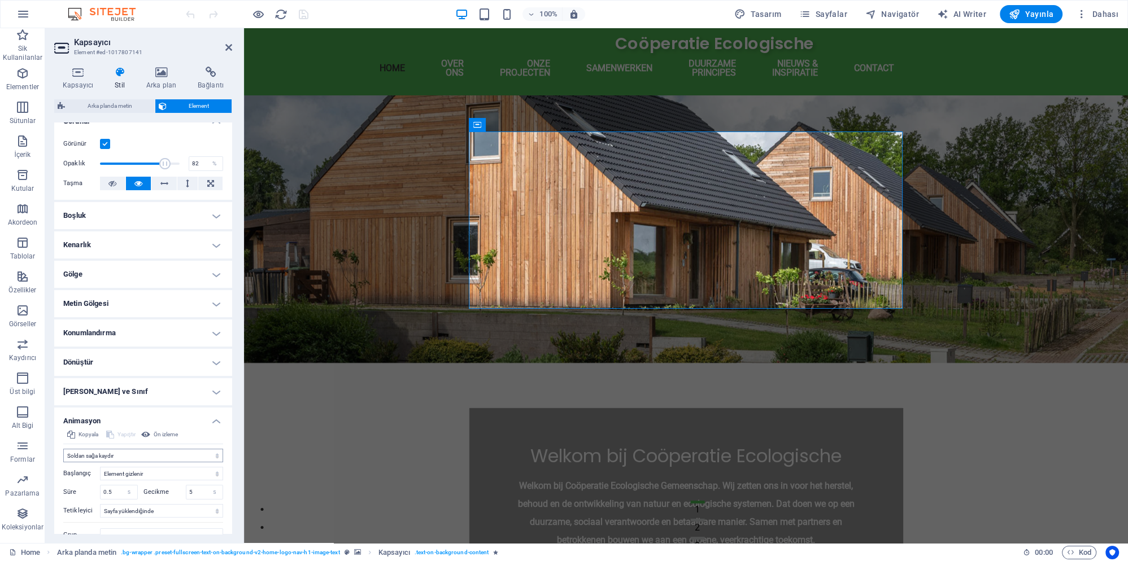
scroll to position [181, 0]
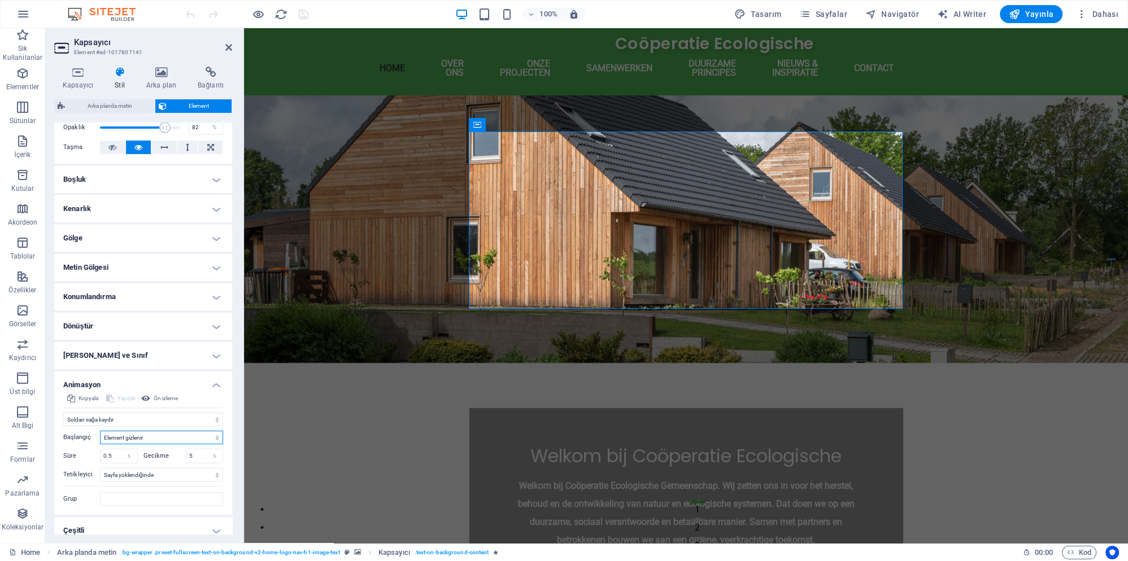
select select "show"
click option "Element gösterilir" at bounding box center [0, 0] width 0 height 0
type input "0.5"
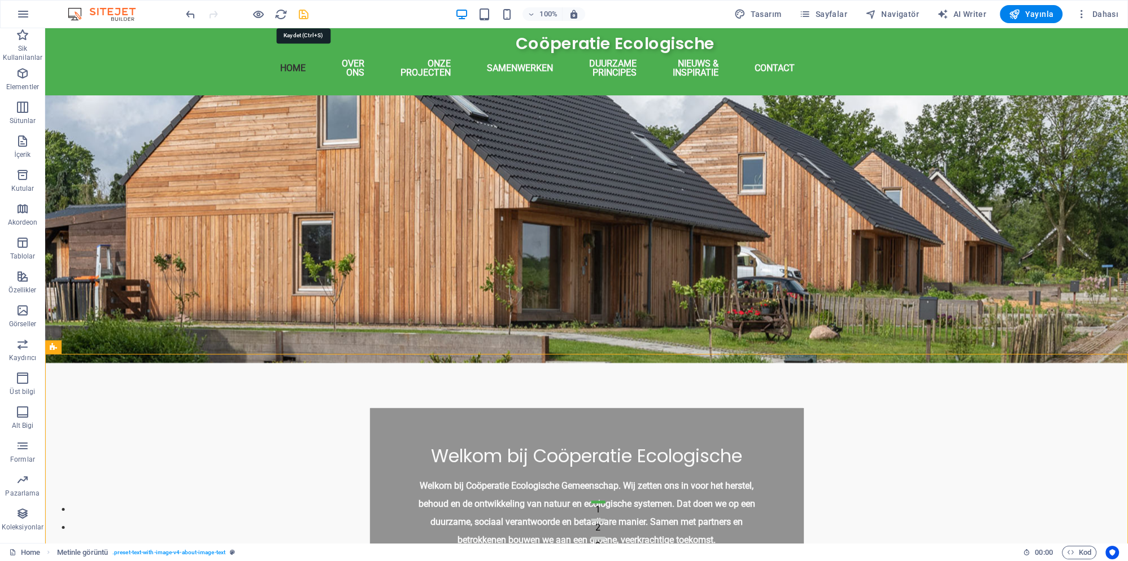
click at [304, 18] on icon "save" at bounding box center [303, 14] width 13 height 13
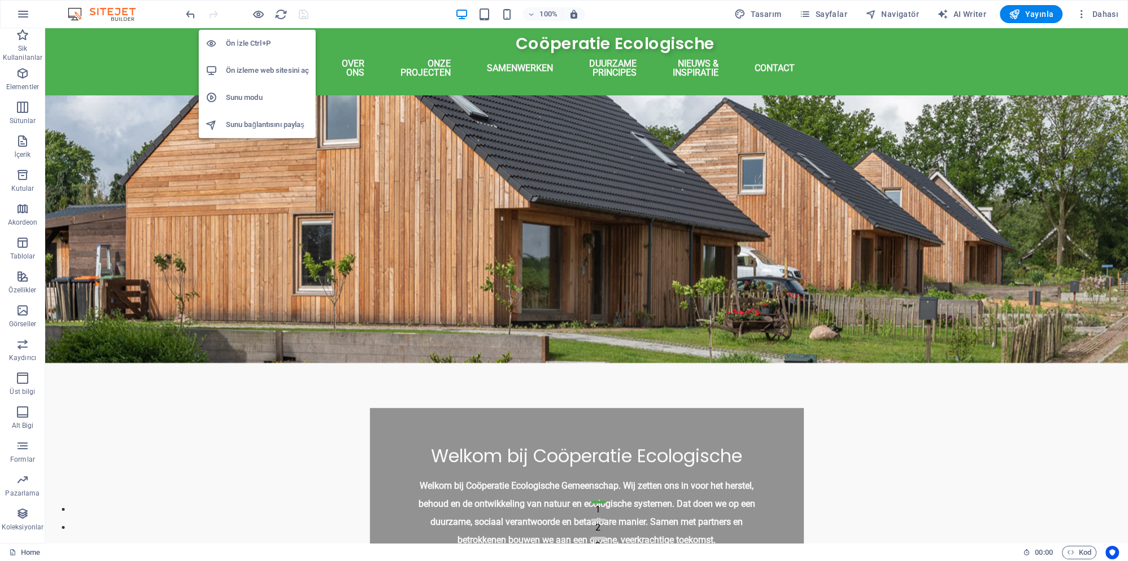
click at [255, 96] on h6 "Sunu modu" at bounding box center [267, 98] width 83 height 14
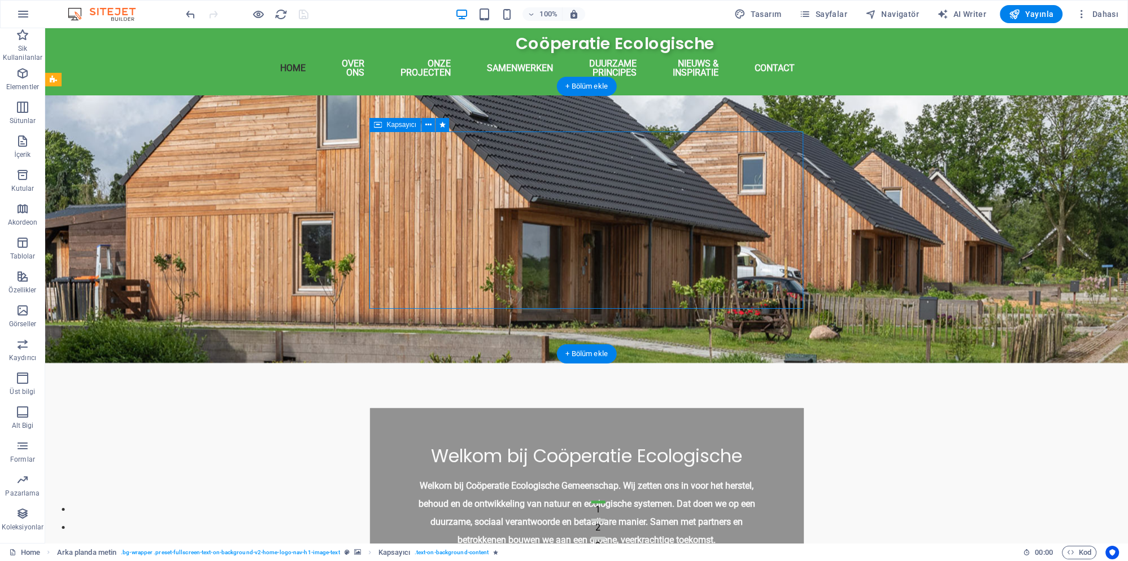
select select "move-left-to-right"
select select "show"
select select "s"
select select "onload"
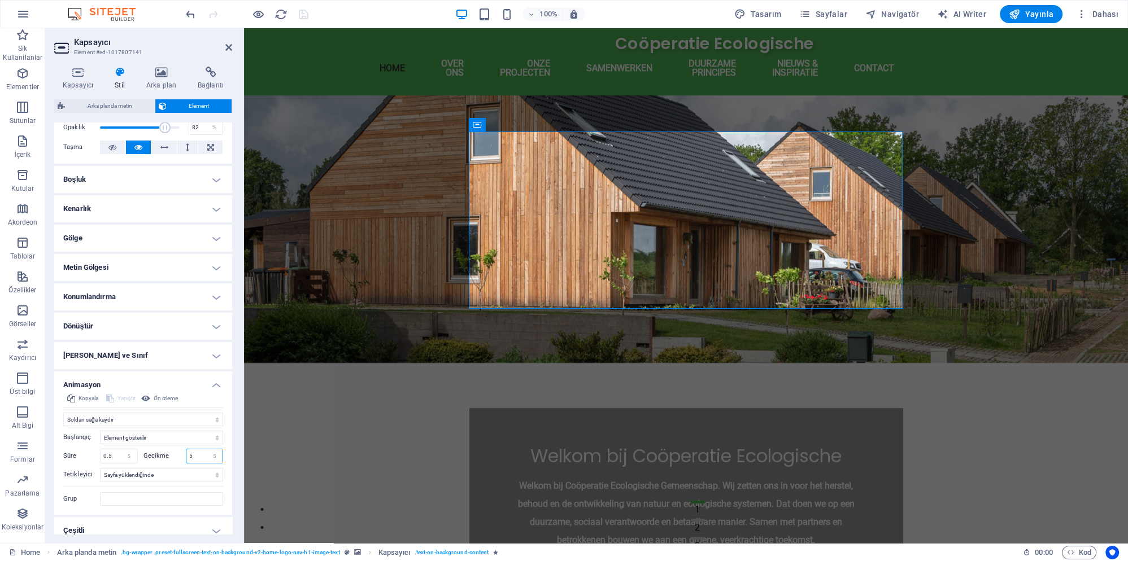
drag, startPoint x: 193, startPoint y: 445, endPoint x: 184, endPoint y: 447, distance: 9.3
click at [186, 450] on input "5" at bounding box center [204, 457] width 37 height 14
type input "0"
type input "0.5"
type input "0"
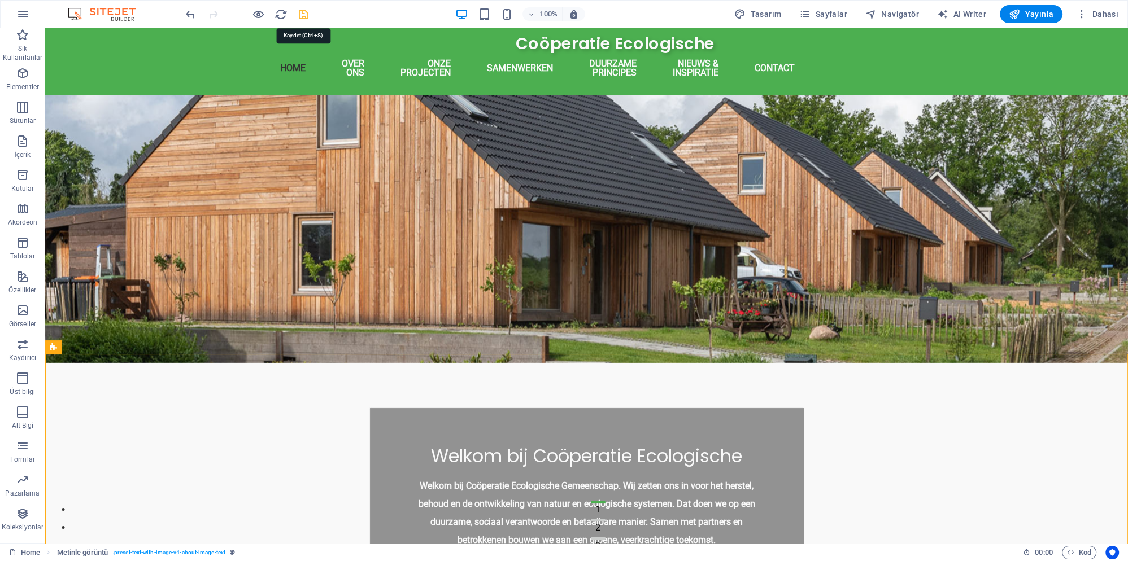
click at [307, 17] on icon "save" at bounding box center [303, 14] width 13 height 13
click at [282, 14] on icon "reload" at bounding box center [281, 14] width 13 height 13
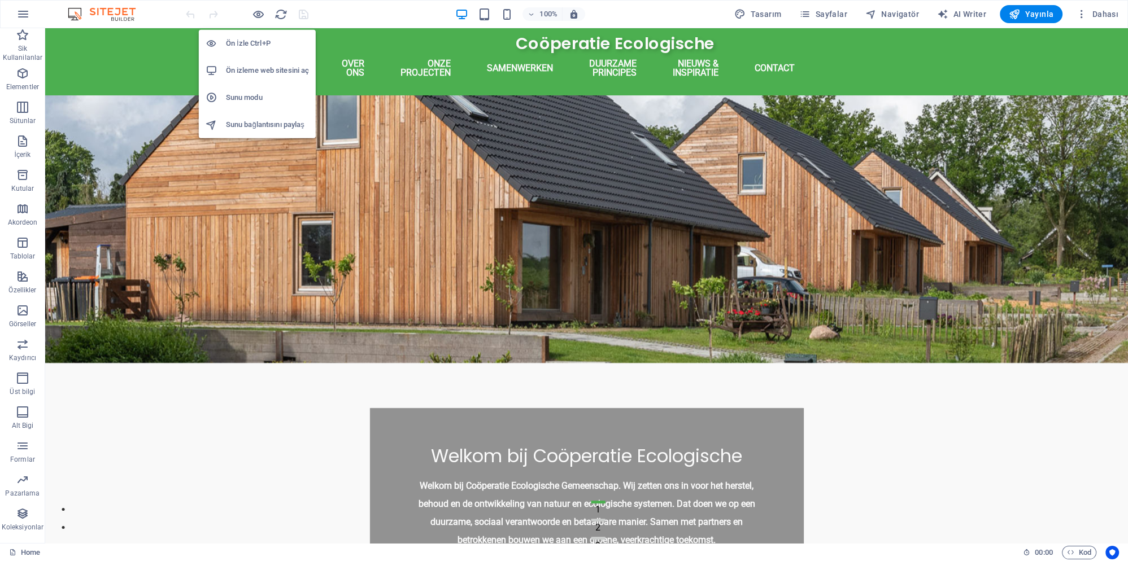
click at [269, 97] on h6 "Sunu modu" at bounding box center [267, 98] width 83 height 14
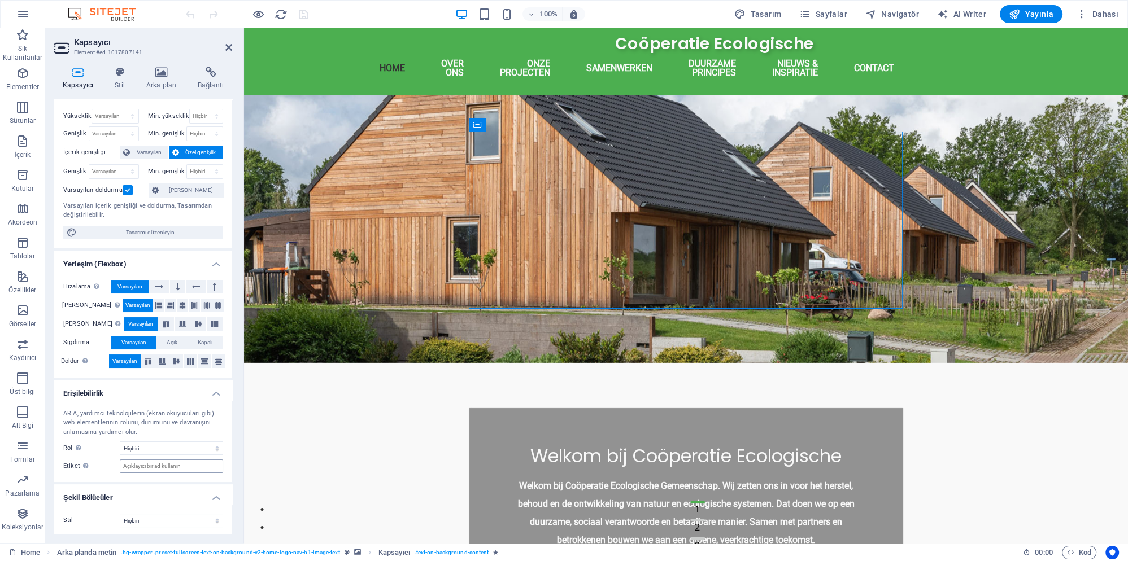
scroll to position [21, 0]
click at [116, 73] on icon at bounding box center [119, 72] width 27 height 11
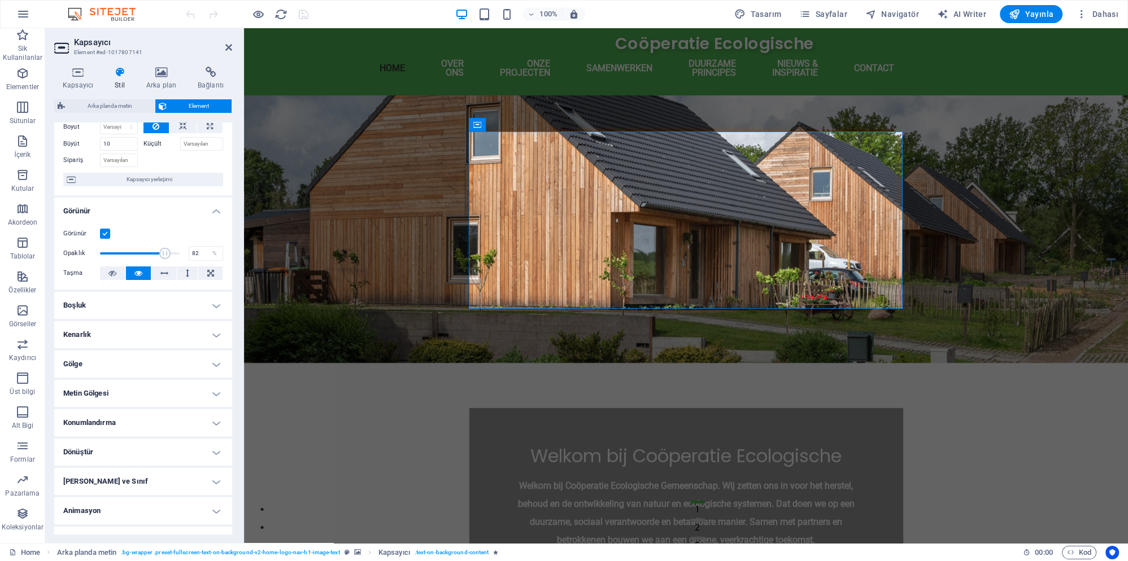
scroll to position [66, 0]
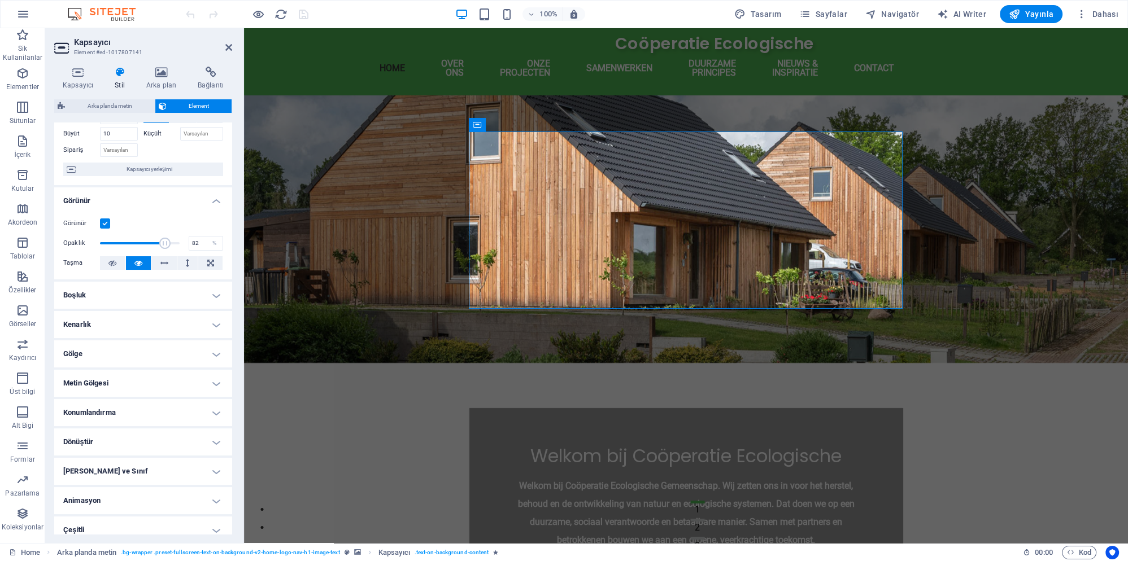
click at [160, 490] on h4 "Animasyon" at bounding box center [143, 500] width 178 height 27
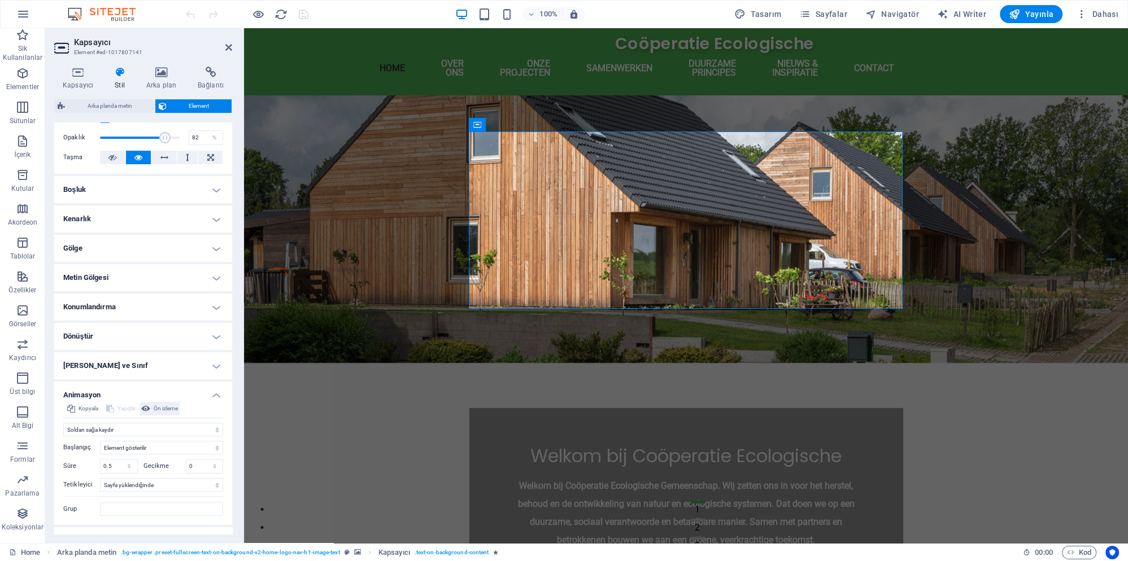
click at [170, 402] on span "Ön izleme" at bounding box center [166, 409] width 24 height 14
select select "move-right-to-left"
click option "Sağdan sola kaydır" at bounding box center [0, 0] width 0 height 0
type input "0.5"
select select "move-left-to-right"
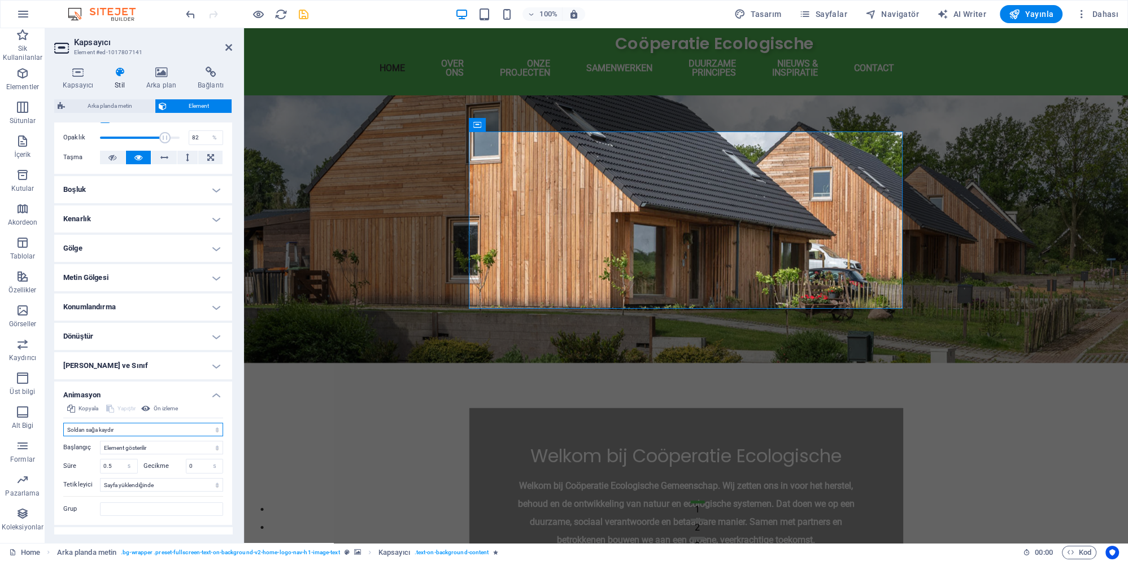
click option "Soldan sağa kaydır" at bounding box center [0, 0] width 0 height 0
type input "0.5"
select select "scroll"
click option "Element görünüme kaydırıldı" at bounding box center [0, 0] width 0 height 0
type input "0.5"
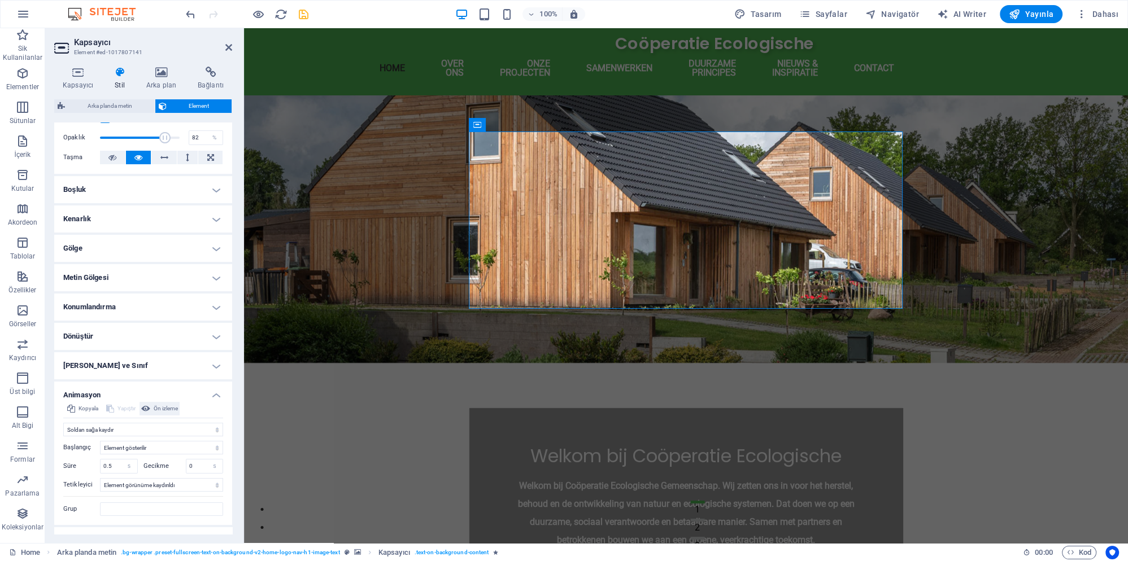
click at [168, 402] on span "Ön izleme" at bounding box center [166, 409] width 24 height 14
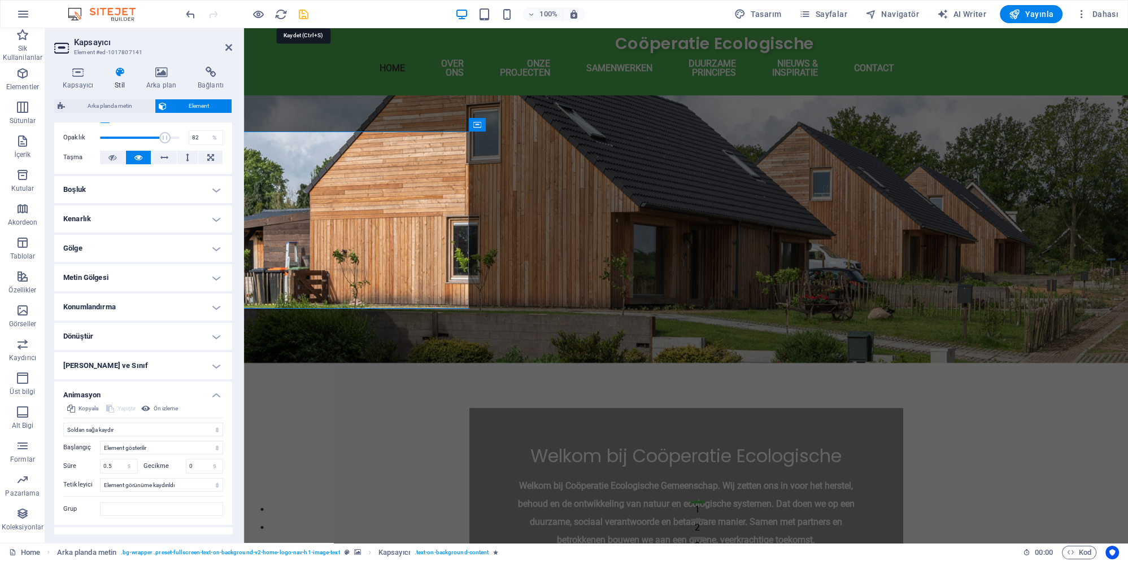
click at [306, 15] on icon "save" at bounding box center [303, 14] width 13 height 13
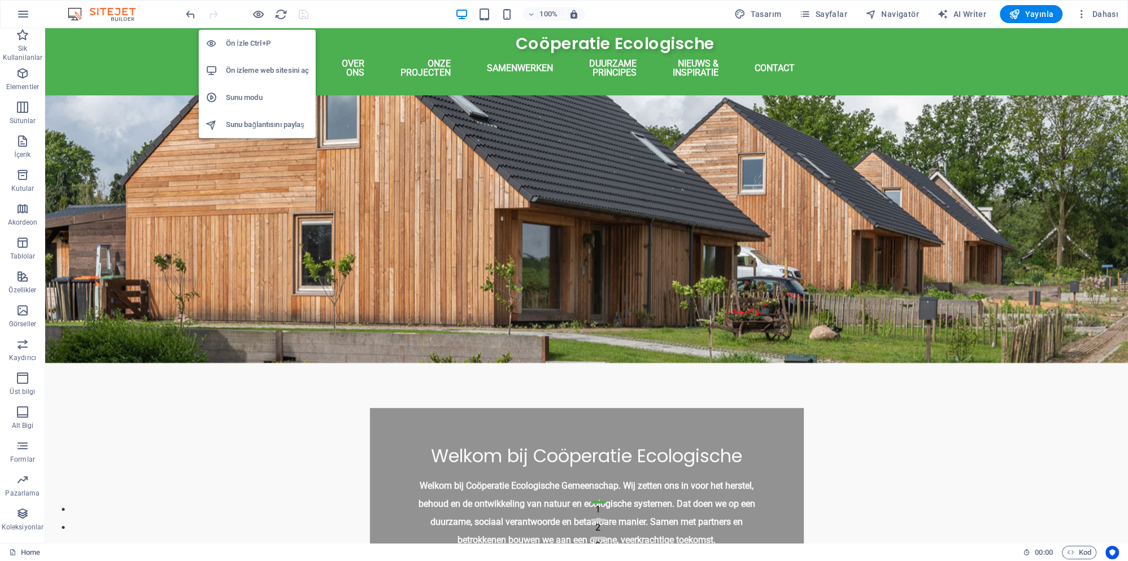
click at [255, 96] on h6 "Sunu modu" at bounding box center [267, 98] width 83 height 14
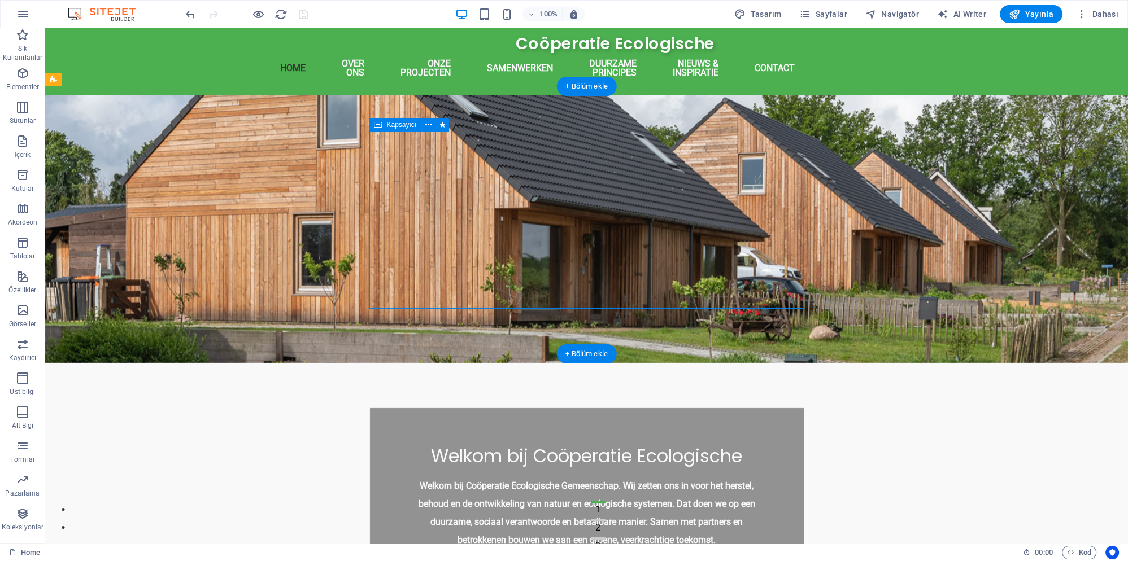
select select "move-left-to-right"
select select "show"
select select "s"
select select "scroll"
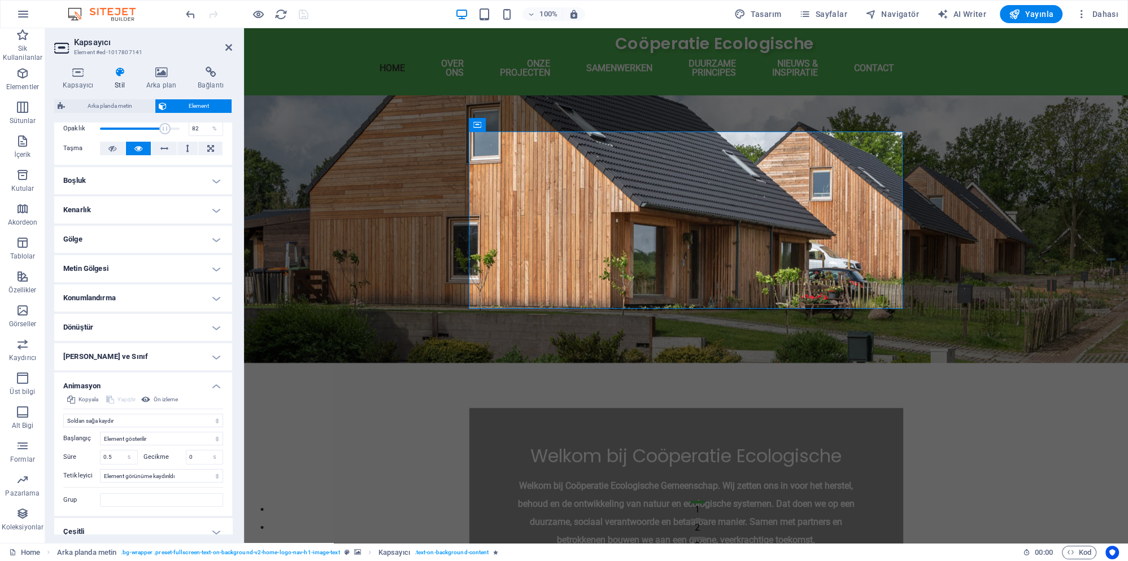
scroll to position [181, 0]
click at [100, 468] on select "Otomatik tetikleyici yok Sayfa yüklendiğinde Element görünüme kaydırıldı" at bounding box center [161, 475] width 123 height 14
select select
click option "Otomatik tetikleyici yok" at bounding box center [0, 0] width 0 height 0
type input "0.5"
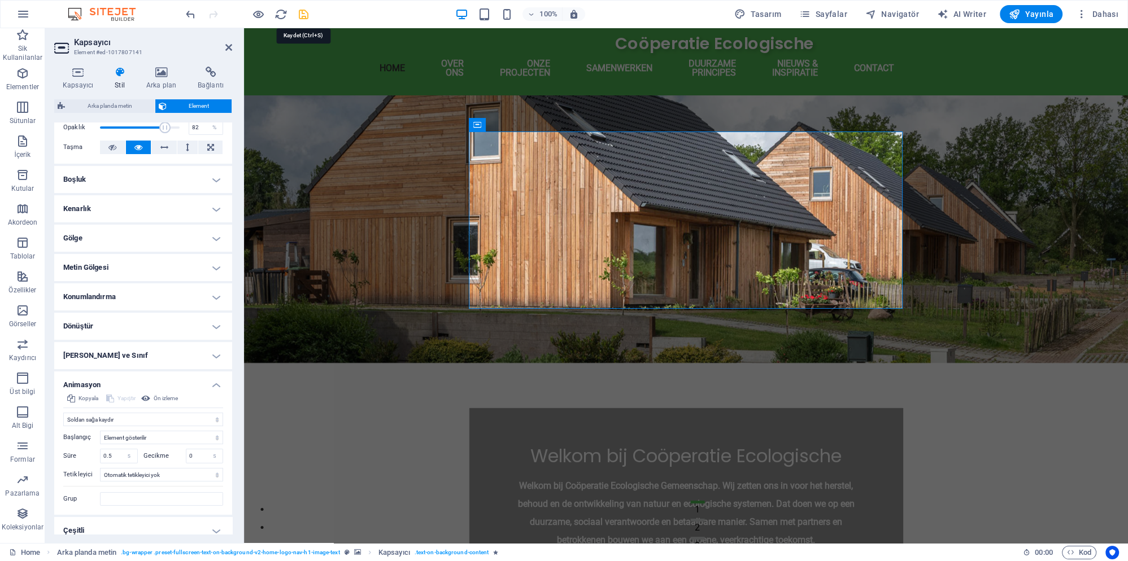
click at [306, 14] on icon "save" at bounding box center [303, 14] width 13 height 13
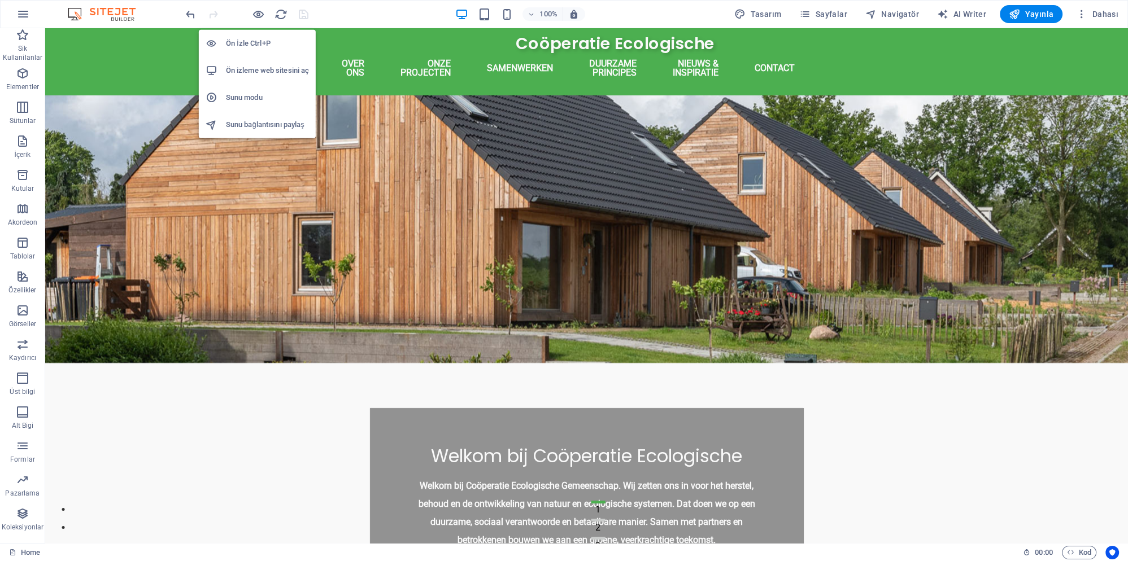
click at [269, 101] on h6 "Sunu modu" at bounding box center [267, 98] width 83 height 14
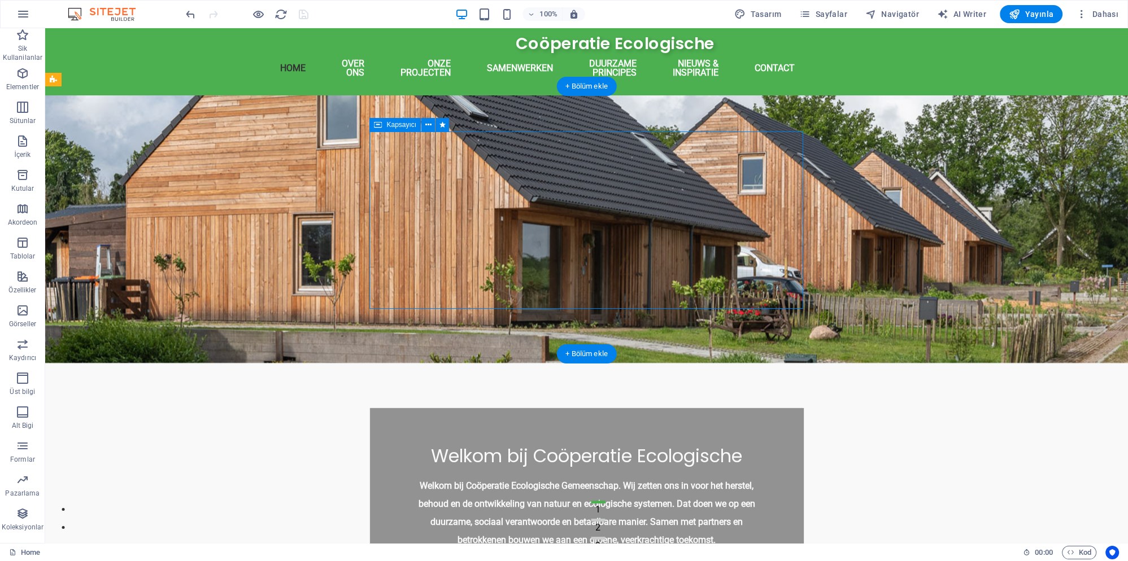
select select "move-left-to-right"
select select "show"
select select "s"
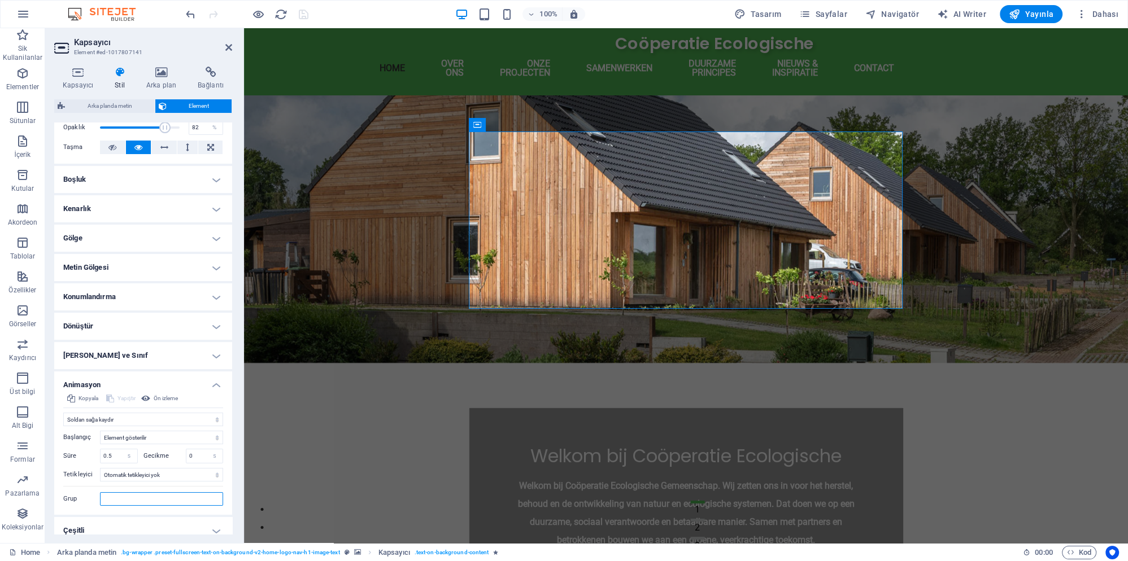
click at [145, 493] on input "Grup" at bounding box center [161, 500] width 123 height 14
select select "scroll"
click option "Element görünüme kaydırıldı" at bounding box center [0, 0] width 0 height 0
click at [137, 521] on h4 "Çeşitli" at bounding box center [143, 530] width 178 height 27
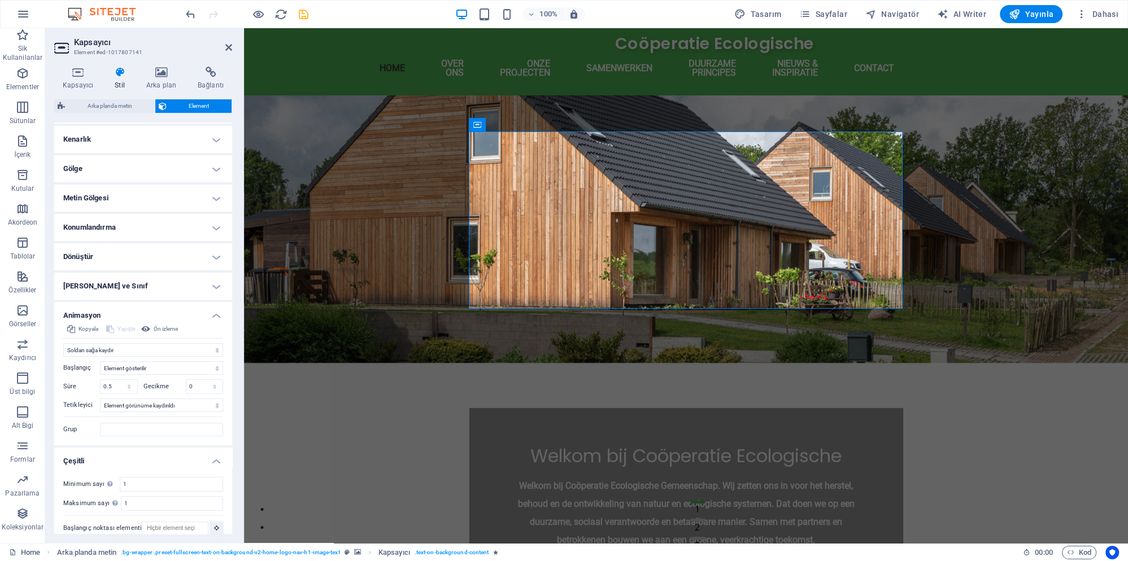
scroll to position [40, 0]
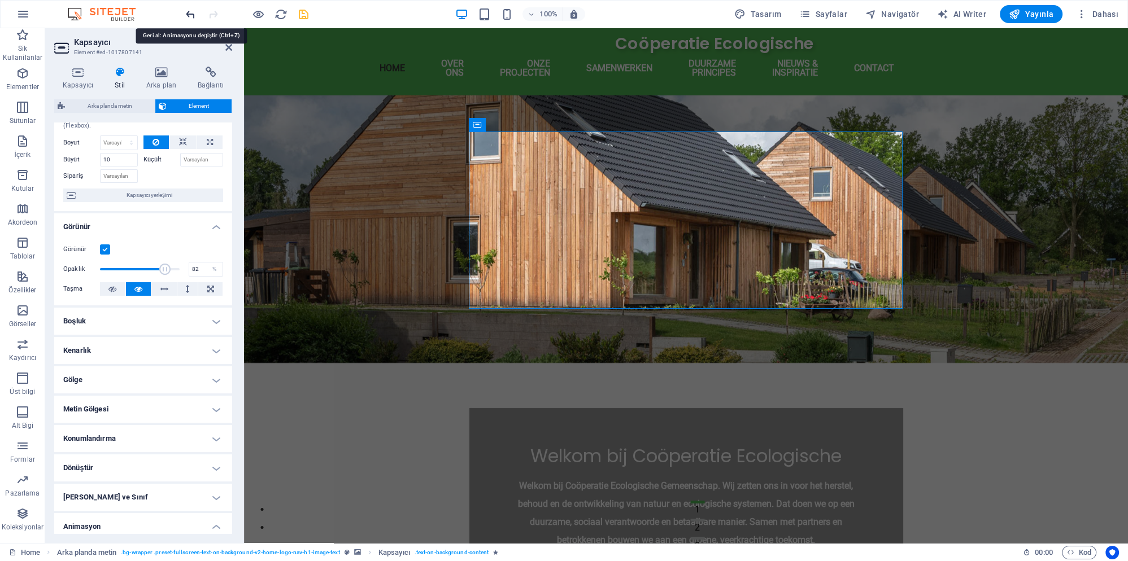
click at [192, 14] on icon "undo" at bounding box center [190, 14] width 13 height 13
type input "0.5"
select select
click at [191, 14] on icon "undo" at bounding box center [190, 14] width 13 height 13
type input "0.5"
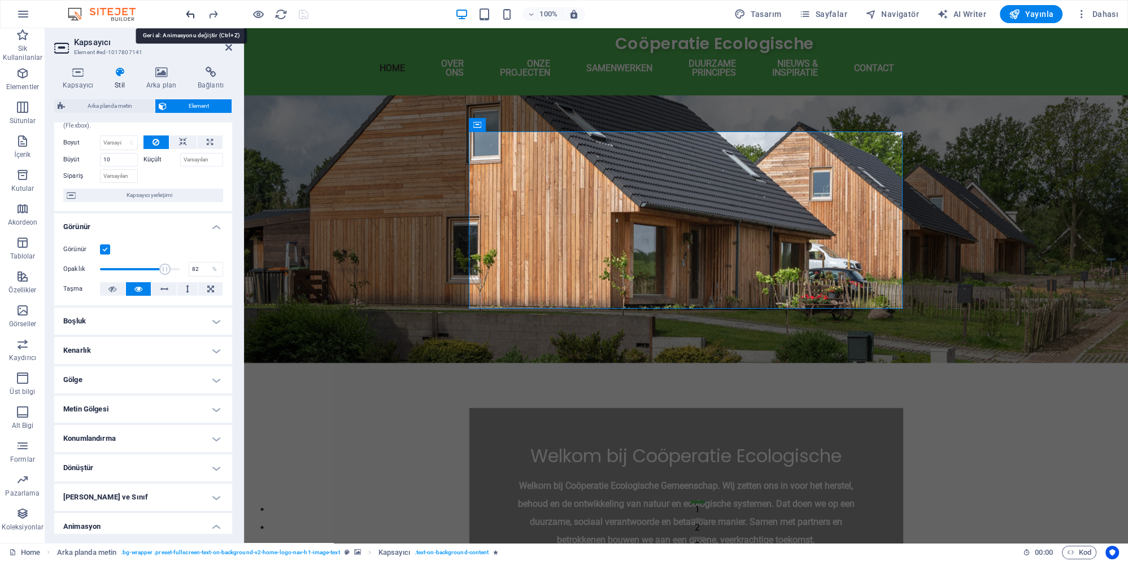
select select "scroll"
click at [191, 14] on icon "undo" at bounding box center [190, 14] width 13 height 13
type input "0.5"
select select "onload"
click at [191, 14] on icon "undo" at bounding box center [190, 14] width 13 height 13
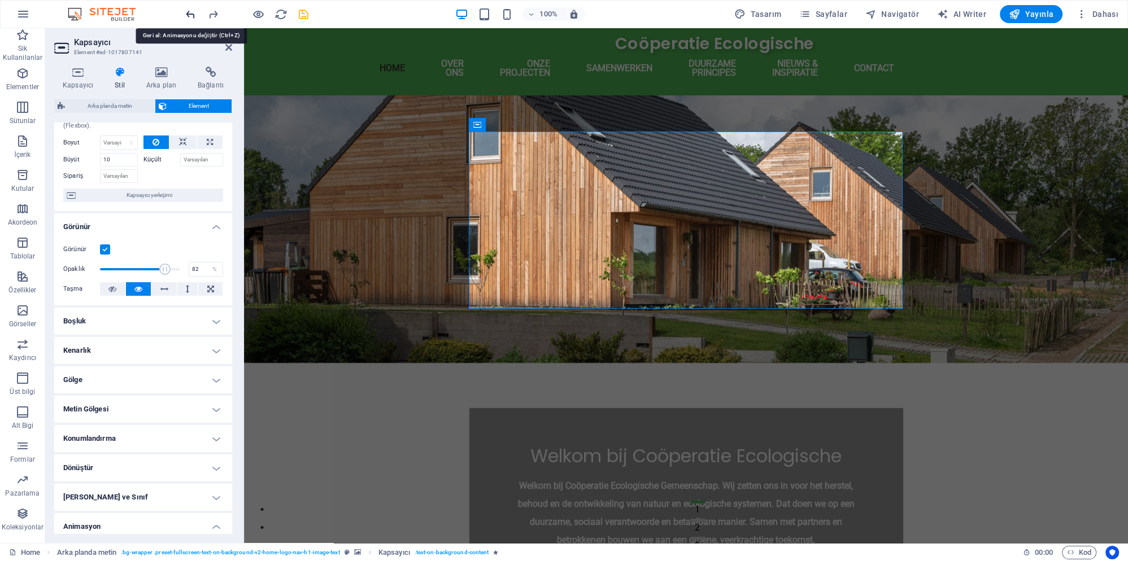
select select "move-right-to-left"
type input "0.5"
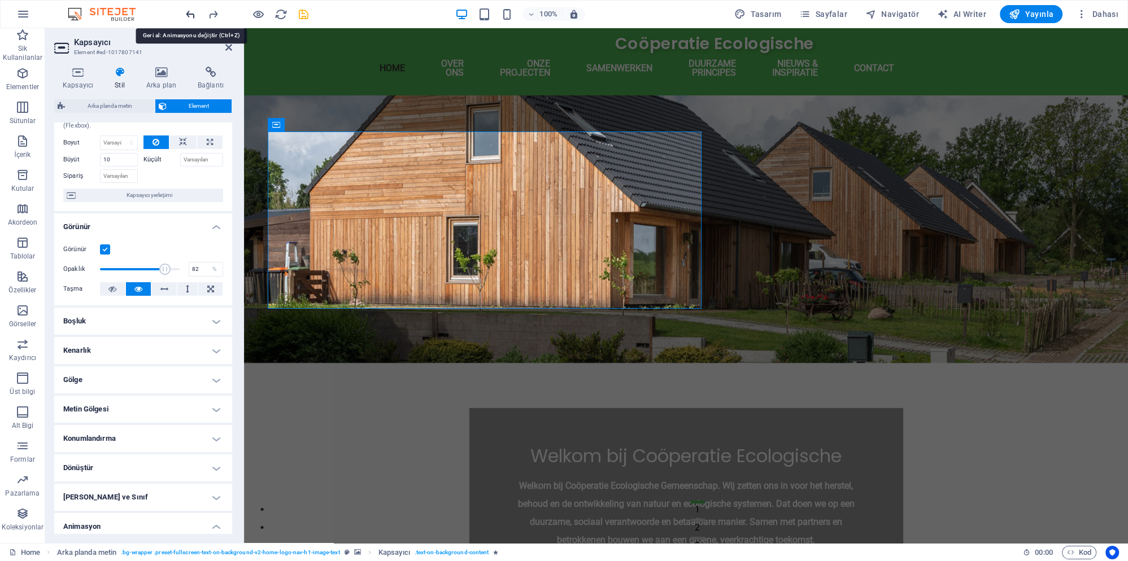
click at [191, 14] on icon "undo" at bounding box center [190, 14] width 13 height 13
select select "move-left-to-right"
type input "0.5"
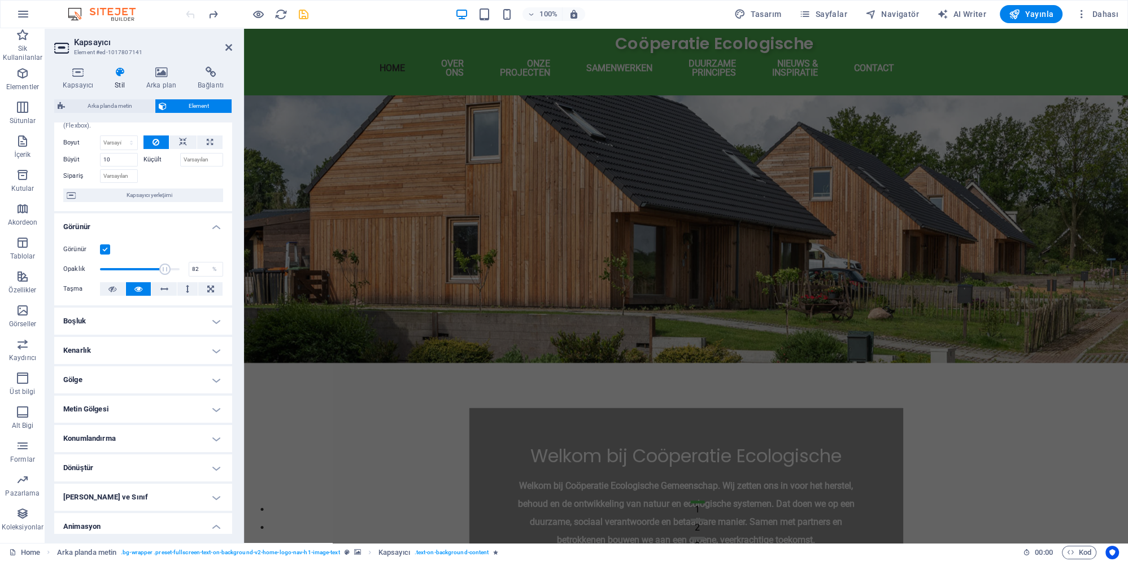
click at [191, 14] on div at bounding box center [247, 14] width 127 height 18
click at [192, 14] on div at bounding box center [247, 14] width 127 height 18
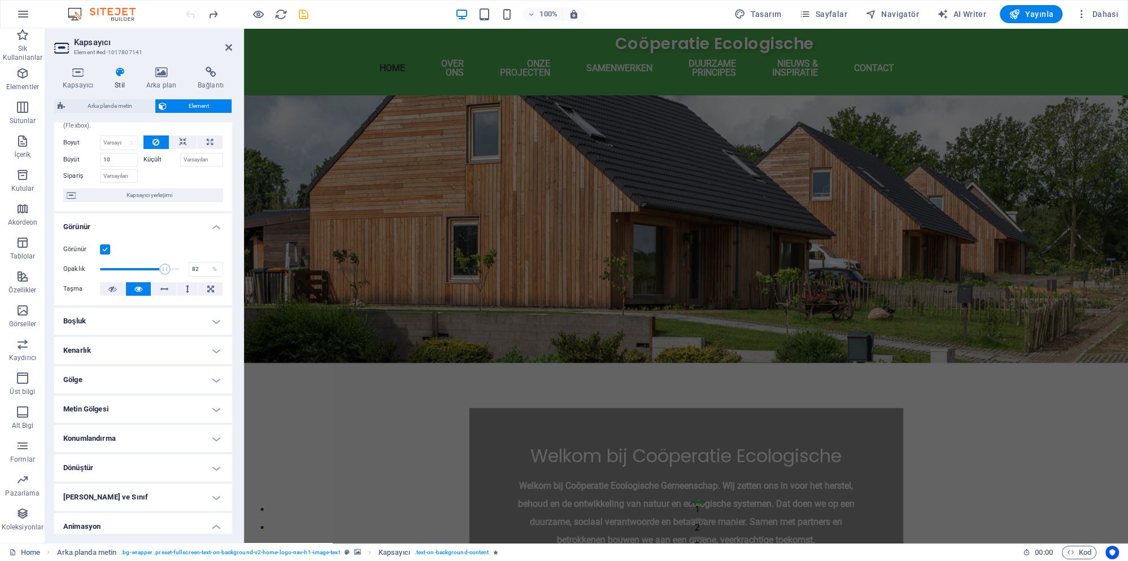
click at [192, 14] on div at bounding box center [247, 14] width 127 height 18
click at [199, 18] on div at bounding box center [247, 14] width 127 height 18
click at [302, 24] on div "100% Tasarım Sayfalar Navigatör AI Writer Yayınla Dahası" at bounding box center [564, 14] width 1127 height 27
click at [302, 12] on icon "save" at bounding box center [303, 14] width 13 height 13
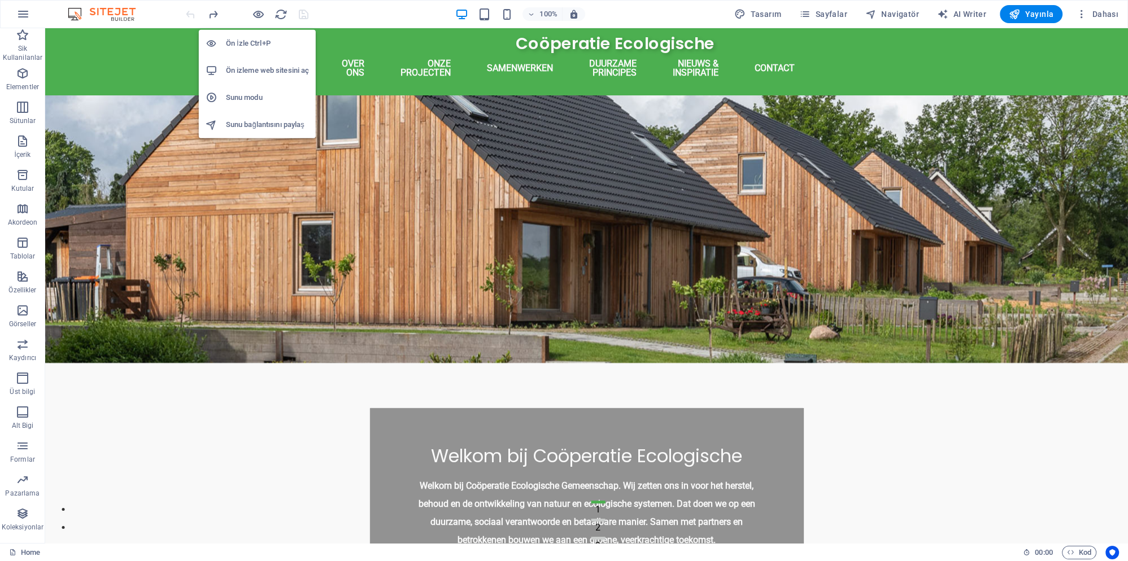
click at [264, 94] on h6 "Sunu modu" at bounding box center [267, 98] width 83 height 14
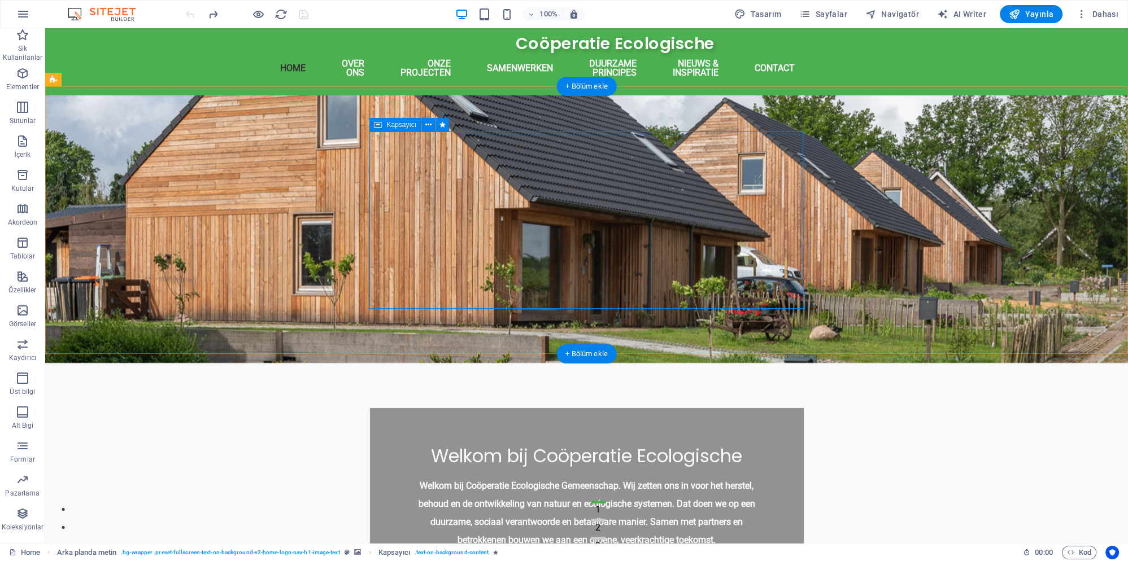
select select "move-left-to-right"
select select "show"
select select "s"
select select "onload"
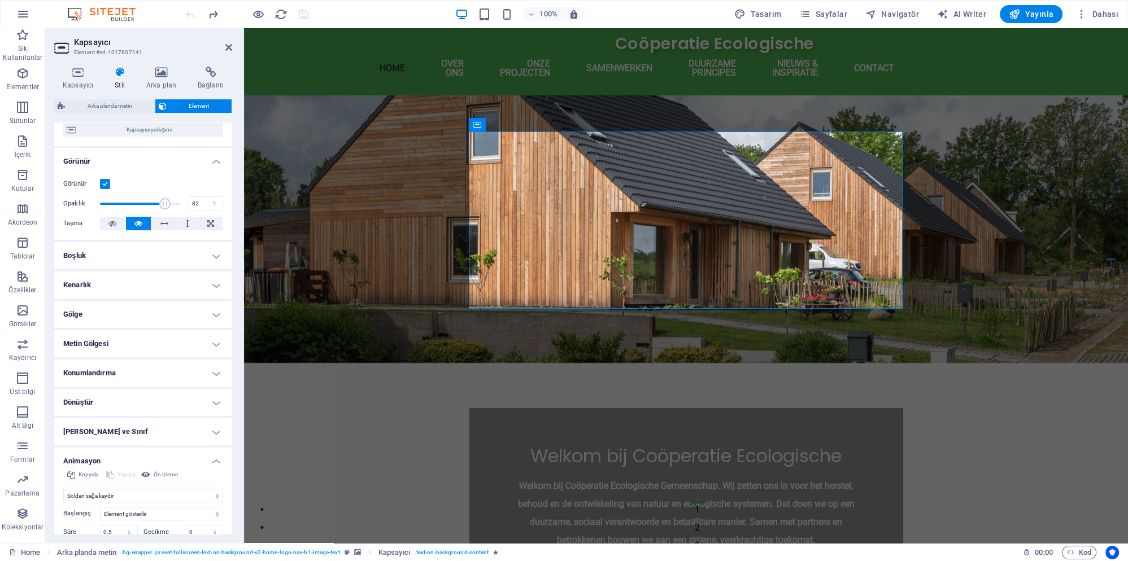
scroll to position [106, 0]
click at [168, 395] on h4 "Dönüştür" at bounding box center [143, 402] width 178 height 27
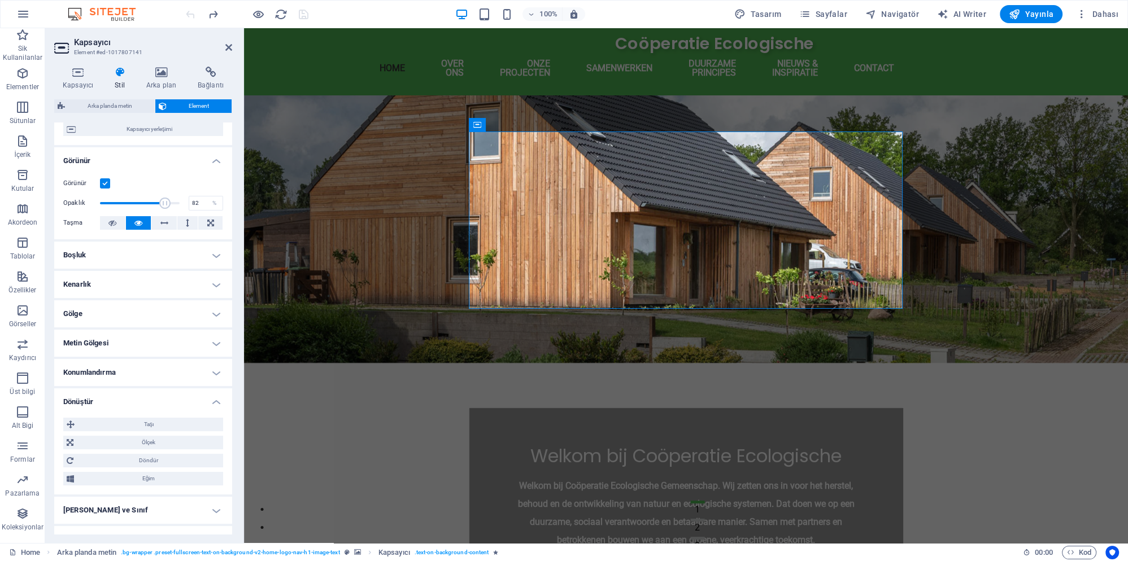
click at [172, 392] on h4 "Dönüştür" at bounding box center [143, 399] width 178 height 20
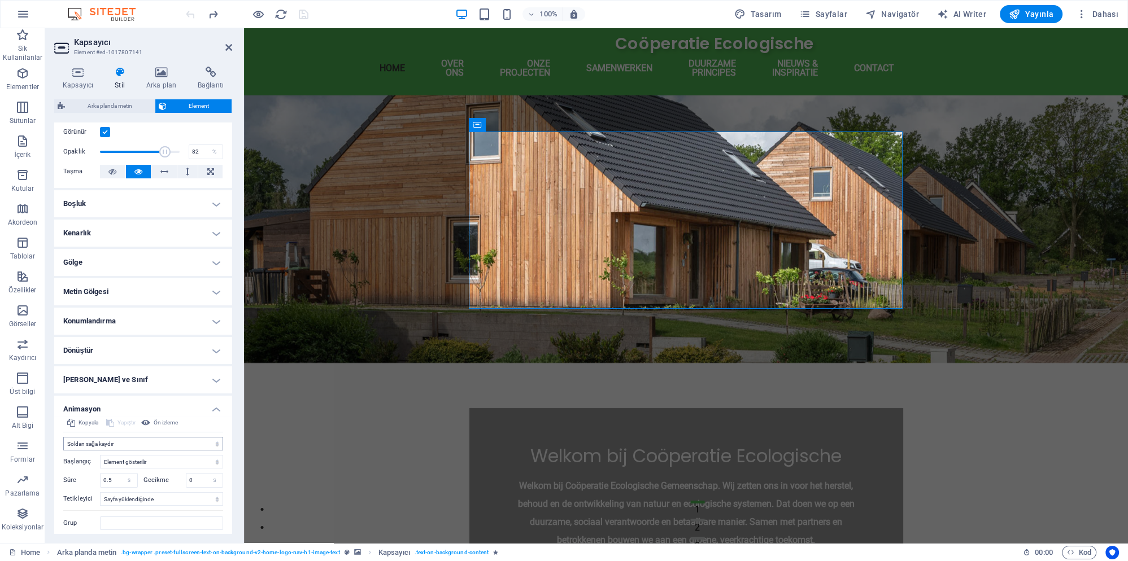
scroll to position [211, 0]
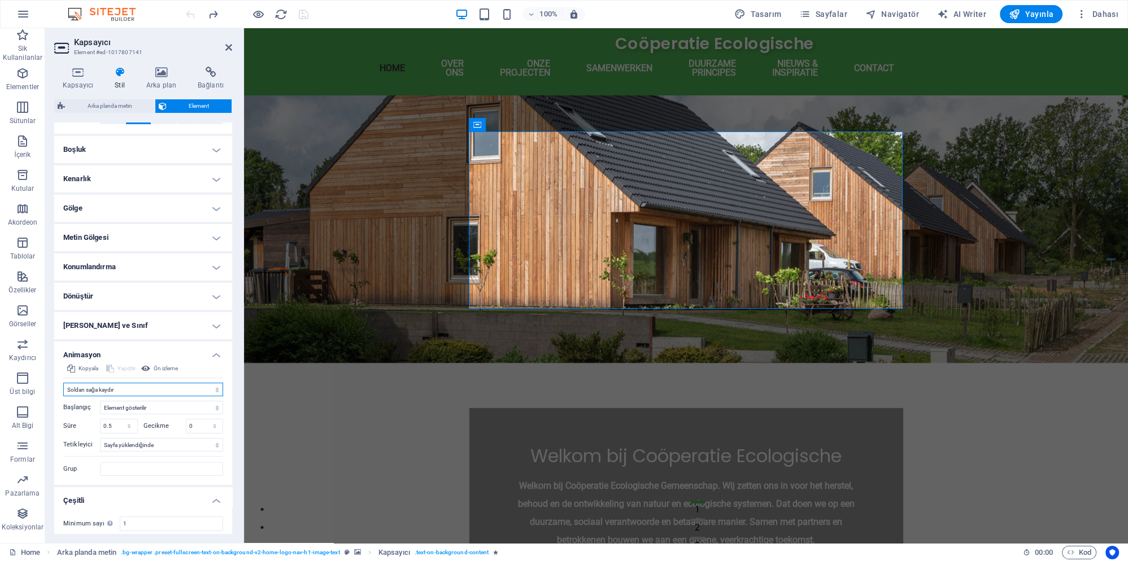
select select "shrink"
click option "Yakınlaştır/Uzaklaştır" at bounding box center [0, 0] width 0 height 0
type input "0.5"
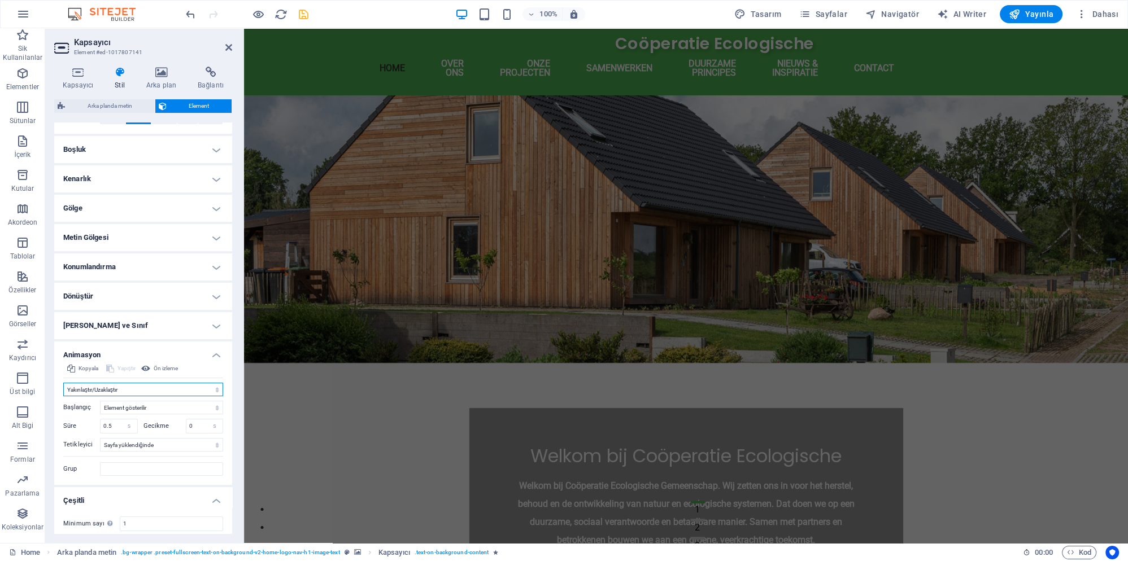
click at [63, 383] on select "Animasyon ekleme Göster / Gizle Yukarı/Aşağı kaydır Yakınlaştır/Uzaklaştır Sold…" at bounding box center [143, 390] width 160 height 14
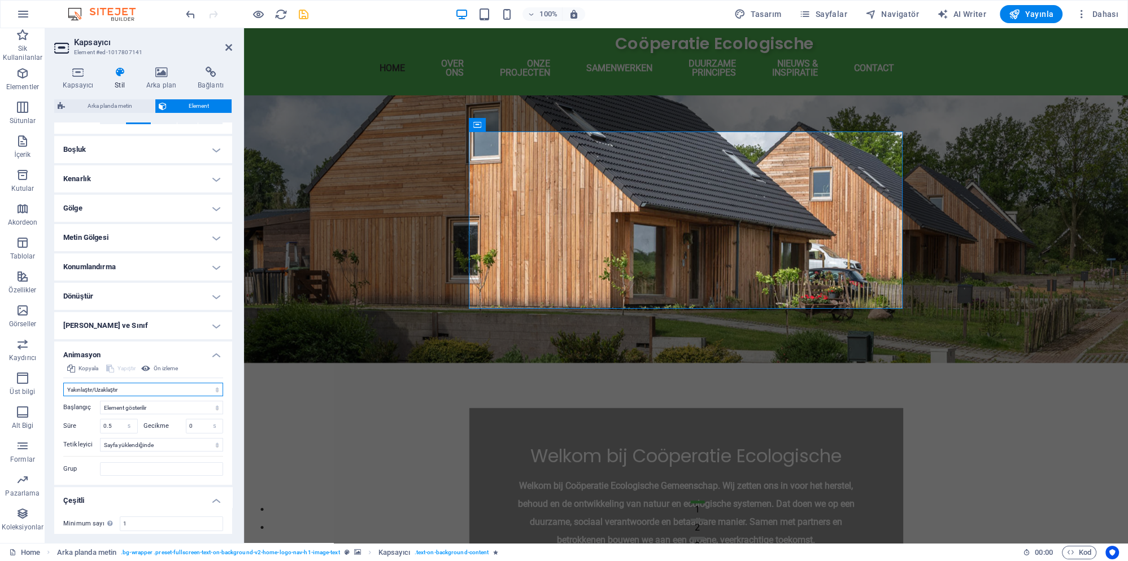
select select "slide"
click option "Yukarı/Aşağı kaydır" at bounding box center [0, 0] width 0 height 0
type input "0.5"
click at [305, 15] on icon "save" at bounding box center [303, 14] width 13 height 13
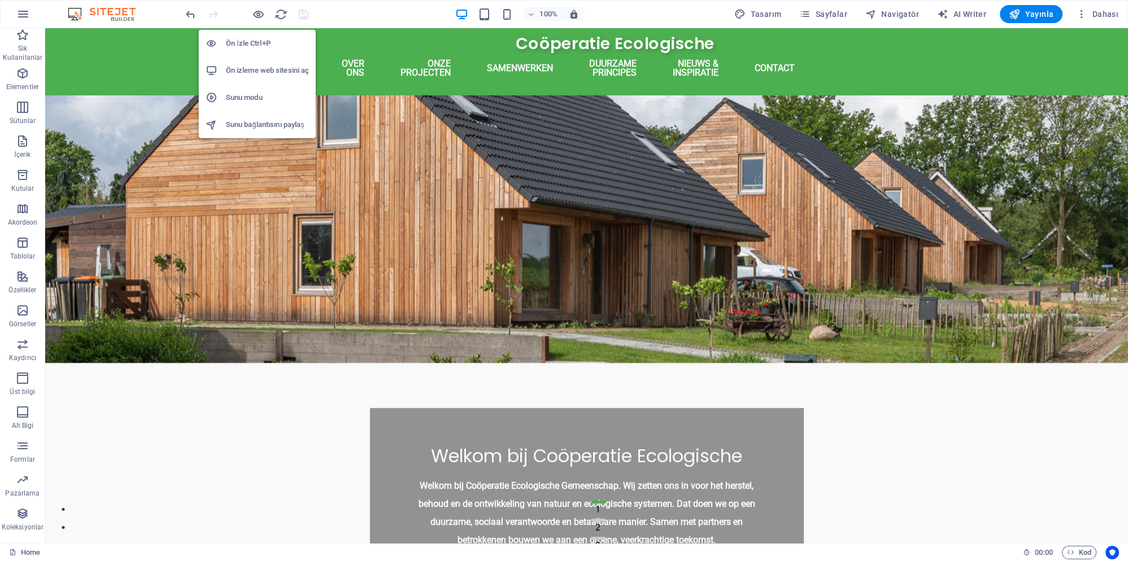
click at [256, 94] on h6 "Sunu modu" at bounding box center [267, 98] width 83 height 14
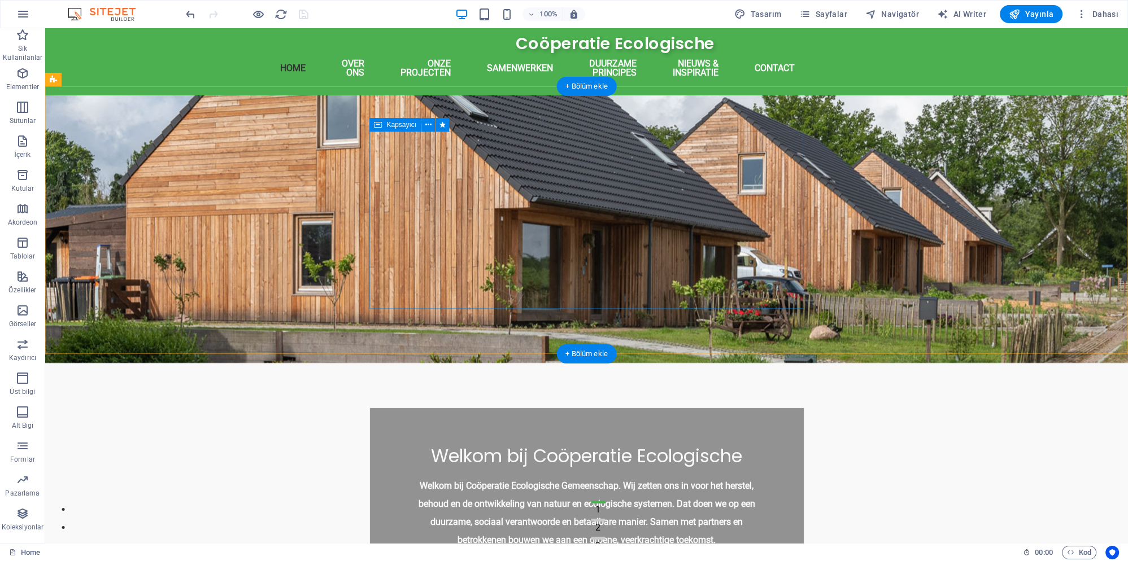
select select "slide"
select select "show"
select select "s"
select select "onload"
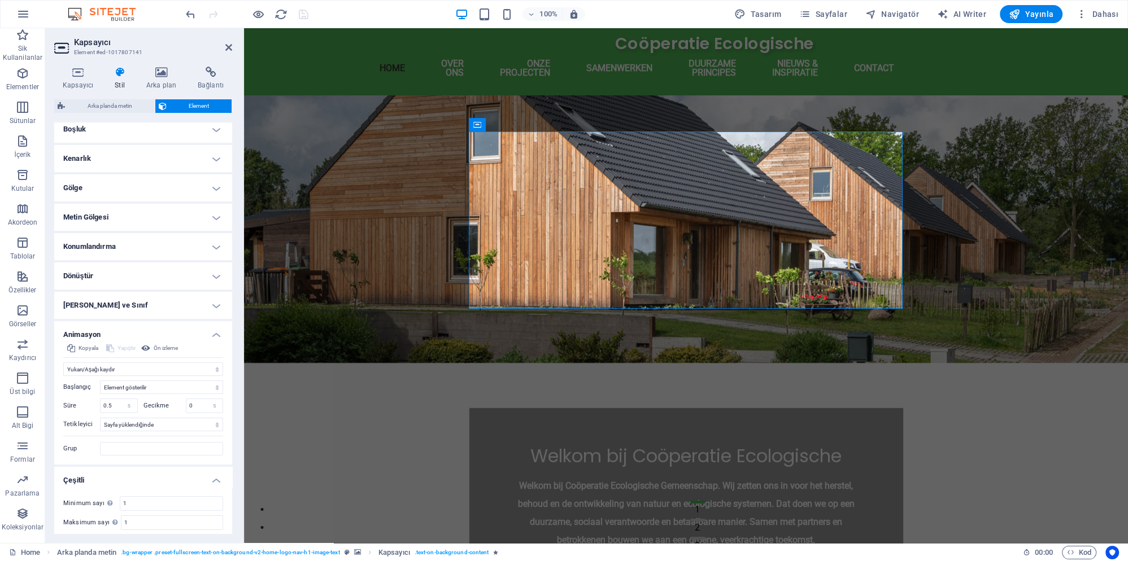
scroll to position [251, 0]
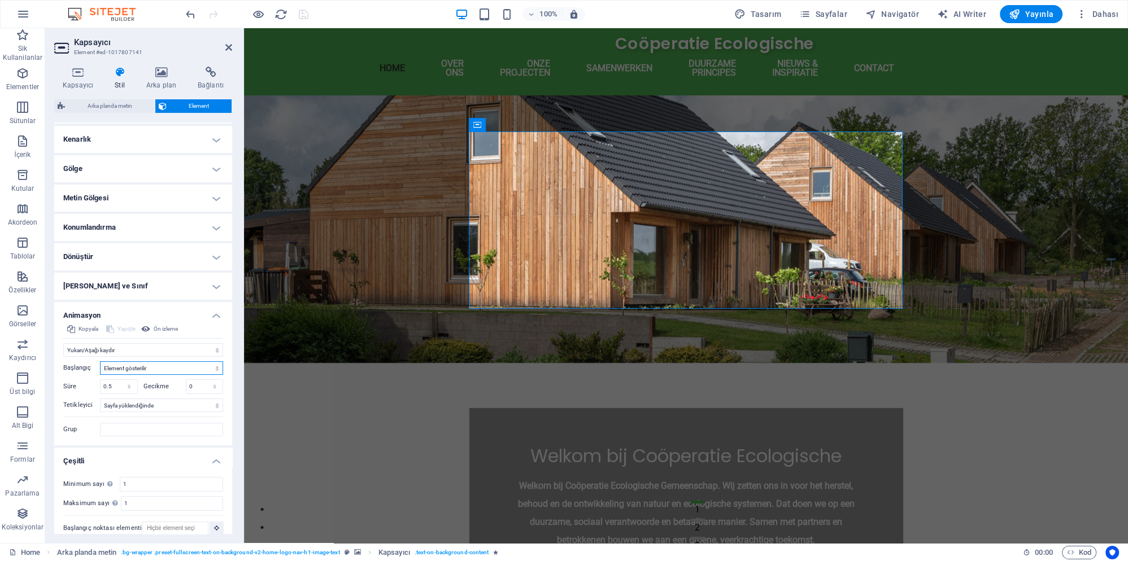
click at [141, 361] on select "Element gizlenir Element gösterilir" at bounding box center [161, 368] width 123 height 14
click at [212, 449] on h4 "Çeşitli" at bounding box center [143, 458] width 178 height 20
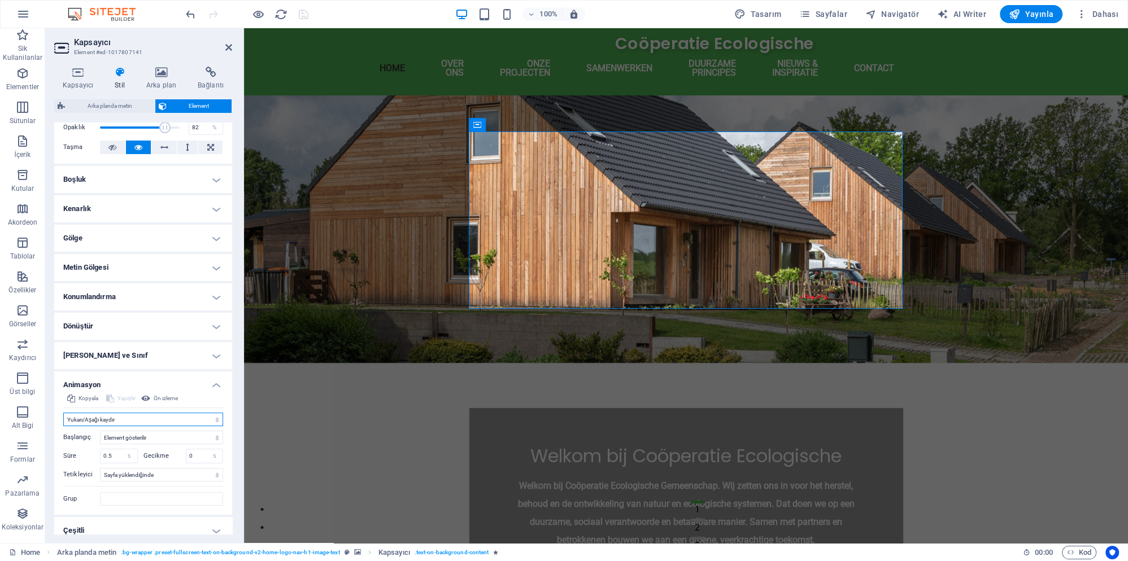
select select "move-left-to-right"
click option "Soldan sağa kaydır" at bounding box center [0, 0] width 0 height 0
type input "0.5"
click at [100, 431] on select "Element gizlenir Element gösterilir" at bounding box center [161, 438] width 123 height 14
select select "hide"
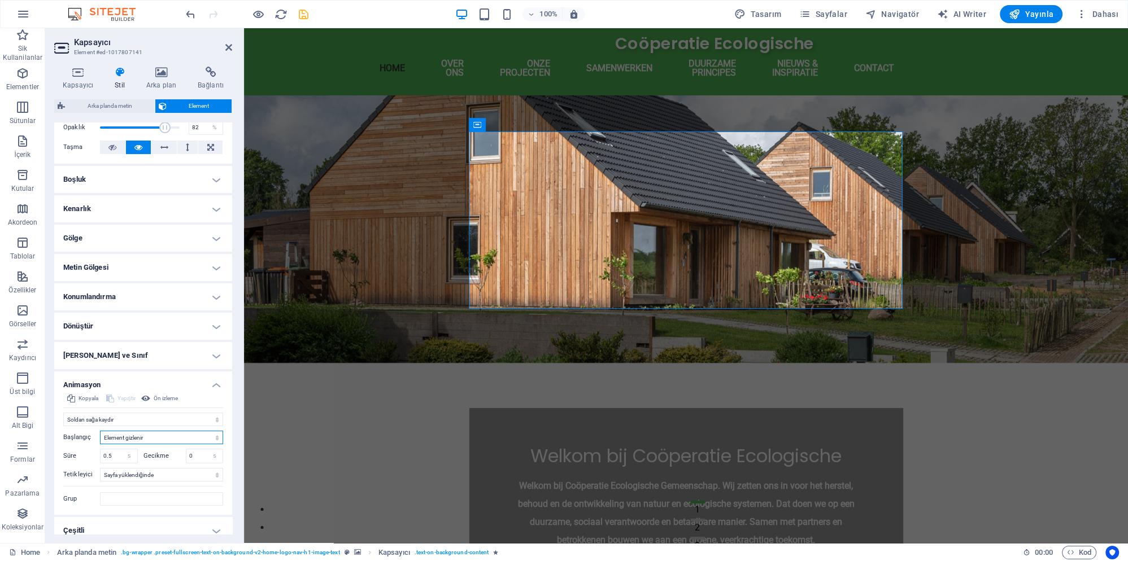
click option "Element gizlenir" at bounding box center [0, 0] width 0 height 0
type input "0.5"
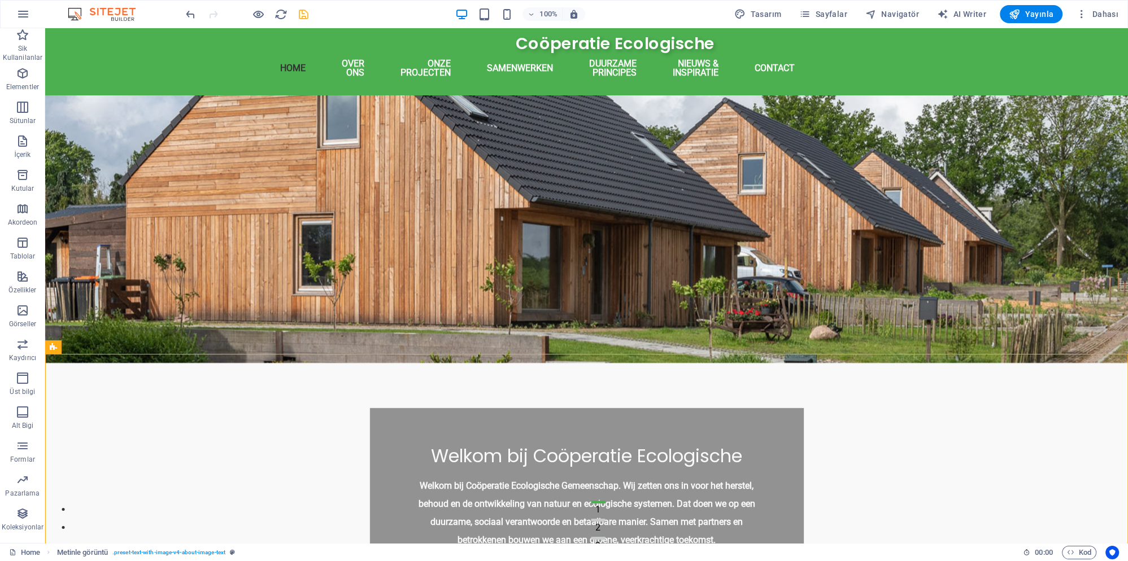
click at [302, 18] on icon "save" at bounding box center [303, 14] width 13 height 13
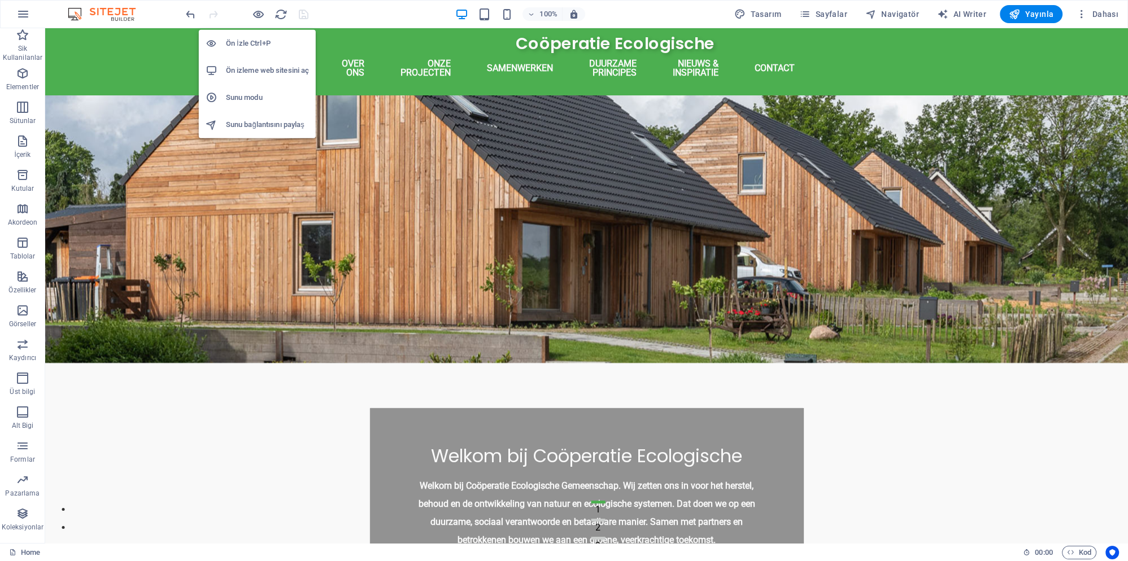
click at [264, 98] on h6 "Sunu modu" at bounding box center [267, 98] width 83 height 14
click at [264, 77] on li "Ön izleme web sitesini aç" at bounding box center [257, 70] width 117 height 27
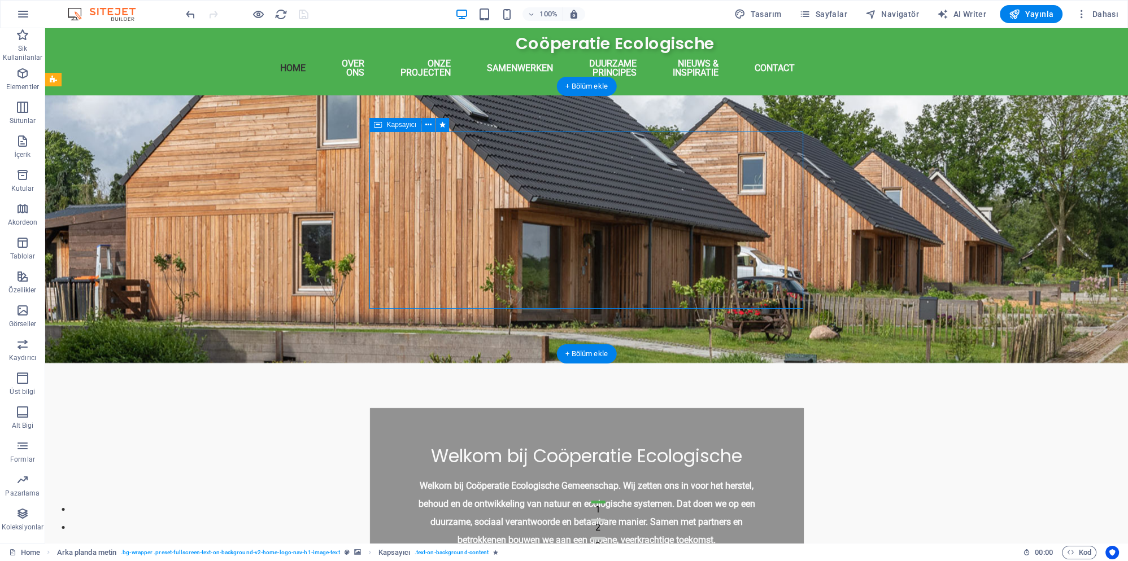
select select "move-left-to-right"
select select "s"
select select "onload"
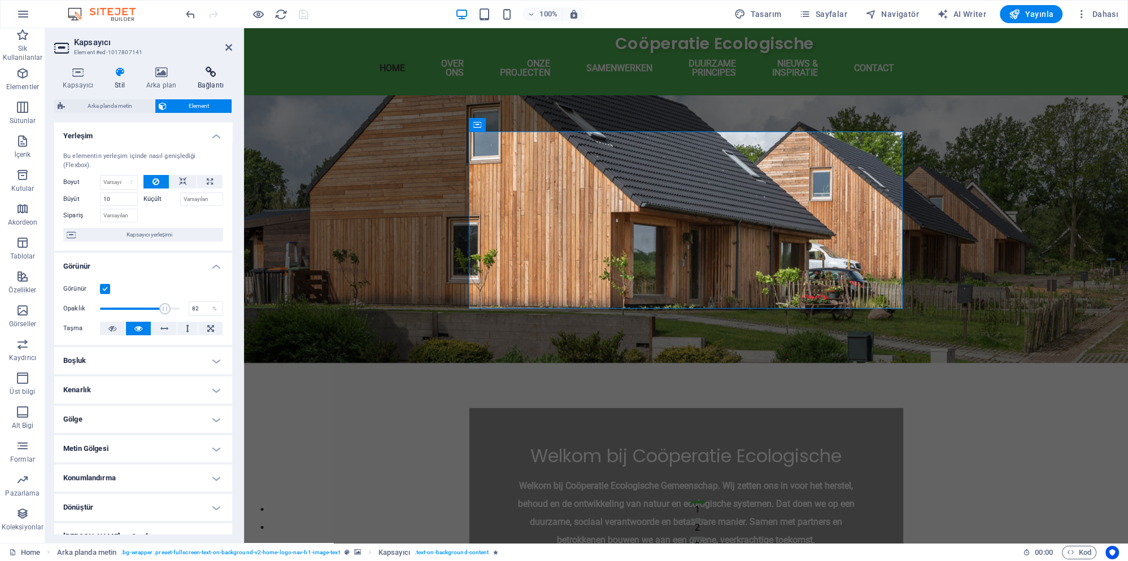
click at [209, 77] on icon at bounding box center [210, 72] width 43 height 11
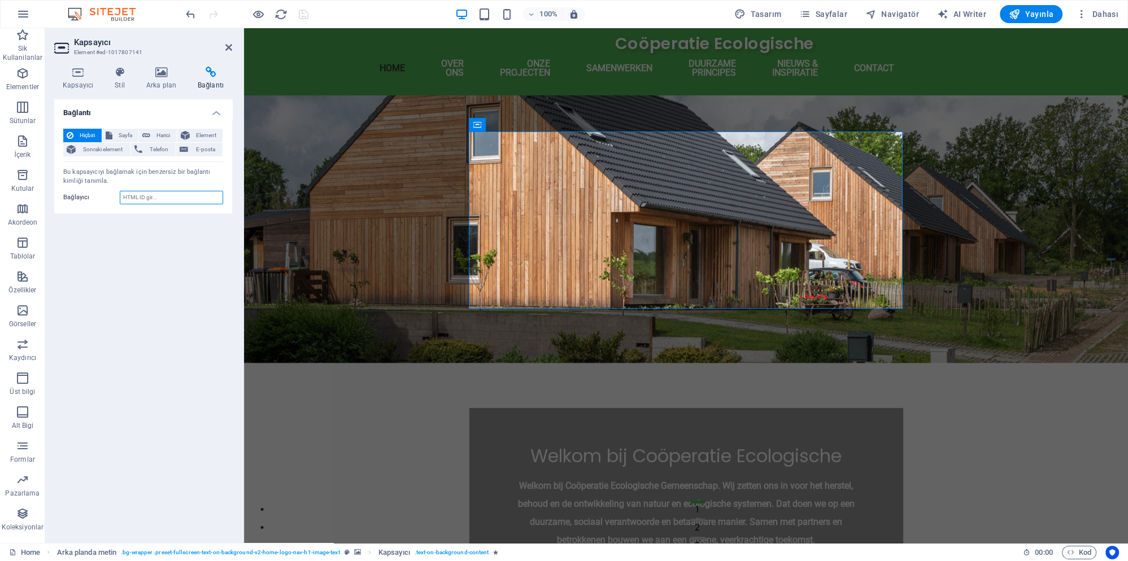
click at [151, 199] on input "Bağlayıcı" at bounding box center [171, 198] width 103 height 14
paste input "Welkom bij Coöperatie Ecologische Gemeenschap. Wij zetten ons in voor het herst…"
type input "Welkom bij Coöperatie Ecologische Gemeenschap. Wij zetten ons in voor het herst…"
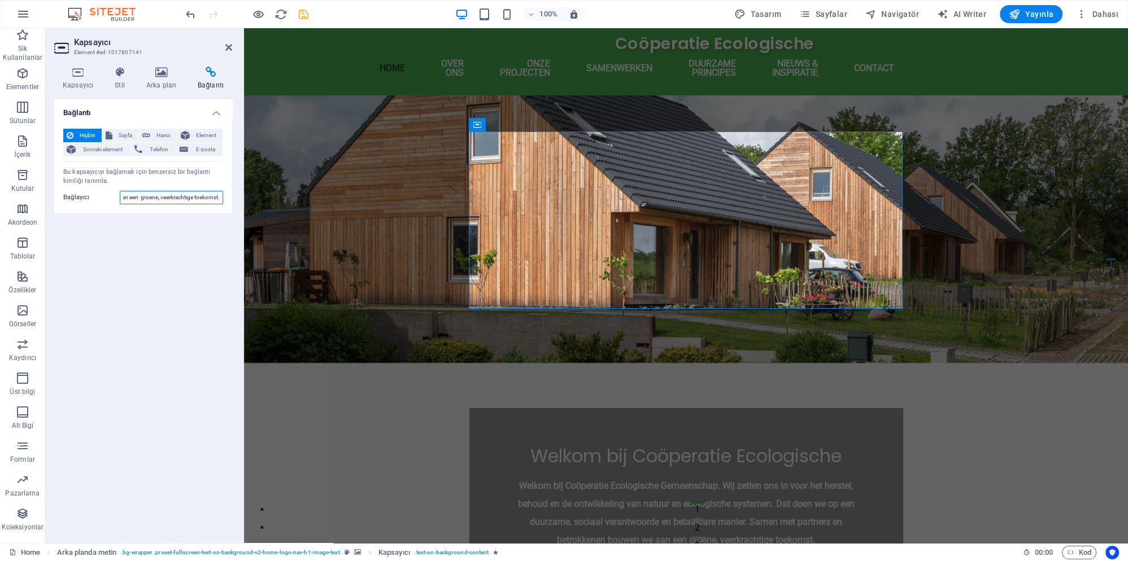
click at [191, 199] on input "Welkom bij Coöperatie Ecologische Gemeenschap. Wij zetten ons in voor het herst…" at bounding box center [171, 198] width 103 height 14
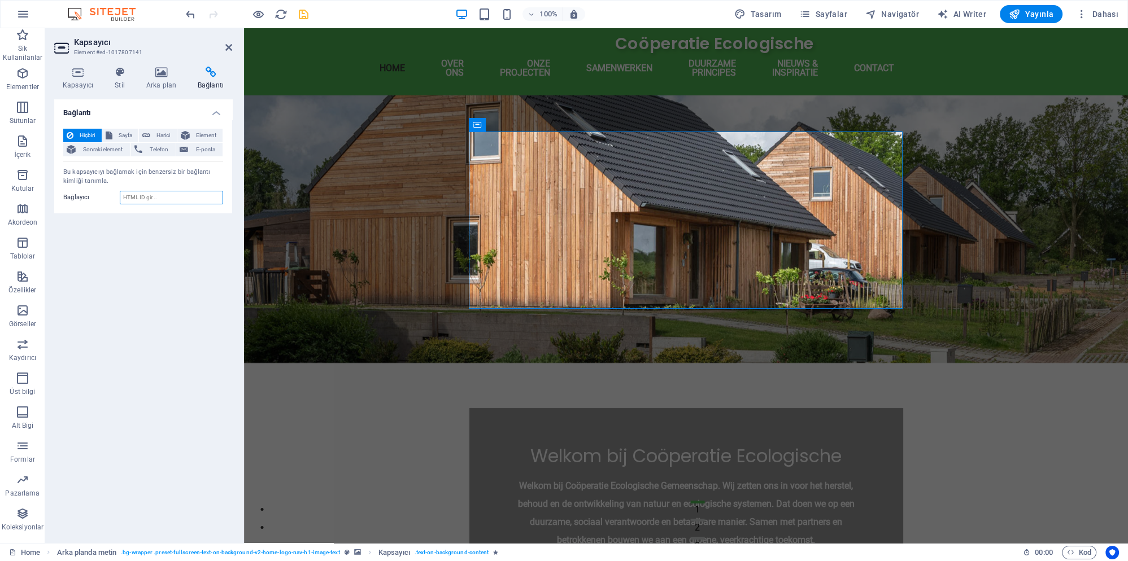
scroll to position [0, 0]
click at [523, 127] on button at bounding box center [528, 125] width 14 height 14
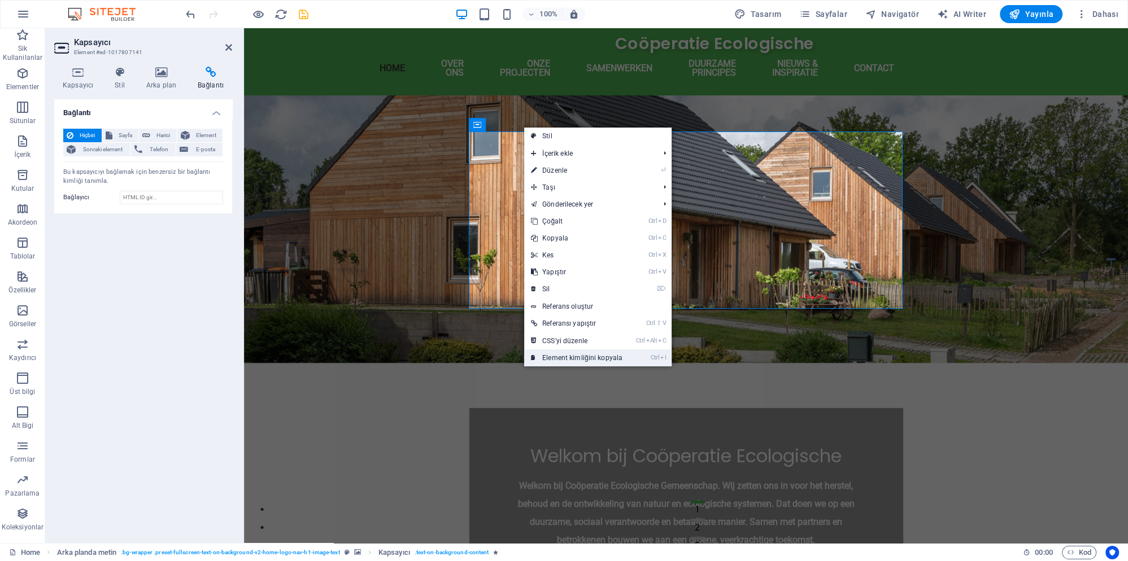
click at [552, 360] on link "Ctrl I Element kimliğini kopyala" at bounding box center [576, 358] width 105 height 17
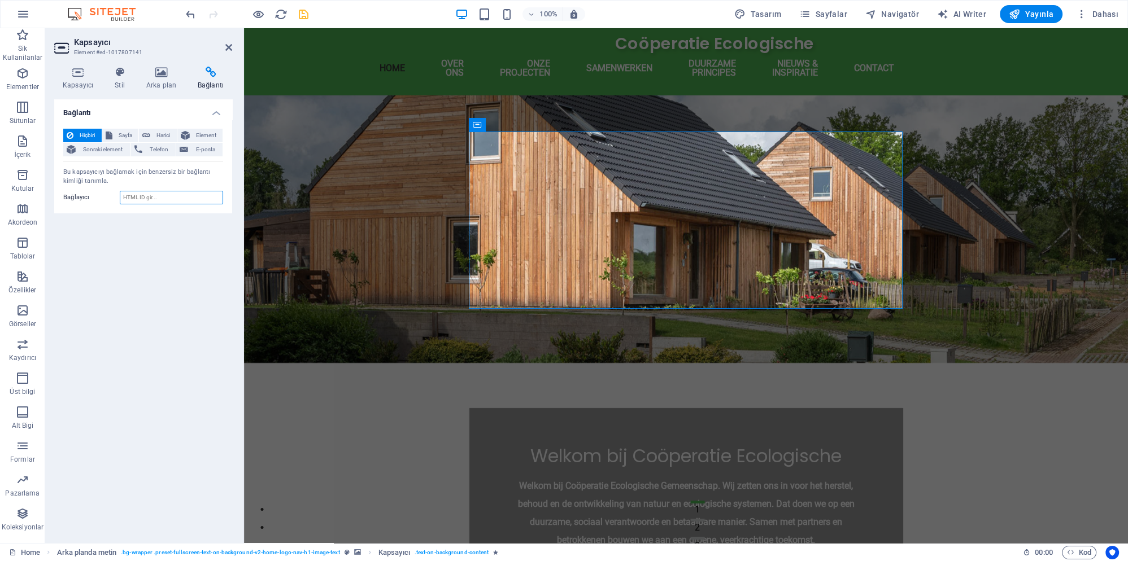
click at [151, 195] on input "Bağlayıcı" at bounding box center [171, 198] width 103 height 14
paste input "#ed-1017807141"
type input "#ed-1017807141"
click at [162, 289] on div "Bağlantı Hiçbiri Sayfa Harici Element Sonraki element Telefon E-posta Sayfa Hom…" at bounding box center [143, 316] width 178 height 435
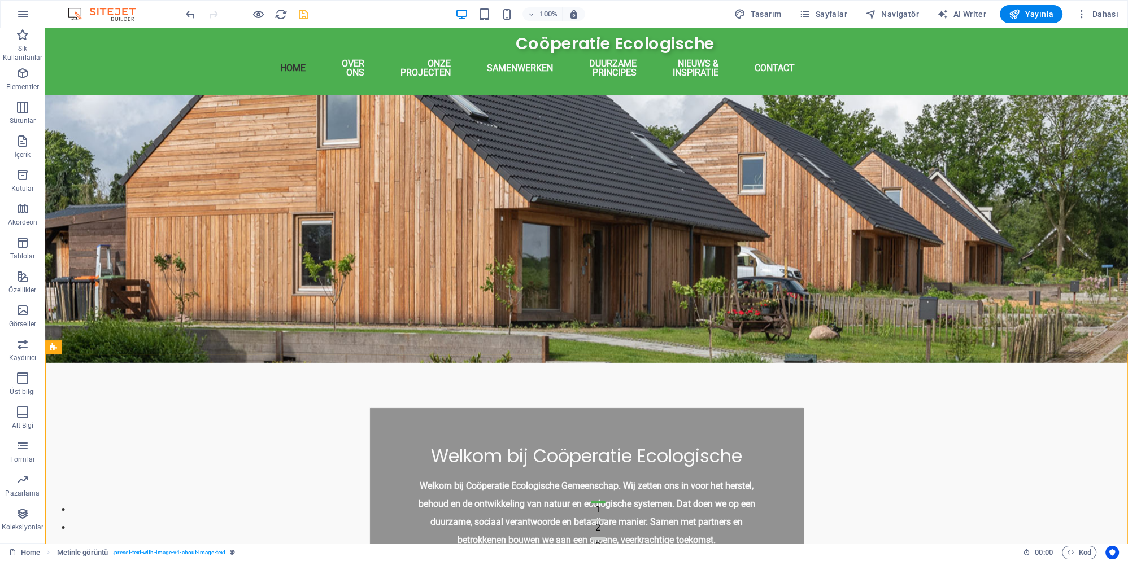
click at [299, 14] on icon "save" at bounding box center [303, 14] width 13 height 13
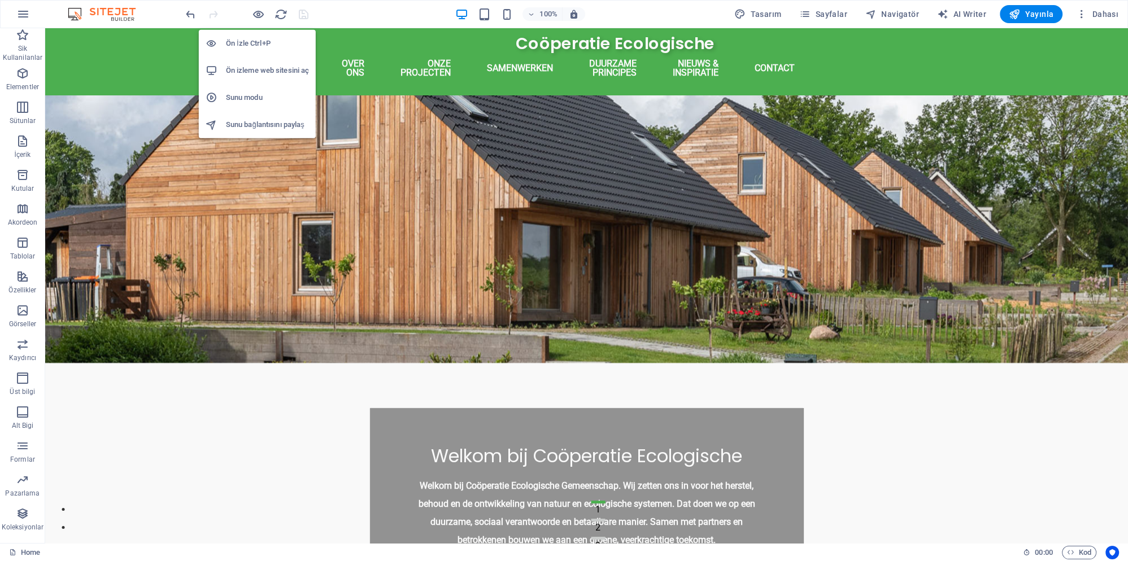
click at [278, 76] on h6 "Ön izleme web sitesini aç" at bounding box center [267, 71] width 83 height 14
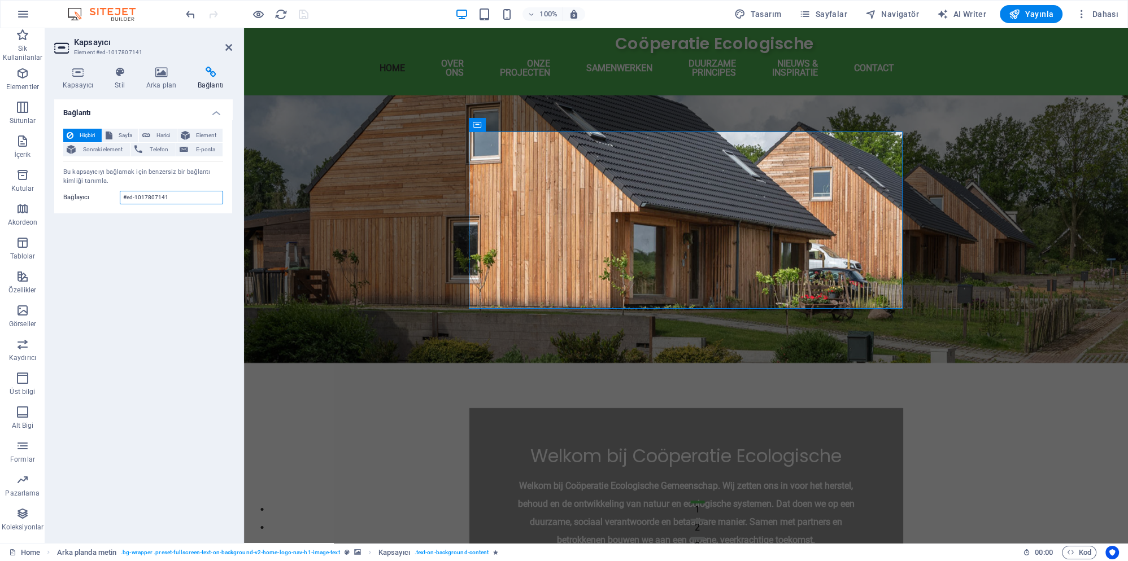
click at [168, 197] on input "#ed-1017807141" at bounding box center [171, 198] width 103 height 14
click at [123, 137] on span "Sayfa" at bounding box center [126, 136] width 20 height 14
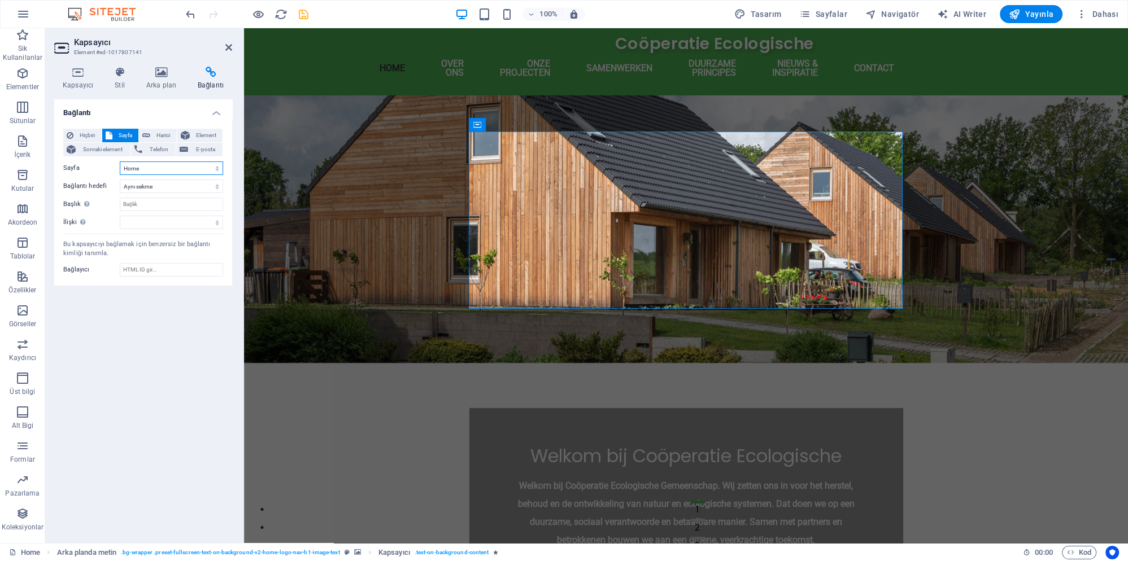
click option "Home" at bounding box center [0, 0] width 0 height 0
click option "Subpage" at bounding box center [0, 0] width 0 height 0
click option "Privacy" at bounding box center [0, 0] width 0 height 0
select select "0"
click option "Home" at bounding box center [0, 0] width 0 height 0
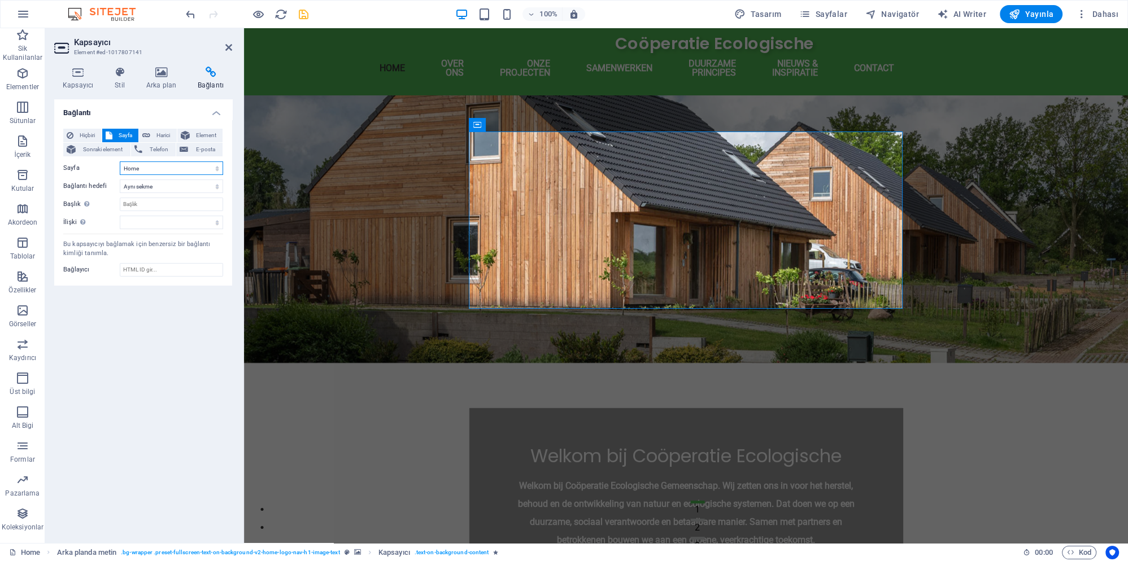
click at [120, 162] on select "Home Subpage Legal Notice Privacy Home Subpage Legal Notice Privacy Home Subpag…" at bounding box center [171, 169] width 103 height 14
click at [188, 170] on select "Home Subpage Legal Notice Privacy Home Subpage Legal Notice Privacy Home Subpag…" at bounding box center [171, 169] width 103 height 14
click at [154, 185] on select "Yeni sekme Aynı sekme Kaplama" at bounding box center [171, 187] width 103 height 14
click at [153, 133] on button "Harici" at bounding box center [158, 136] width 38 height 14
select select "blank"
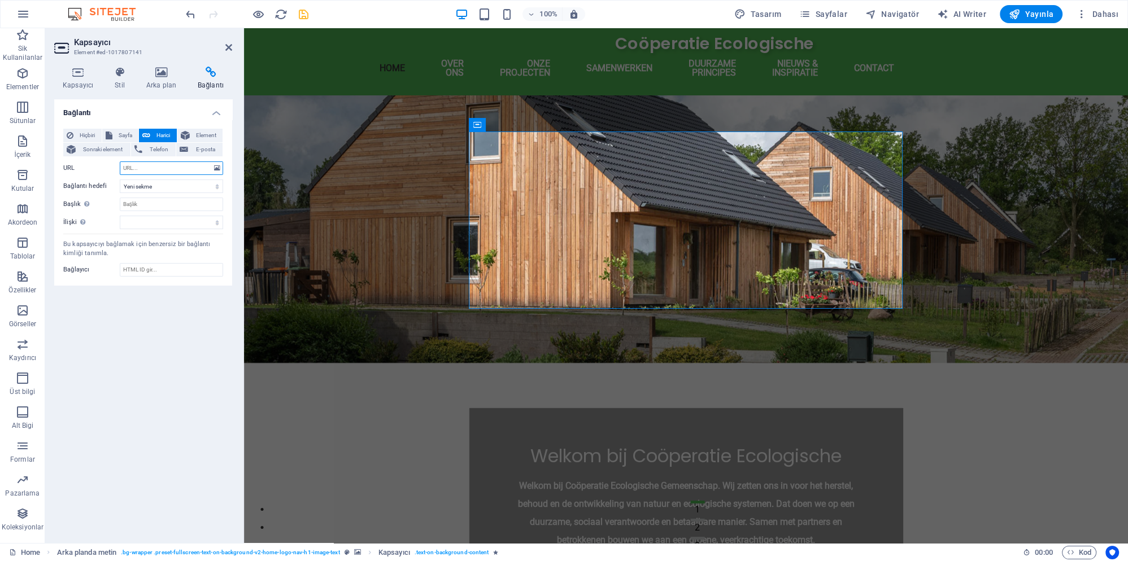
click at [146, 171] on input "URL" at bounding box center [171, 169] width 103 height 14
click at [143, 185] on select "Yeni sekme Aynı sekme Kaplama" at bounding box center [171, 187] width 103 height 14
click at [193, 134] on button "Element" at bounding box center [200, 136] width 46 height 14
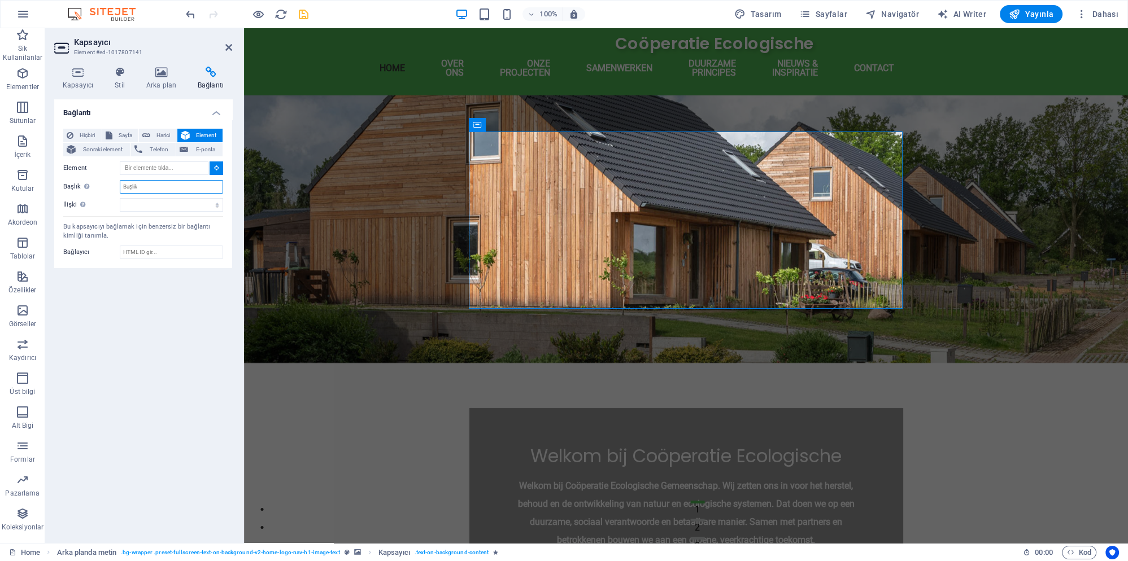
click at [163, 187] on input "Başlık Ek bağlantı tanımının bağlantı metniyle aynı olmaması gerekir. Başlık, g…" at bounding box center [171, 187] width 103 height 14
click at [163, 188] on input "Başlık Ek bağlantı tanımının bağlantı metniyle aynı olmaması gerekir. Başlık, g…" at bounding box center [171, 187] width 103 height 14
paste input "#ed-1017807141"
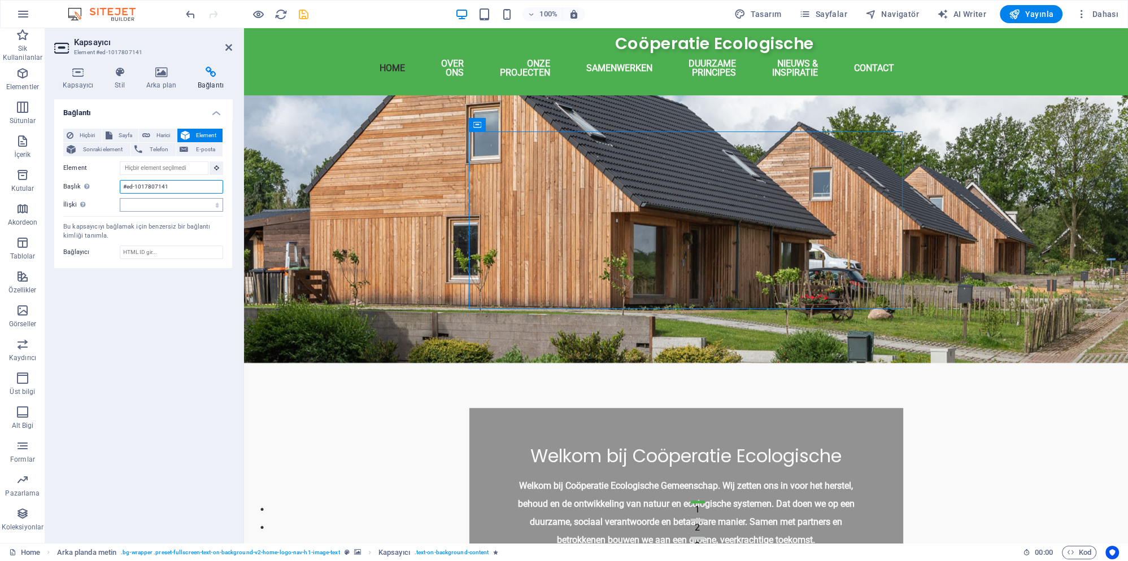
type input "#ed-1017807141"
click at [173, 445] on div "Bağlantı Hiçbiri Sayfa Harici Element Sonraki element Telefon E-posta Sayfa Hom…" at bounding box center [143, 316] width 178 height 435
click at [304, 14] on icon "save" at bounding box center [303, 14] width 13 height 13
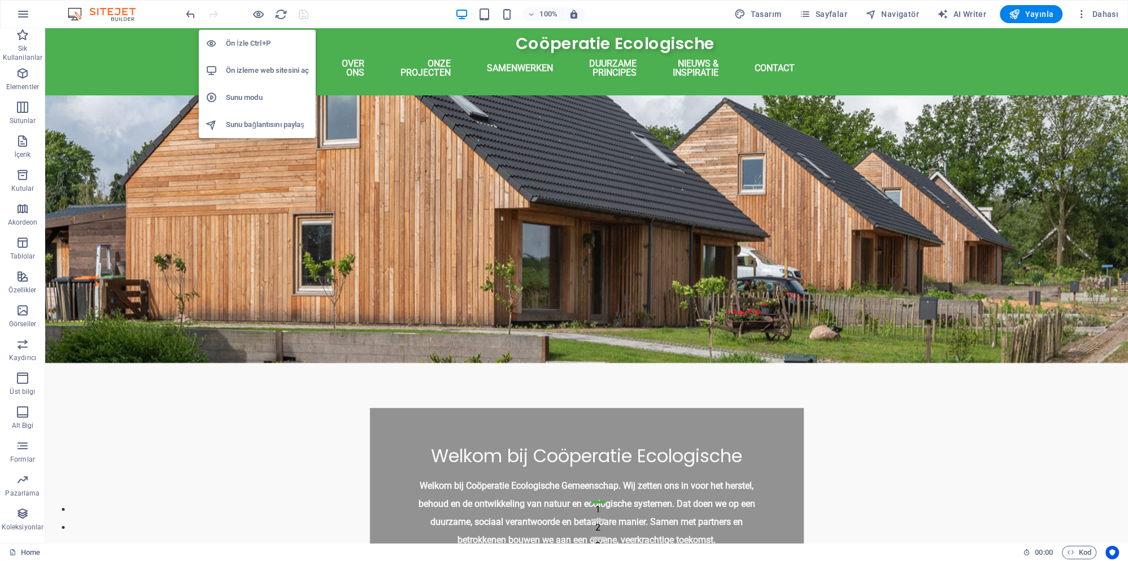
click at [267, 69] on h6 "Ön izleme web sitesini aç" at bounding box center [267, 71] width 83 height 14
click at [259, 95] on h6 "Sunu modu" at bounding box center [267, 98] width 83 height 14
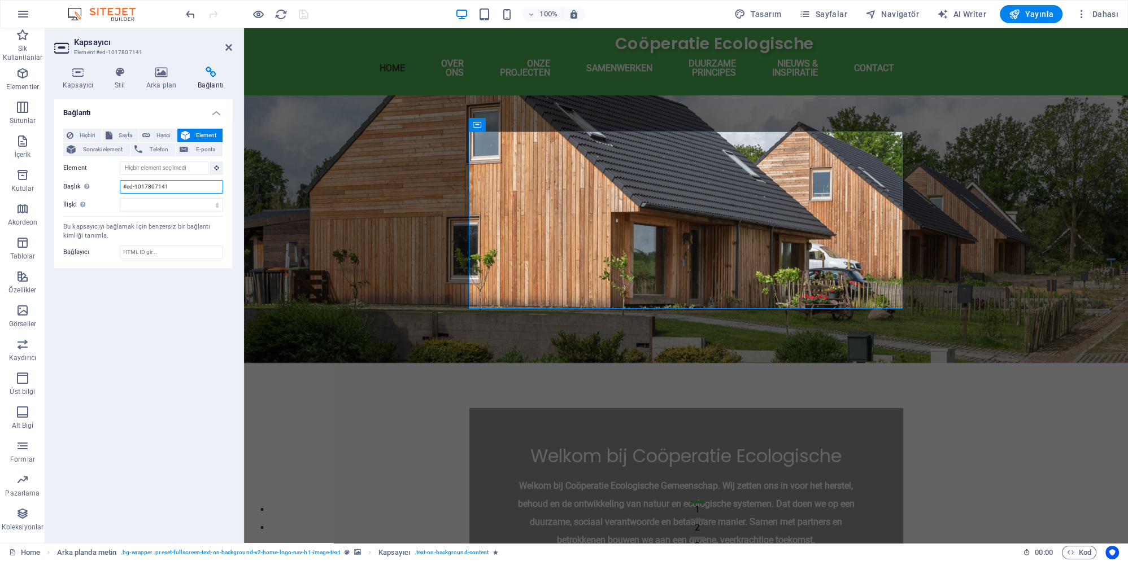
click at [195, 184] on input "#ed-1017807141" at bounding box center [171, 187] width 103 height 14
click at [219, 165] on button at bounding box center [217, 169] width 14 height 14
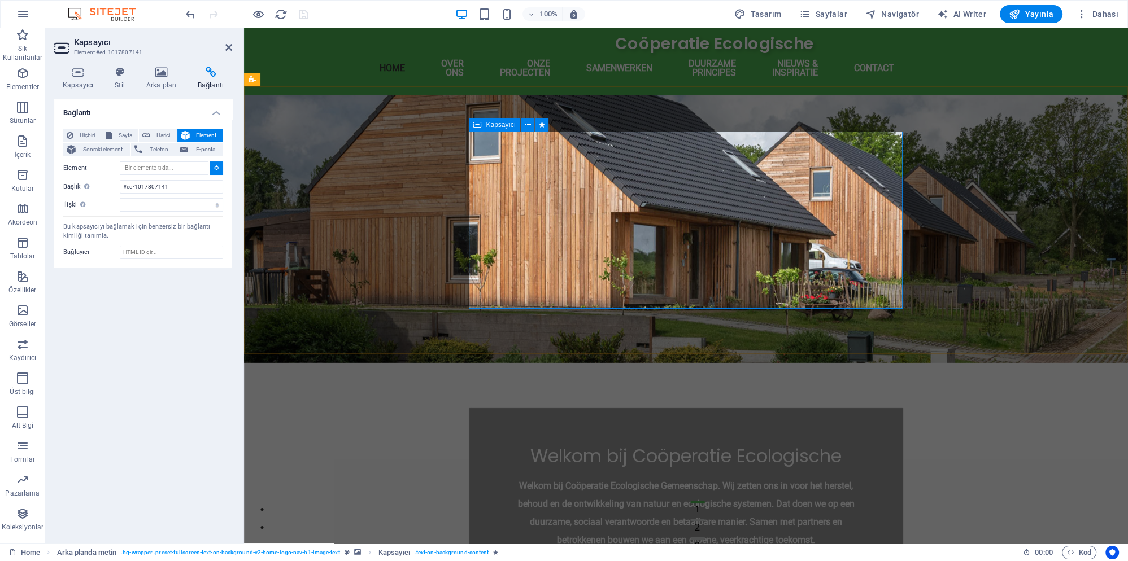
type input "#ed-1017807141"
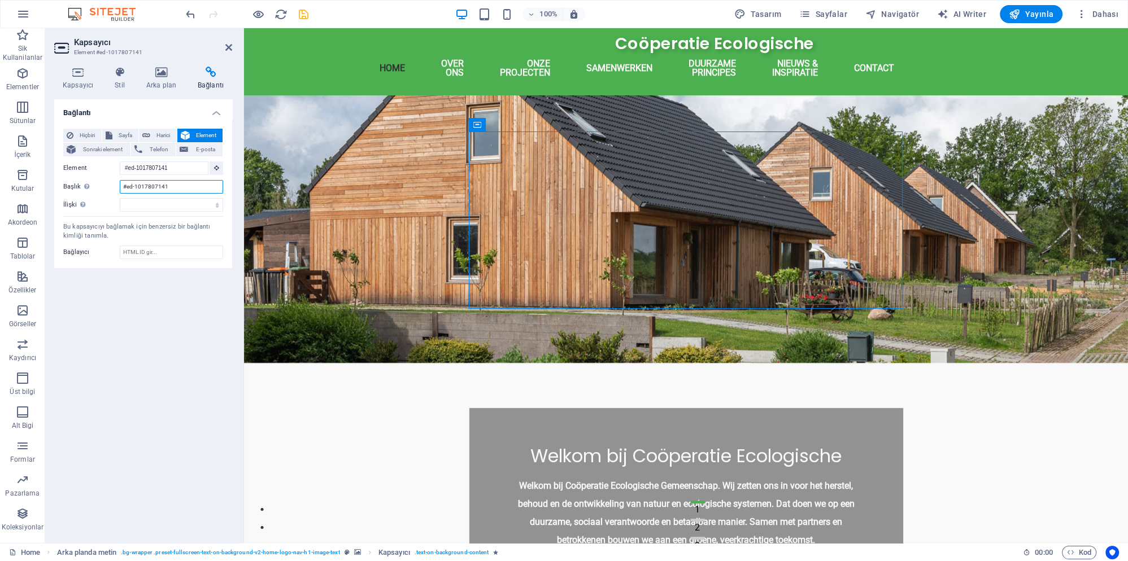
click at [175, 188] on input "#ed-1017807141" at bounding box center [171, 187] width 103 height 14
type input "Welkom"
click at [304, 12] on icon "save" at bounding box center [303, 14] width 13 height 13
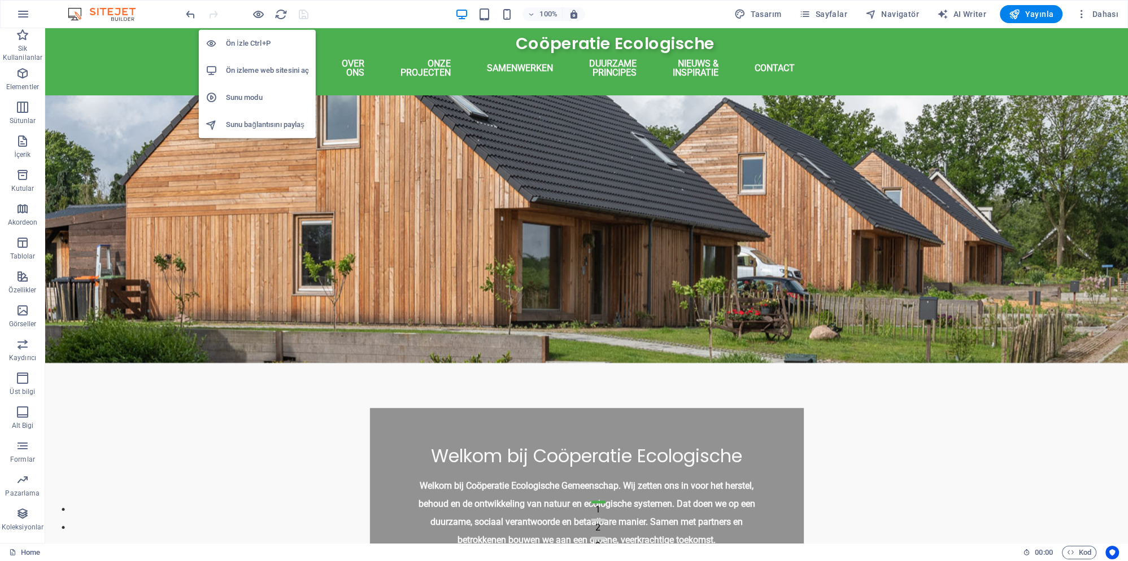
click at [265, 69] on h6 "Ön izleme web sitesini aç" at bounding box center [267, 71] width 83 height 14
click at [249, 95] on h6 "Sunu modu" at bounding box center [267, 98] width 83 height 14
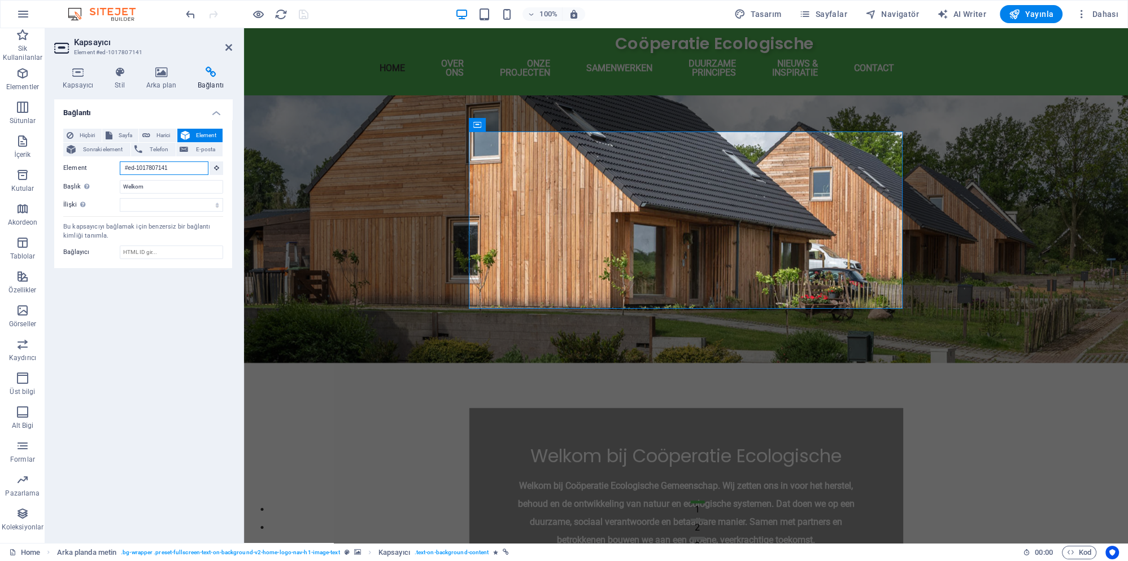
click at [178, 171] on input "#ed-1017807141" at bounding box center [164, 169] width 89 height 14
click at [179, 171] on input "#ed-1017807141" at bounding box center [164, 169] width 89 height 14
type input "#"
click at [186, 187] on input "Welkom" at bounding box center [171, 187] width 103 height 14
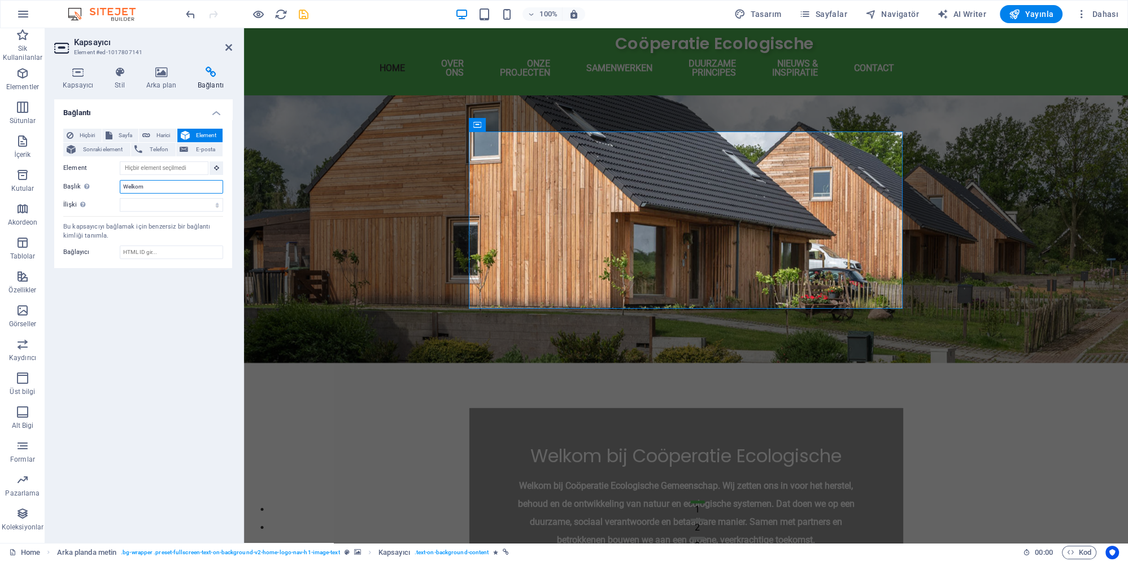
click at [186, 187] on input "Welkom" at bounding box center [171, 187] width 103 height 14
click at [146, 368] on div "Bağlantı Hiçbiri Sayfa Harici Element Sonraki element Telefon E-posta Sayfa Hom…" at bounding box center [143, 316] width 178 height 435
click at [89, 133] on span "Hiçbiri" at bounding box center [87, 136] width 21 height 14
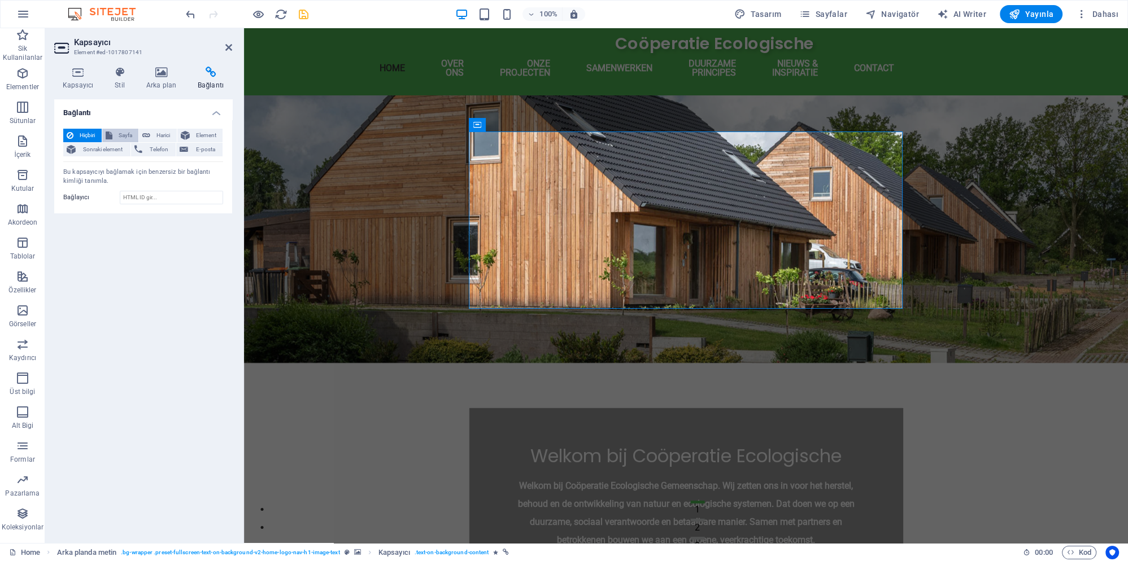
click at [121, 140] on span "Sayfa" at bounding box center [126, 136] width 20 height 14
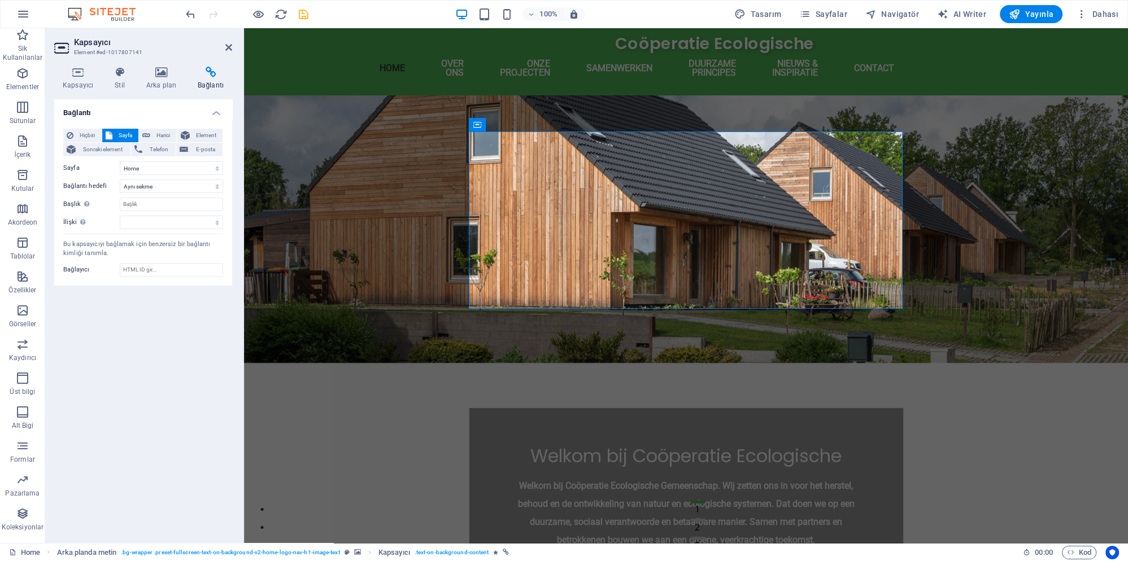
click at [158, 178] on div "Hiçbiri Sayfa Harici Element Sonraki element Telefon E-posta Sayfa Home Subpage…" at bounding box center [143, 179] width 160 height 101
click at [155, 205] on input "Başlık Ek bağlantı tanımının bağlantı metniyle aynı olmaması gerekir. Başlık, g…" at bounding box center [171, 205] width 103 height 14
click at [120, 216] on select "alternate oluşturan bookmark harici yardım lisans ileri nofollow noreferrer noo…" at bounding box center [171, 223] width 103 height 14
select select "alternate"
click option "alternate" at bounding box center [0, 0] width 0 height 0
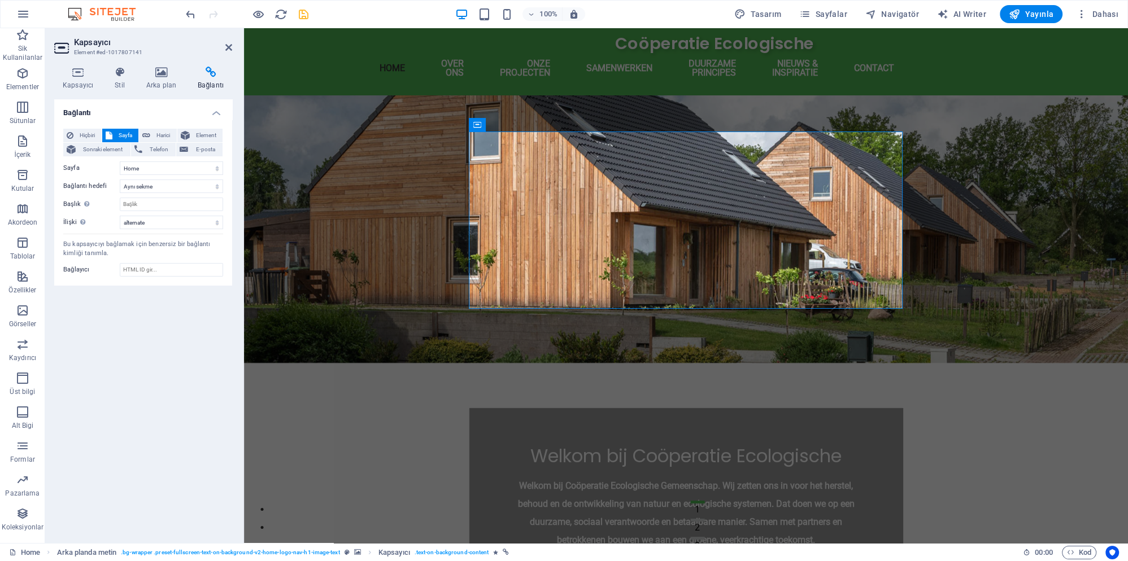
click at [170, 290] on div "Bağlantı Hiçbiri Sayfa Harici Element Sonraki element Telefon E-posta Sayfa Hom…" at bounding box center [143, 316] width 178 height 435
click at [165, 267] on input "Bağlayıcı" at bounding box center [171, 270] width 103 height 14
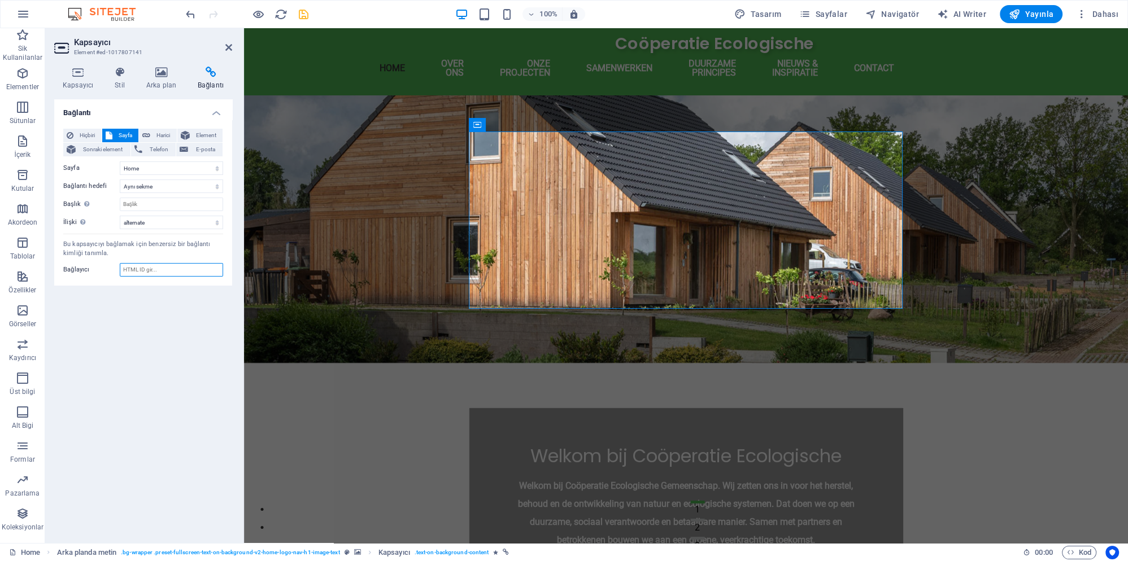
click at [165, 267] on input "Bağlayıcı" at bounding box center [171, 270] width 103 height 14
click at [173, 317] on div "Bağlantı Hiçbiri Sayfa Harici Element Sonraki element Telefon E-posta Sayfa Hom…" at bounding box center [143, 316] width 178 height 435
click at [95, 132] on span "Hiçbiri" at bounding box center [87, 136] width 21 height 14
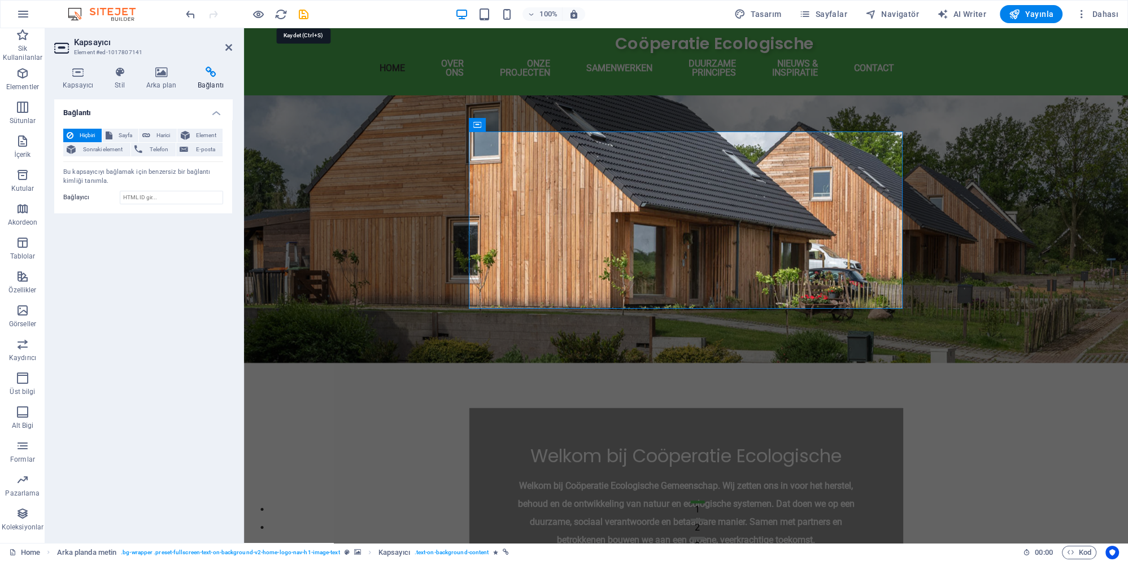
click at [297, 17] on icon "save" at bounding box center [303, 14] width 13 height 13
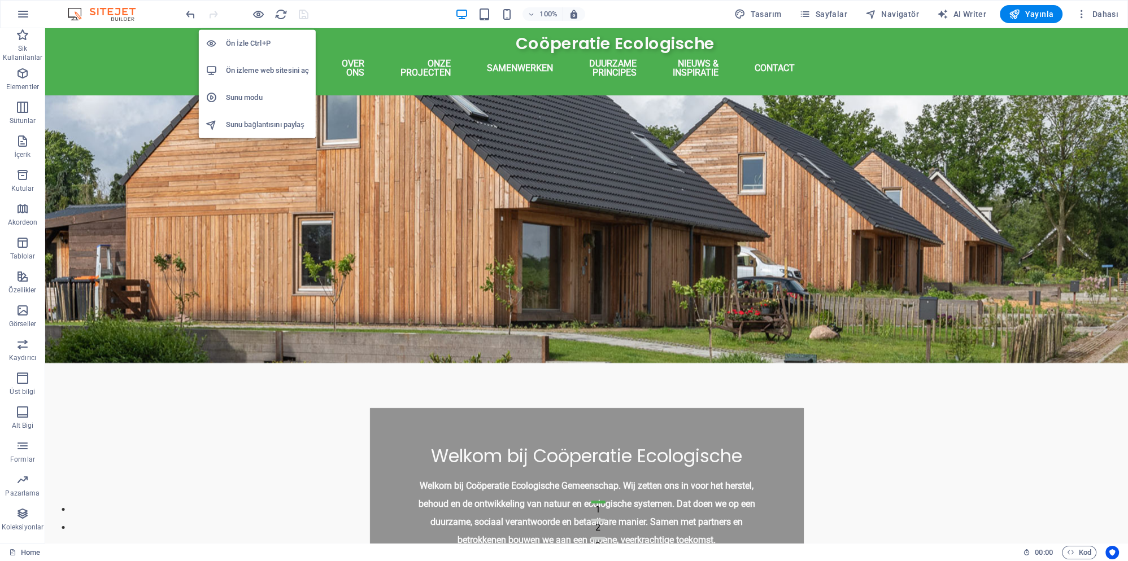
click at [263, 72] on h6 "Ön izleme web sitesini aç" at bounding box center [267, 71] width 83 height 14
click at [264, 101] on h6 "Sunu modu" at bounding box center [267, 98] width 83 height 14
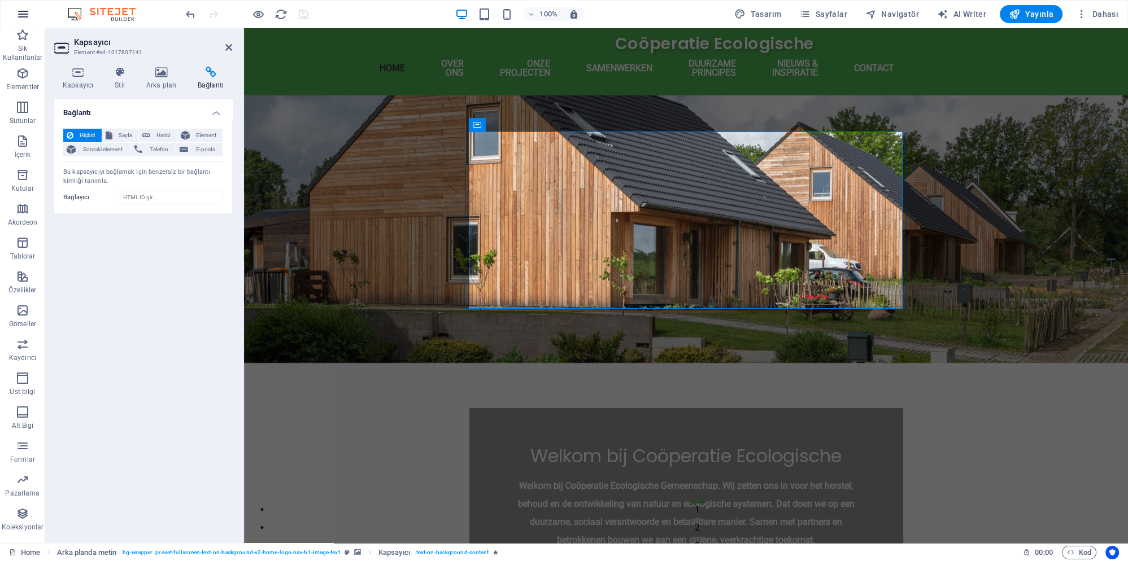
click at [23, 14] on icon "button" at bounding box center [23, 14] width 14 height 14
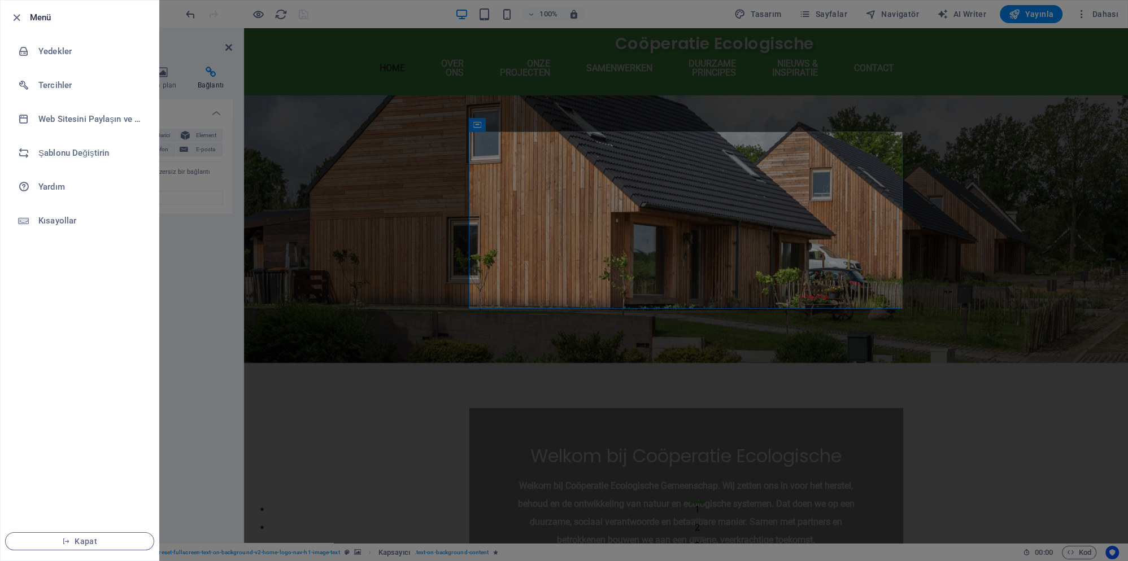
click at [316, 176] on div at bounding box center [564, 280] width 1128 height 561
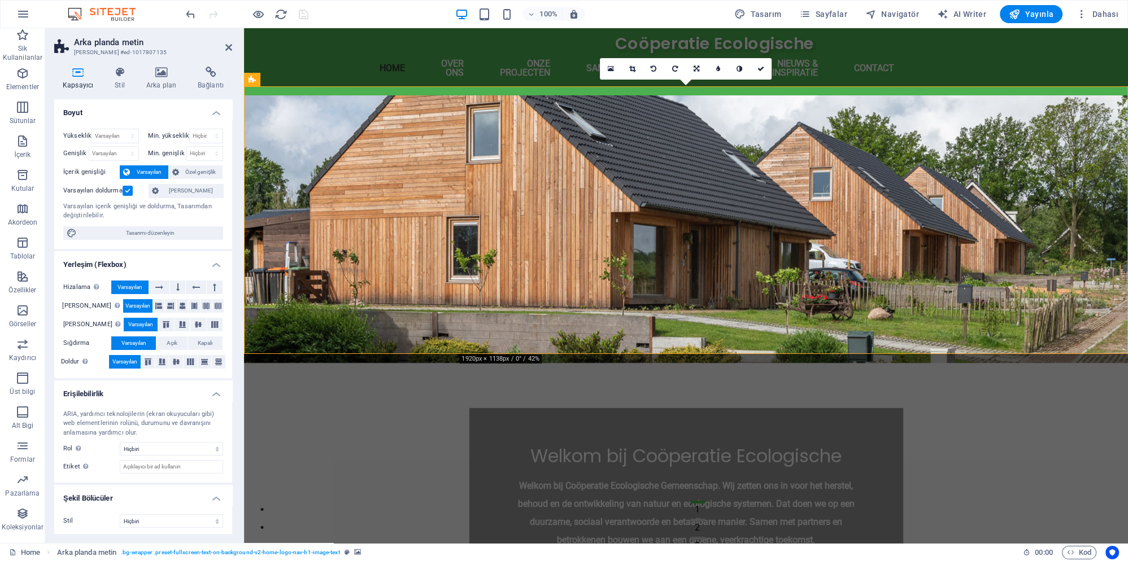
scroll to position [2, 0]
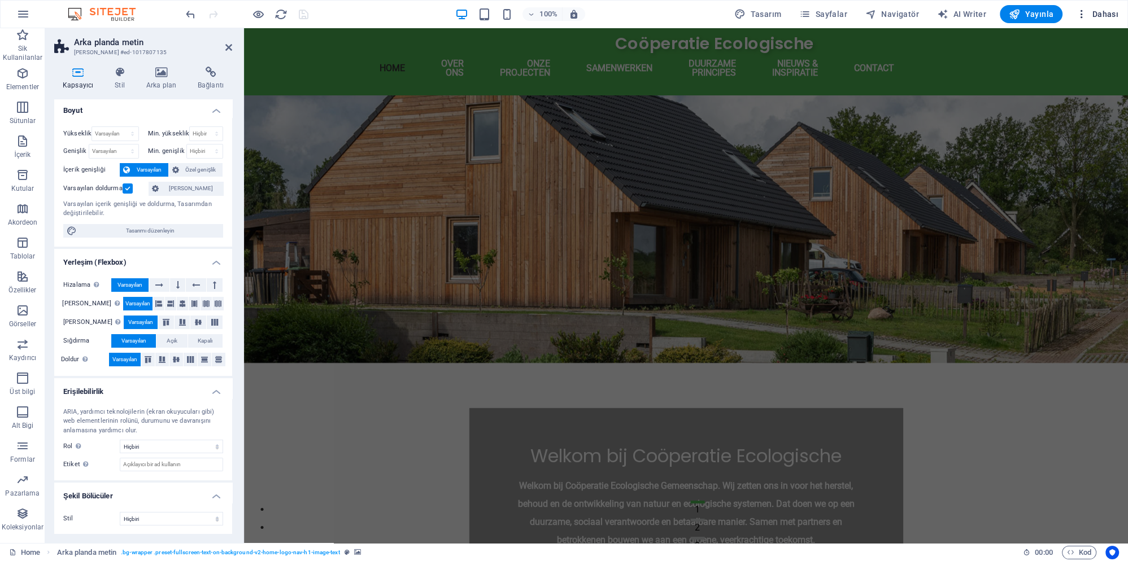
click at [1083, 16] on icon "button" at bounding box center [1081, 13] width 11 height 11
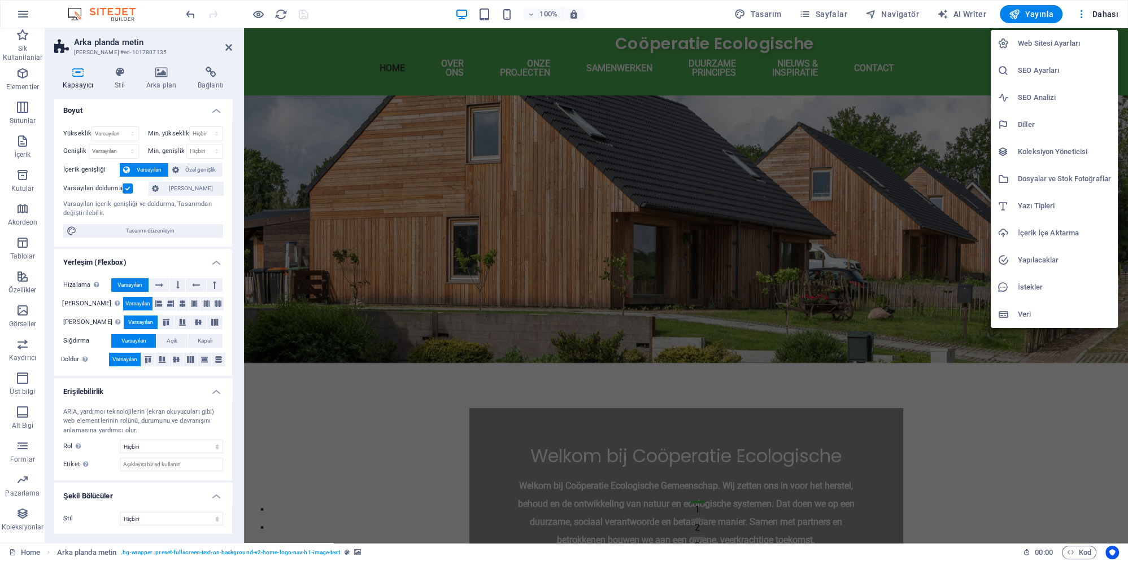
click at [1041, 48] on h6 "Web Sitesi Ayarları" at bounding box center [1064, 44] width 93 height 14
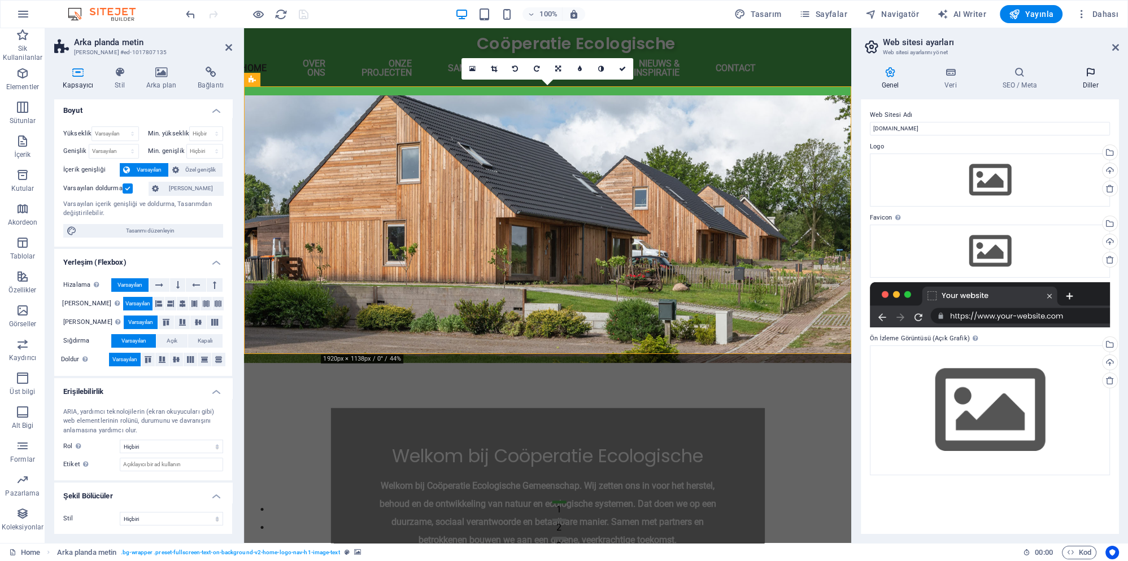
click at [1088, 78] on h4 "Diller" at bounding box center [1090, 79] width 57 height 24
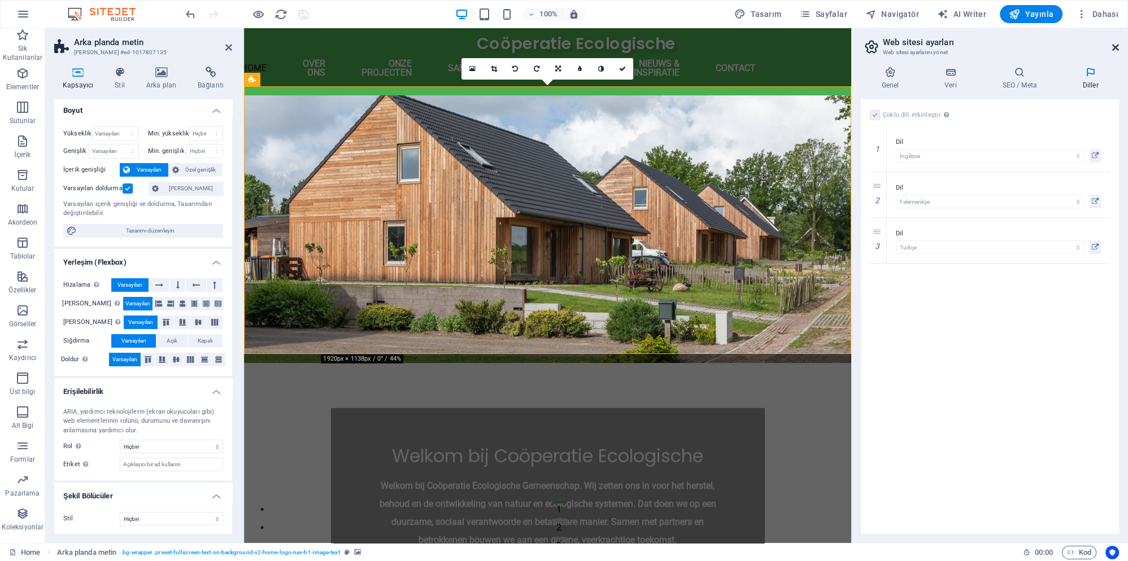
click at [1117, 46] on icon at bounding box center [1115, 47] width 7 height 9
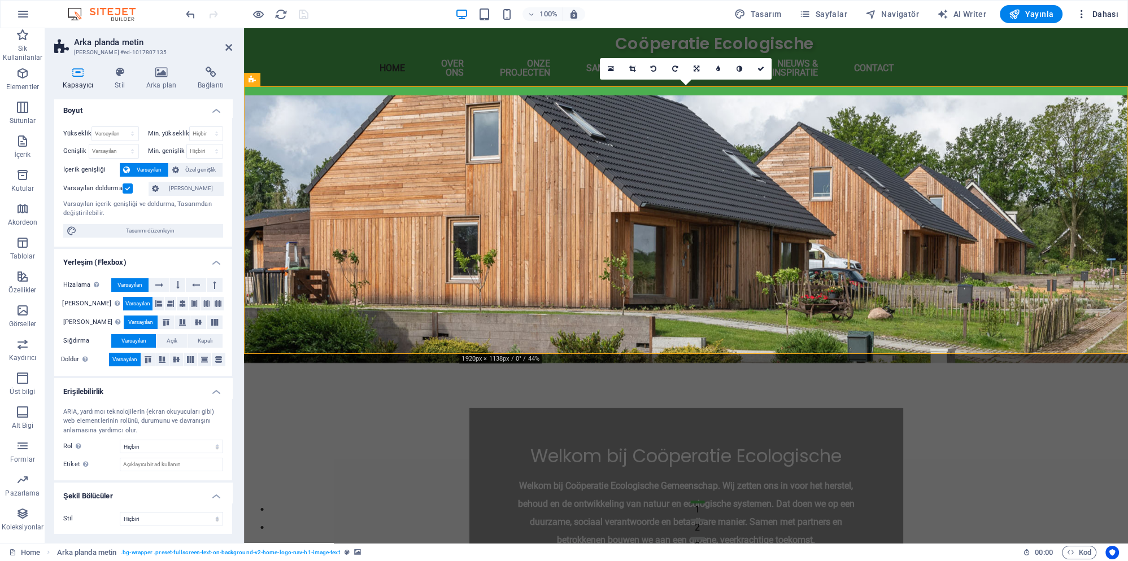
click at [1078, 15] on icon "button" at bounding box center [1081, 13] width 11 height 11
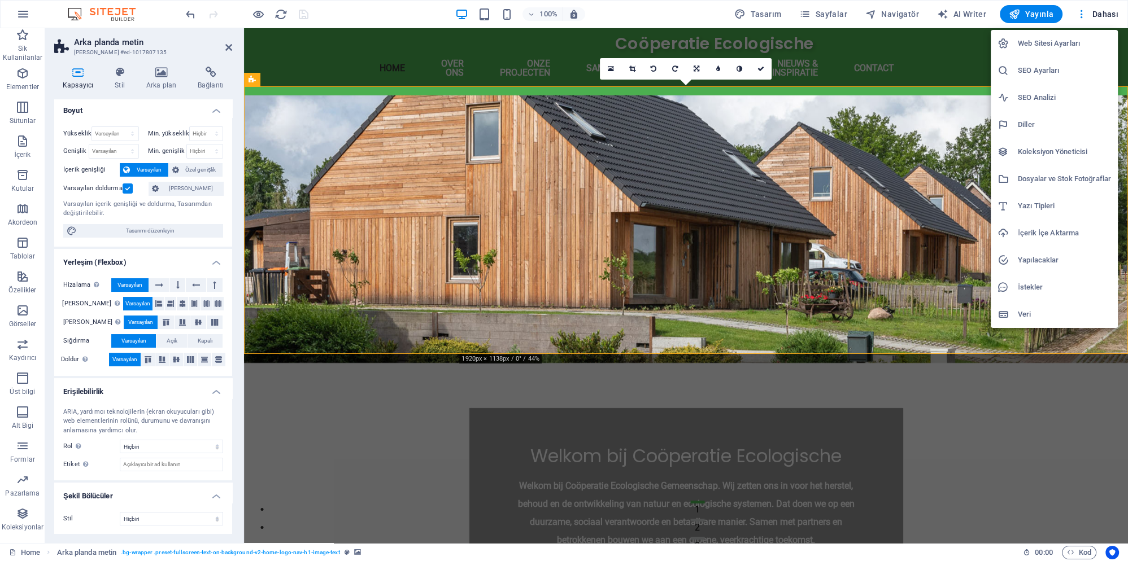
click at [1034, 155] on h6 "Koleksiyon Yöneticisi" at bounding box center [1064, 152] width 93 height 14
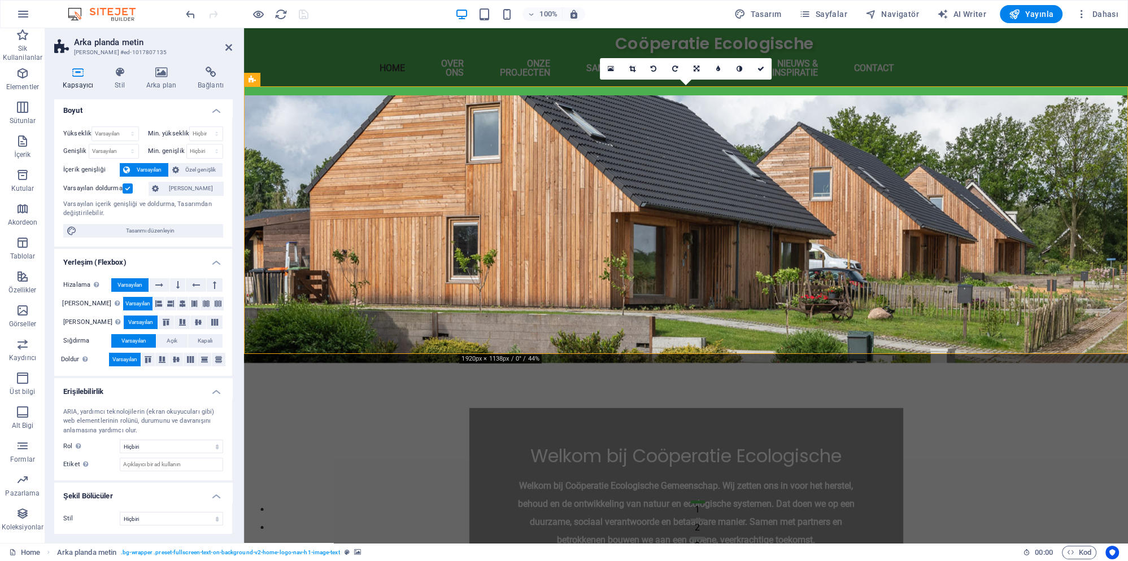
scroll to position [0, 0]
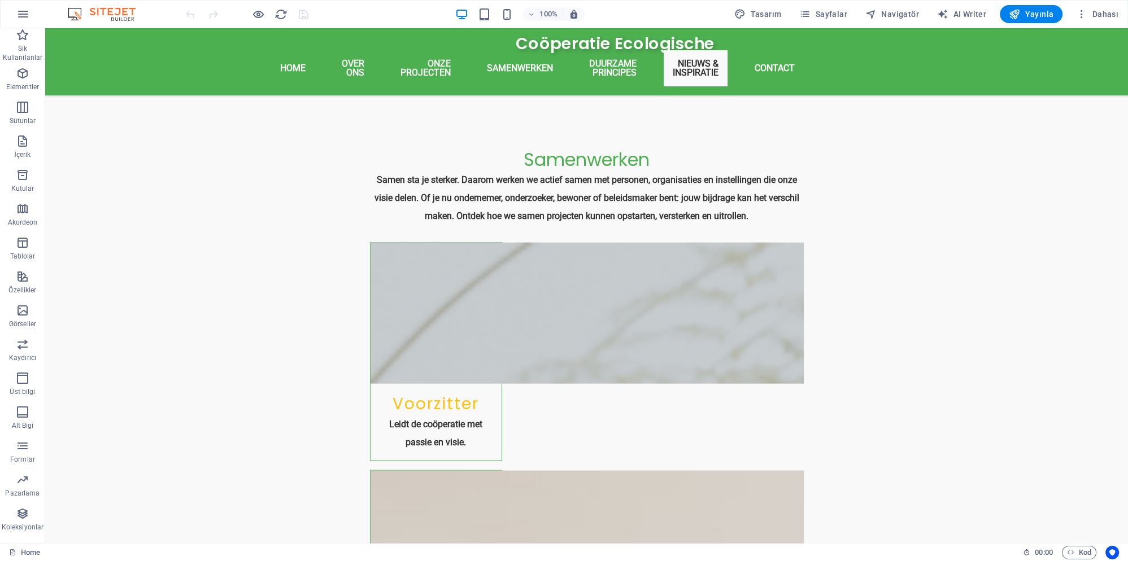
scroll to position [3538, 0]
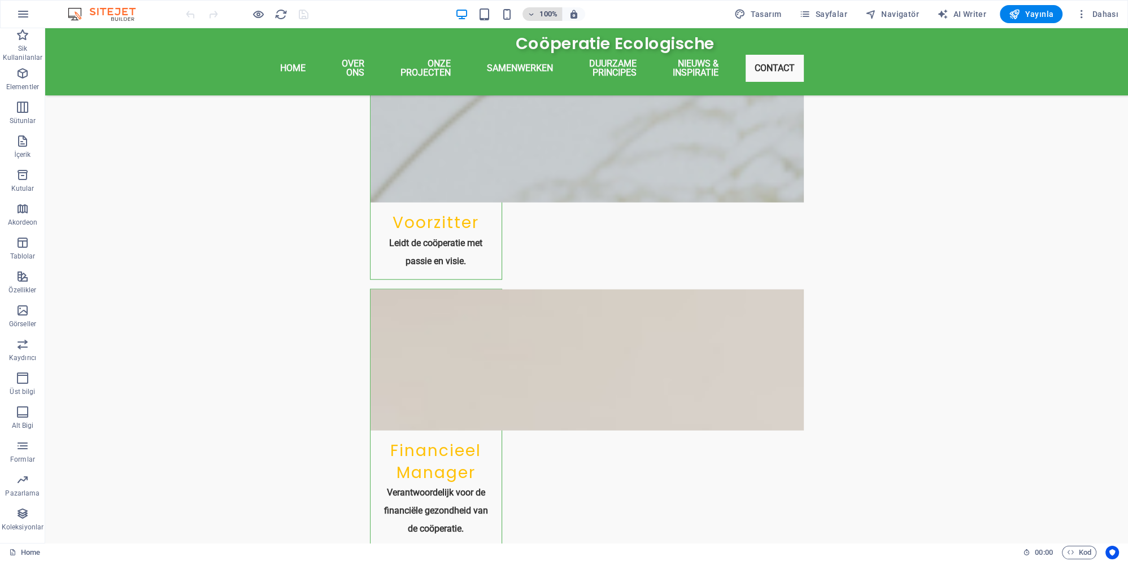
click at [555, 18] on h6 "100%" at bounding box center [548, 14] width 18 height 14
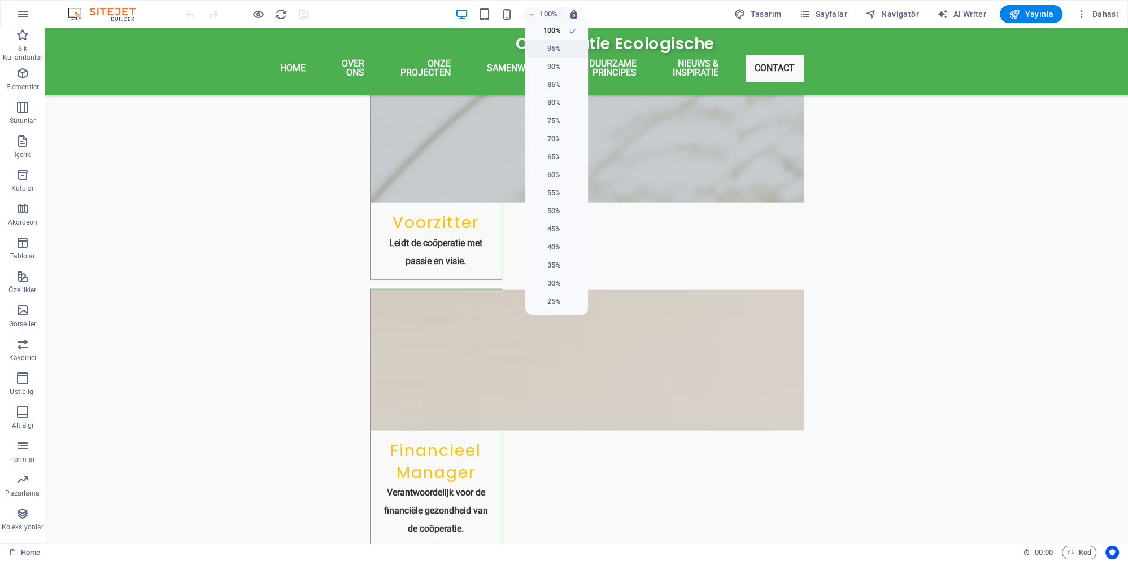
click at [557, 51] on h6 "95%" at bounding box center [546, 49] width 29 height 14
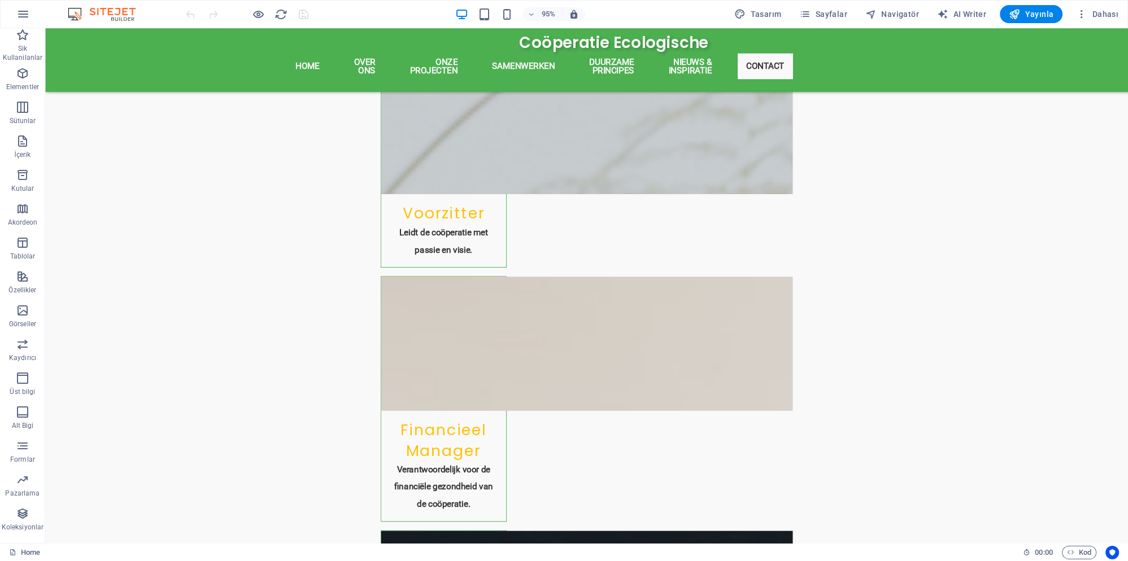
scroll to position [3549, 0]
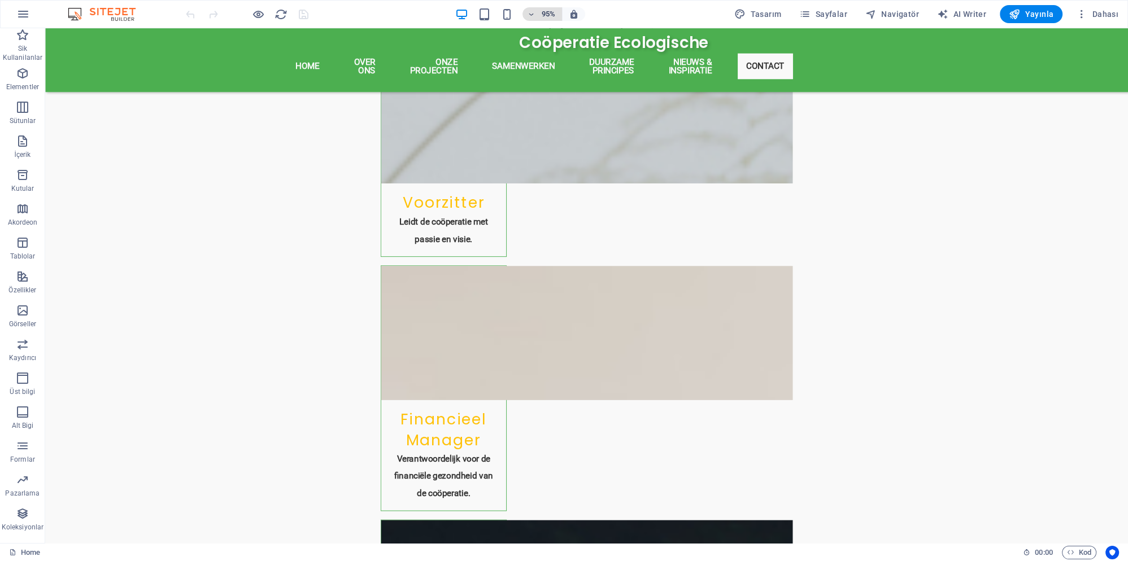
click at [556, 17] on h6 "95%" at bounding box center [548, 14] width 18 height 14
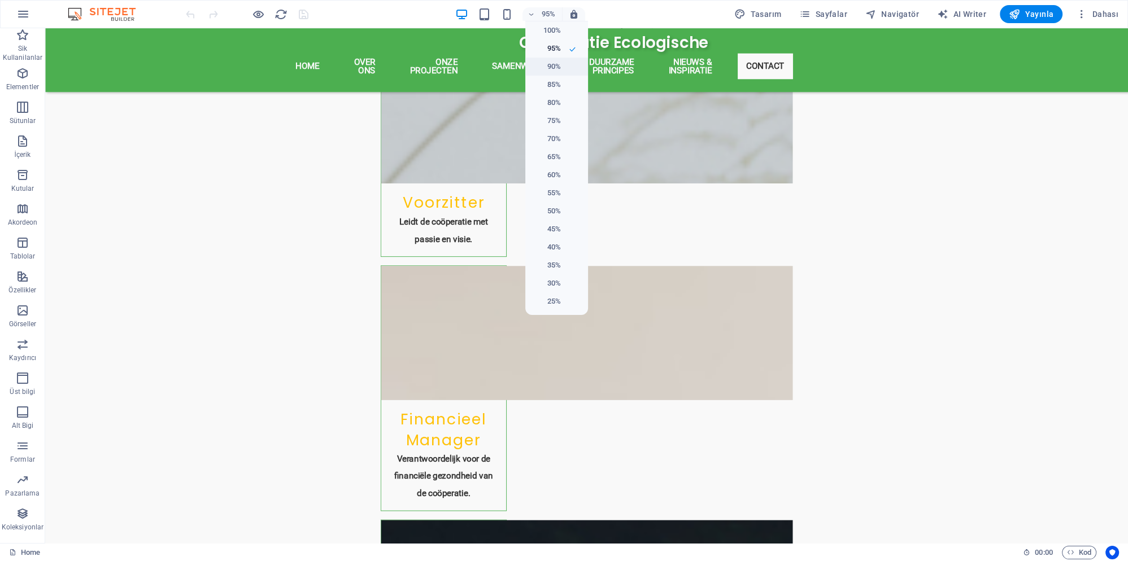
click at [554, 66] on h6 "90%" at bounding box center [546, 67] width 29 height 14
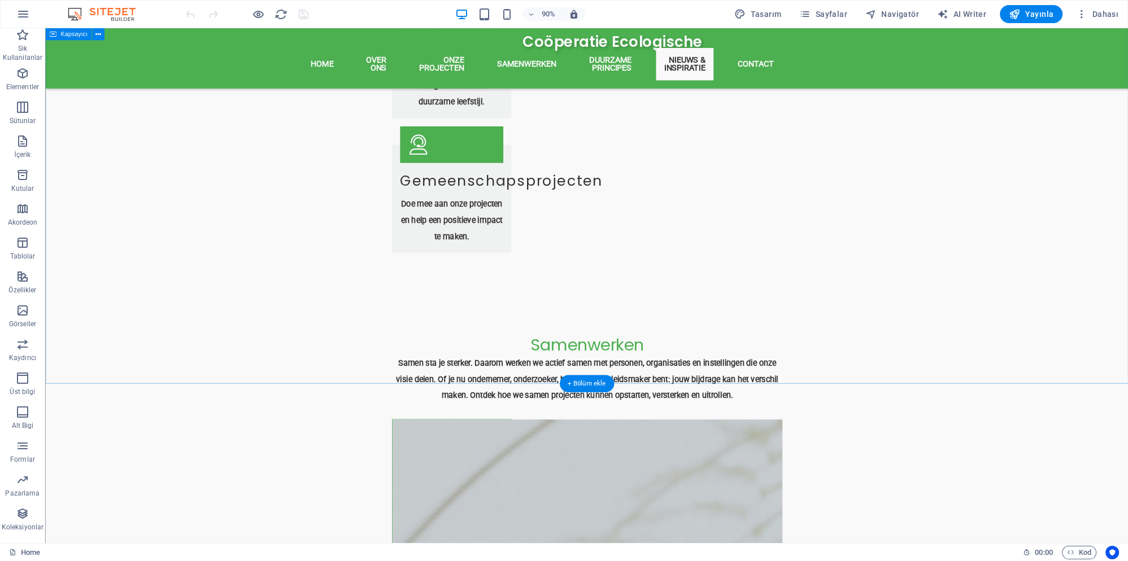
scroll to position [3117, 0]
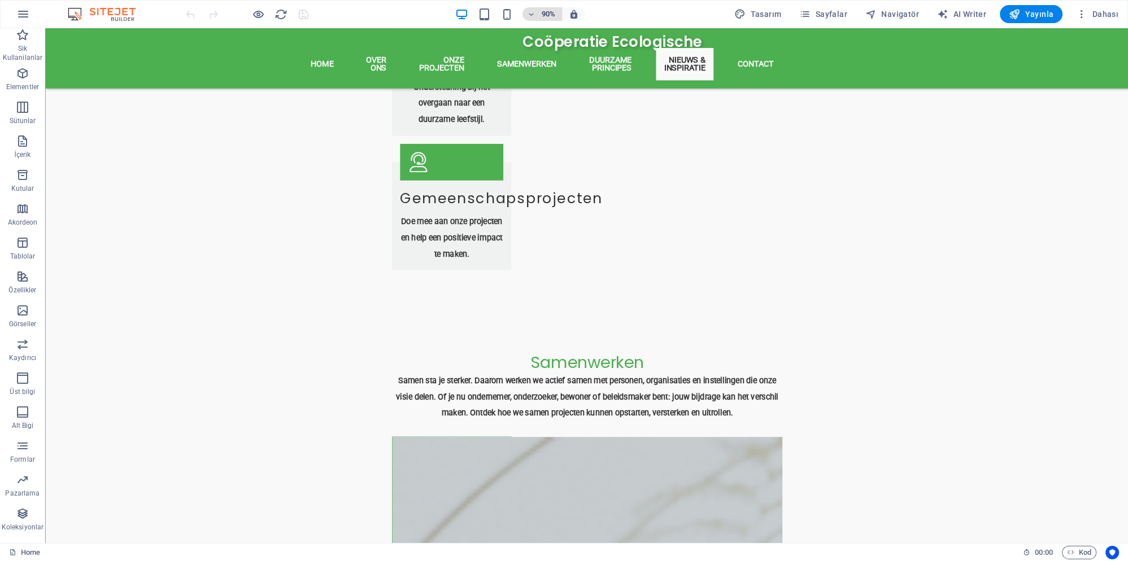
click at [552, 15] on h6 "90%" at bounding box center [548, 14] width 18 height 14
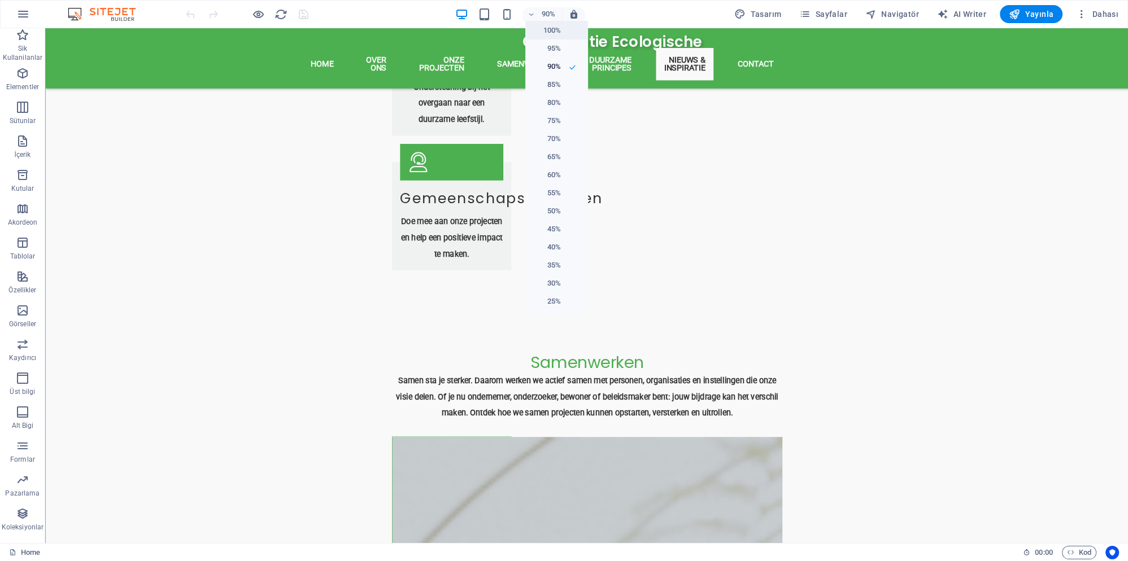
click at [550, 32] on h6 "100%" at bounding box center [546, 31] width 29 height 14
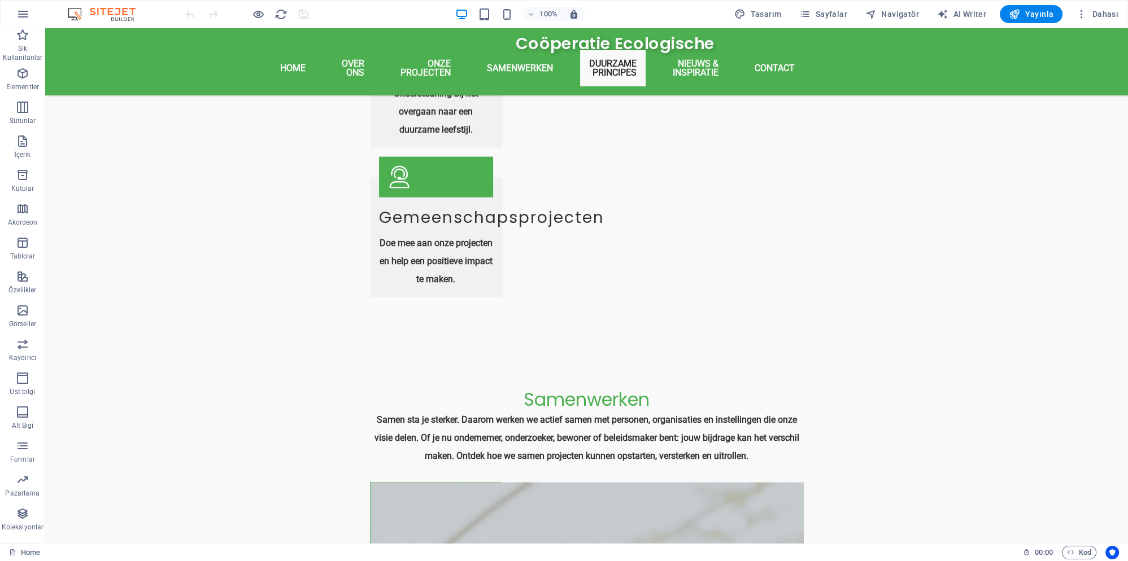
scroll to position [3111, 0]
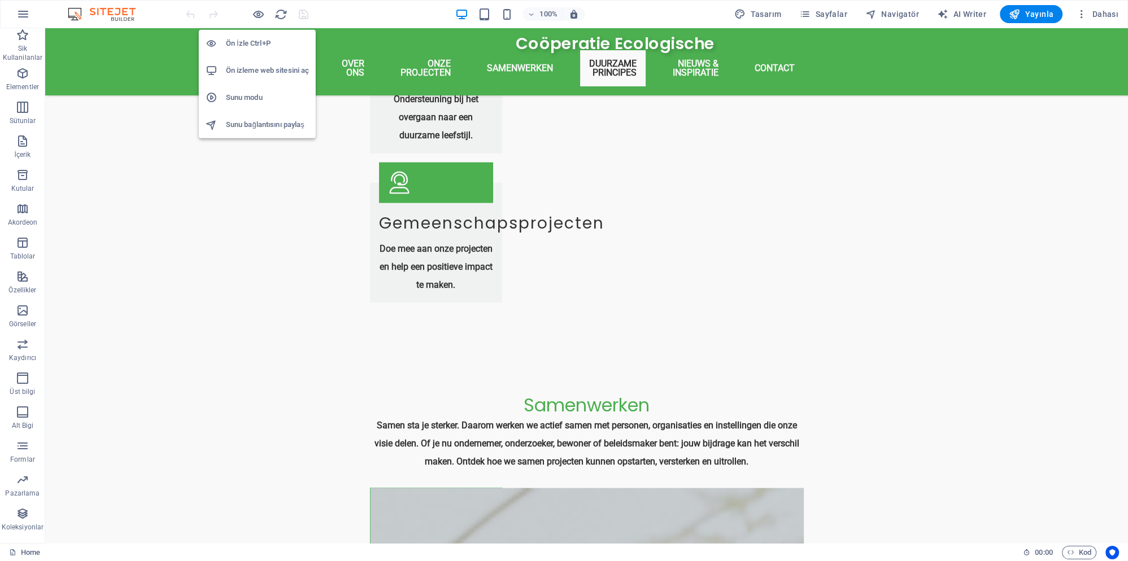
click at [267, 98] on h6 "Sunu modu" at bounding box center [267, 98] width 83 height 14
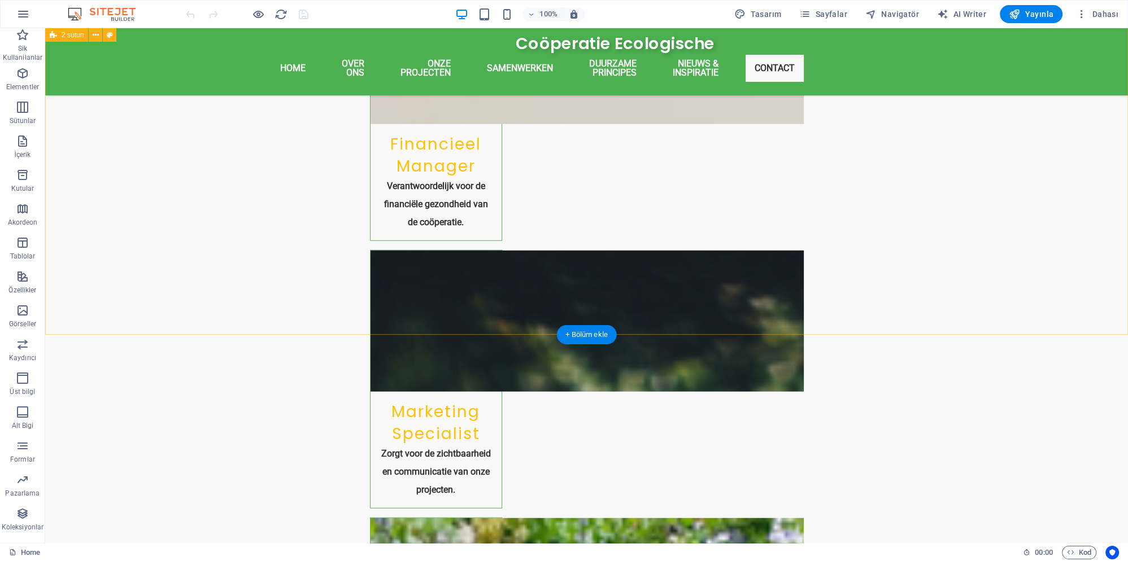
scroll to position [3846, 0]
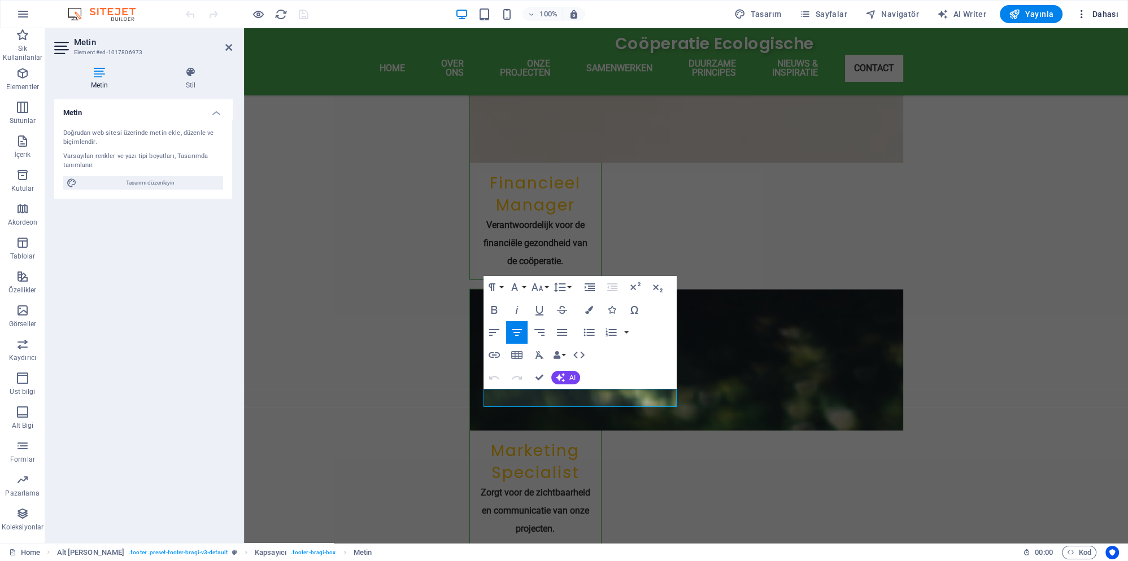
click at [1084, 14] on icon "button" at bounding box center [1081, 13] width 11 height 11
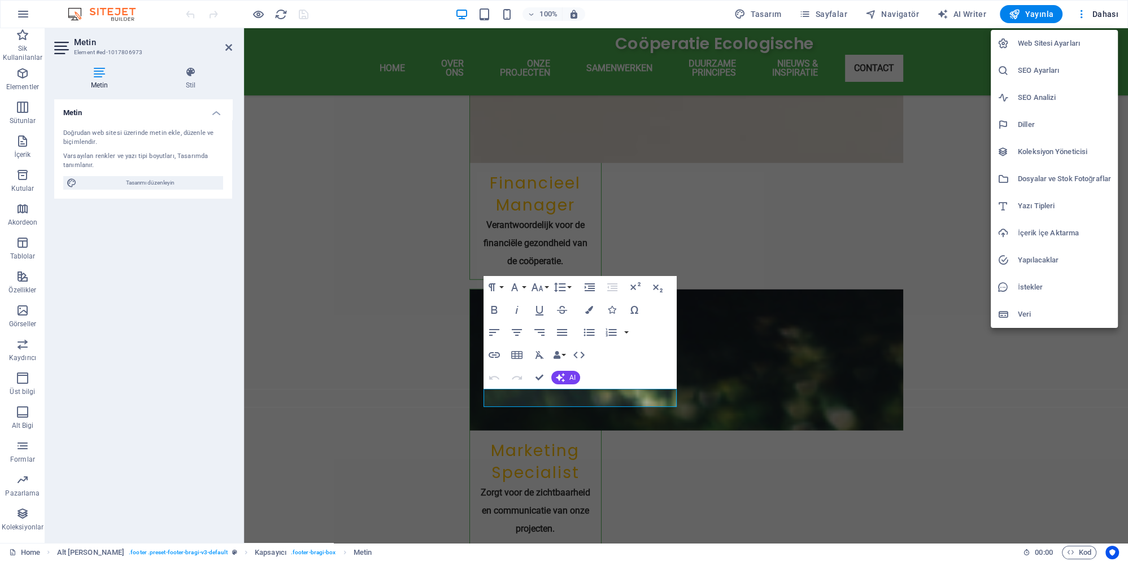
click at [1032, 69] on h6 "SEO Ayarları" at bounding box center [1064, 71] width 93 height 14
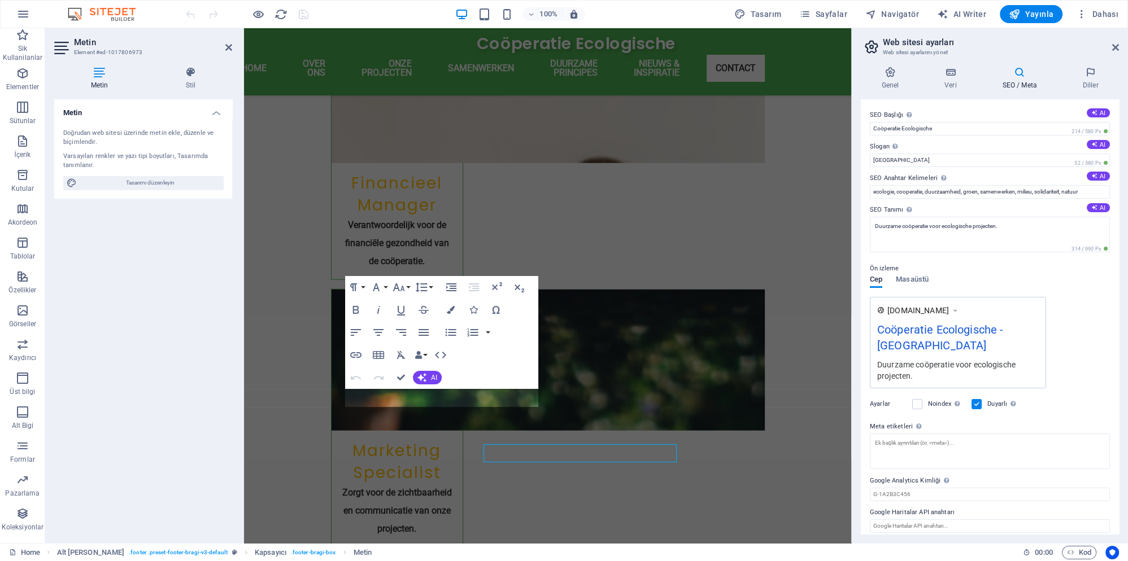
scroll to position [3750, 0]
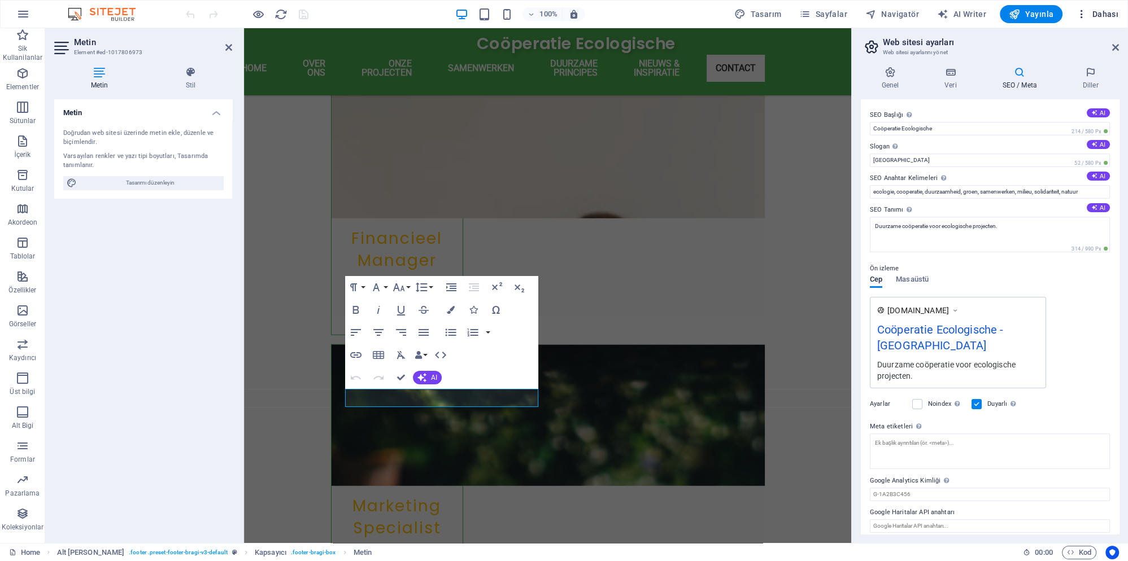
click at [1081, 16] on icon "button" at bounding box center [1081, 13] width 11 height 11
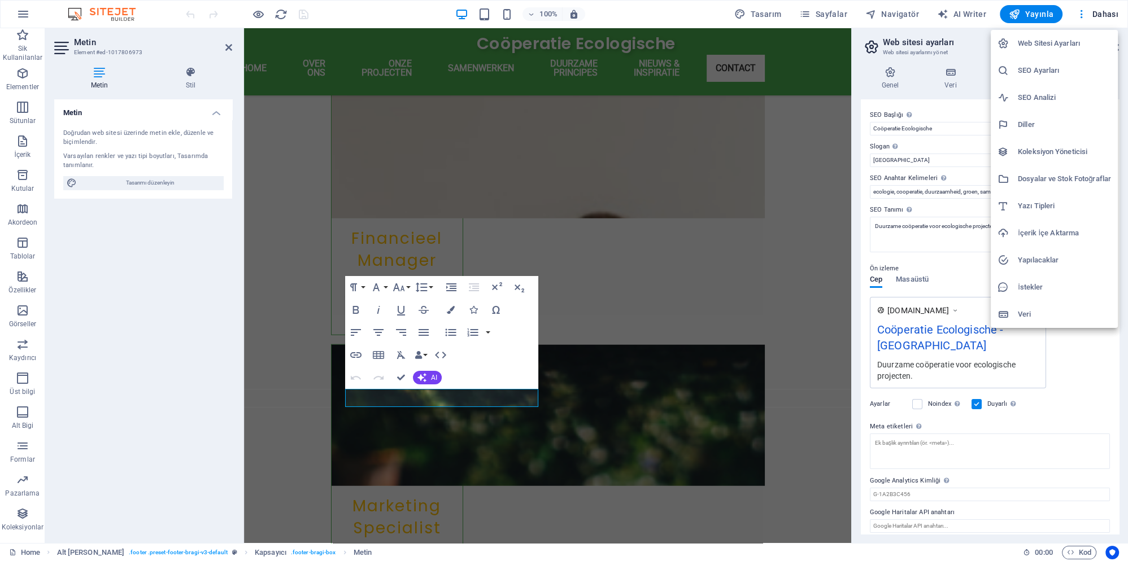
click at [1043, 99] on h6 "SEO Analizi" at bounding box center [1064, 98] width 93 height 14
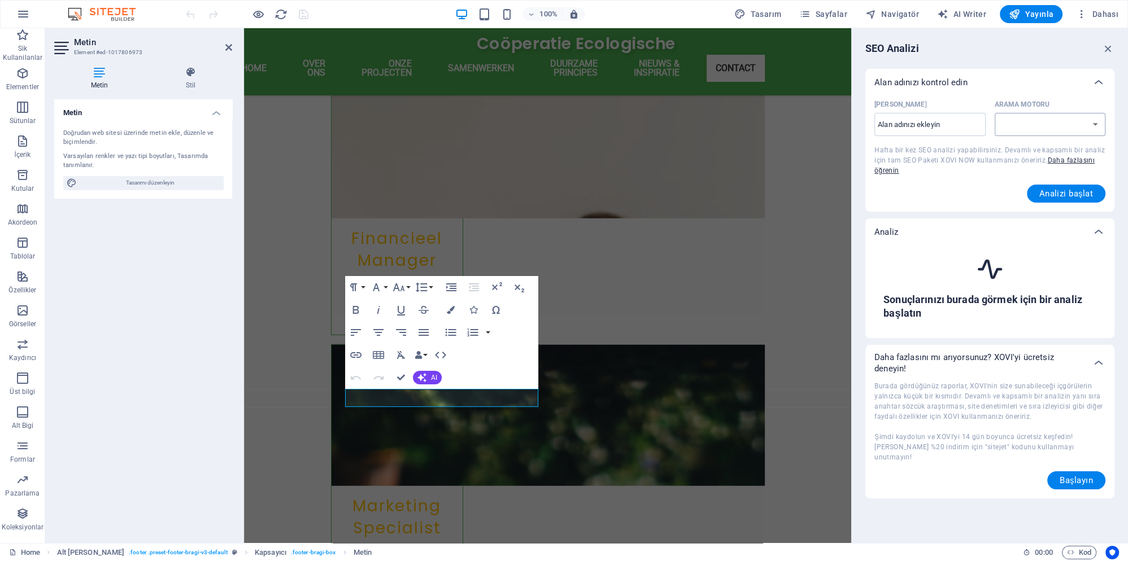
select select "google.com"
click at [1083, 11] on icon "button" at bounding box center [1081, 13] width 11 height 11
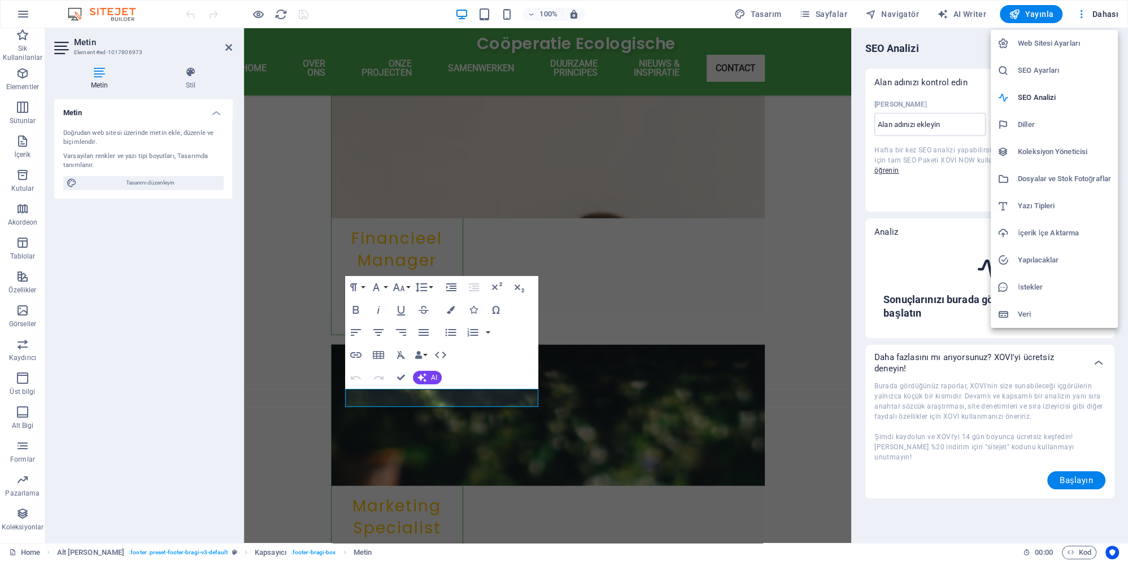
click at [1049, 44] on h6 "Web Sitesi Ayarları" at bounding box center [1064, 44] width 93 height 14
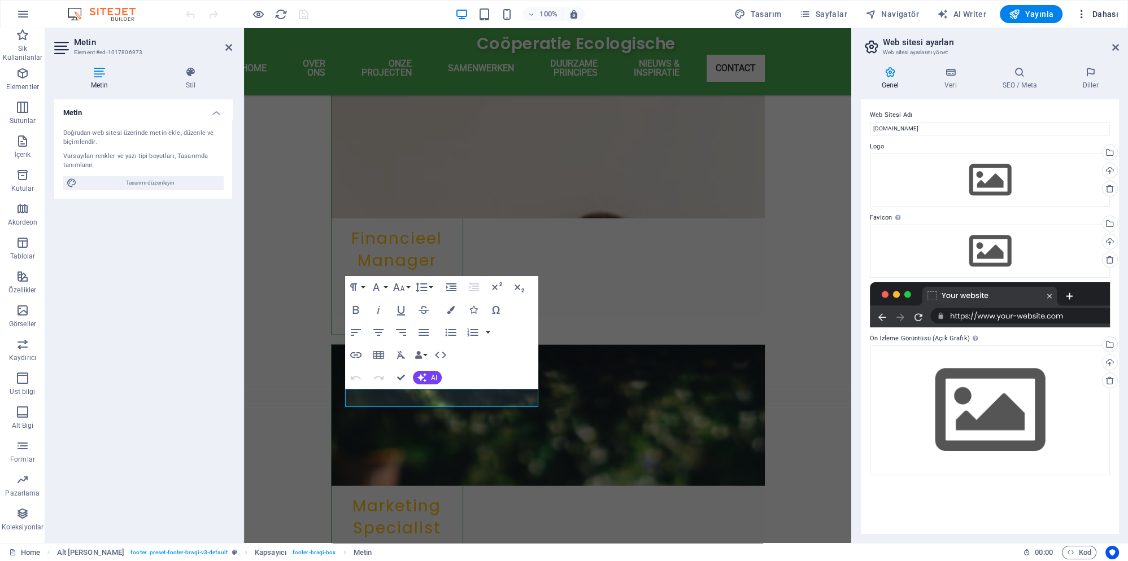
click at [1082, 8] on button "Dahası" at bounding box center [1096, 14] width 51 height 18
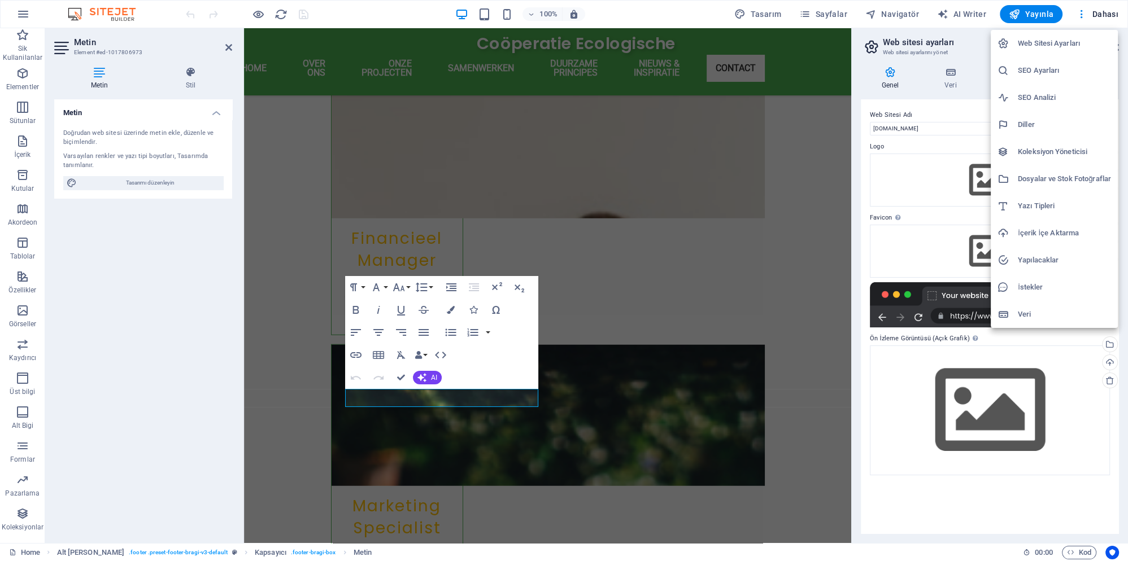
click at [812, 13] on div at bounding box center [564, 280] width 1128 height 561
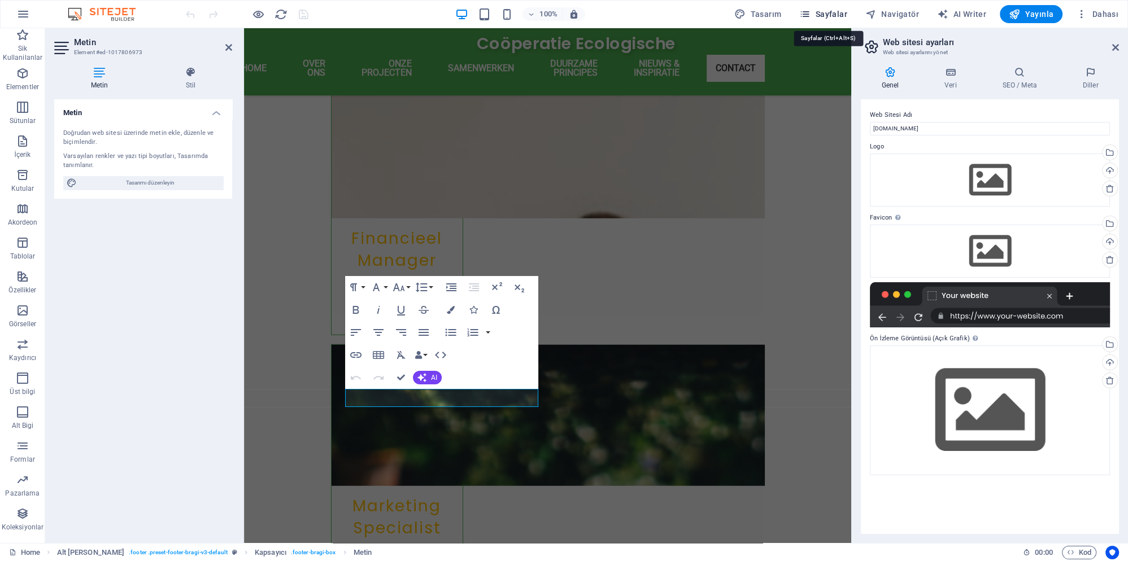
click at [808, 14] on icon "button" at bounding box center [804, 13] width 11 height 11
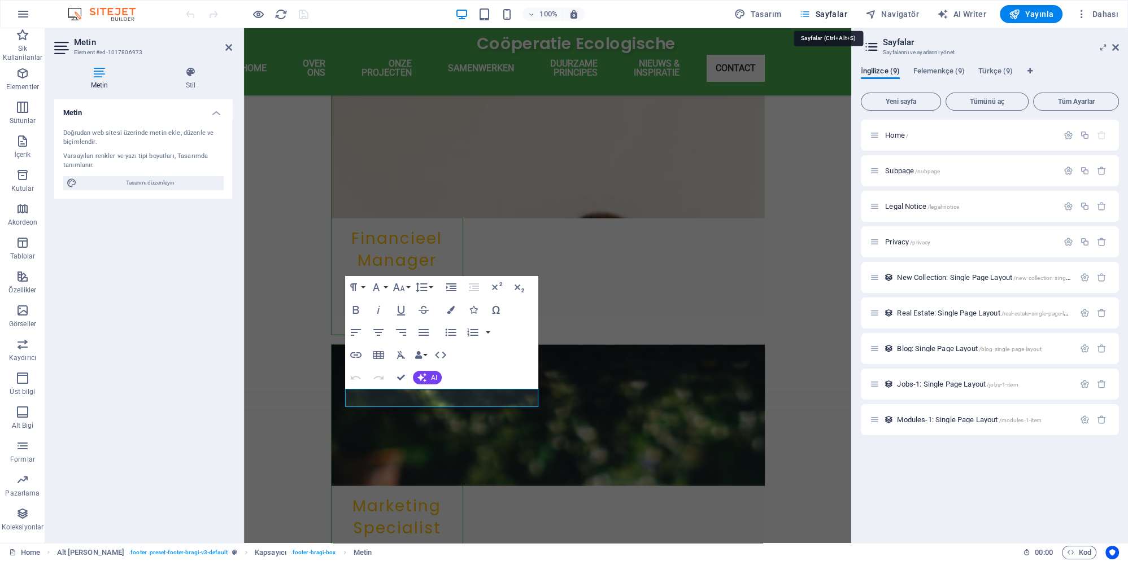
click at [808, 14] on icon "button" at bounding box center [804, 13] width 11 height 11
click at [874, 135] on icon at bounding box center [875, 135] width 10 height 10
click at [1068, 134] on icon "button" at bounding box center [1069, 135] width 10 height 10
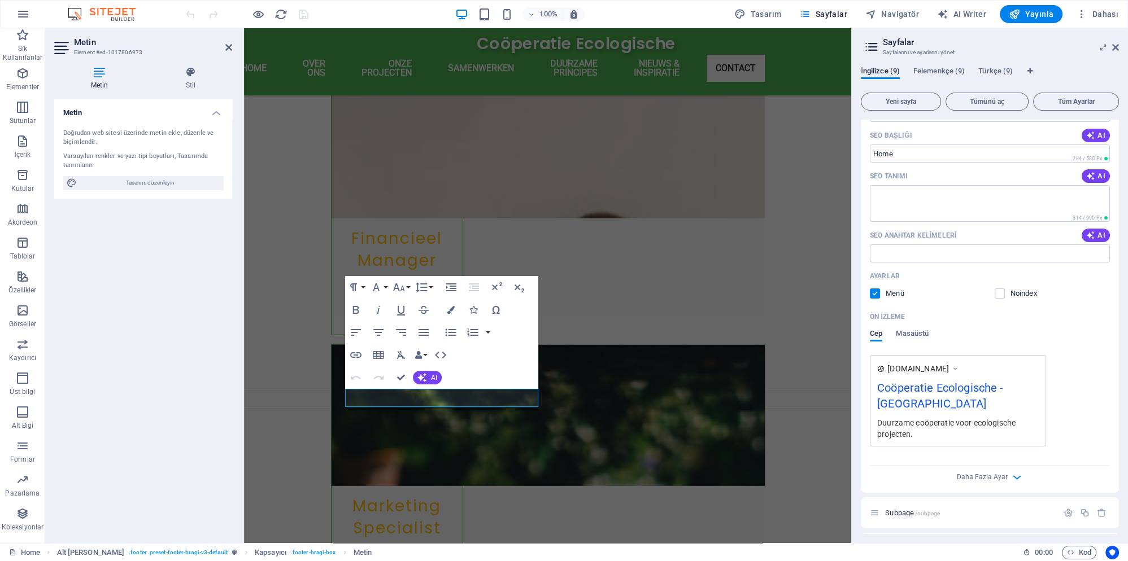
scroll to position [0, 0]
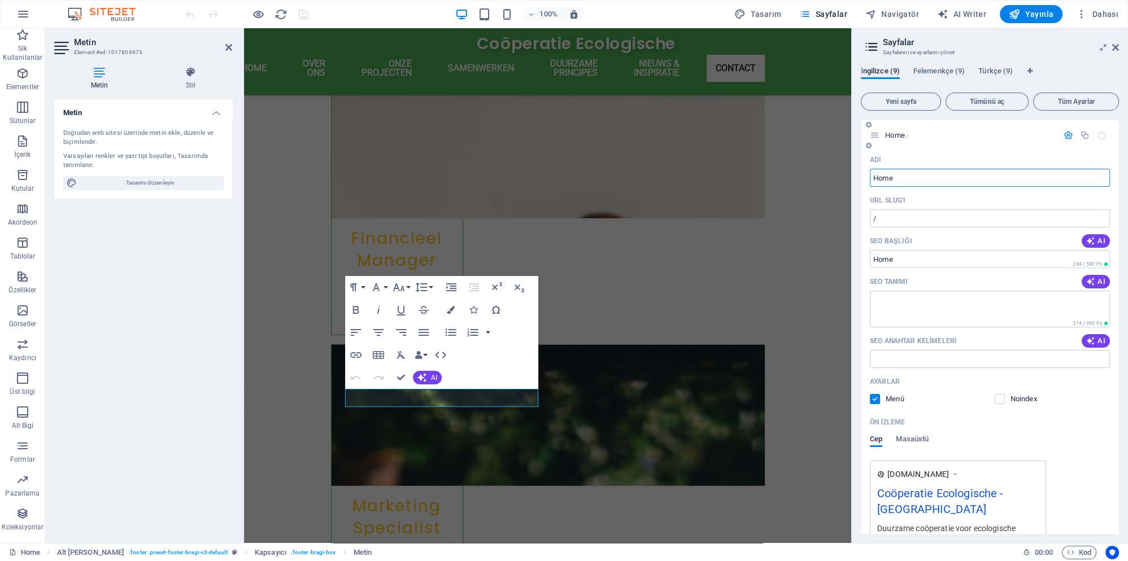
click at [1065, 137] on icon "button" at bounding box center [1069, 135] width 10 height 10
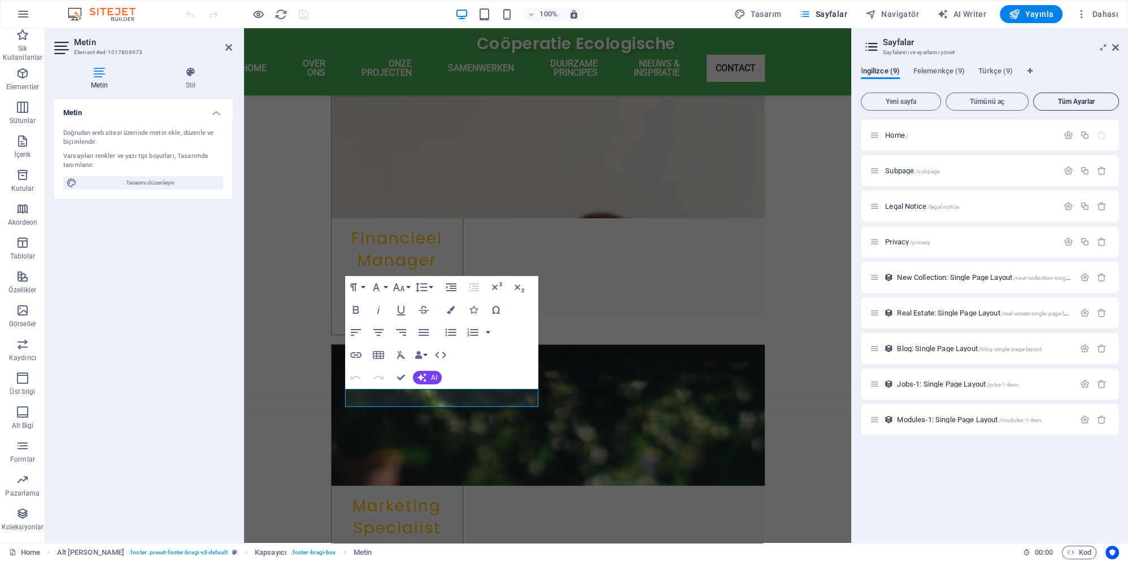
click at [1064, 103] on span "Tüm Ayarlar" at bounding box center [1076, 101] width 76 height 7
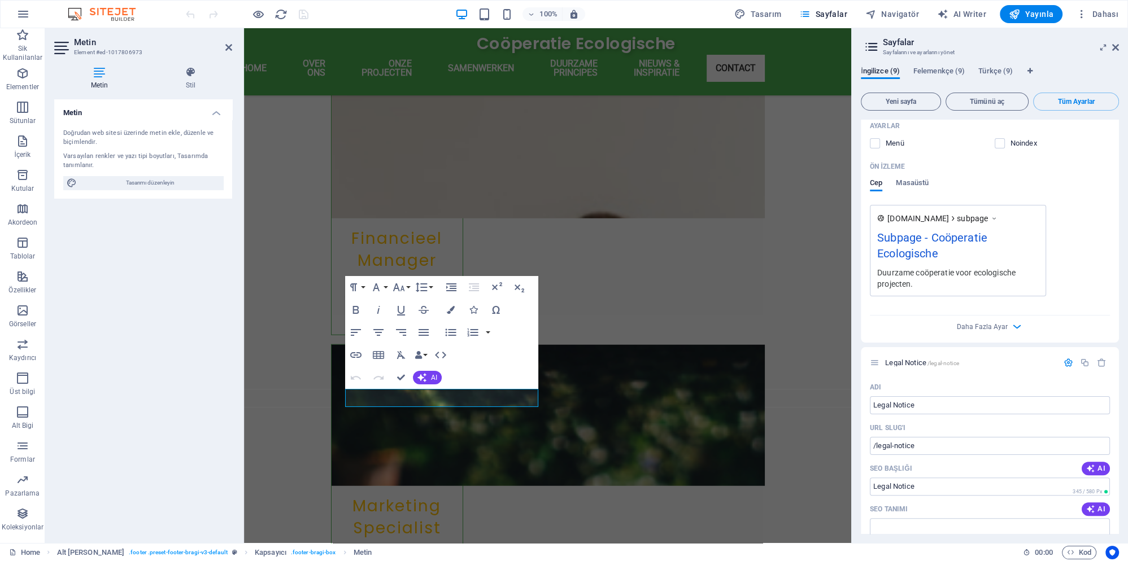
scroll to position [951, 0]
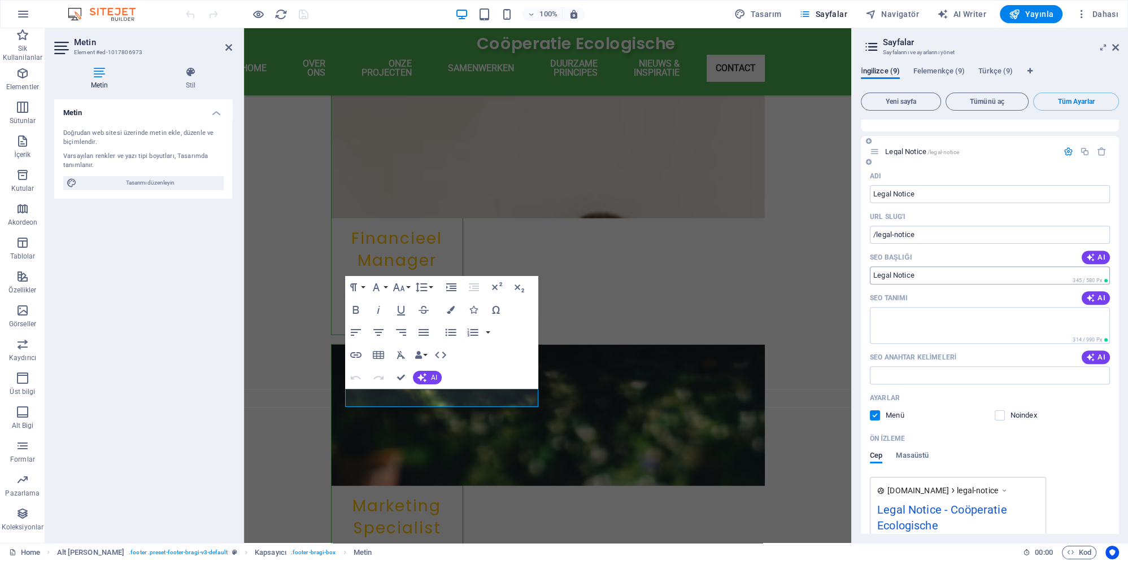
click at [909, 267] on input "Legal Notice" at bounding box center [990, 276] width 240 height 18
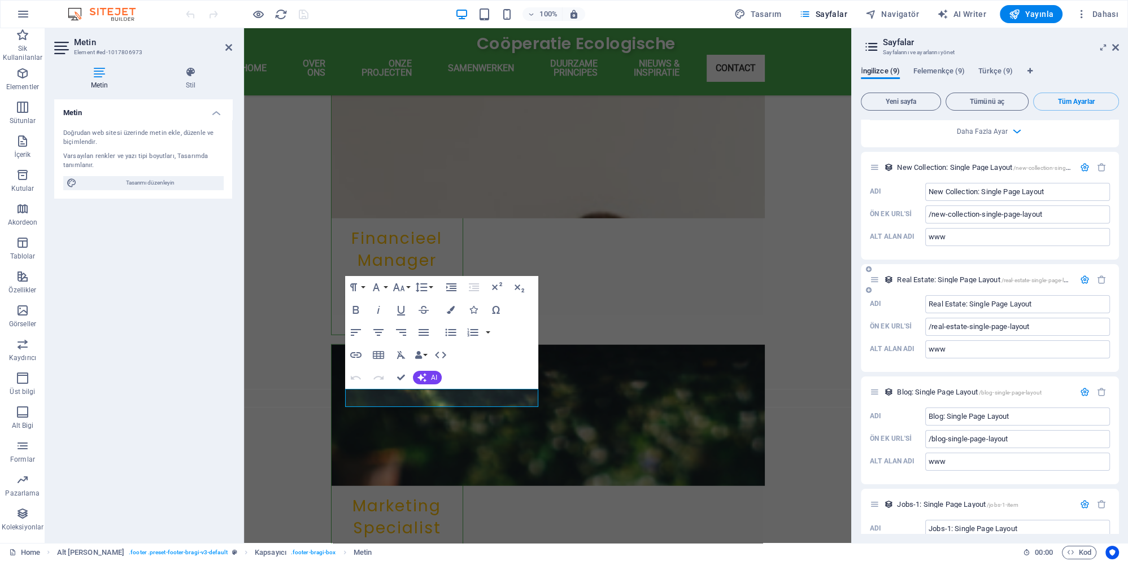
scroll to position [2066, 0]
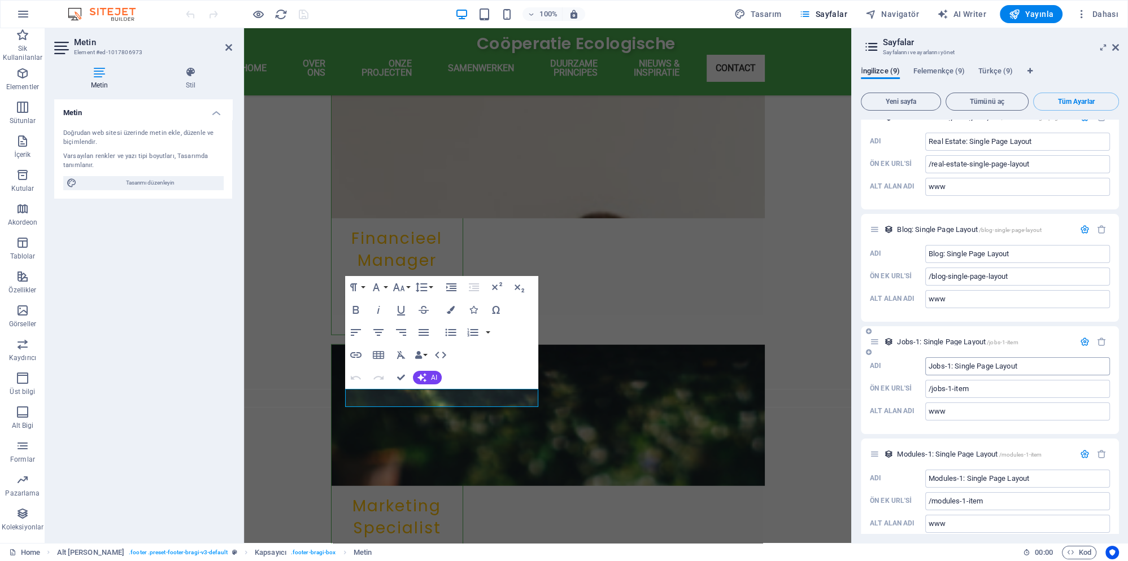
click at [960, 358] on input "Jobs-1: Single Page Layout" at bounding box center [1017, 367] width 185 height 18
click at [990, 493] on input "/modules-1-item" at bounding box center [1017, 502] width 185 height 18
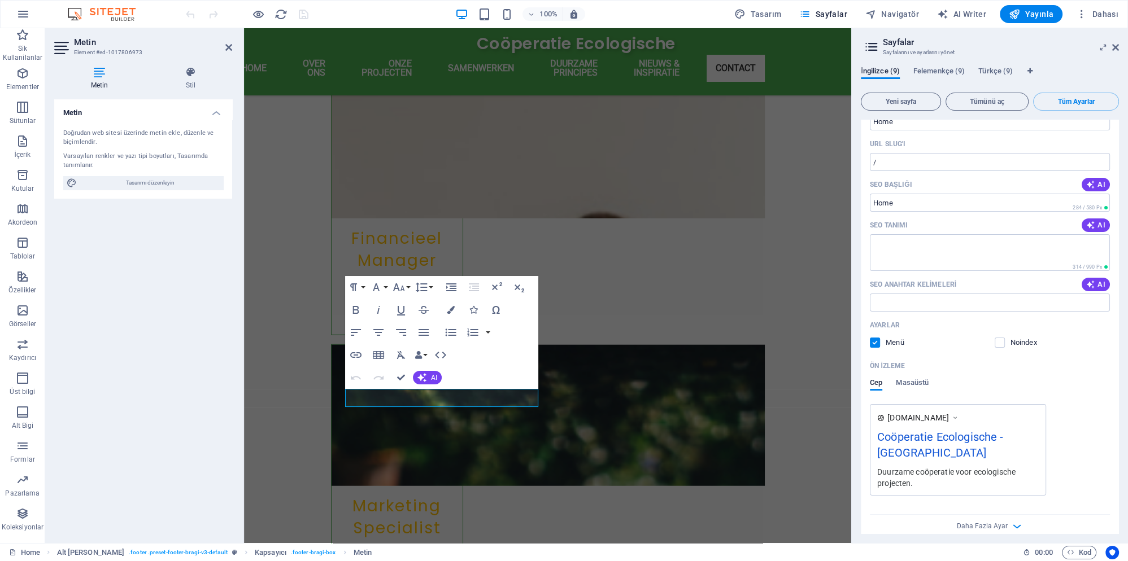
scroll to position [0, 0]
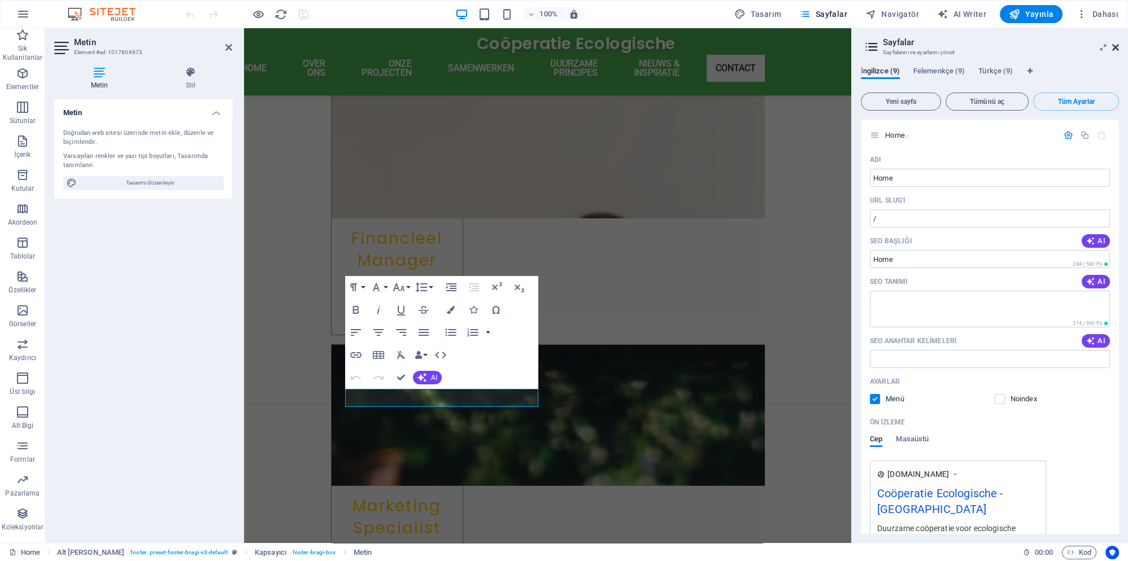
click at [1115, 50] on icon at bounding box center [1115, 47] width 7 height 9
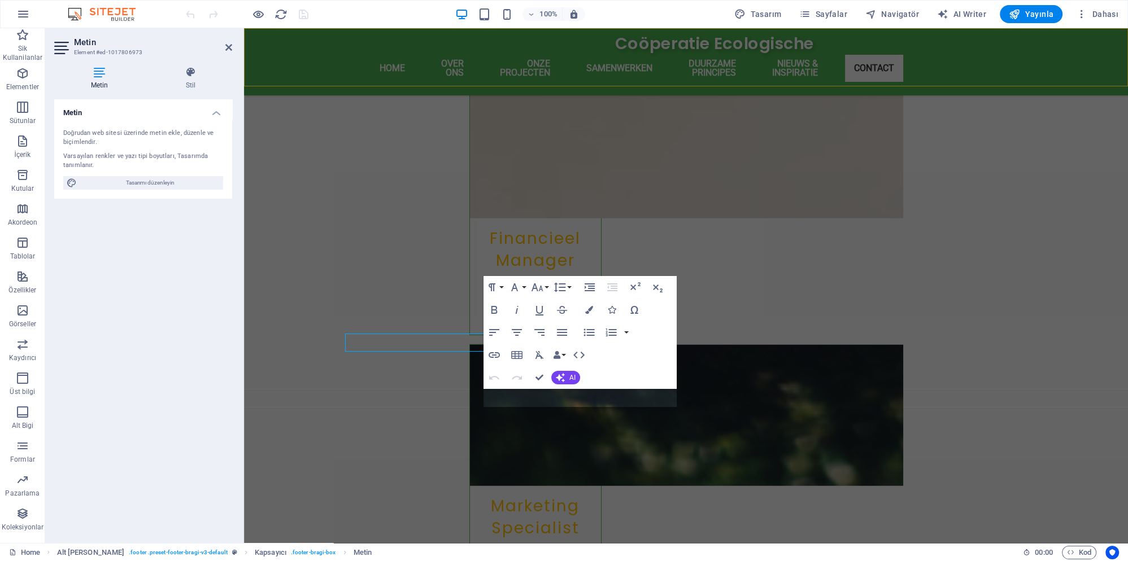
scroll to position [3806, 0]
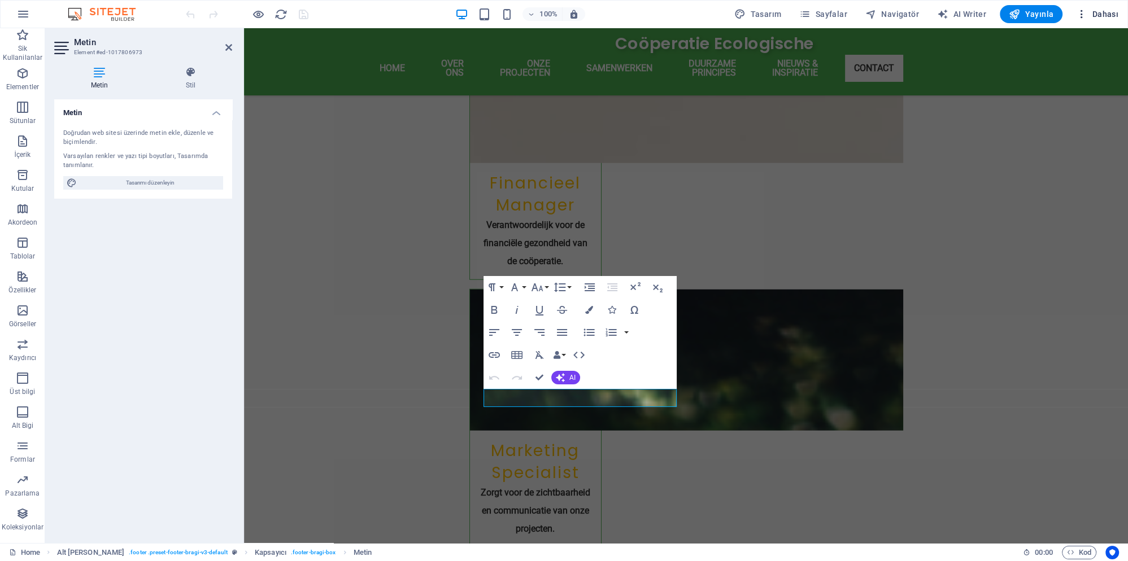
click at [1086, 23] on button "Dahası" at bounding box center [1096, 14] width 51 height 18
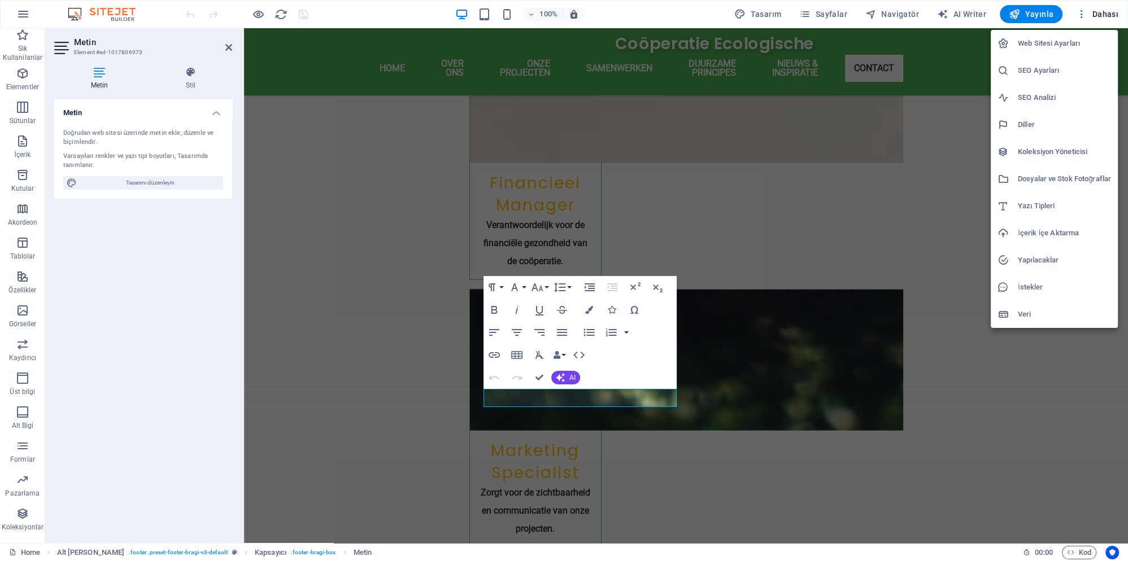
click at [1033, 316] on h6 "Veri" at bounding box center [1064, 315] width 93 height 14
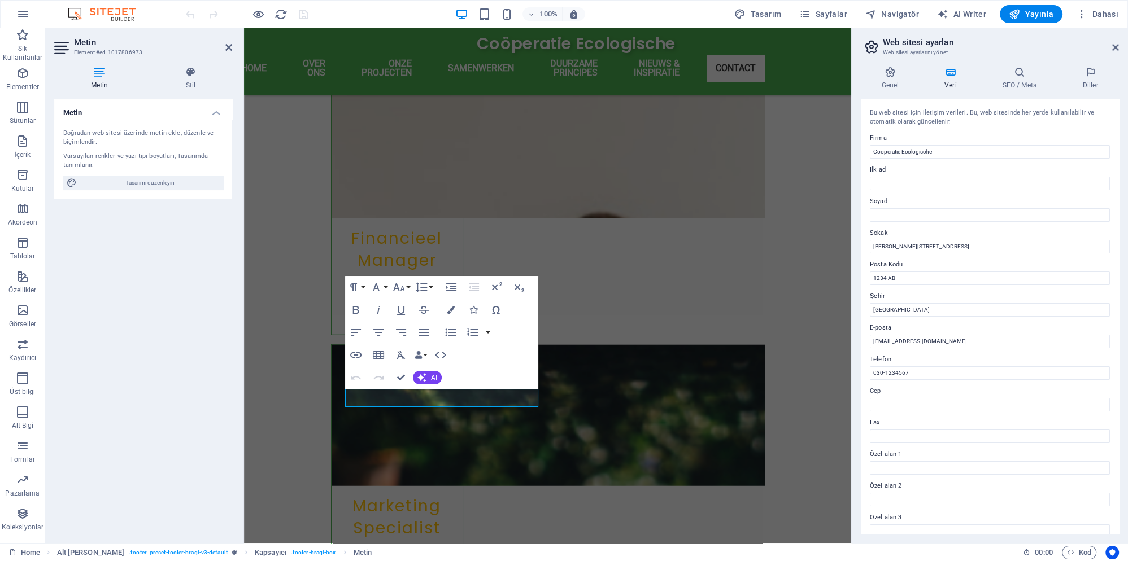
click at [1119, 49] on aside "Web sitesi ayarları Web sitesi ayarlarını yönet Genel Veri SEO / Meta Diller We…" at bounding box center [989, 285] width 277 height 515
click at [1012, 90] on div "Genel Veri SEO / Meta Diller Web Sitesi Adı observant-turquoise-albatross.198-2…" at bounding box center [990, 301] width 258 height 468
drag, startPoint x: 1021, startPoint y: 82, endPoint x: 1009, endPoint y: 85, distance: 12.2
click at [1021, 82] on h4 "SEO / Meta" at bounding box center [1022, 79] width 80 height 24
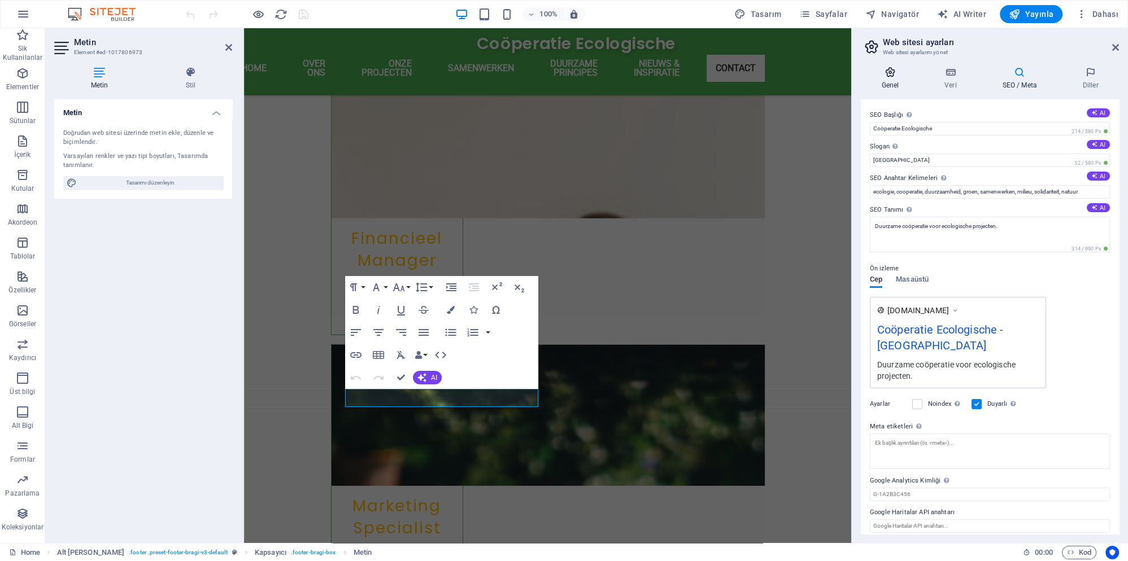
click at [894, 80] on h4 "Genel" at bounding box center [892, 79] width 63 height 24
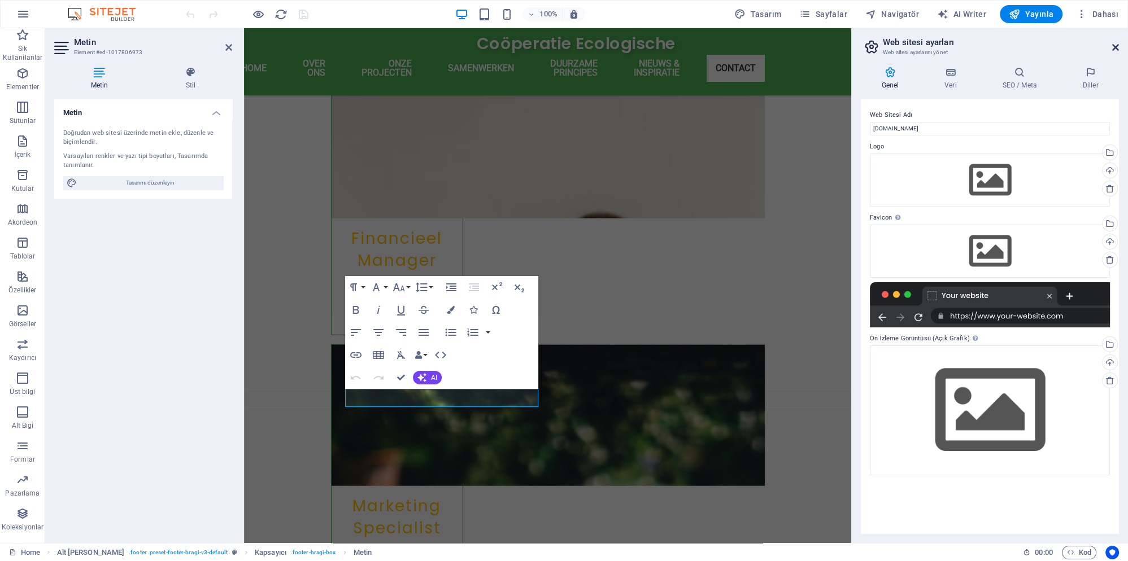
drag, startPoint x: 1114, startPoint y: 48, endPoint x: 852, endPoint y: 11, distance: 264.6
click at [1114, 48] on icon at bounding box center [1115, 47] width 7 height 9
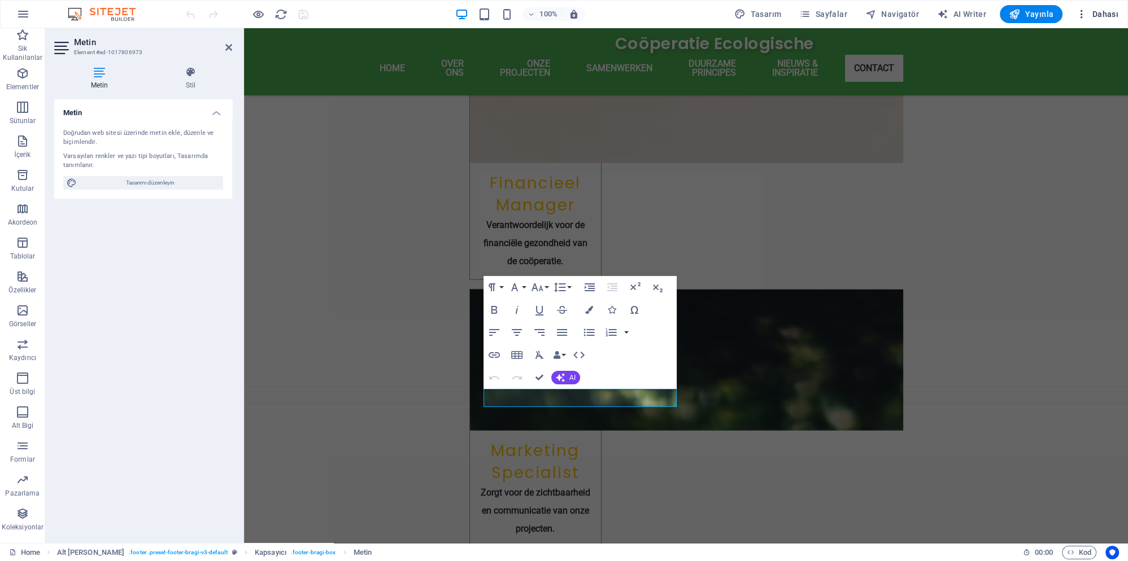
click at [1084, 12] on icon "button" at bounding box center [1081, 13] width 11 height 11
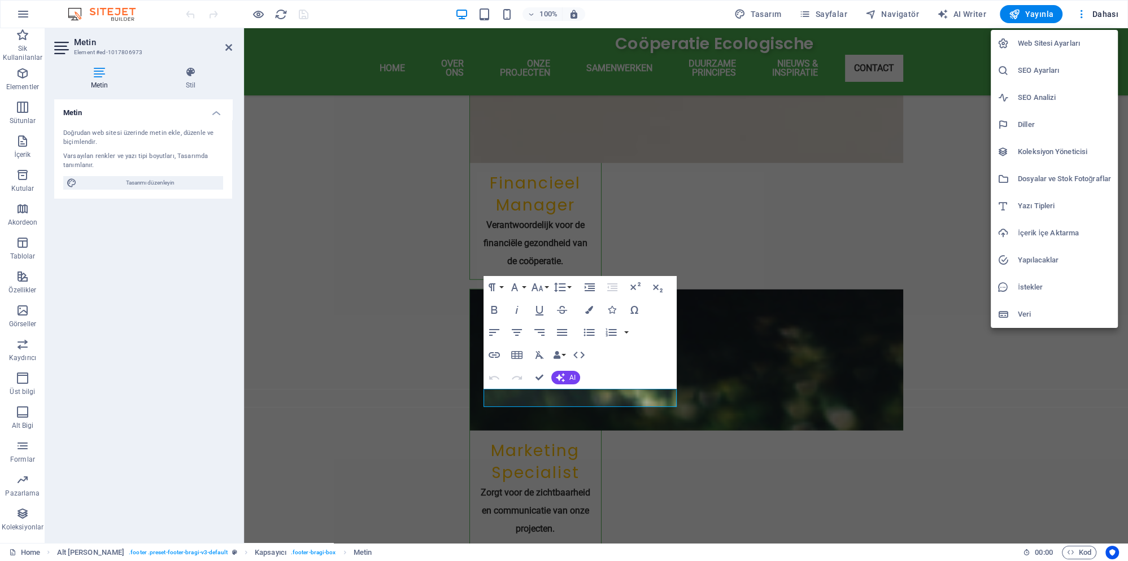
click at [888, 11] on div at bounding box center [564, 280] width 1128 height 561
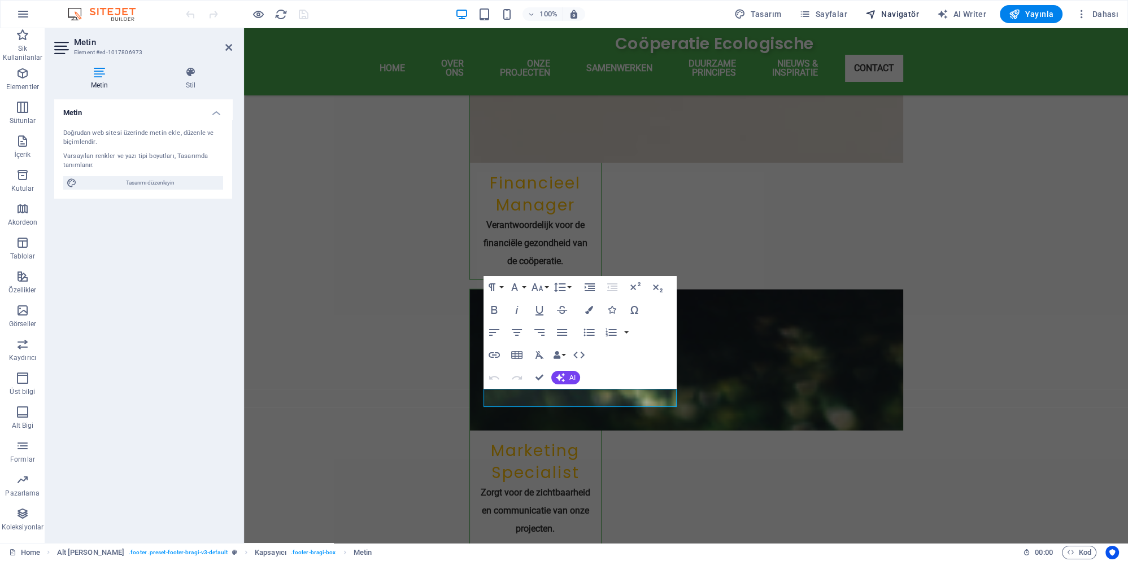
click at [889, 12] on span "Navigatör" at bounding box center [892, 13] width 54 height 11
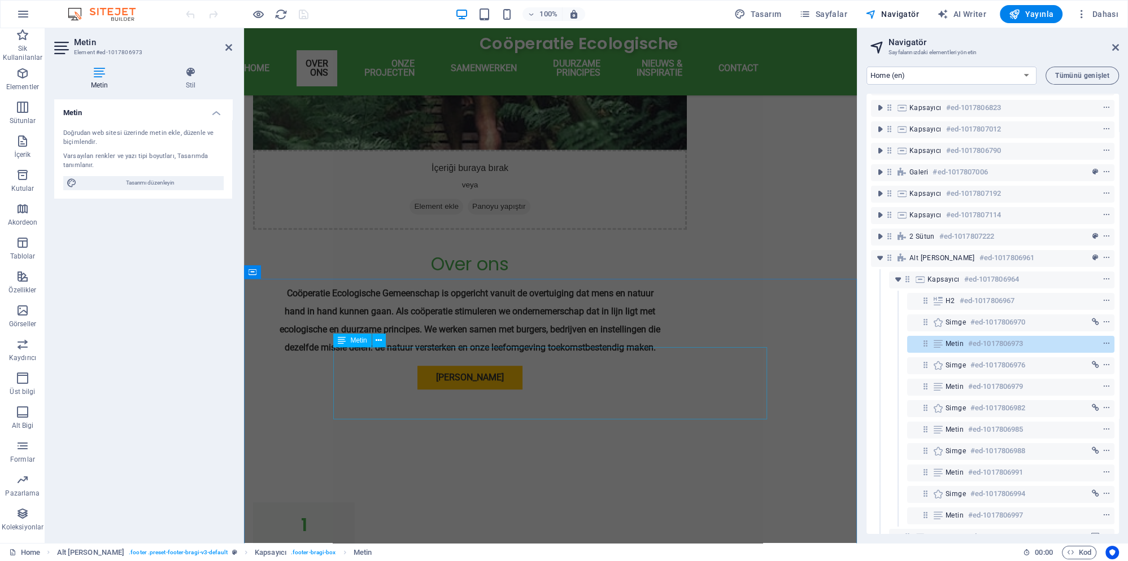
scroll to position [641, 0]
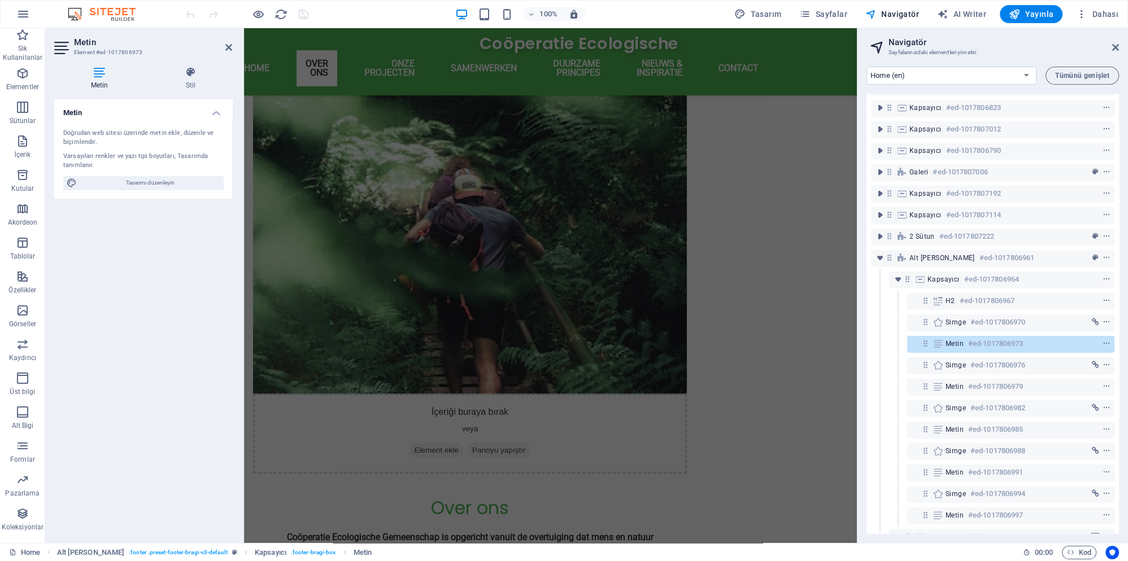
click at [1120, 50] on aside "Navigatör Sayfalarınızdaki elementleri yönetin Home (en) Subpage (en) Legal Not…" at bounding box center [992, 285] width 271 height 515
click at [1117, 49] on icon at bounding box center [1115, 47] width 7 height 9
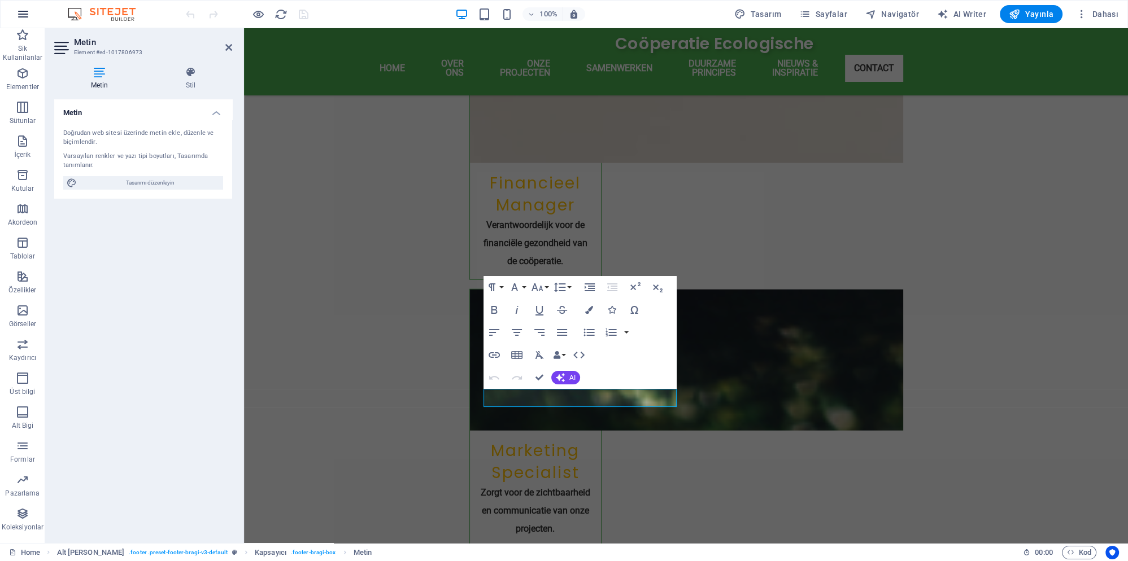
click at [24, 15] on icon "button" at bounding box center [23, 14] width 14 height 14
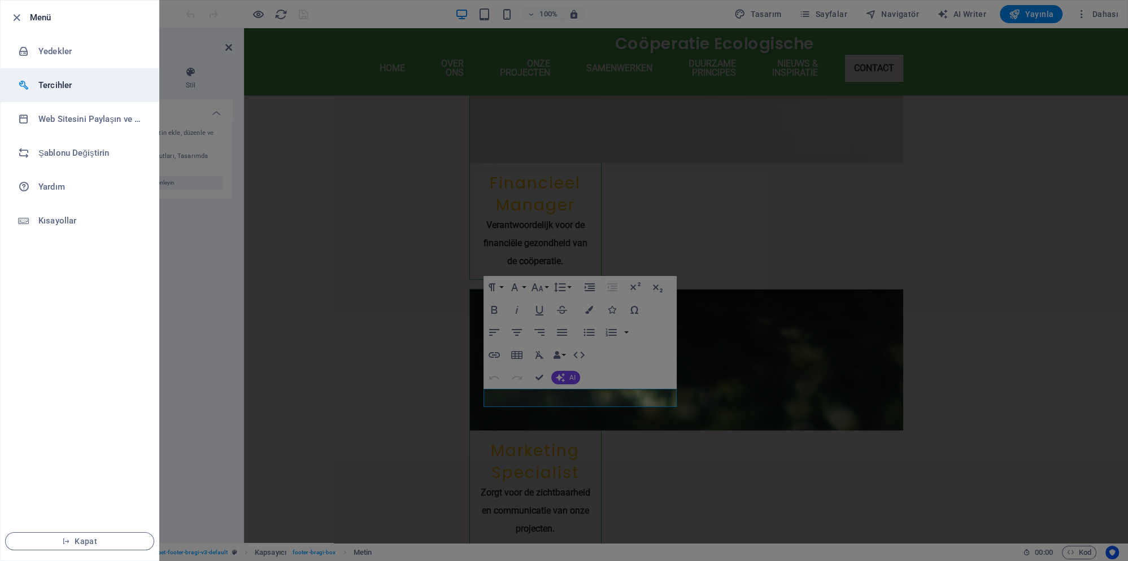
click at [71, 90] on h6 "Tercihler" at bounding box center [90, 86] width 104 height 14
select select "tr"
select select "light"
select select "all"
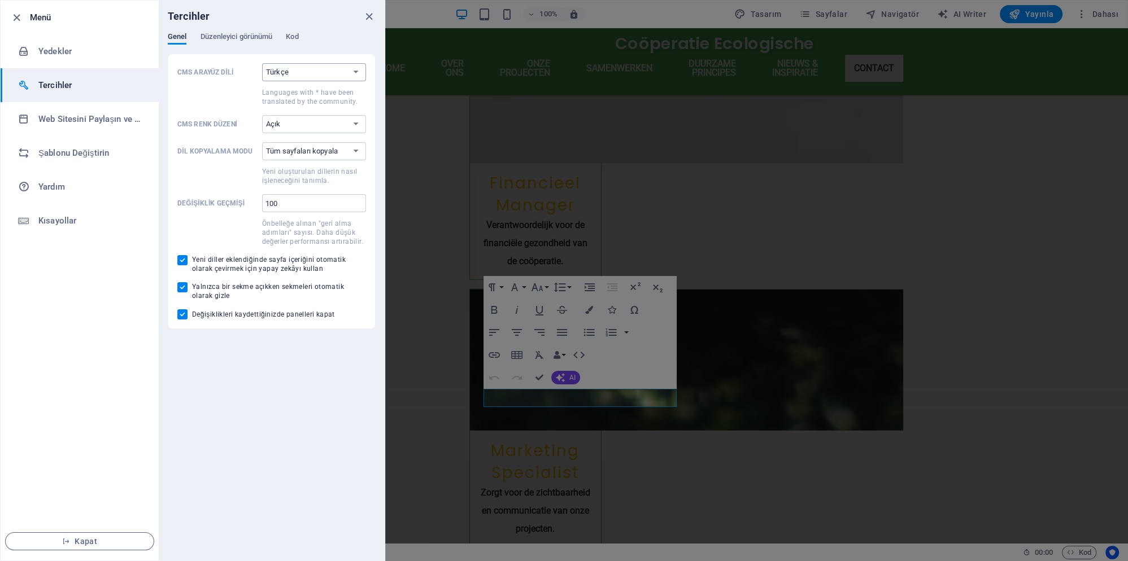
select select "en"
click option "English" at bounding box center [0, 0] width 0 height 0
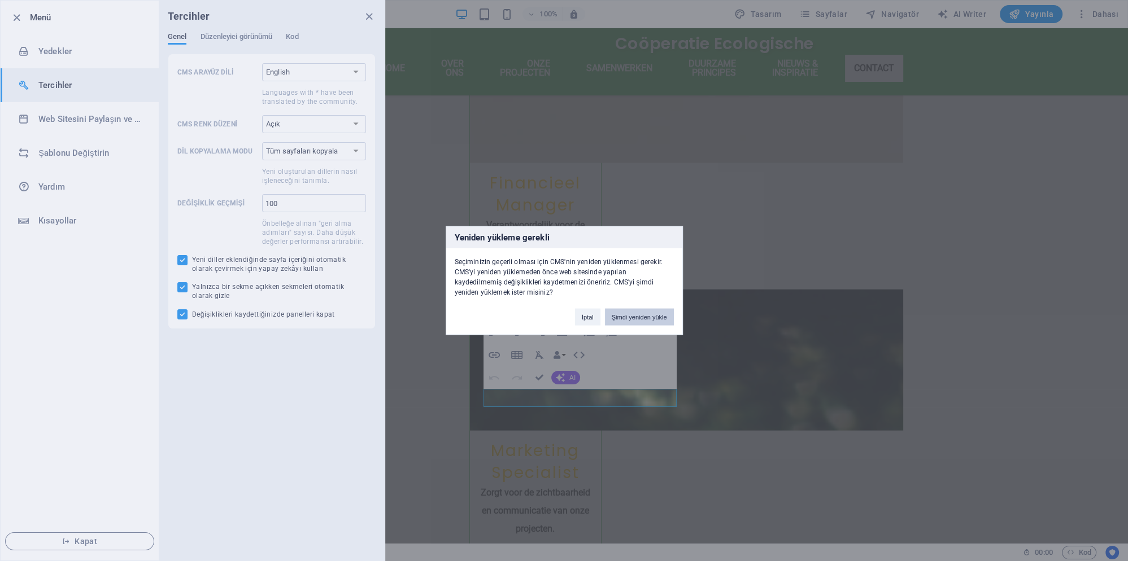
click at [645, 316] on button "Şimdi yeniden yükle" at bounding box center [639, 317] width 69 height 17
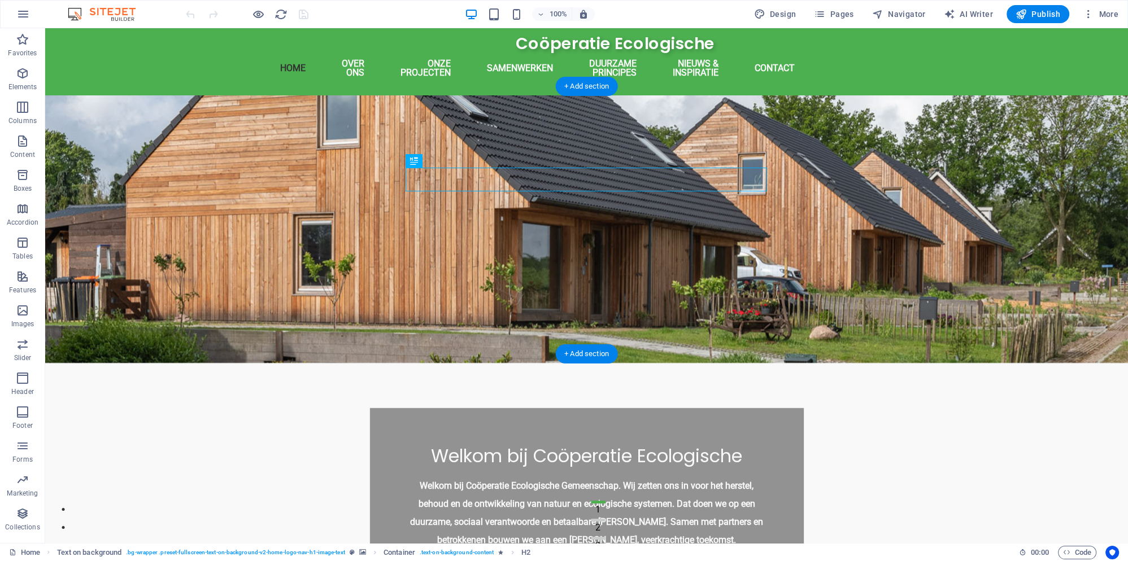
click at [194, 142] on figure at bounding box center [586, 229] width 1083 height 268
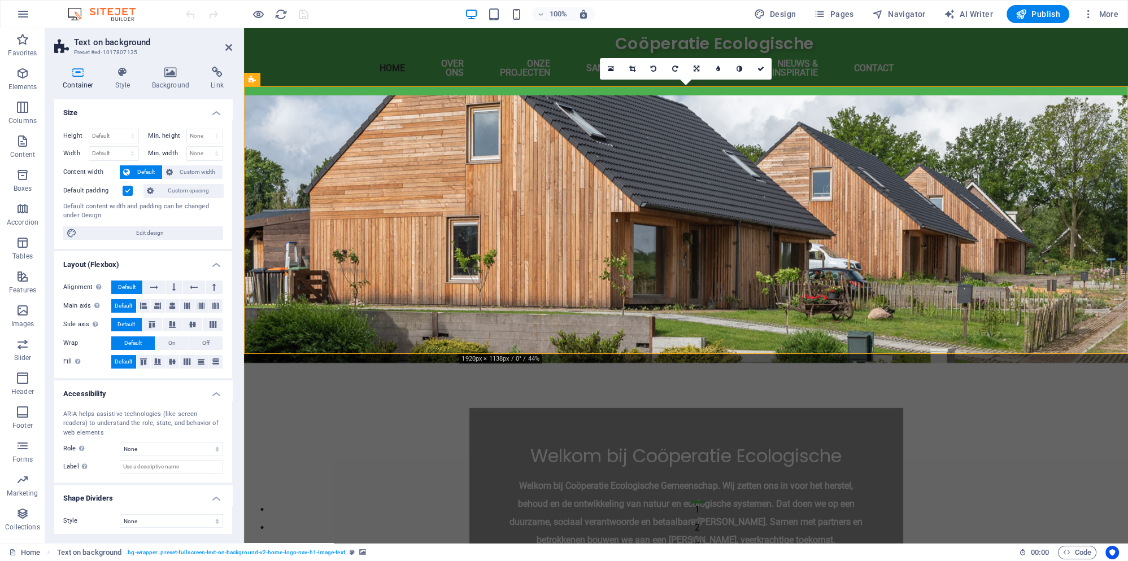
scroll to position [2, 0]
click at [167, 74] on icon at bounding box center [170, 72] width 55 height 11
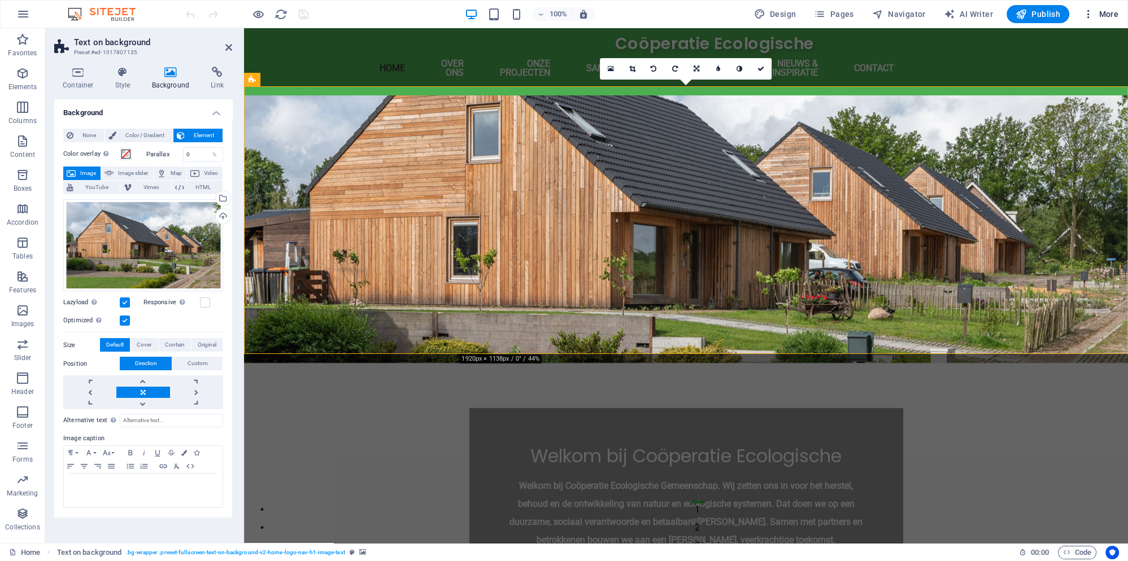
click at [1088, 15] on icon "button" at bounding box center [1088, 13] width 11 height 11
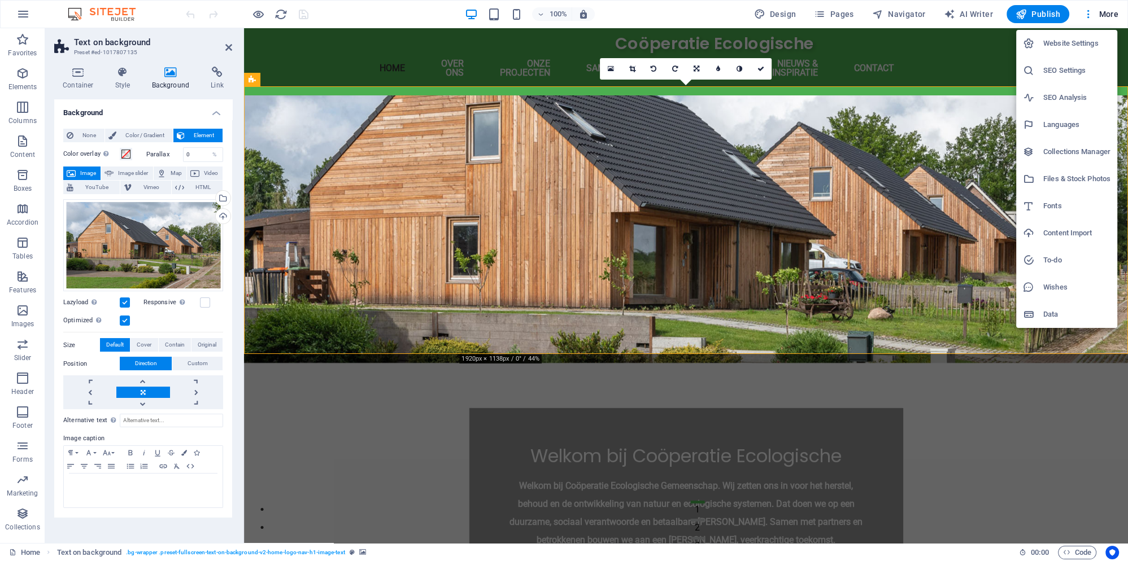
click at [891, 18] on div at bounding box center [564, 280] width 1128 height 561
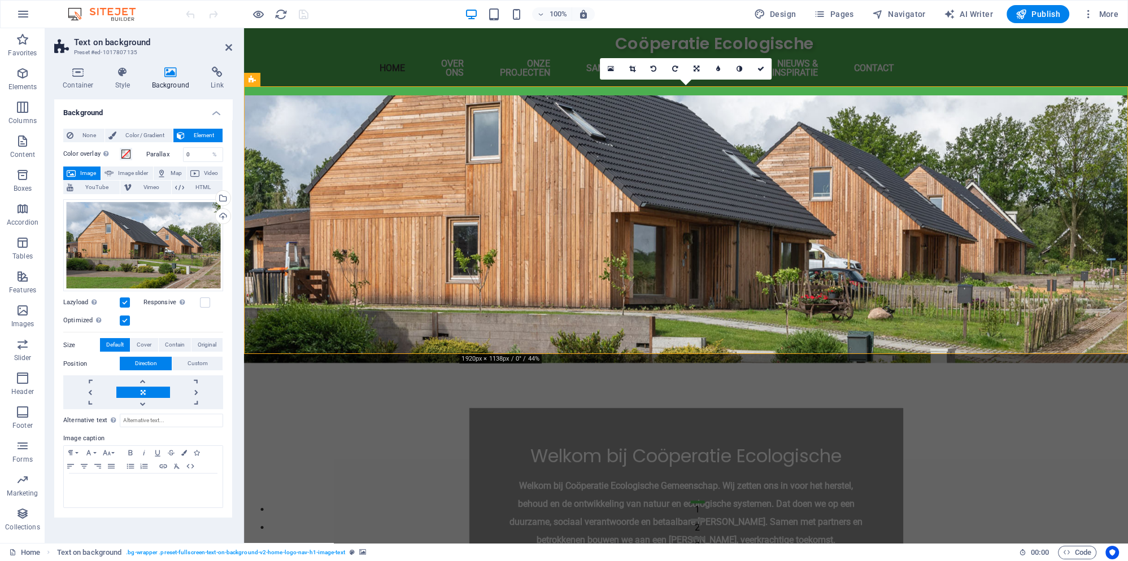
click at [883, 13] on icon "button" at bounding box center [877, 13] width 11 height 11
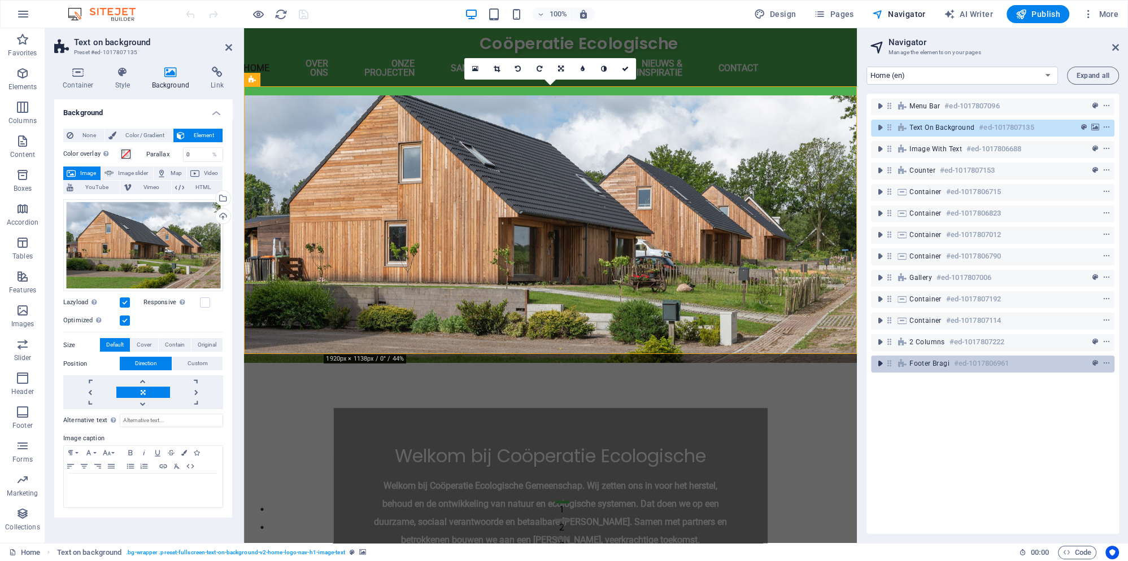
click at [880, 364] on icon "toggle-expand" at bounding box center [879, 363] width 11 height 11
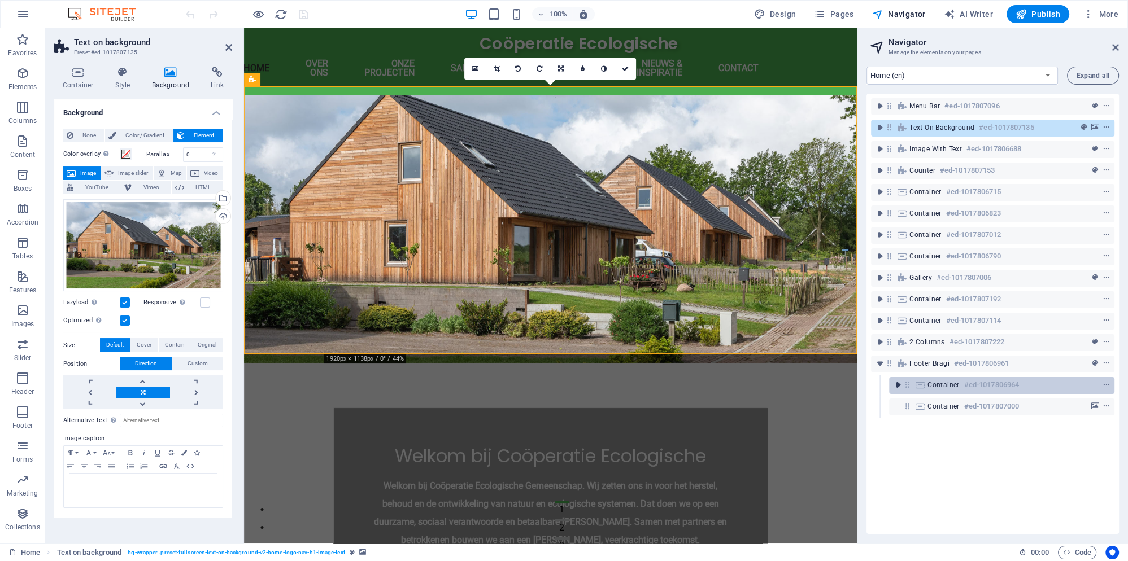
click at [894, 385] on icon "toggle-expand" at bounding box center [897, 385] width 11 height 11
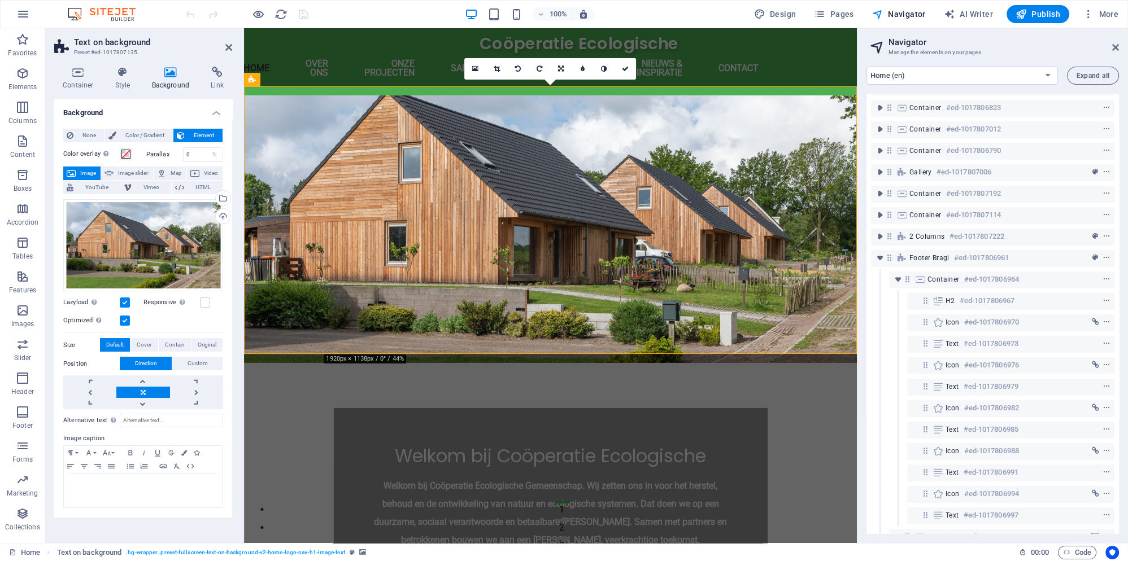
scroll to position [0, 0]
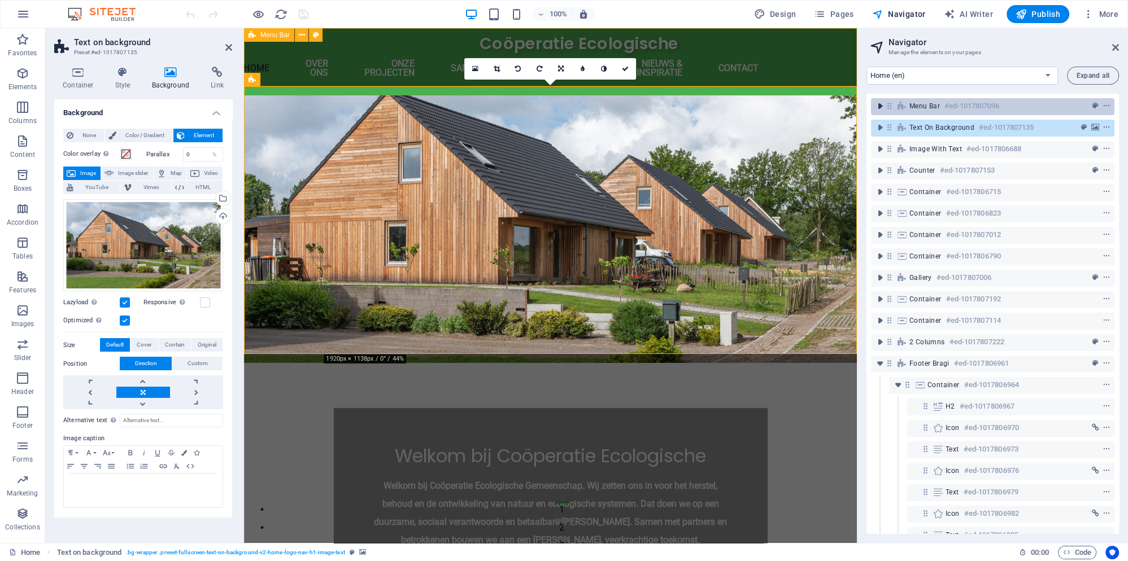
click at [883, 107] on icon "toggle-expand" at bounding box center [879, 106] width 11 height 11
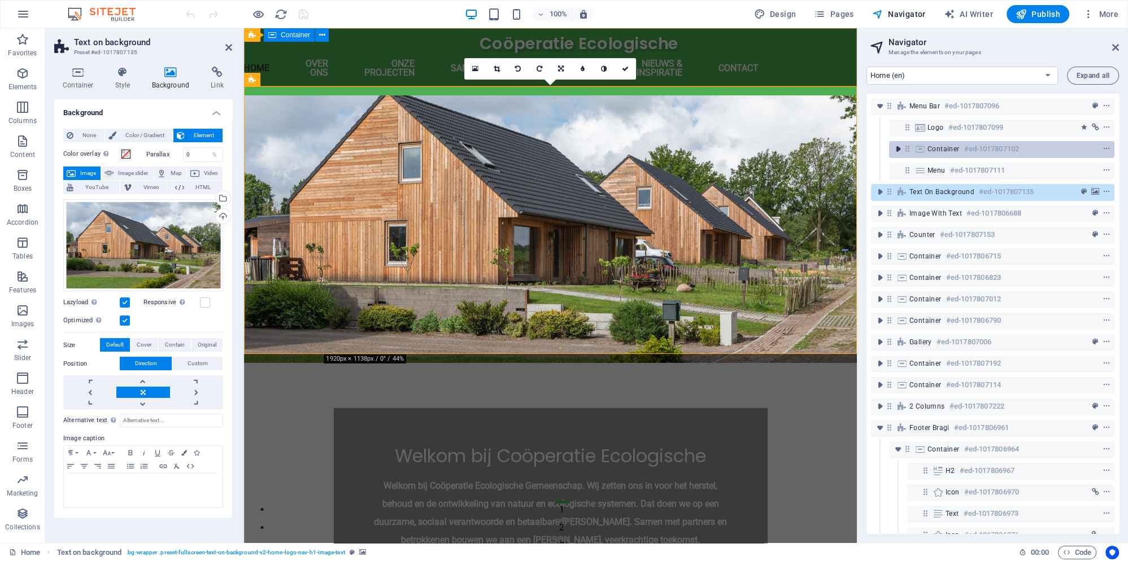
click at [896, 150] on icon "toggle-expand" at bounding box center [897, 148] width 11 height 11
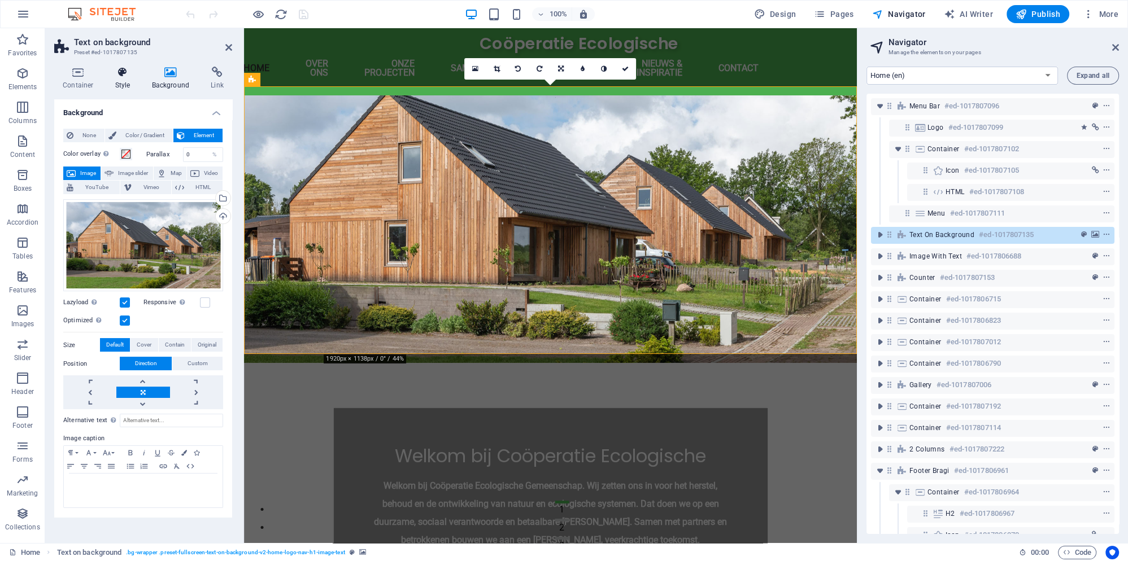
click at [121, 79] on h4 "Style" at bounding box center [125, 79] width 37 height 24
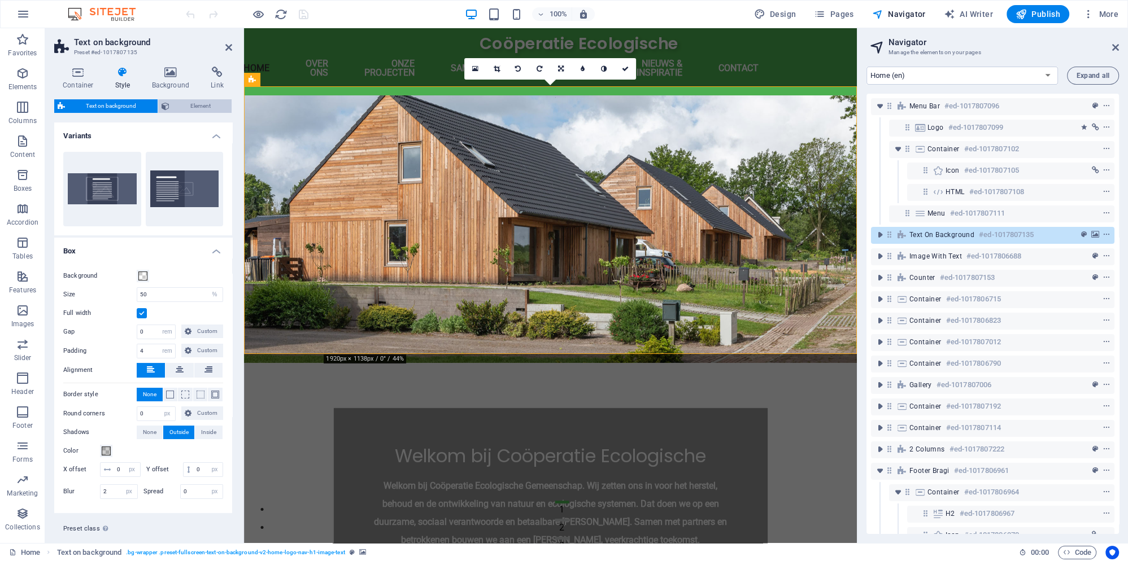
click at [182, 106] on span "Element" at bounding box center [201, 106] width 56 height 14
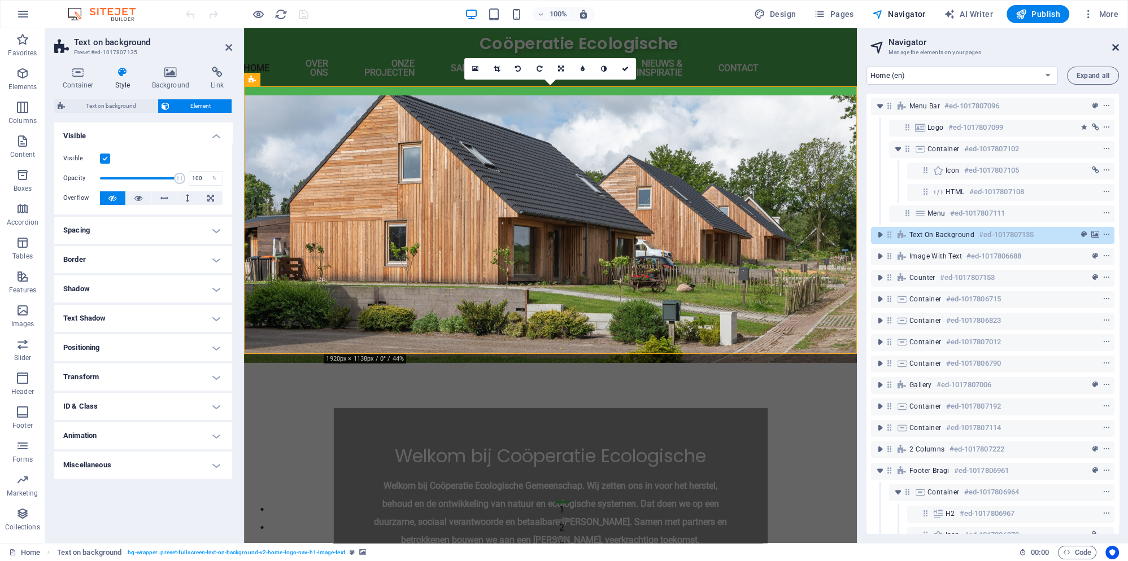
click at [1115, 47] on icon at bounding box center [1115, 47] width 7 height 9
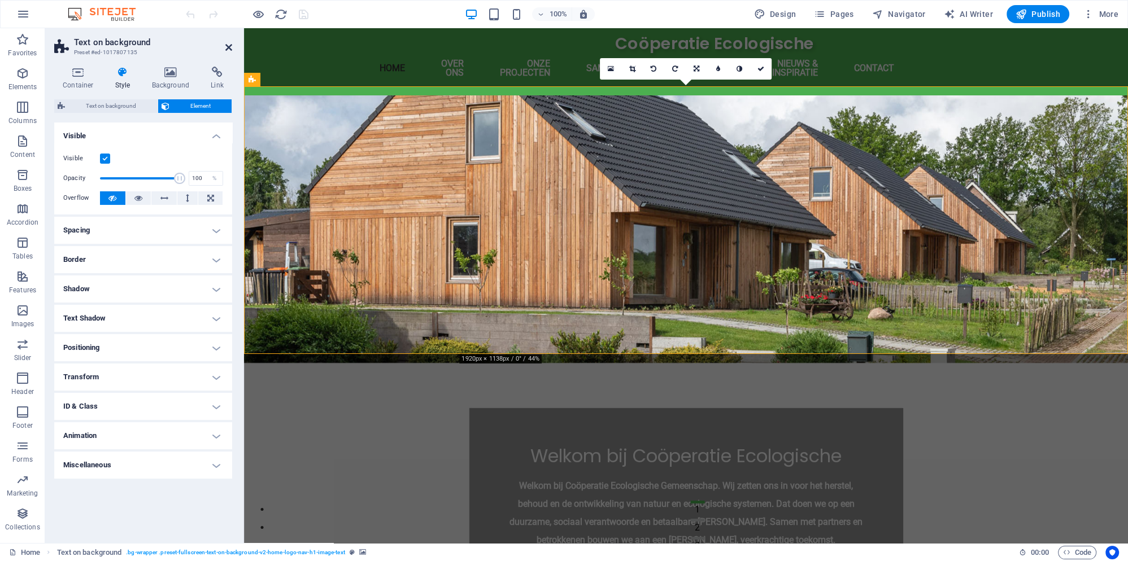
click at [228, 49] on icon at bounding box center [228, 47] width 7 height 9
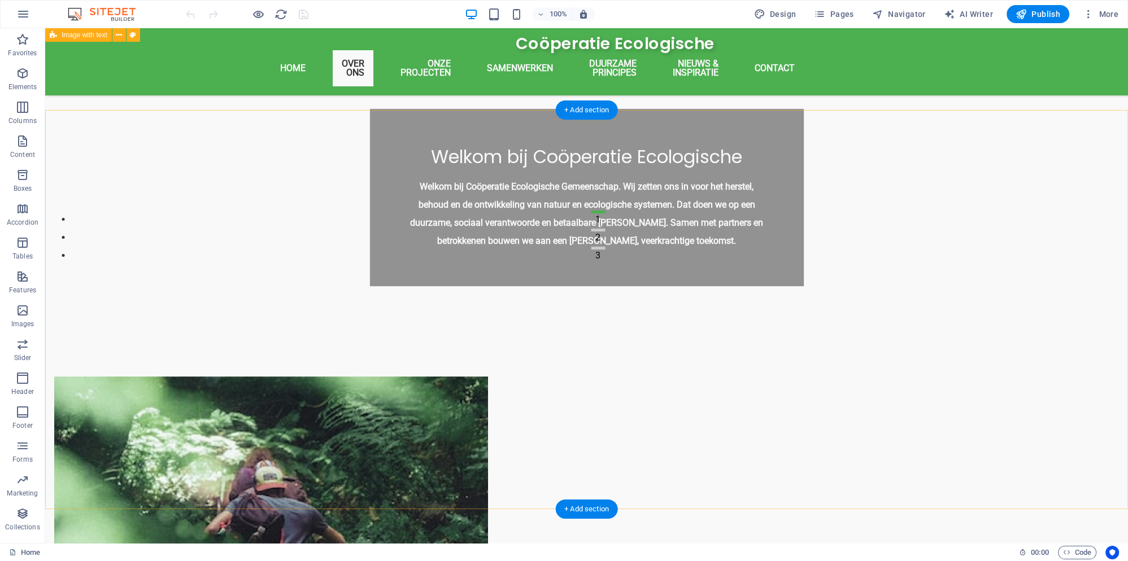
scroll to position [244, 0]
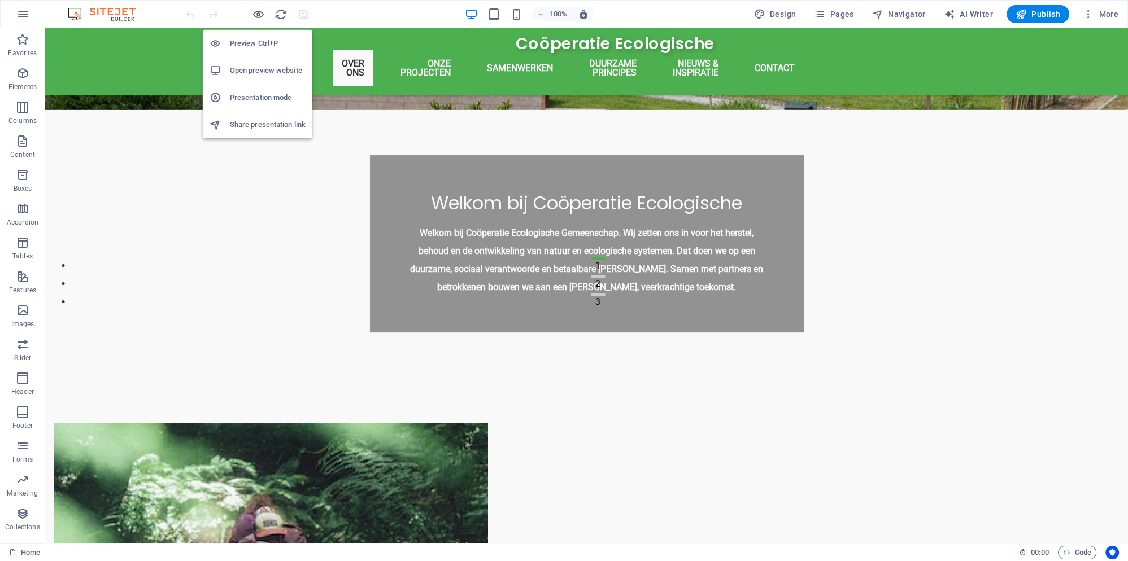
click at [263, 76] on h6 "Open preview website" at bounding box center [268, 71] width 76 height 14
click at [249, 95] on h6 "Presentation mode" at bounding box center [268, 98] width 76 height 14
click at [255, 75] on h6 "Open preview website" at bounding box center [268, 71] width 76 height 14
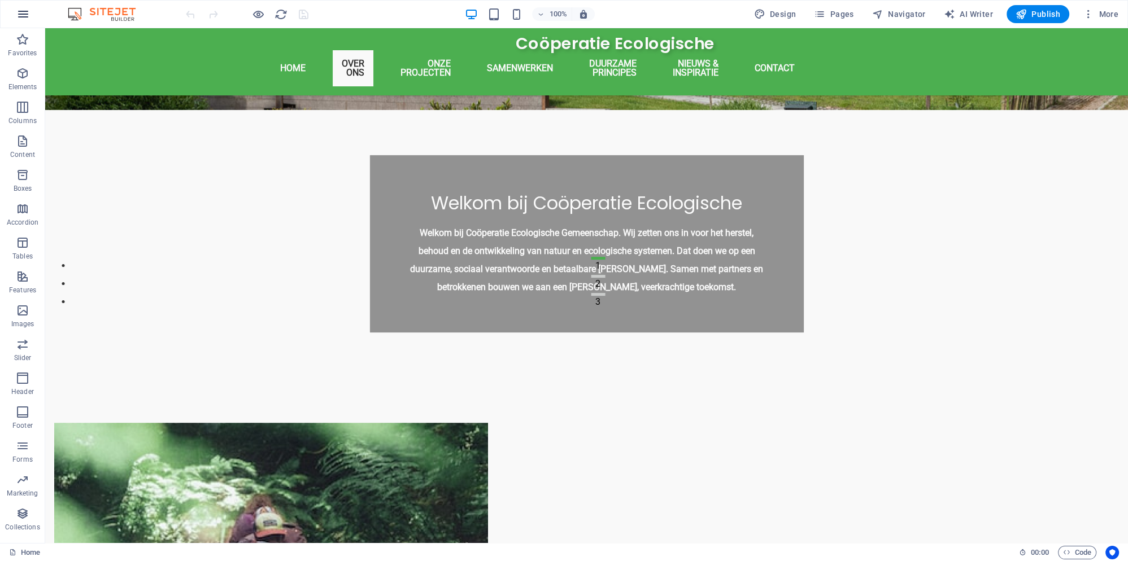
click at [24, 11] on icon "button" at bounding box center [23, 14] width 14 height 14
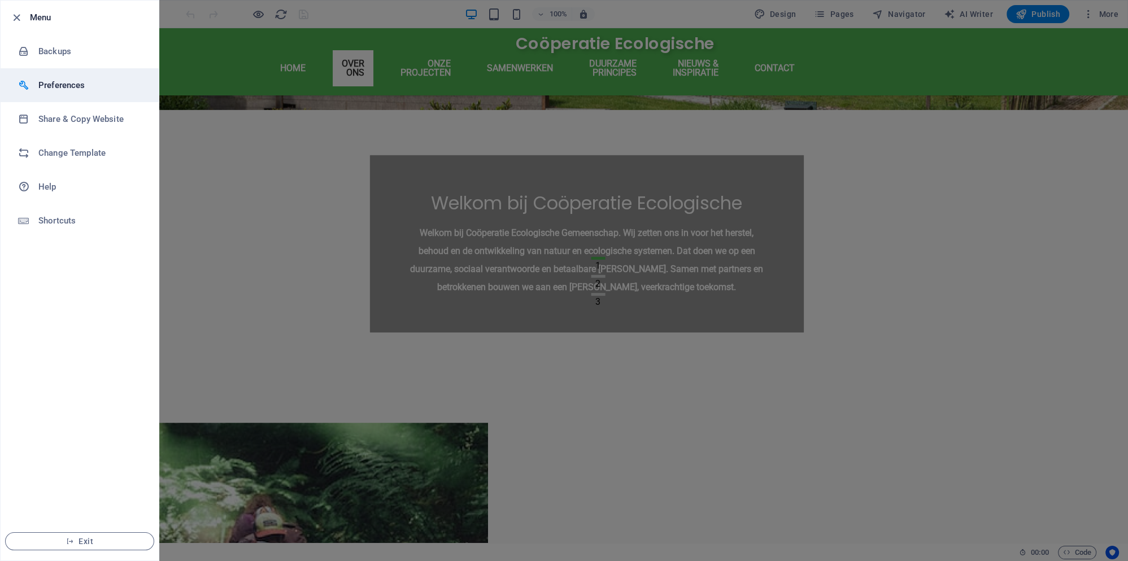
click at [84, 90] on h6 "Preferences" at bounding box center [90, 86] width 104 height 14
select select "en"
select select "light"
select select "all"
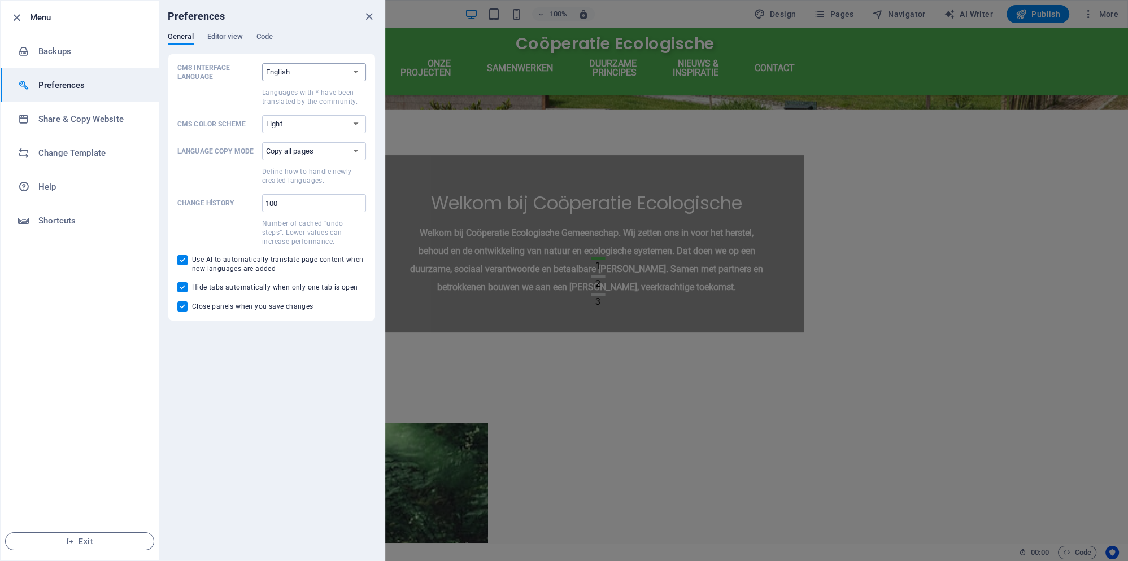
click at [262, 63] on select "Default Deutsch English Español Suomi* Français Magyar Italiano Nederlands Pols…" at bounding box center [314, 72] width 104 height 18
select select "tr"
click option "Türkçe" at bounding box center [0, 0] width 0 height 0
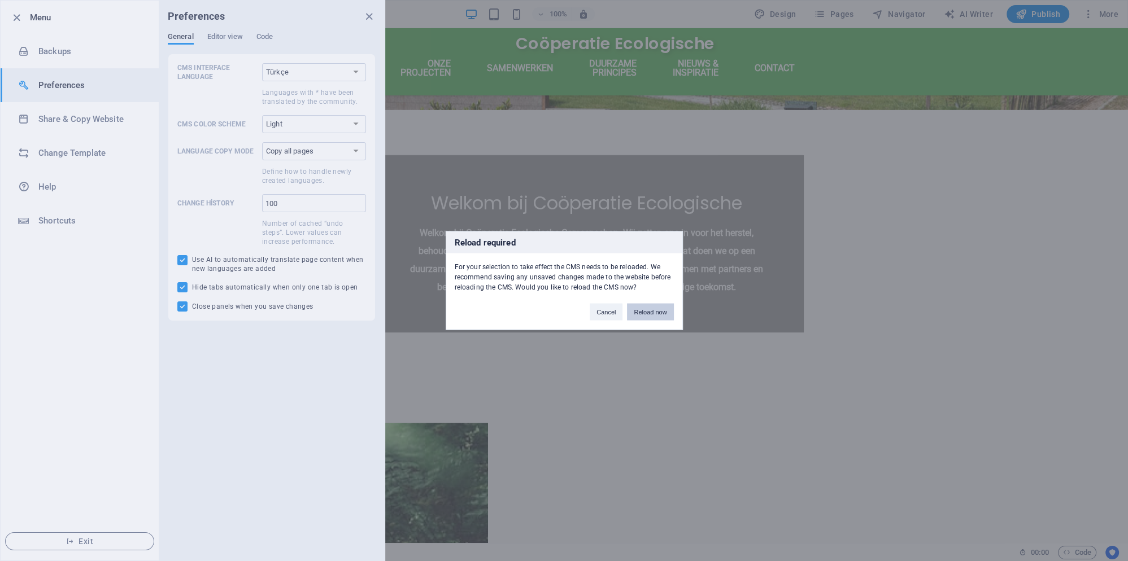
click at [650, 314] on button "Reload now" at bounding box center [650, 312] width 46 height 17
